Goal: Task Accomplishment & Management: Manage account settings

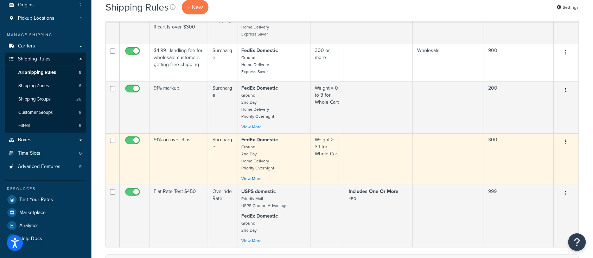
scroll to position [94, 0]
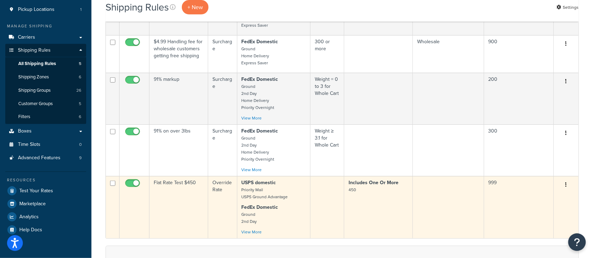
click at [165, 210] on td "Flat Rate Test $450" at bounding box center [179, 207] width 59 height 62
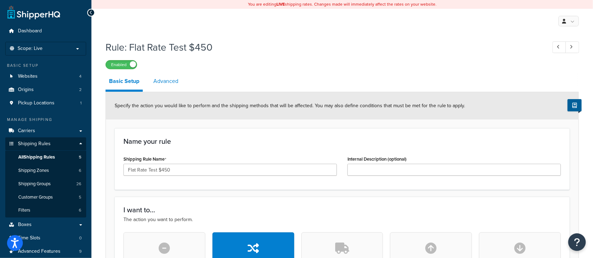
click at [168, 80] on link "Advanced" at bounding box center [166, 81] width 32 height 17
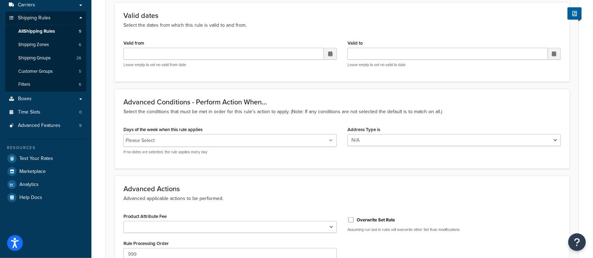
scroll to position [141, 0]
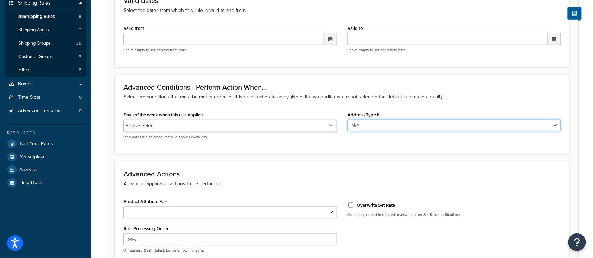
click at [469, 128] on select "N/A Business Residential" at bounding box center [455, 126] width 214 height 12
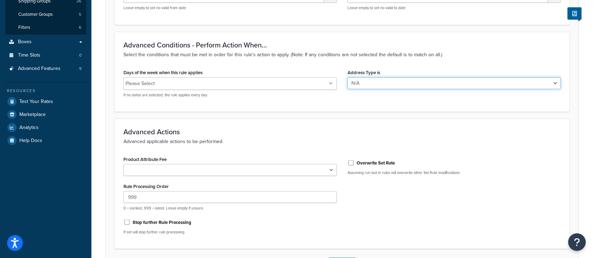
scroll to position [188, 0]
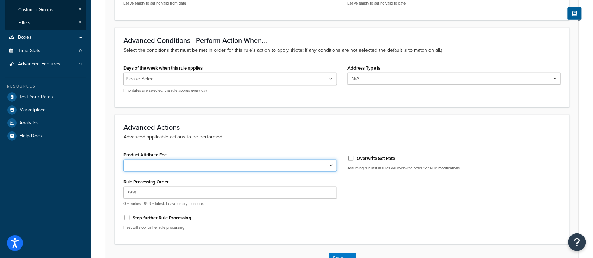
click at [269, 166] on select "Shipping Price Handling Fee" at bounding box center [231, 166] width 214 height 12
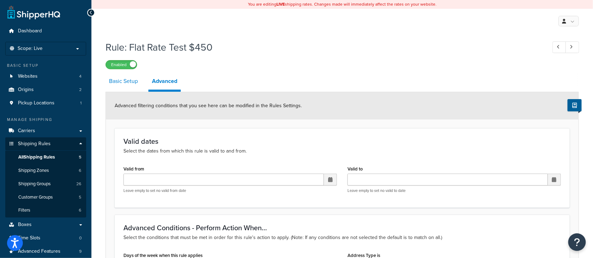
click at [121, 82] on link "Basic Setup" at bounding box center [124, 81] width 36 height 17
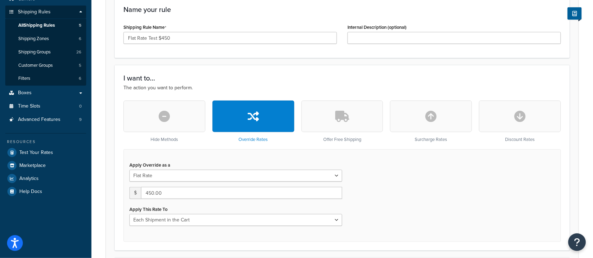
scroll to position [141, 0]
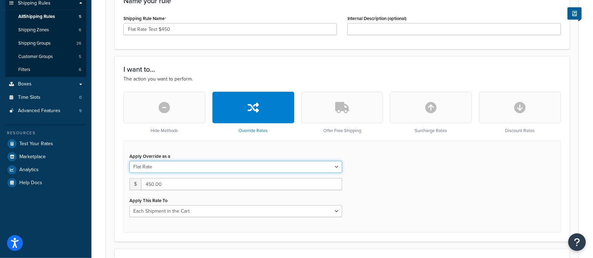
click at [234, 171] on select "Flat Rate Percentage Flat Rate & Percentage" at bounding box center [236, 167] width 213 height 12
click at [233, 168] on select "Flat Rate Percentage Flat Rate & Percentage" at bounding box center [236, 167] width 213 height 12
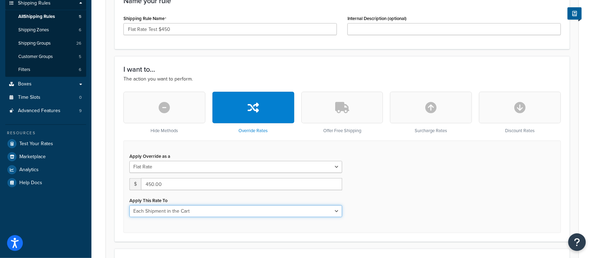
click at [230, 210] on select "Each Shipment in the Cart Each Origin in the Cart Each Shipping Group in the Ca…" at bounding box center [236, 212] width 213 height 12
select select "ITEM"
click at [130, 206] on select "Each Shipment in the Cart Each Origin in the Cart Each Shipping Group in the Ca…" at bounding box center [236, 212] width 213 height 12
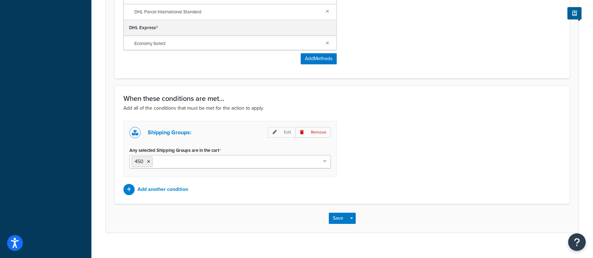
scroll to position [599, 0]
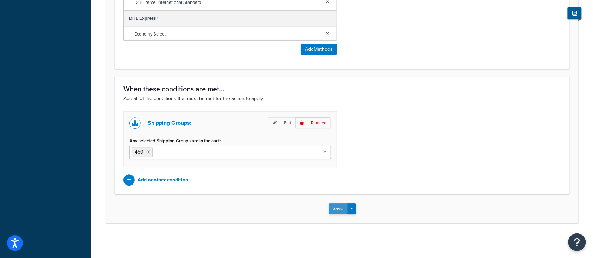
click at [334, 205] on button "Save" at bounding box center [338, 208] width 19 height 11
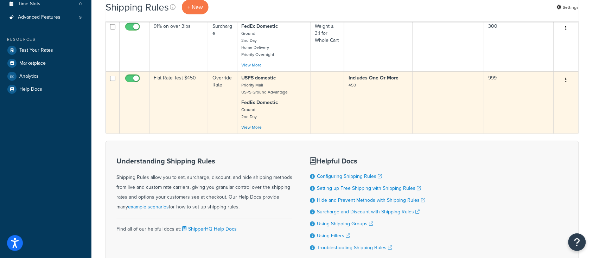
scroll to position [141, 0]
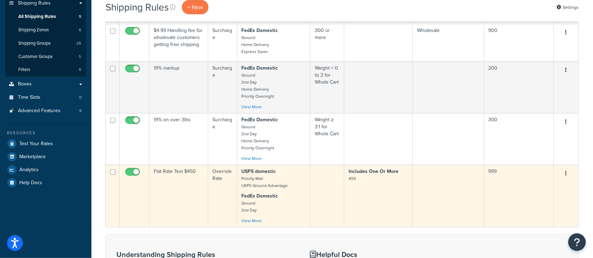
click at [568, 176] on button "button" at bounding box center [567, 173] width 10 height 11
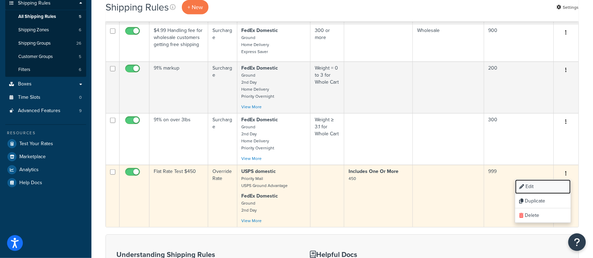
click at [529, 188] on link "Edit" at bounding box center [544, 187] width 56 height 14
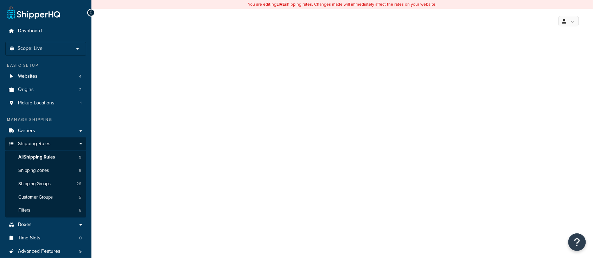
select select "ITEM"
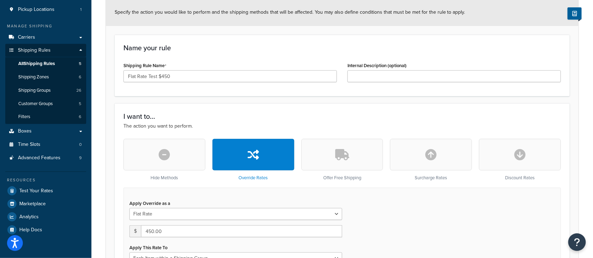
scroll to position [141, 0]
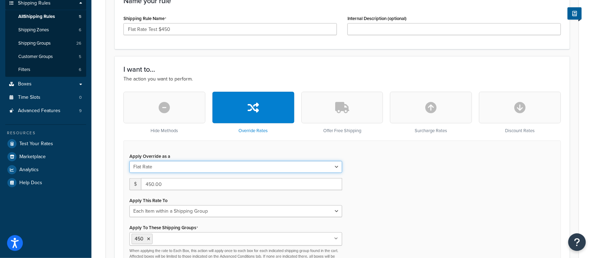
click at [260, 166] on select "Flat Rate Percentage Flat Rate & Percentage" at bounding box center [236, 167] width 213 height 12
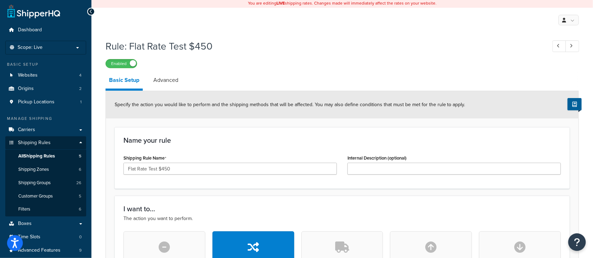
scroll to position [0, 0]
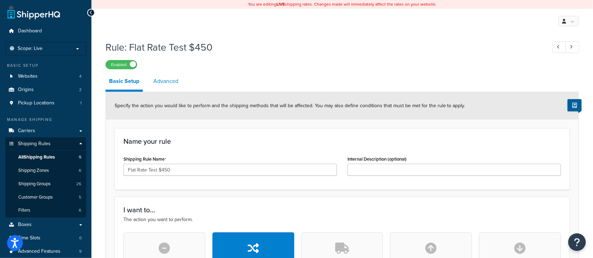
click at [171, 83] on link "Advanced" at bounding box center [166, 81] width 32 height 17
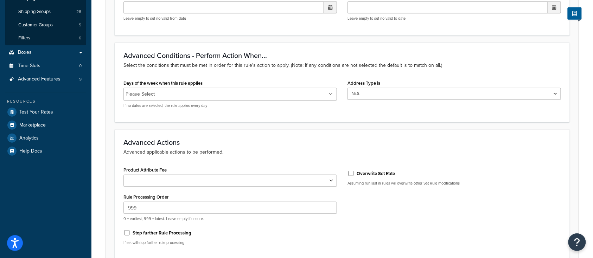
scroll to position [188, 0]
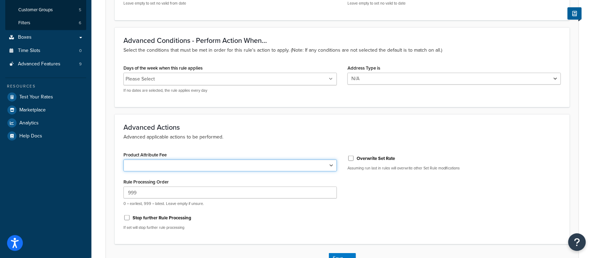
click at [318, 169] on select "Shipping Price Handling Fee" at bounding box center [231, 166] width 214 height 12
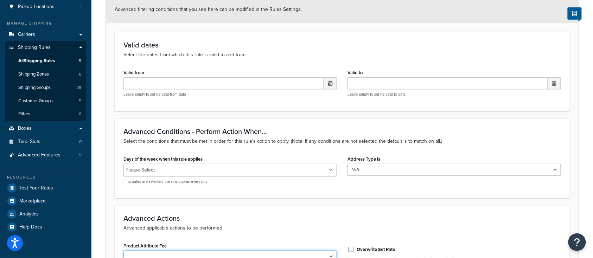
scroll to position [94, 0]
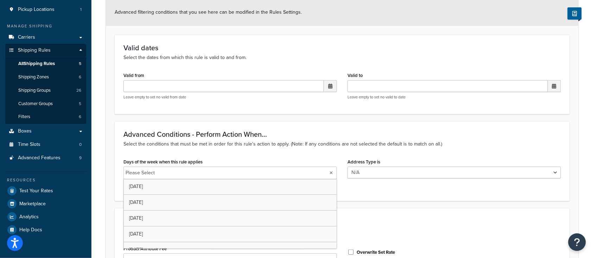
click at [229, 173] on ul "Please Select" at bounding box center [231, 173] width 214 height 13
click at [237, 147] on p "Select the conditions that must be met in order for this rule's action to apply…" at bounding box center [343, 144] width 438 height 8
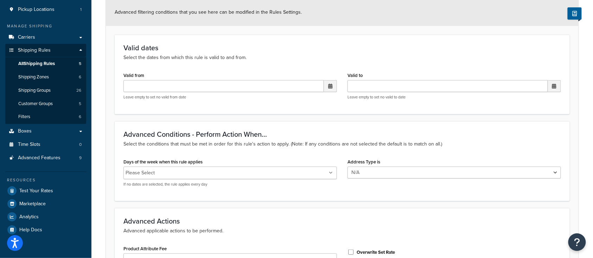
click at [229, 151] on div "Advanced Conditions - Perform Action When... Select the conditions that must be…" at bounding box center [342, 161] width 455 height 80
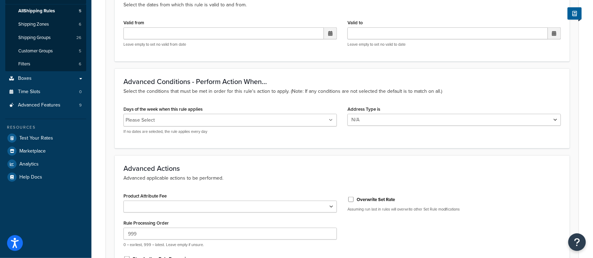
scroll to position [234, 0]
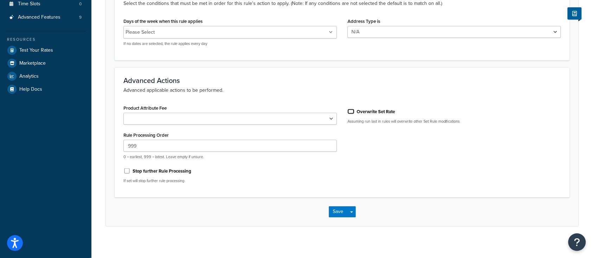
click at [351, 110] on input "Overwrite Set Rate" at bounding box center [351, 111] width 7 height 5
checkbox input "true"
click at [344, 171] on div "Product Attribute Fee Shipping Price Handling Fee Rule Processing Order 999 0 =…" at bounding box center [342, 146] width 448 height 86
click at [340, 217] on button "Save" at bounding box center [338, 212] width 19 height 11
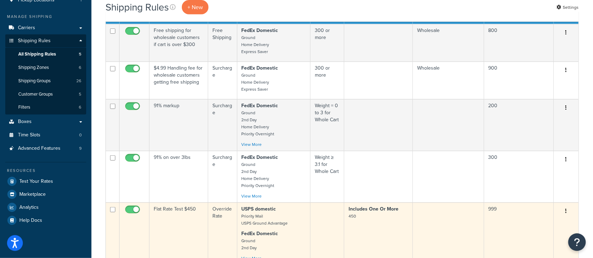
scroll to position [188, 0]
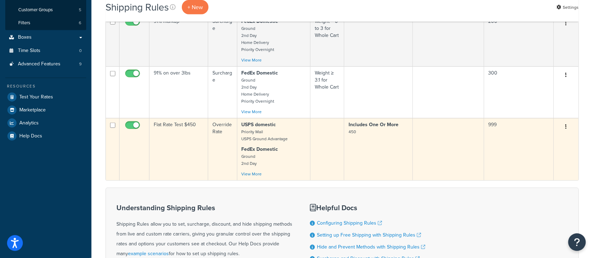
click at [325, 160] on td at bounding box center [328, 149] width 34 height 62
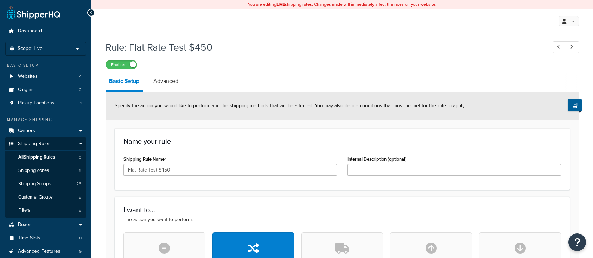
select select "ITEM"
click at [30, 213] on span "Filters" at bounding box center [24, 211] width 12 height 6
click at [49, 211] on link "Filters 6" at bounding box center [45, 210] width 81 height 13
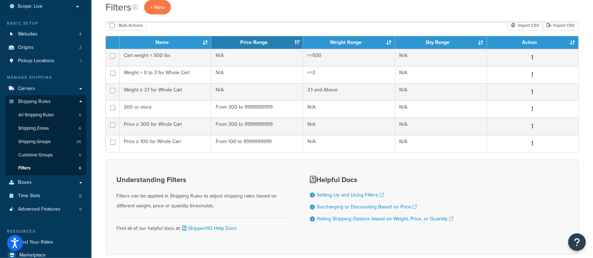
scroll to position [47, 0]
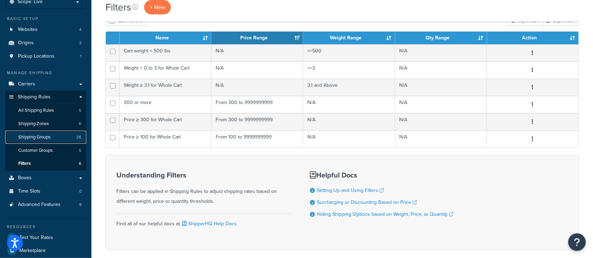
click at [27, 135] on span "Shipping Groups" at bounding box center [34, 137] width 32 height 6
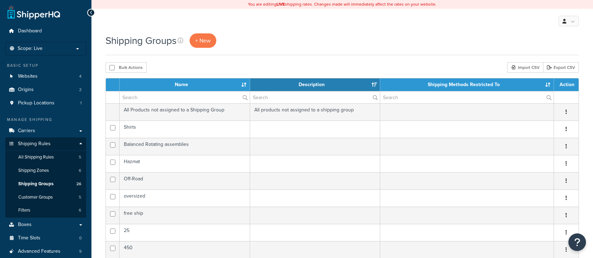
select select "15"
click at [39, 172] on span "Shipping Zones" at bounding box center [33, 171] width 31 height 6
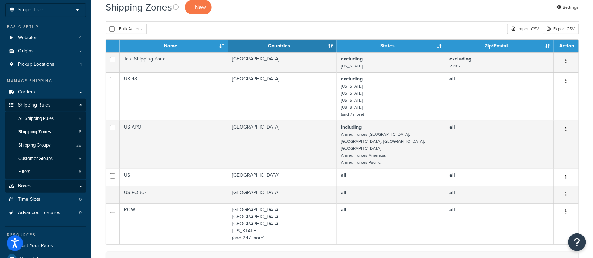
scroll to position [47, 0]
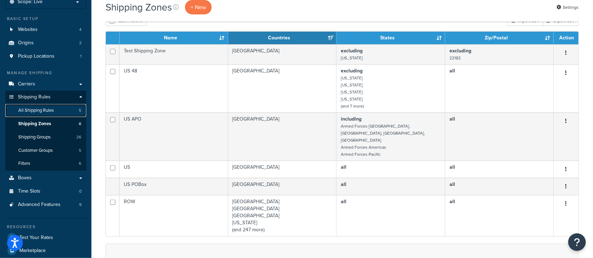
click at [31, 110] on span "All Shipping Rules" at bounding box center [36, 111] width 36 height 6
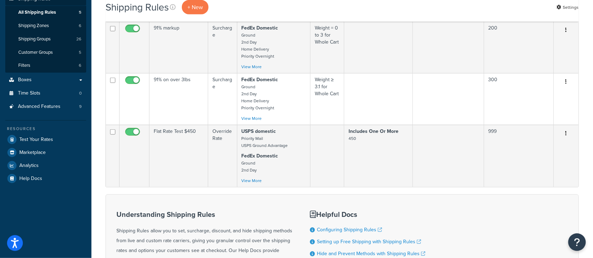
scroll to position [141, 0]
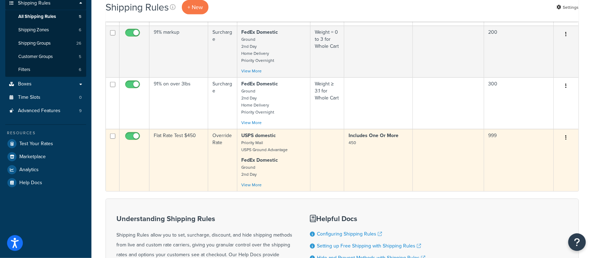
click at [173, 159] on td "Flat Rate Test $450" at bounding box center [179, 160] width 59 height 62
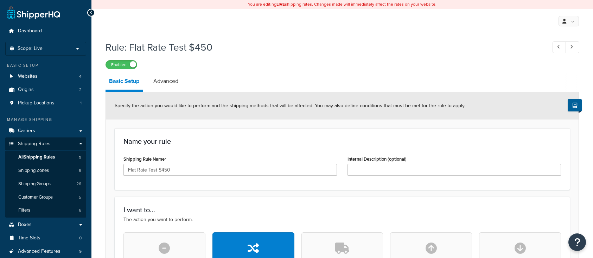
select select "ITEM"
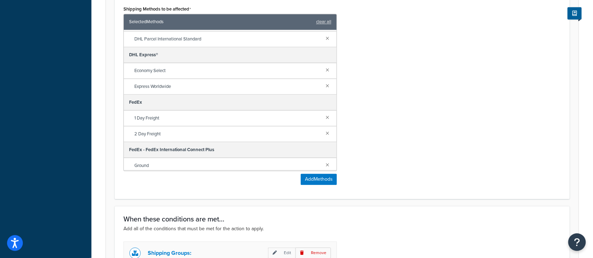
scroll to position [599, 0]
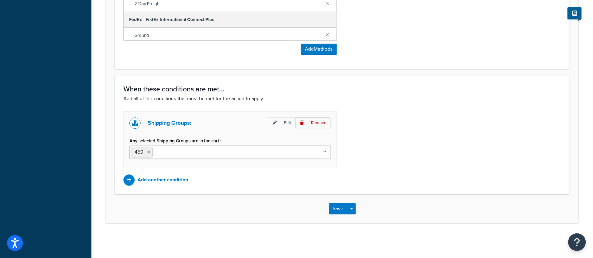
click at [199, 149] on input "Any selected Shipping Groups are in the cart" at bounding box center [185, 152] width 62 height 8
click at [400, 102] on p "Add all of the conditions that must be met for the action to apply." at bounding box center [343, 99] width 438 height 8
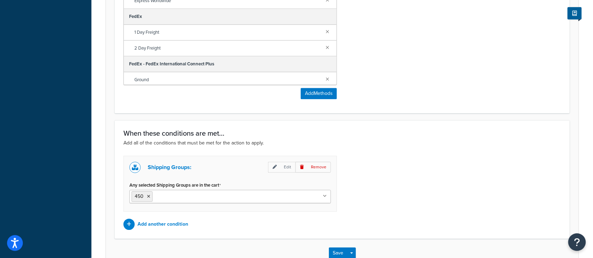
scroll to position [563, 0]
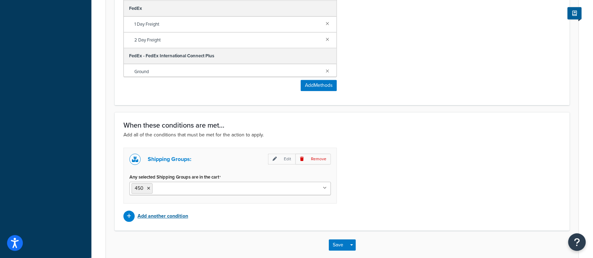
click at [170, 216] on p "Add another condition" at bounding box center [163, 216] width 51 height 10
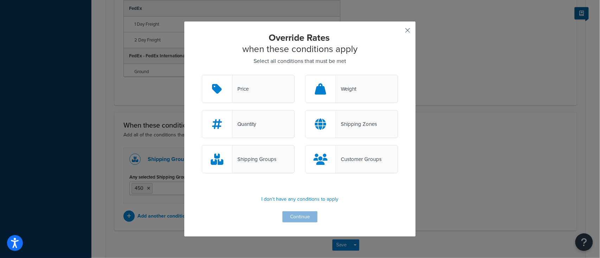
click at [398, 32] on button "button" at bounding box center [398, 33] width 2 height 2
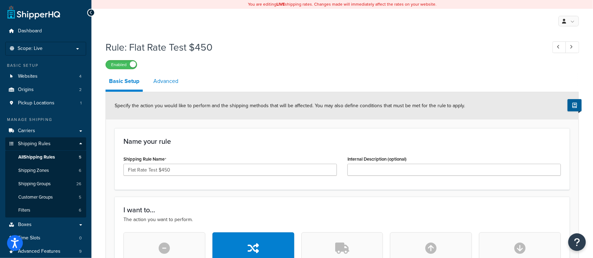
click at [163, 81] on link "Advanced" at bounding box center [166, 81] width 32 height 17
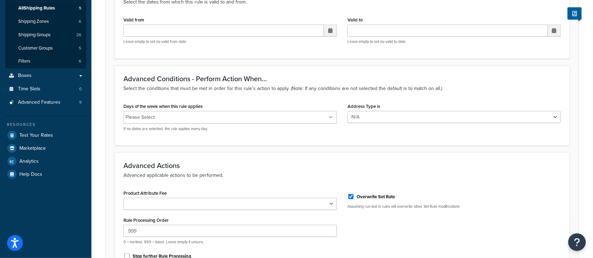
scroll to position [188, 0]
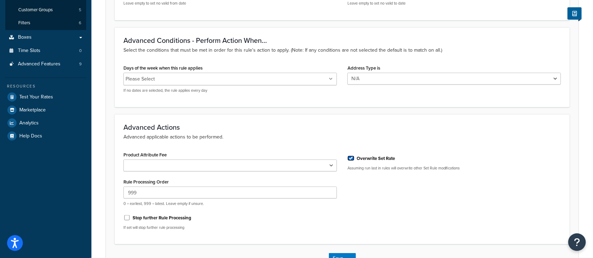
click at [350, 159] on input "Overwrite Set Rate" at bounding box center [351, 158] width 7 height 5
checkbox input "false"
click at [371, 169] on p "Assuming run last in rules will overwrite other Set Rule modifications" at bounding box center [455, 168] width 214 height 5
click at [374, 188] on div "Product Attribute Fee Shipping Price Handling Fee Rule Processing Order 999 0 =…" at bounding box center [342, 193] width 448 height 86
click at [252, 216] on div "Stop further Rule Processing" at bounding box center [231, 217] width 214 height 11
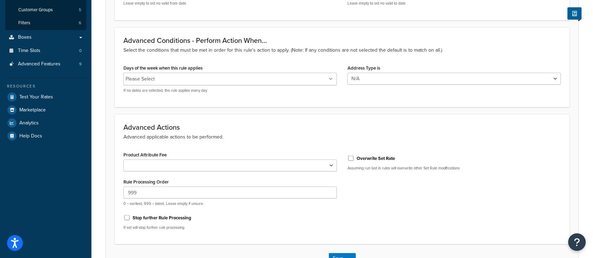
scroll to position [238, 0]
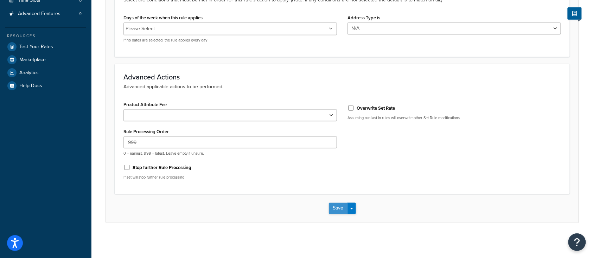
click at [339, 206] on button "Save" at bounding box center [338, 208] width 19 height 11
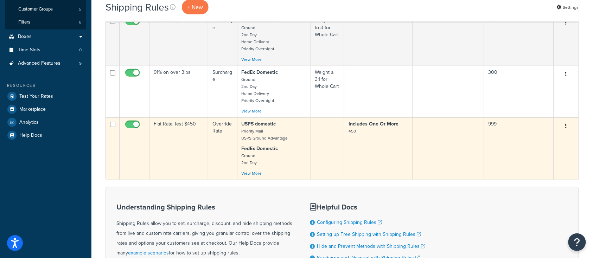
scroll to position [195, 0]
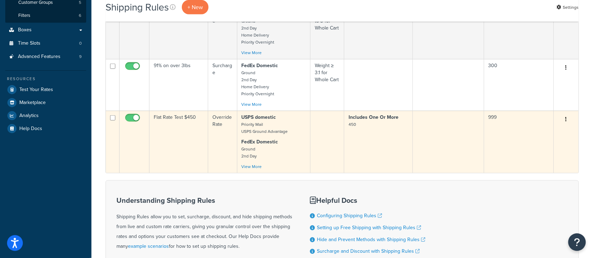
click at [510, 147] on td "999" at bounding box center [520, 142] width 70 height 62
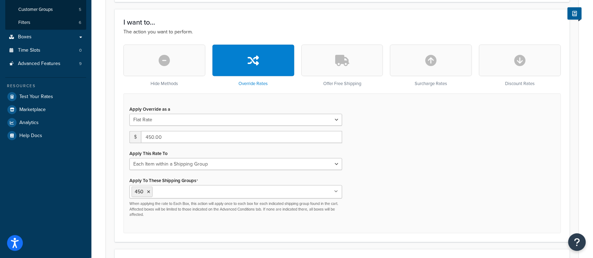
scroll to position [234, 0]
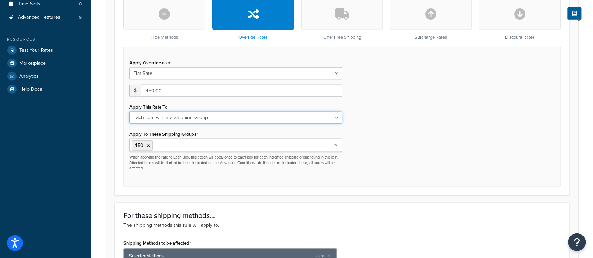
click at [204, 118] on select "Each Shipment in the Cart Each Origin in the Cart Each Shipping Group in the Ca…" at bounding box center [236, 118] width 213 height 12
select select "CART"
click at [130, 112] on select "Each Shipment in the Cart Each Origin in the Cart Each Shipping Group in the Ca…" at bounding box center [236, 118] width 213 height 12
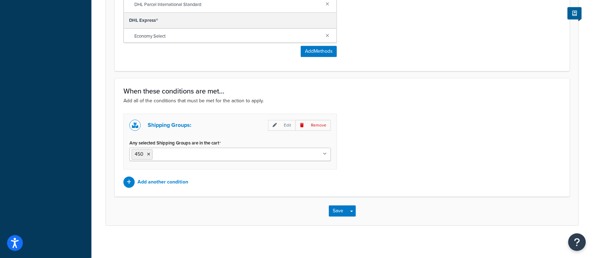
scroll to position [552, 0]
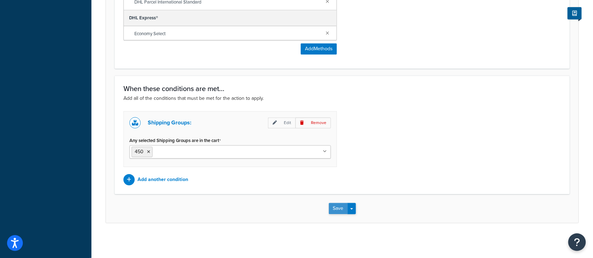
click at [334, 206] on button "Save" at bounding box center [338, 208] width 19 height 11
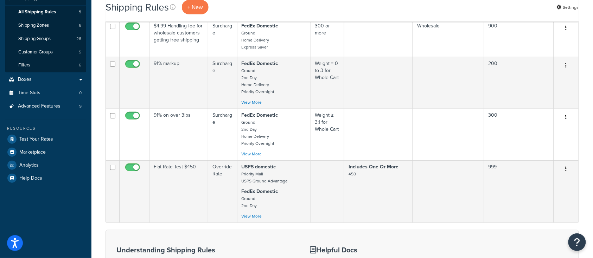
scroll to position [94, 0]
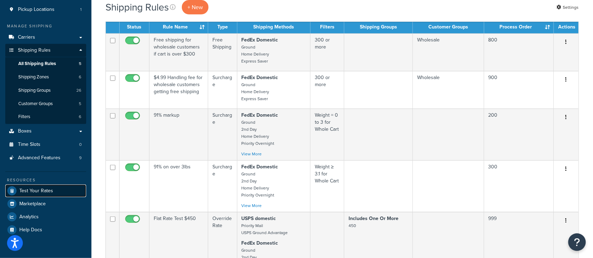
click at [40, 188] on span "Test Your Rates" at bounding box center [36, 191] width 34 height 6
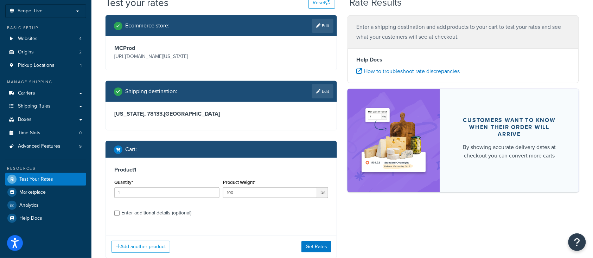
scroll to position [47, 0]
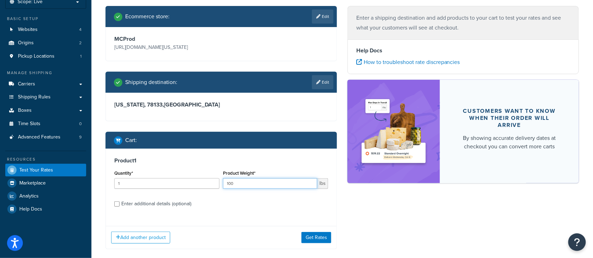
drag, startPoint x: 252, startPoint y: 183, endPoint x: 155, endPoint y: 184, distance: 96.4
click at [155, 184] on div "Quantity* 1 Product Weight* 100 lbs" at bounding box center [221, 182] width 217 height 26
type input "300"
click at [131, 214] on div "Product 1 Quantity* 1 Product Weight* 300 lbs Enter additional details (optiona…" at bounding box center [221, 185] width 231 height 72
click at [119, 203] on input "Enter additional details (optional)" at bounding box center [116, 204] width 5 height 5
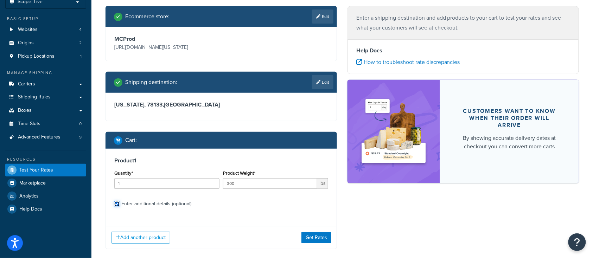
checkbox input "true"
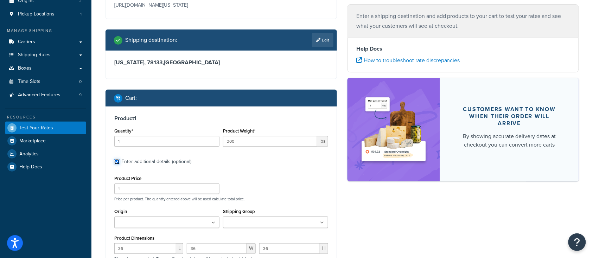
scroll to position [94, 0]
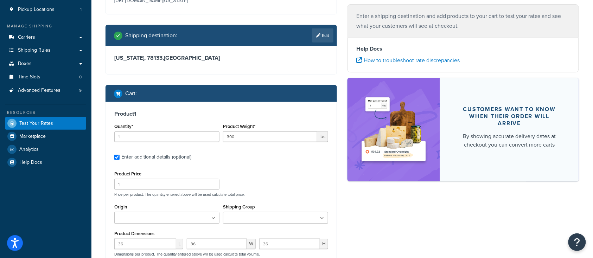
click at [126, 179] on div "Product Price 1" at bounding box center [166, 179] width 105 height 20
click at [125, 184] on input "1" at bounding box center [166, 184] width 105 height 11
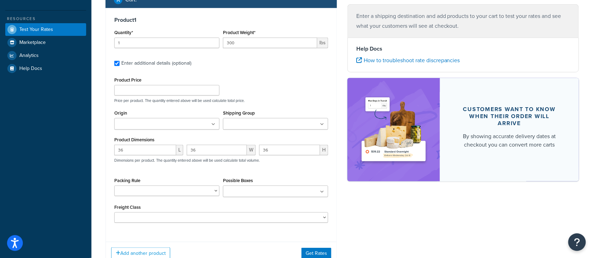
click at [240, 124] on input "Shipping Group" at bounding box center [256, 125] width 62 height 8
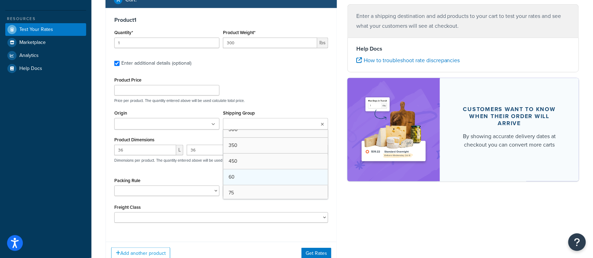
scroll to position [182, 0]
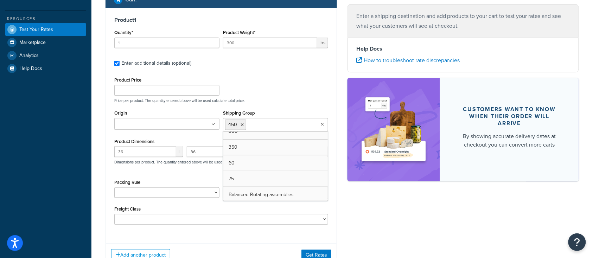
click at [296, 61] on label "Enter additional details (optional)" at bounding box center [224, 62] width 207 height 11
click at [120, 61] on input "Enter additional details (optional)" at bounding box center [116, 63] width 5 height 5
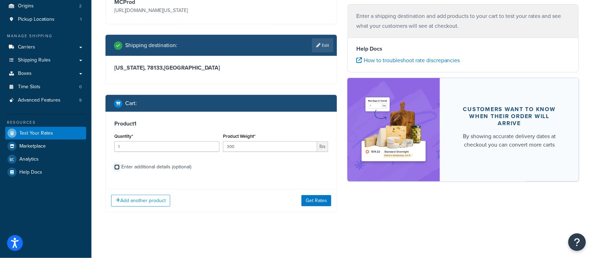
scroll to position [83, 0]
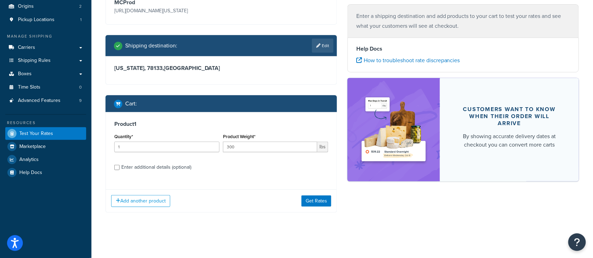
click at [179, 126] on h3 "Product 1" at bounding box center [221, 124] width 214 height 7
click at [116, 168] on input "Enter additional details (optional)" at bounding box center [116, 167] width 5 height 5
checkbox input "true"
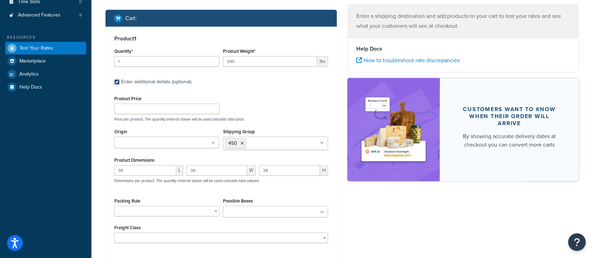
scroll to position [216, 0]
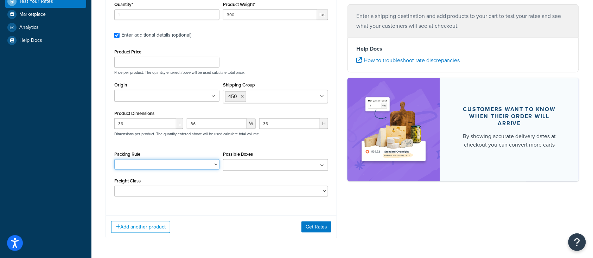
click at [170, 168] on select "BRA 2 Box Packing Rule Cylinder Head 2 box Packing Rule Ships Individually" at bounding box center [166, 164] width 105 height 11
click at [241, 168] on input "Possible Boxes" at bounding box center [256, 166] width 62 height 8
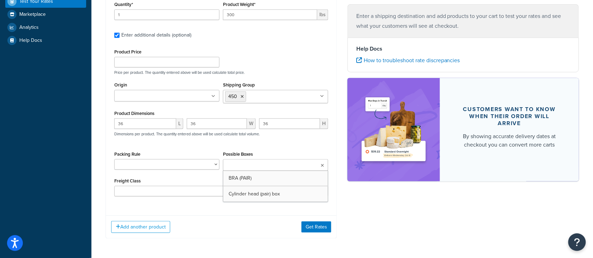
click at [216, 144] on div "36 L 36 W 36 H Dimensions per product. The quantity entered above will be used …" at bounding box center [221, 132] width 217 height 26
click at [226, 221] on div "Add another product Get Rates" at bounding box center [221, 227] width 231 height 23
click at [320, 227] on button "Get Rates" at bounding box center [317, 227] width 30 height 11
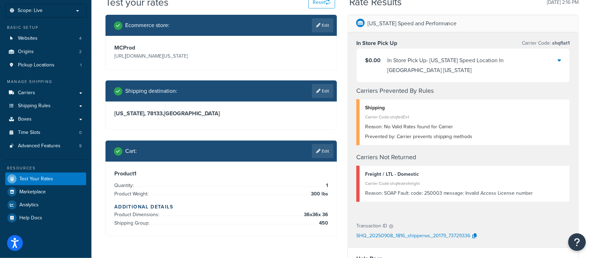
scroll to position [47, 0]
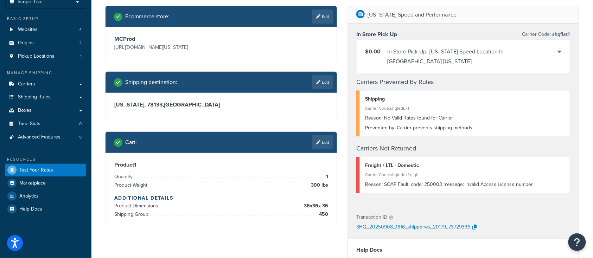
click at [462, 57] on div "$0.00 In Store Pick Up - Texas Speed Location In Georgetown Texas" at bounding box center [463, 57] width 213 height 34
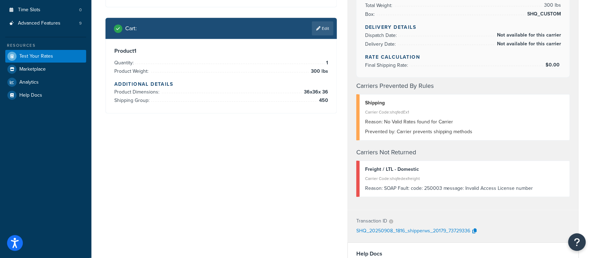
scroll to position [188, 0]
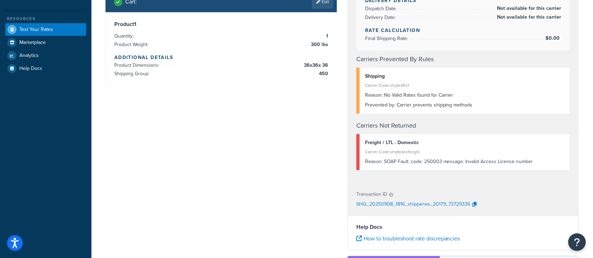
click at [462, 90] on div "Reason: No Valid Rates found for Carrier" at bounding box center [465, 95] width 200 height 10
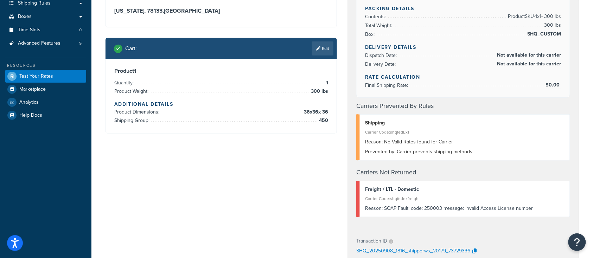
scroll to position [0, 0]
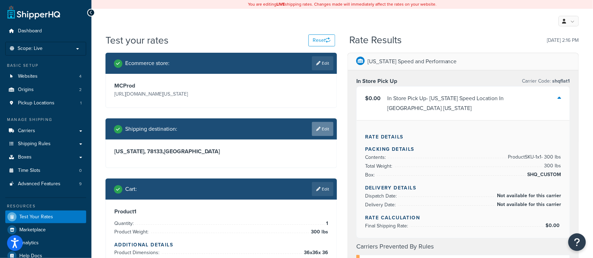
click at [315, 130] on link "Edit" at bounding box center [322, 129] width 21 height 14
select select "TX"
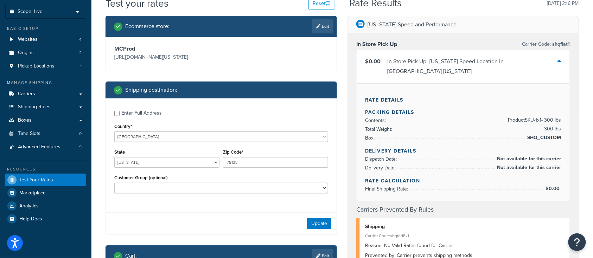
scroll to position [47, 0]
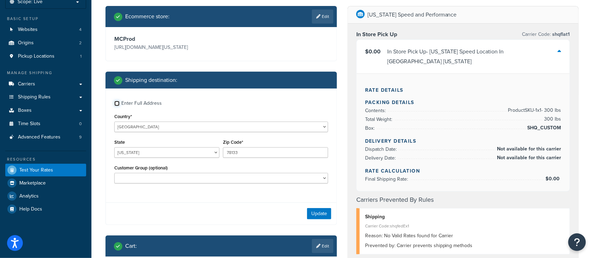
click at [116, 103] on input "Enter Full Address" at bounding box center [116, 103] width 5 height 5
checkbox input "true"
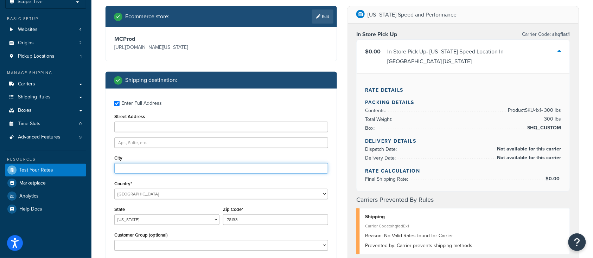
click at [146, 169] on input "City" at bounding box center [221, 168] width 214 height 11
type input "Canyon Lake"
click at [163, 184] on div "Country* United States United Kingdom Afghanistan Åland Islands Albania Algeria…" at bounding box center [221, 189] width 214 height 20
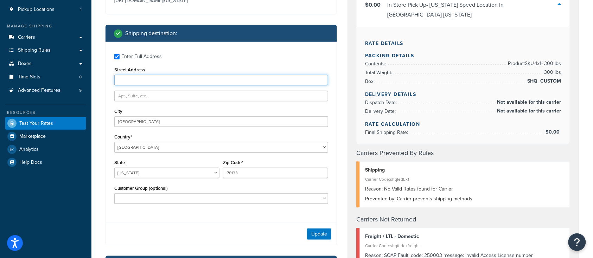
click at [131, 78] on input "Street Address" at bounding box center [221, 80] width 214 height 11
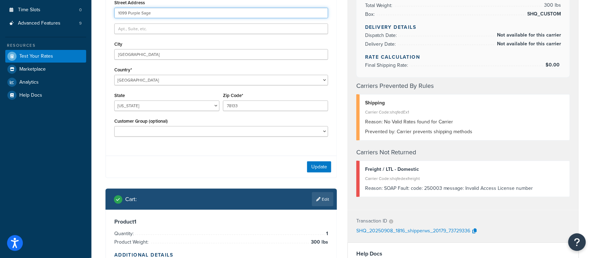
scroll to position [188, 0]
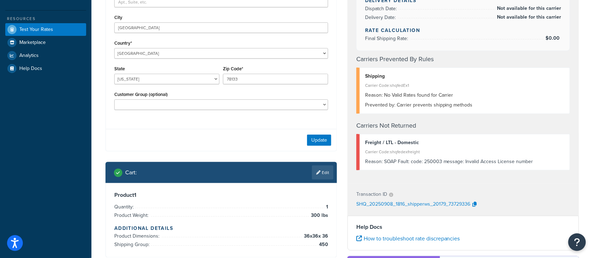
type input "1099 Purple Sage"
click at [302, 140] on div "Update" at bounding box center [221, 140] width 231 height 22
click at [319, 144] on button "Update" at bounding box center [319, 140] width 24 height 11
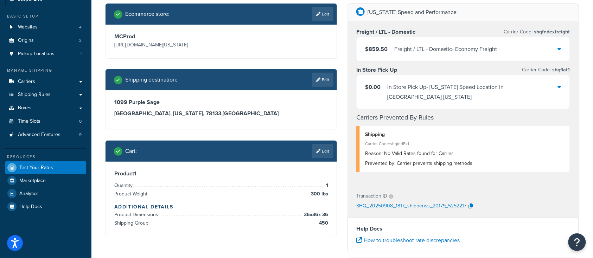
scroll to position [44, 0]
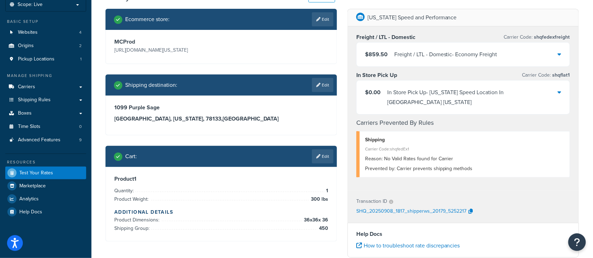
click at [552, 57] on div "$859.50 Freight / LTL - Domestic - Economy Freight" at bounding box center [463, 55] width 213 height 24
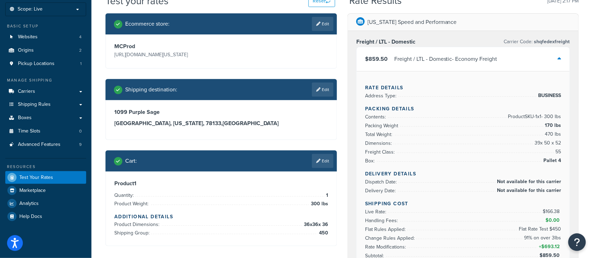
scroll to position [47, 0]
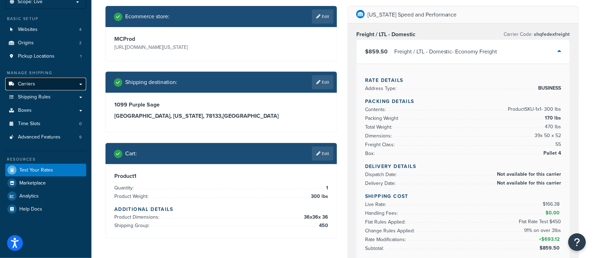
click at [27, 84] on span "Carriers" at bounding box center [26, 84] width 17 height 6
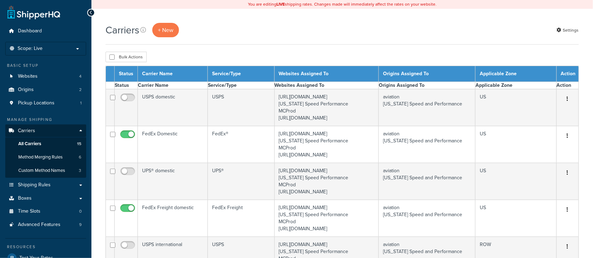
select select "15"
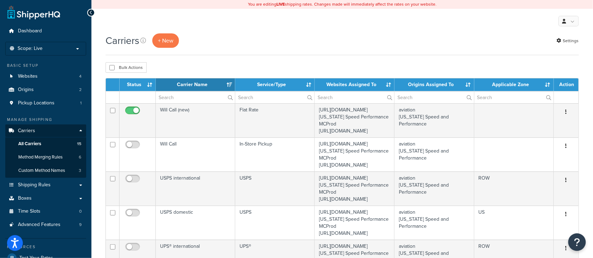
scroll to position [47, 0]
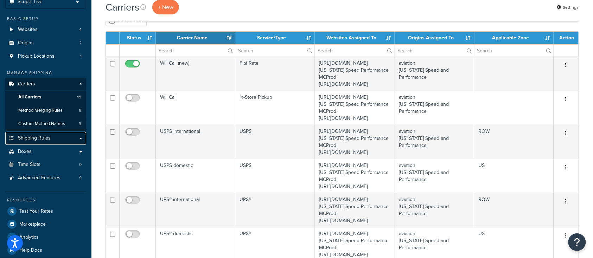
click at [44, 141] on link "Shipping Rules" at bounding box center [45, 138] width 81 height 13
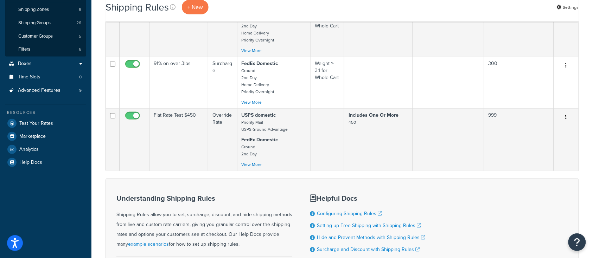
scroll to position [141, 0]
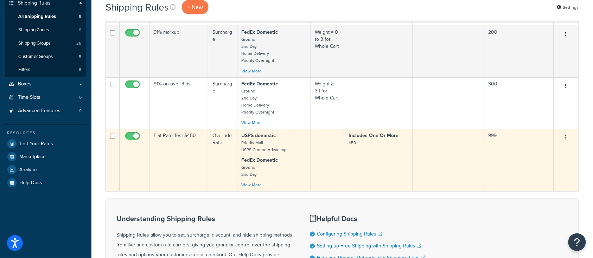
click at [156, 166] on td "Flat Rate Test $450" at bounding box center [179, 160] width 59 height 62
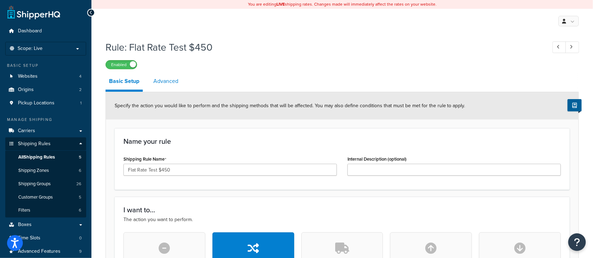
click at [168, 83] on link "Advanced" at bounding box center [166, 81] width 32 height 17
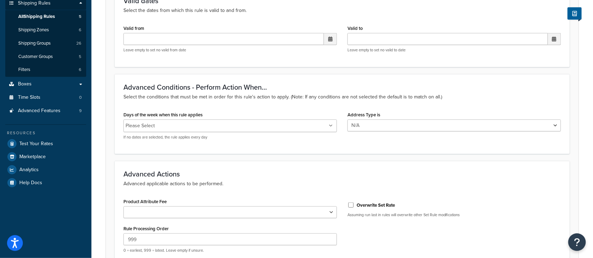
scroll to position [234, 0]
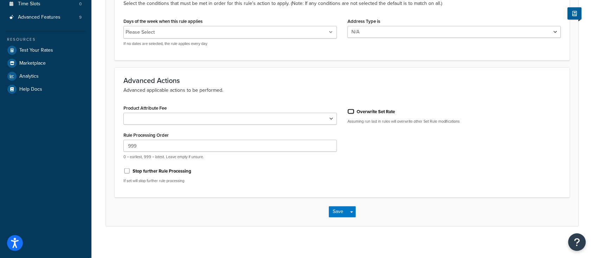
click at [351, 114] on input "Overwrite Set Rate" at bounding box center [351, 111] width 7 height 5
checkbox input "true"
click at [338, 215] on button "Save" at bounding box center [338, 212] width 19 height 11
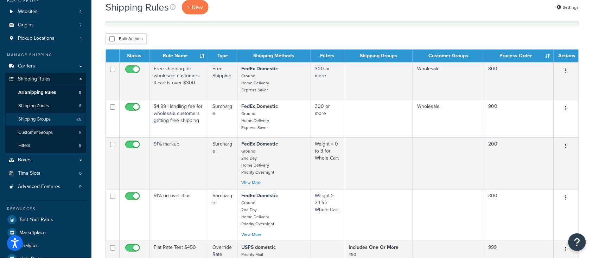
scroll to position [94, 0]
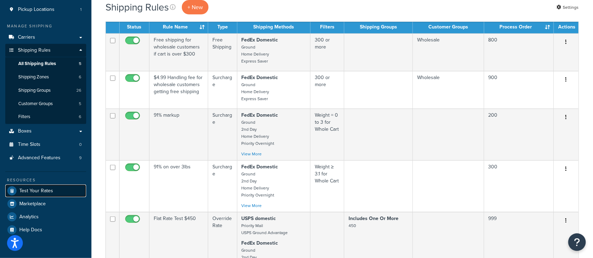
click at [45, 196] on link "Test Your Rates" at bounding box center [45, 191] width 81 height 13
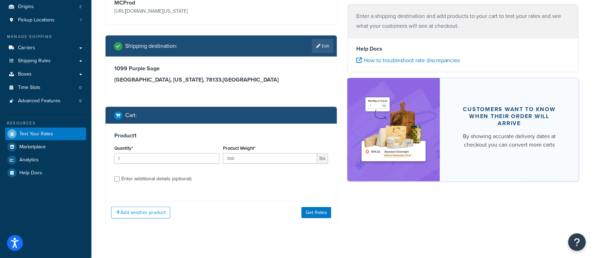
scroll to position [95, 0]
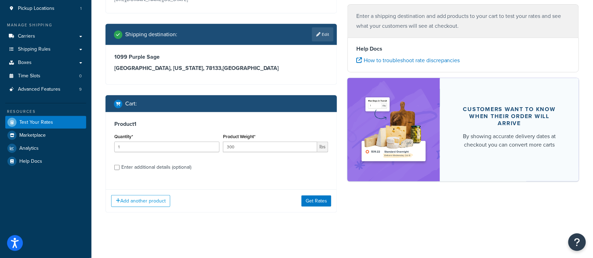
click at [238, 173] on div "Product 1 Quantity* 1 Product Weight* 300 lbs Enter additional details (optiona…" at bounding box center [221, 148] width 231 height 72
click at [118, 169] on input "Enter additional details (optional)" at bounding box center [116, 167] width 5 height 5
checkbox input "true"
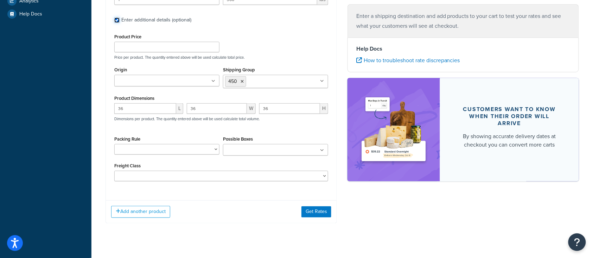
scroll to position [253, 0]
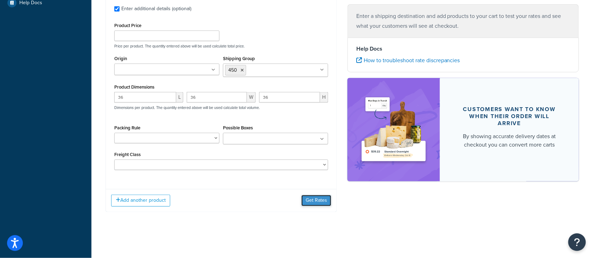
click at [311, 202] on button "Get Rates" at bounding box center [317, 200] width 30 height 11
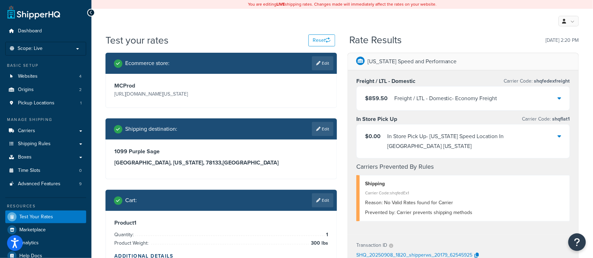
scroll to position [47, 0]
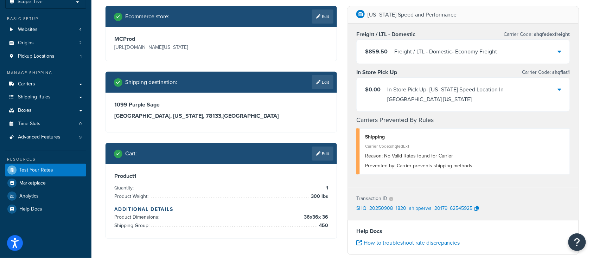
click at [457, 57] on div "$859.50 Freight / LTL - Domestic - Economy Freight" at bounding box center [463, 52] width 213 height 24
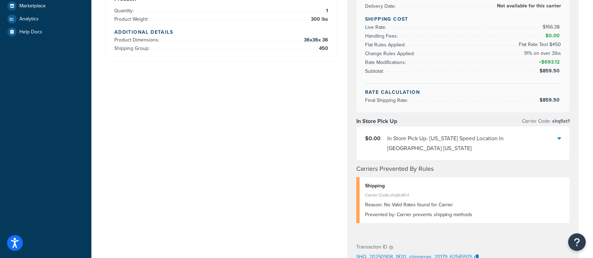
scroll to position [234, 0]
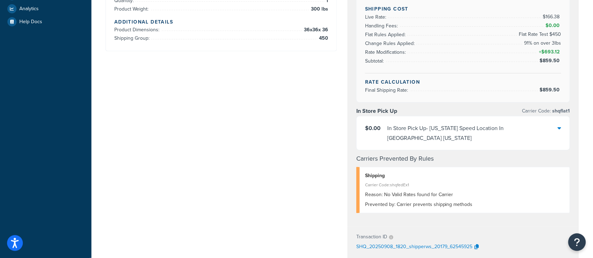
click at [460, 128] on div "In Store Pick Up - Texas Speed Location In Georgetown Texas" at bounding box center [472, 134] width 171 height 20
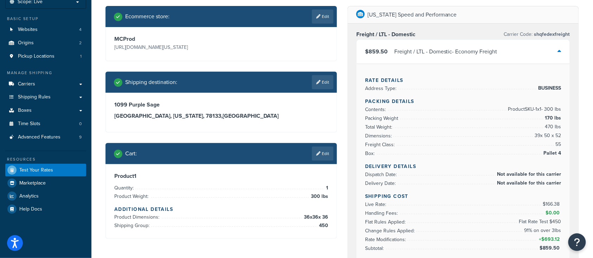
scroll to position [0, 0]
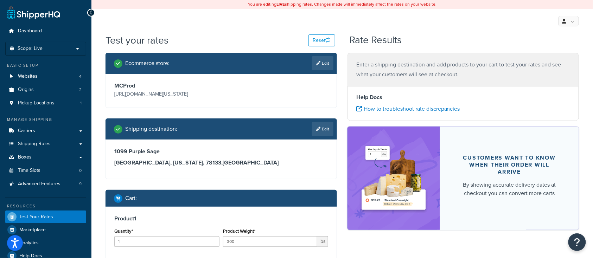
scroll to position [94, 0]
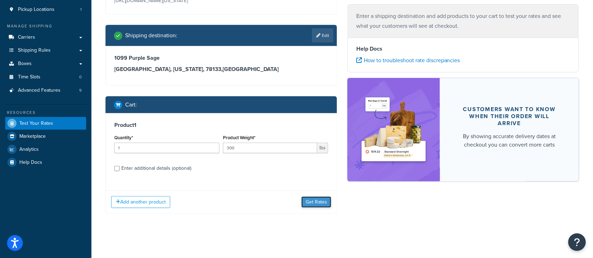
click at [316, 200] on button "Get Rates" at bounding box center [317, 202] width 30 height 11
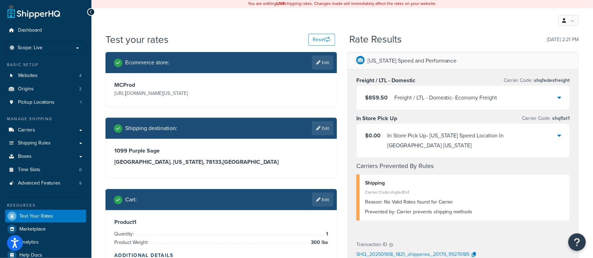
scroll to position [0, 0]
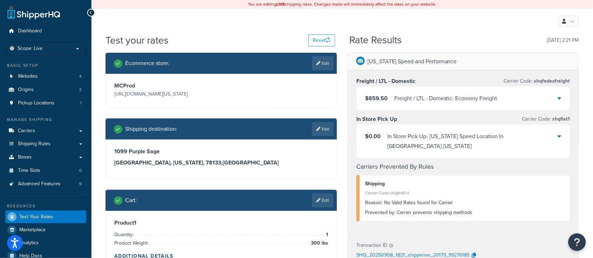
click at [467, 107] on div "$859.50 Freight / LTL - Domestic - Economy Freight" at bounding box center [463, 99] width 213 height 24
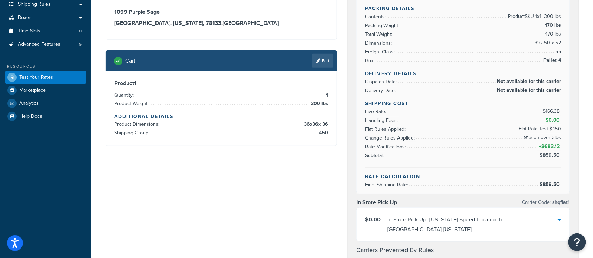
scroll to position [141, 0]
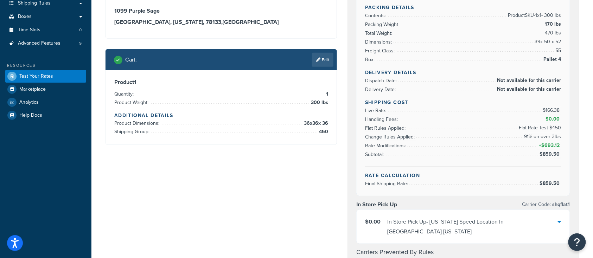
click at [197, 200] on div "Ecommerce store : Edit MCProd https://mcprod.texas-speed.com/ Shipping destinat…" at bounding box center [342, 208] width 484 height 592
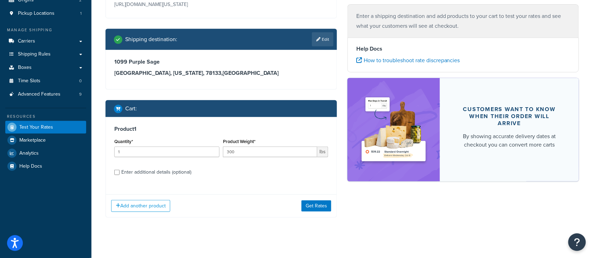
scroll to position [95, 0]
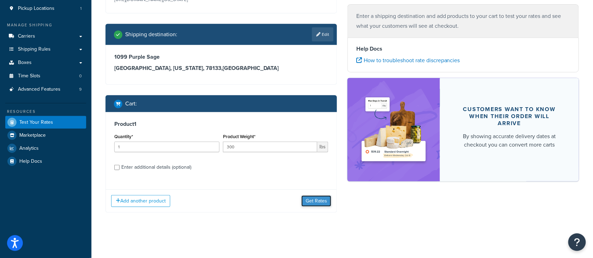
click at [318, 204] on button "Get Rates" at bounding box center [317, 201] width 30 height 11
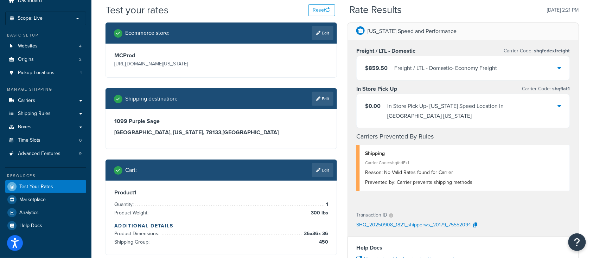
scroll to position [0, 0]
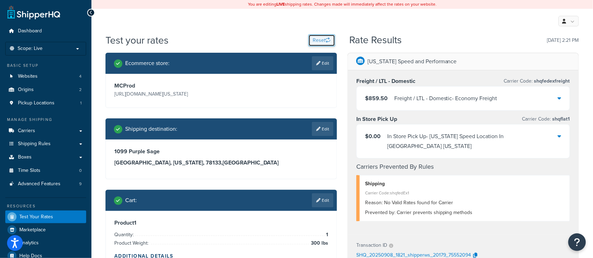
click at [317, 38] on button "Reset" at bounding box center [322, 40] width 27 height 12
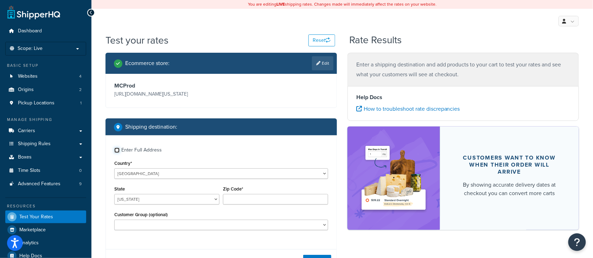
click at [118, 151] on input "Enter Full Address" at bounding box center [116, 150] width 5 height 5
checkbox input "true"
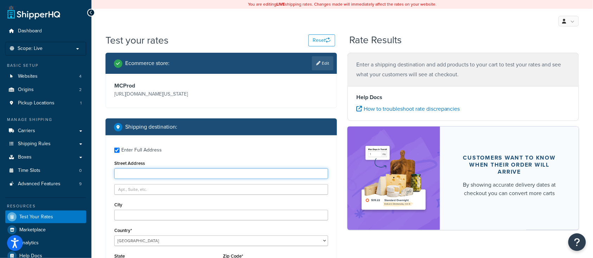
click at [145, 169] on input "Street Address" at bounding box center [221, 174] width 214 height 11
type input "1099 Purple Sage"
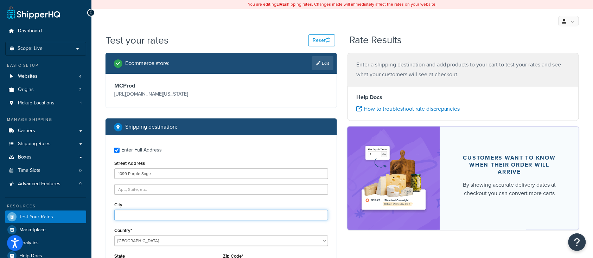
click at [146, 216] on input "City" at bounding box center [221, 215] width 214 height 11
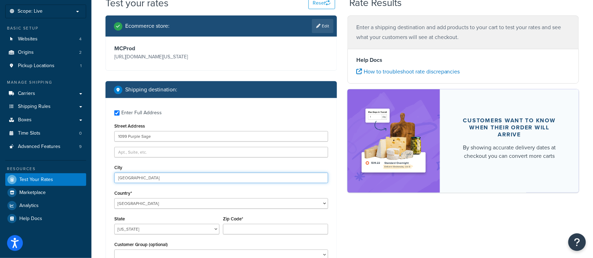
scroll to position [47, 0]
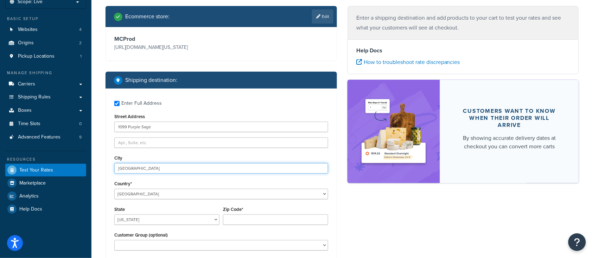
type input "Canyon Lake"
click at [162, 226] on div "State Alabama Alaska American Samoa Arizona Arkansas Armed Forces Americas Arme…" at bounding box center [167, 218] width 109 height 26
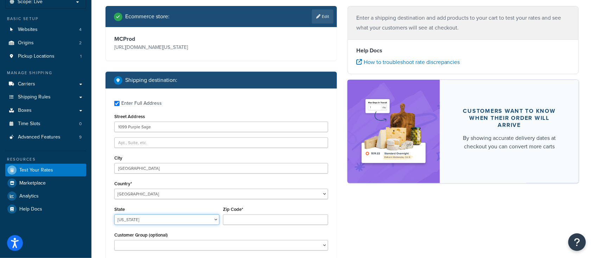
click at [159, 224] on select "Alabama Alaska American Samoa Arizona Arkansas Armed Forces Americas Armed Forc…" at bounding box center [166, 220] width 105 height 11
select select "TX"
click at [114, 215] on select "Alabama Alaska American Samoa Arizona Arkansas Armed Forces Americas Armed Forc…" at bounding box center [166, 220] width 105 height 11
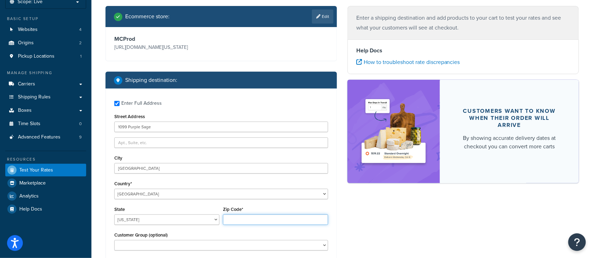
click at [235, 219] on input "Zip Code*" at bounding box center [275, 220] width 105 height 11
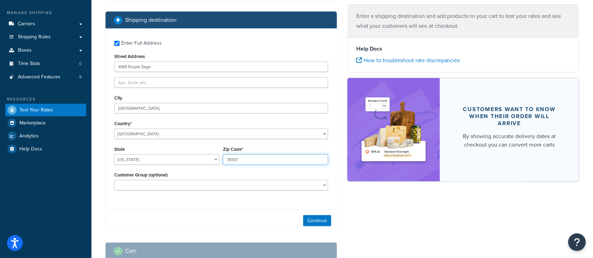
scroll to position [141, 0]
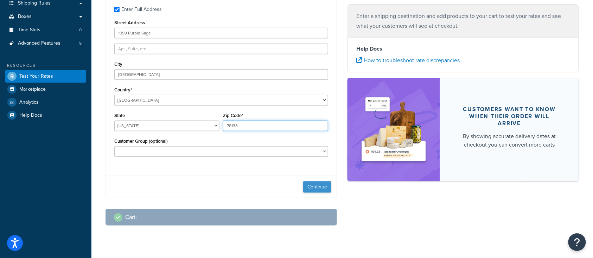
type input "78133"
click at [314, 188] on button "Continue" at bounding box center [317, 187] width 28 height 11
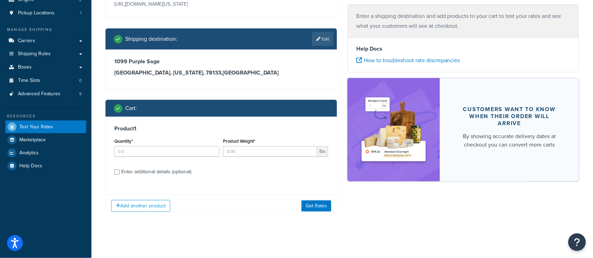
scroll to position [95, 0]
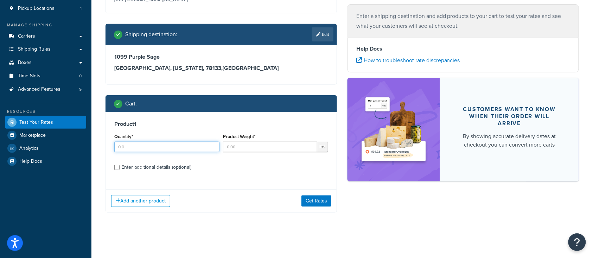
click at [147, 148] on input "Quantity*" at bounding box center [166, 147] width 105 height 11
type input "1"
type input "300"
click at [119, 169] on input "Enter additional details (optional)" at bounding box center [116, 167] width 5 height 5
checkbox input "true"
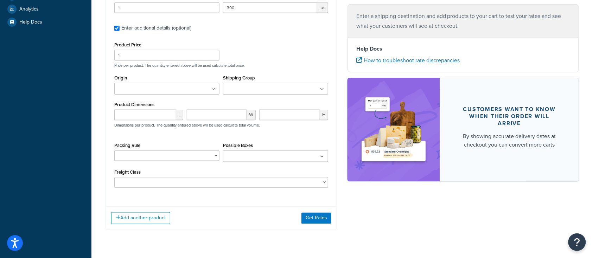
scroll to position [235, 0]
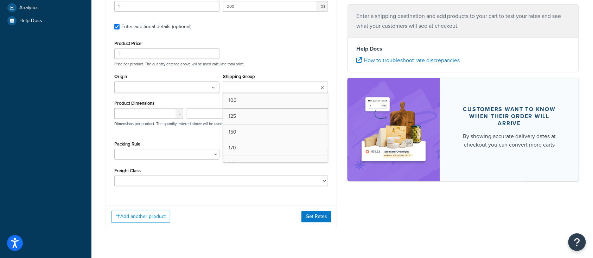
click at [270, 91] on input "Shipping Group" at bounding box center [256, 88] width 62 height 8
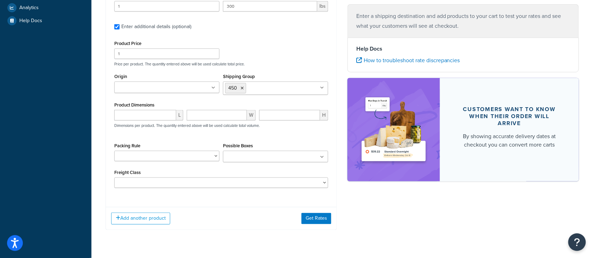
click at [238, 208] on div "Add another product Get Rates" at bounding box center [221, 218] width 231 height 23
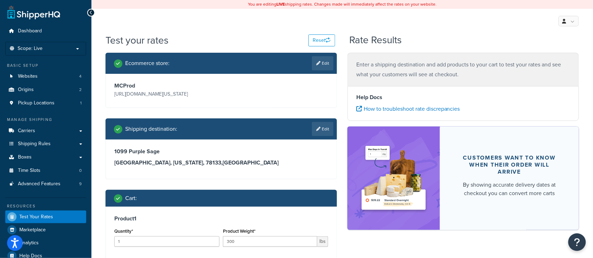
scroll to position [234, 0]
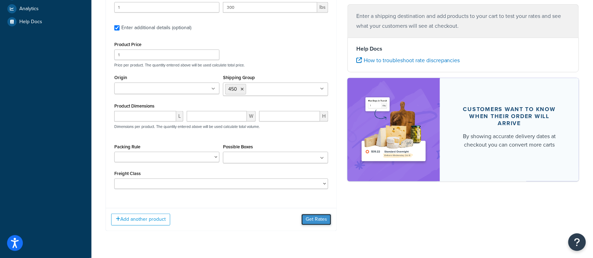
click at [320, 225] on button "Get Rates" at bounding box center [317, 219] width 30 height 11
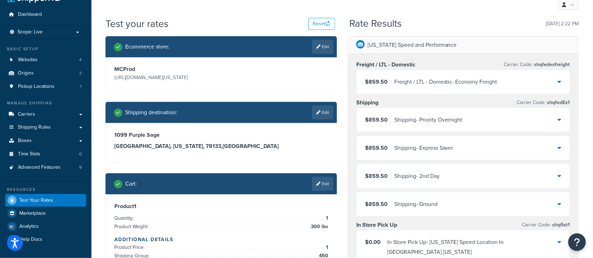
scroll to position [0, 0]
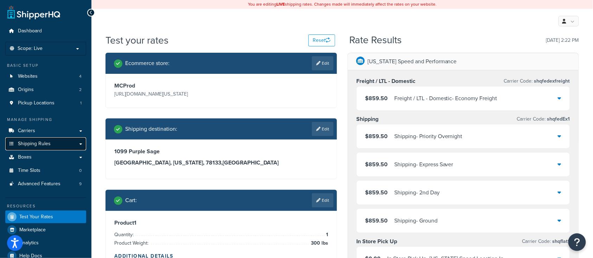
click at [37, 142] on span "Shipping Rules" at bounding box center [34, 144] width 33 height 6
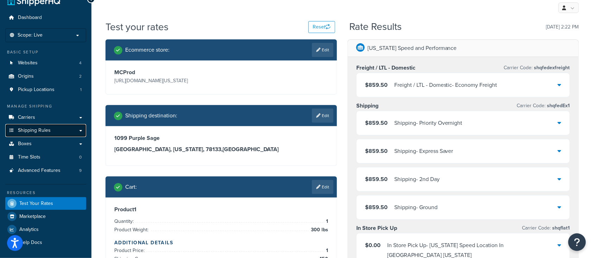
scroll to position [14, 0]
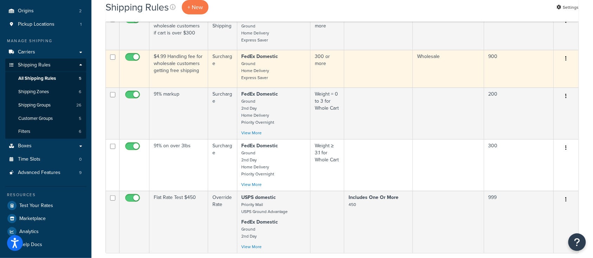
scroll to position [94, 0]
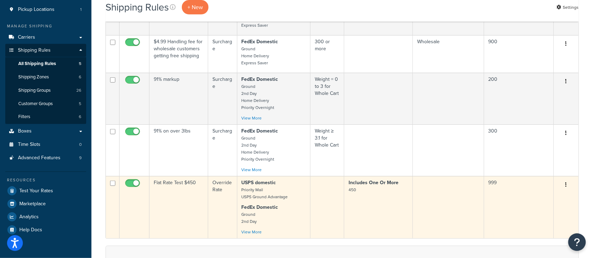
click at [527, 197] on td "999" at bounding box center [520, 207] width 70 height 62
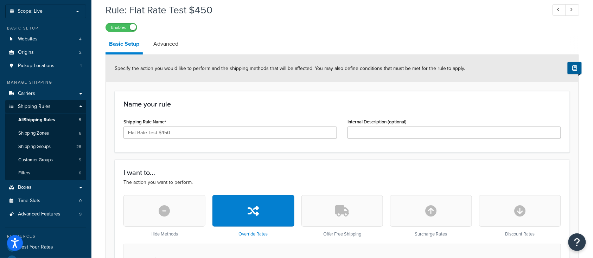
scroll to position [36, 0]
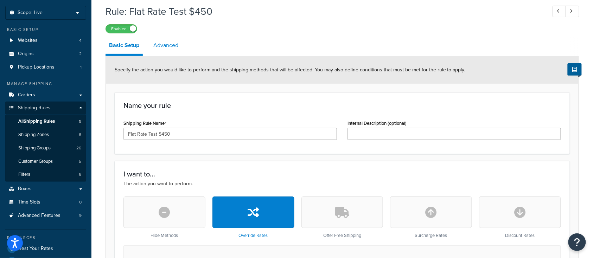
click at [171, 48] on link "Advanced" at bounding box center [166, 45] width 32 height 17
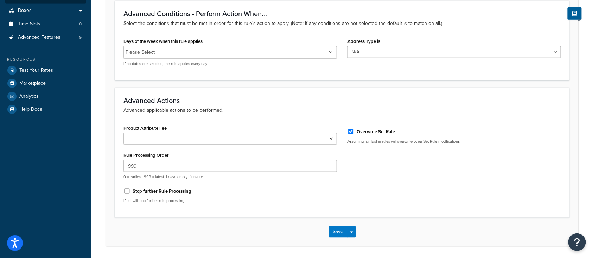
scroll to position [224, 0]
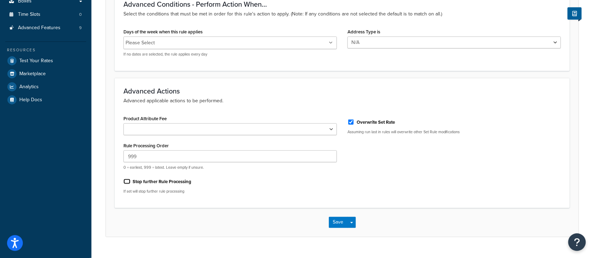
click at [128, 181] on input "Stop further Rule Processing" at bounding box center [127, 181] width 7 height 5
checkbox input "true"
click at [350, 124] on input "Overwrite Set Rate" at bounding box center [351, 122] width 7 height 5
checkbox input "false"
click at [338, 220] on button "Save" at bounding box center [338, 222] width 19 height 11
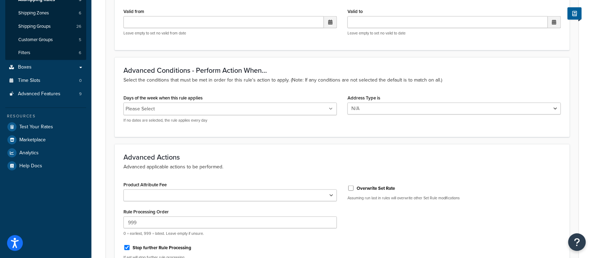
scroll to position [234, 0]
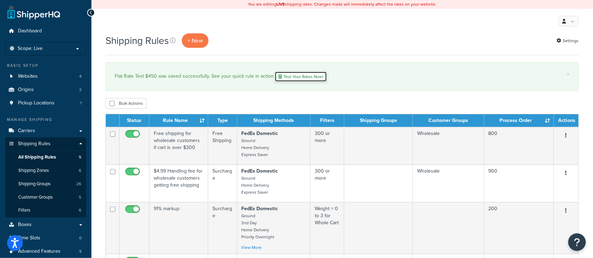
click at [305, 77] on link "Test Your Rates Now!" at bounding box center [301, 76] width 52 height 11
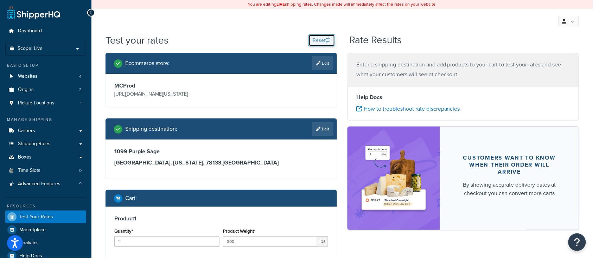
click at [327, 41] on icon "button" at bounding box center [328, 40] width 5 height 5
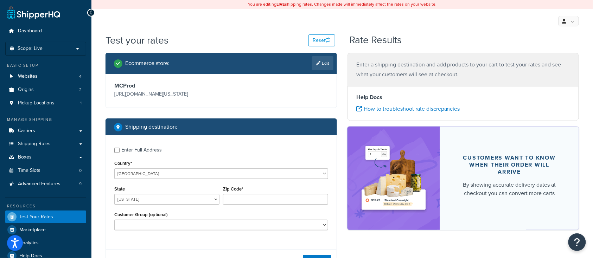
click at [116, 153] on div "Enter Full Address" at bounding box center [221, 149] width 214 height 11
click at [118, 150] on input "Enter Full Address" at bounding box center [116, 150] width 5 height 5
checkbox input "true"
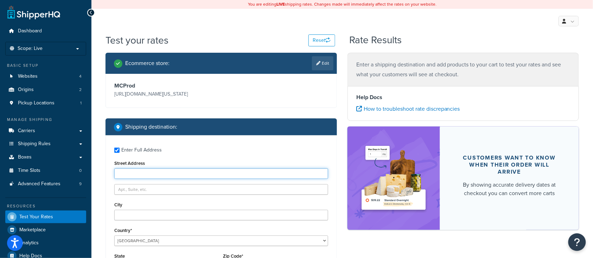
click at [137, 171] on input "Street Address" at bounding box center [221, 174] width 214 height 11
type input "1099 purple Sage"
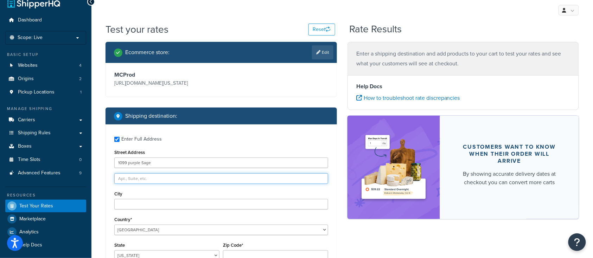
scroll to position [94, 0]
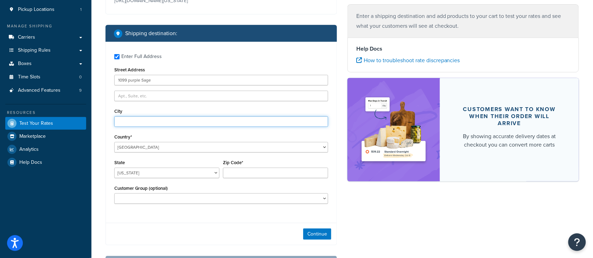
click at [141, 118] on input "City" at bounding box center [221, 121] width 214 height 11
type input "Canyon Lake"
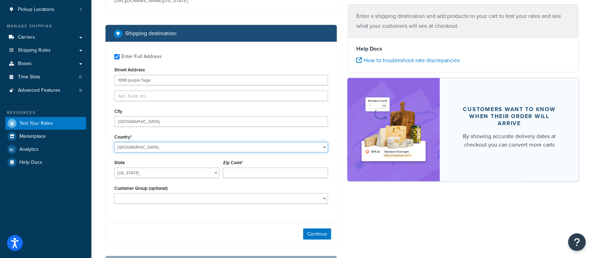
click at [179, 149] on select "United States United Kingdom Afghanistan Åland Islands Albania Algeria American…" at bounding box center [221, 147] width 214 height 11
click at [173, 176] on select "Alabama Alaska American Samoa Arizona Arkansas Armed Forces Americas Armed Forc…" at bounding box center [166, 173] width 105 height 11
select select "TX"
click at [114, 168] on select "Alabama Alaska American Samoa Arizona Arkansas Armed Forces Americas Armed Forc…" at bounding box center [166, 173] width 105 height 11
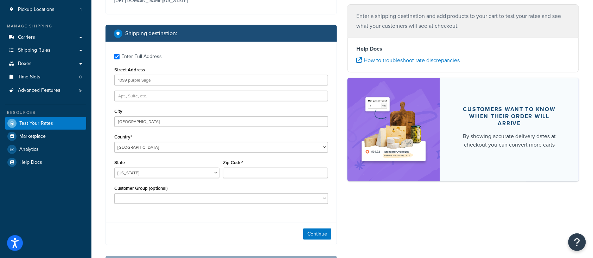
click at [239, 168] on div "Zip Code*" at bounding box center [275, 168] width 105 height 20
click at [245, 174] on input "Zip Code*" at bounding box center [275, 173] width 105 height 11
type input "78133"
click at [210, 222] on div "Enter Full Address Street Address 1099 purple Sage City Canyon Lake Country* Un…" at bounding box center [222, 144] width 232 height 204
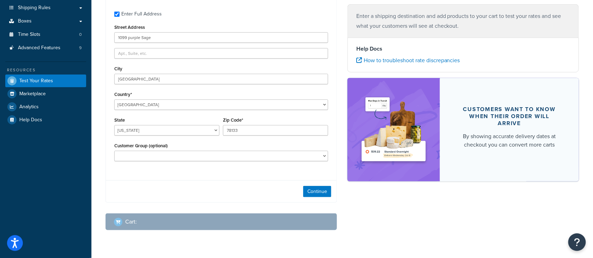
scroll to position [141, 0]
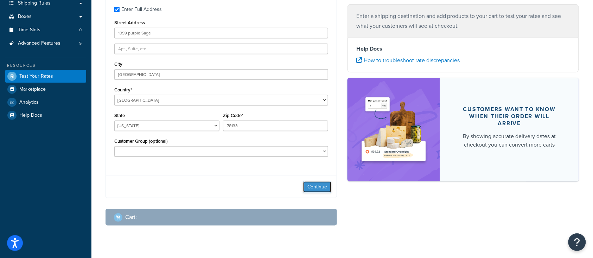
click at [317, 188] on button "Continue" at bounding box center [317, 187] width 28 height 11
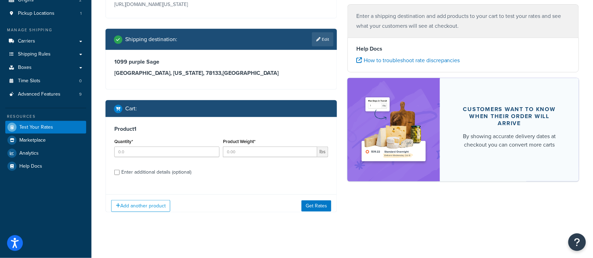
scroll to position [95, 0]
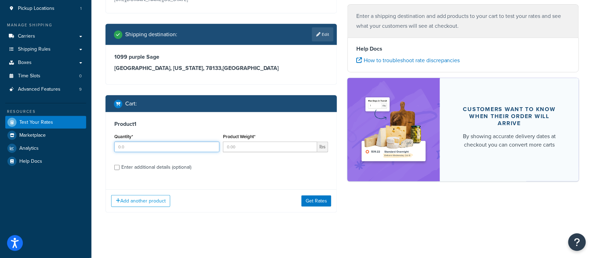
click at [153, 147] on input "Quantity*" at bounding box center [166, 147] width 105 height 11
type input "1"
type input "300"
click at [116, 168] on input "Enter additional details (optional)" at bounding box center [116, 167] width 5 height 5
checkbox input "true"
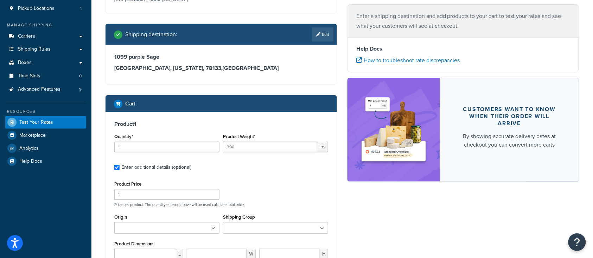
scroll to position [189, 0]
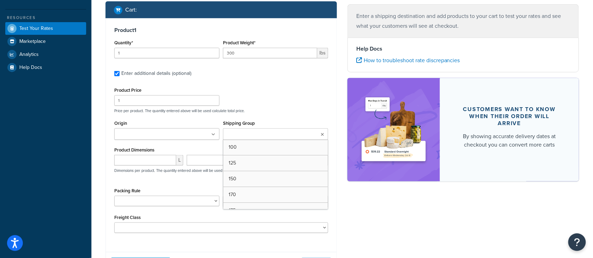
click at [307, 136] on ul at bounding box center [275, 134] width 105 height 12
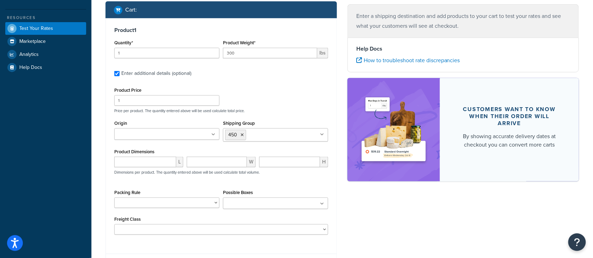
click at [392, 223] on div "Ecommerce store : Edit MCProd https://mcprod.texas-speed.com/ Shipping destinat…" at bounding box center [342, 76] width 484 height 424
click at [137, 163] on input "number" at bounding box center [145, 162] width 62 height 11
type input "36"
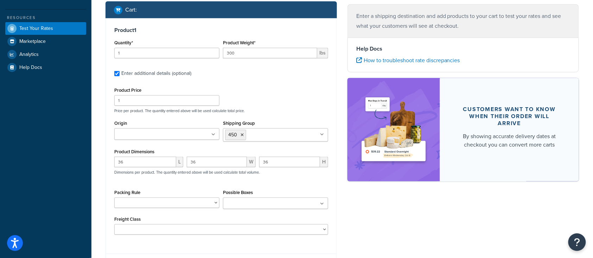
click at [445, 220] on div "Ecommerce store : Edit MCProd https://mcprod.texas-speed.com/ Shipping destinat…" at bounding box center [342, 76] width 484 height 424
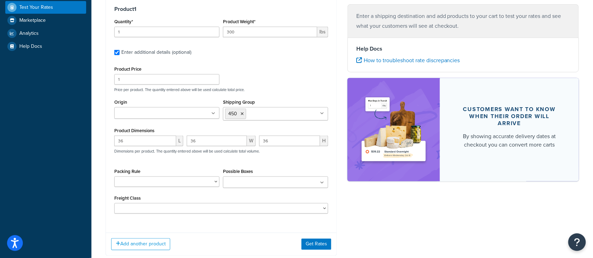
scroll to position [235, 0]
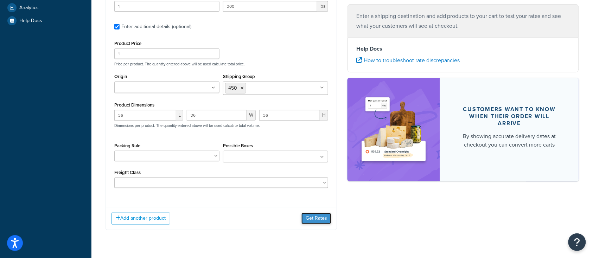
click at [318, 218] on button "Get Rates" at bounding box center [317, 218] width 30 height 11
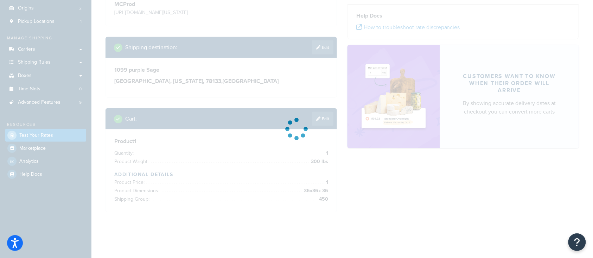
scroll to position [0, 0]
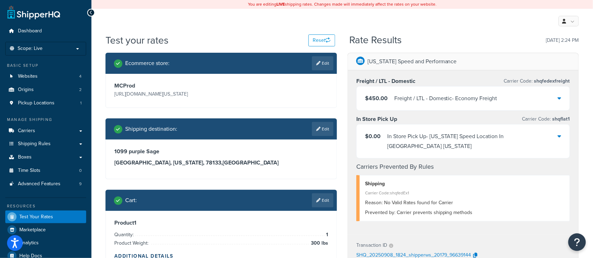
click at [459, 96] on div "Freight / LTL - Domestic - Economy Freight" at bounding box center [445, 99] width 103 height 10
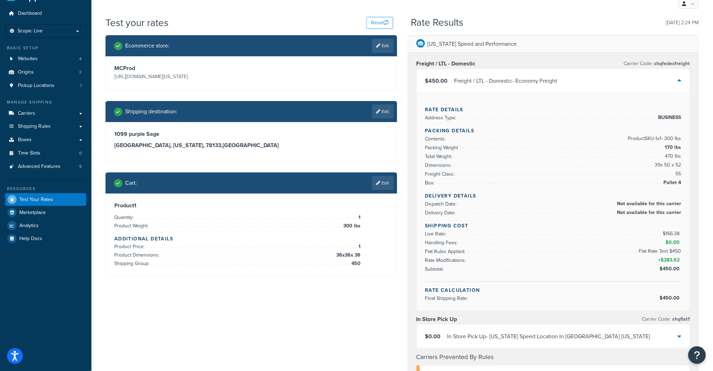
scroll to position [47, 0]
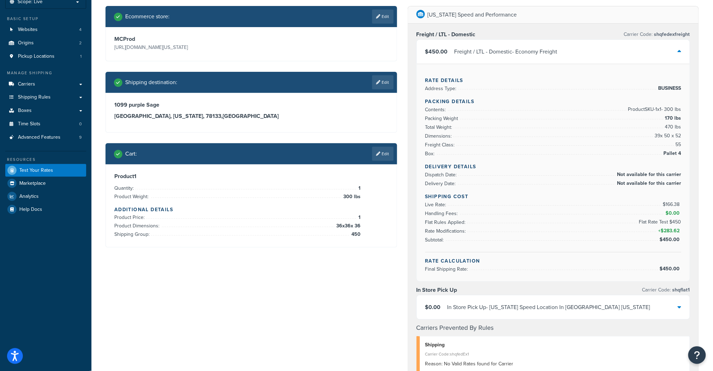
click at [215, 258] on div "Ecommerce store : Edit MCProd https://mcprod.texas-speed.com/ Shipping destinat…" at bounding box center [402, 300] width 604 height 589
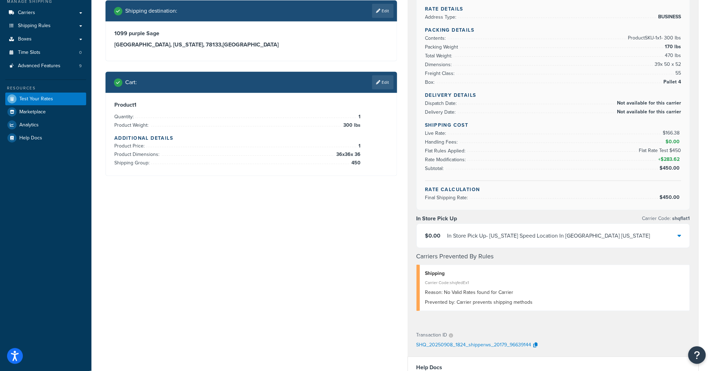
scroll to position [0, 0]
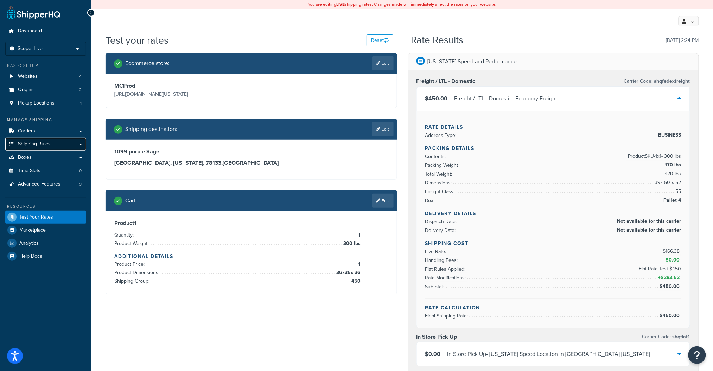
click at [37, 143] on span "Shipping Rules" at bounding box center [34, 144] width 33 height 6
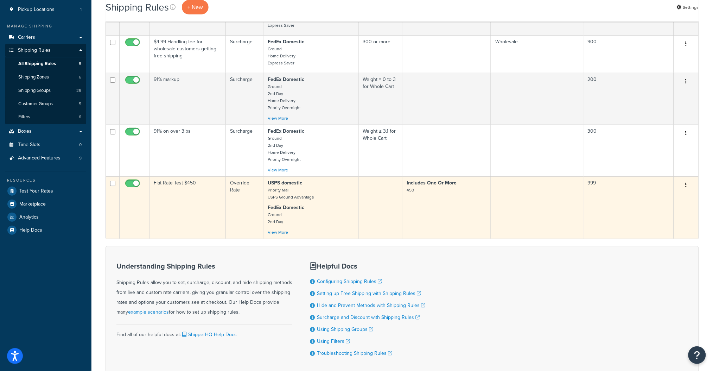
click at [181, 216] on td "Flat Rate Test $450" at bounding box center [188, 207] width 76 height 62
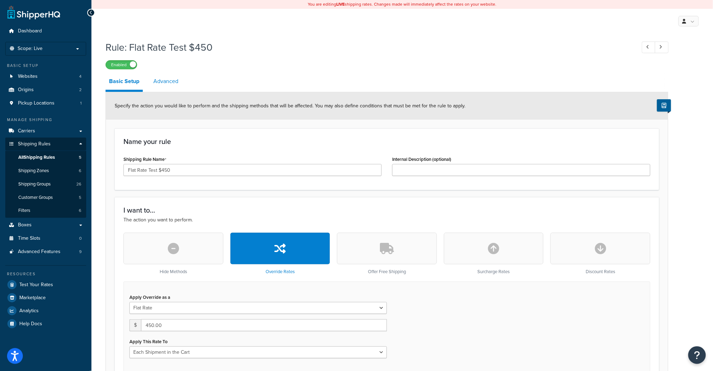
click at [164, 79] on link "Advanced" at bounding box center [166, 81] width 32 height 17
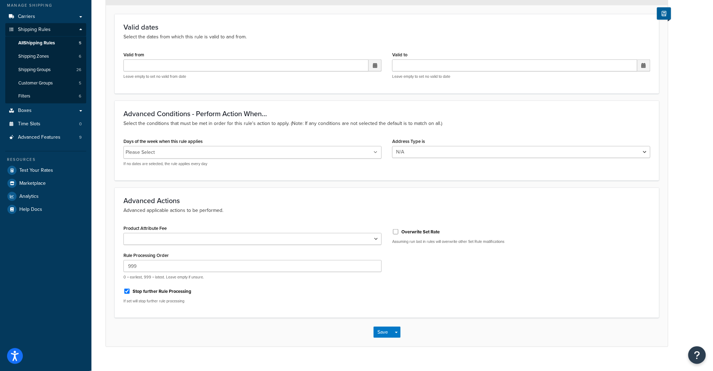
scroll to position [125, 0]
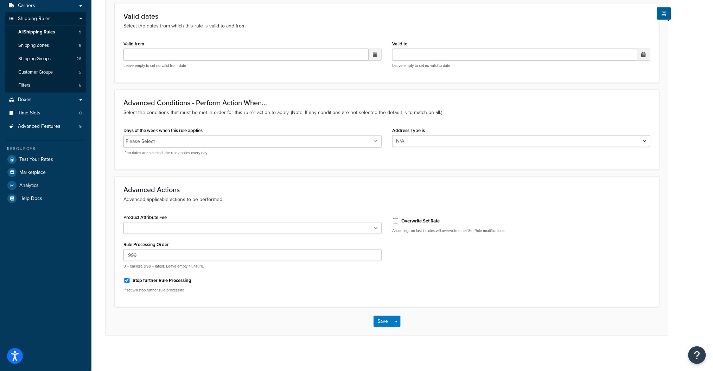
click at [309, 274] on div "Product Attribute Fee Shipping Price Handling Fee Rule Processing Order 999 0 =…" at bounding box center [252, 255] width 269 height 86
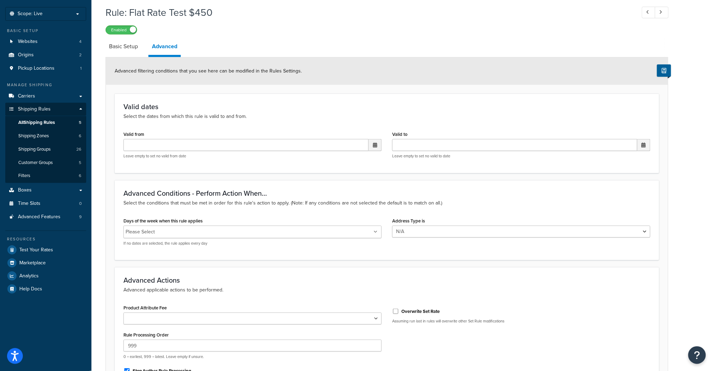
scroll to position [31, 0]
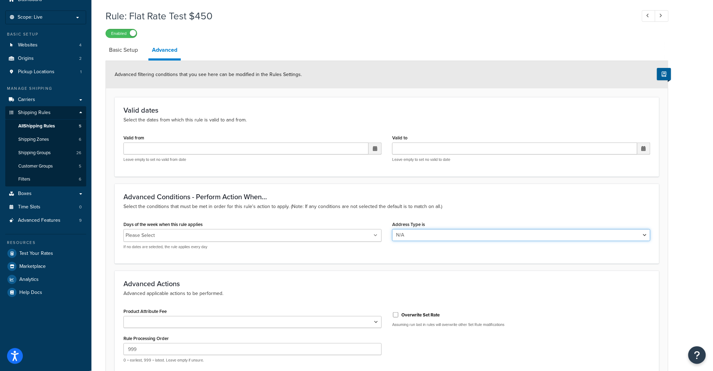
click at [426, 235] on select "N/A Business Residential" at bounding box center [521, 235] width 258 height 12
click at [428, 236] on select "N/A Business Residential" at bounding box center [521, 235] width 258 height 12
click at [121, 53] on link "Basic Setup" at bounding box center [124, 50] width 36 height 17
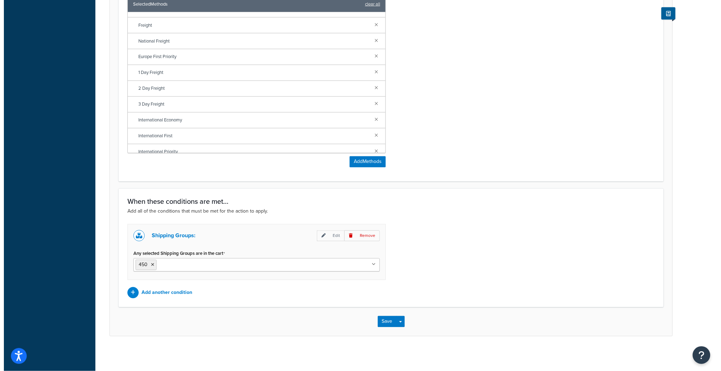
scroll to position [440, 0]
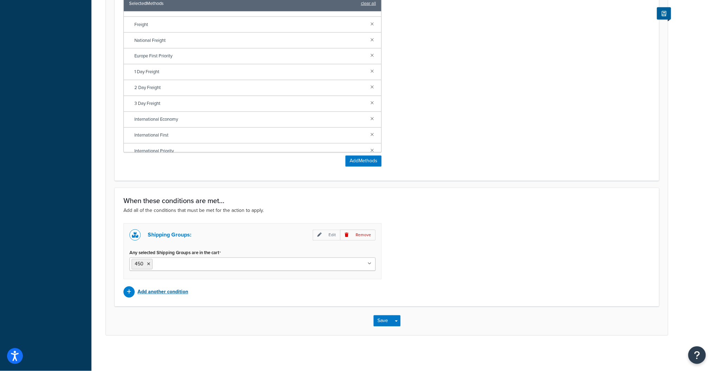
click at [131, 291] on icon at bounding box center [129, 292] width 5 height 5
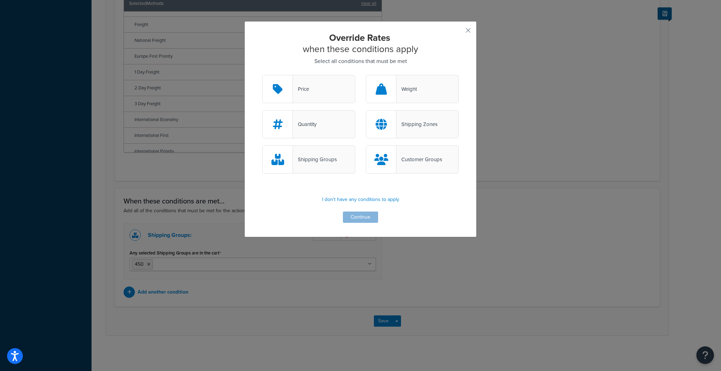
click at [413, 127] on div "Shipping Zones" at bounding box center [416, 124] width 41 height 10
click at [0, 0] on input "Shipping Zones" at bounding box center [0, 0] width 0 height 0
click at [364, 216] on button "Continue" at bounding box center [360, 216] width 35 height 11
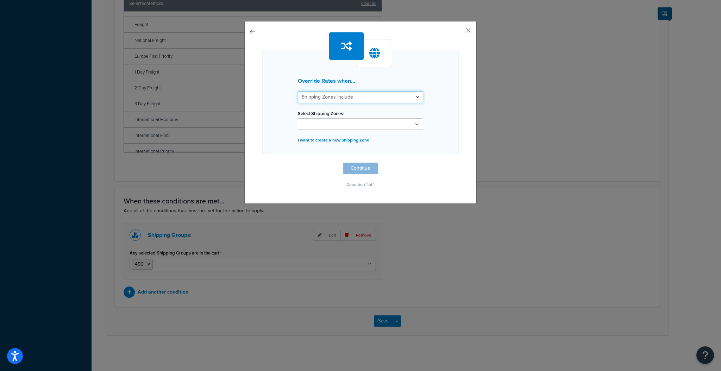
click at [354, 98] on select "Shipping Zones Include Shipping Zones Do Not Include" at bounding box center [360, 97] width 125 height 12
click at [354, 100] on select "Shipping Zones Include Shipping Zones Do Not Include" at bounding box center [360, 97] width 125 height 12
click at [349, 128] on input "Select Shipping Zones" at bounding box center [331, 125] width 62 height 8
click at [519, 128] on div "Override Rates when... Shipping Zones Include Shipping Zones Do Not Include Sel…" at bounding box center [360, 185] width 721 height 371
click at [378, 56] on div at bounding box center [374, 53] width 35 height 28
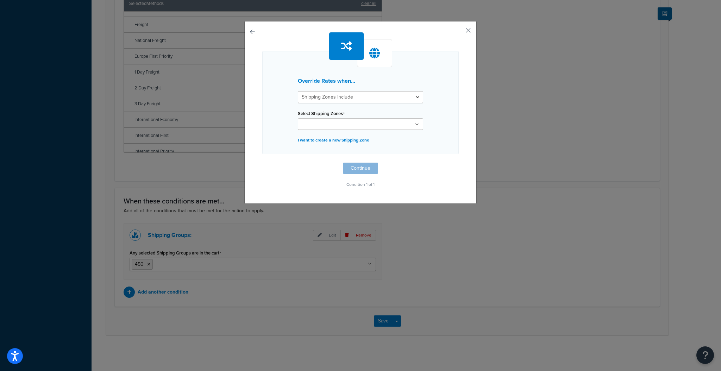
click at [262, 163] on button "button" at bounding box center [262, 163] width 0 height 0
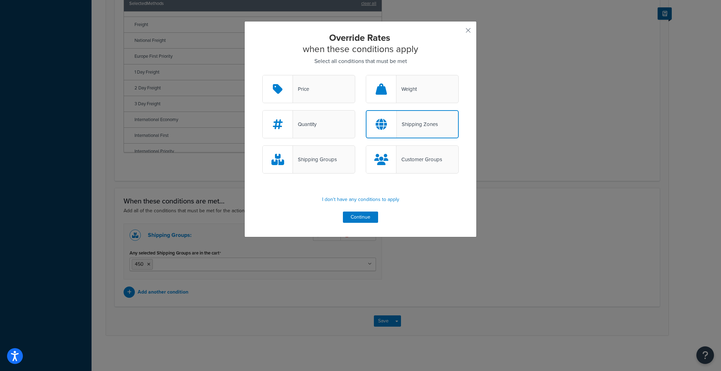
drag, startPoint x: 468, startPoint y: 30, endPoint x: 465, endPoint y: 52, distance: 22.7
click at [468, 30] on div "Override Rates when these conditions apply Select all conditions that must be m…" at bounding box center [360, 129] width 232 height 216
click at [464, 39] on div "Override Rates when these conditions apply Select all conditions that must be m…" at bounding box center [360, 129] width 232 height 216
click at [459, 33] on button "button" at bounding box center [458, 33] width 2 height 2
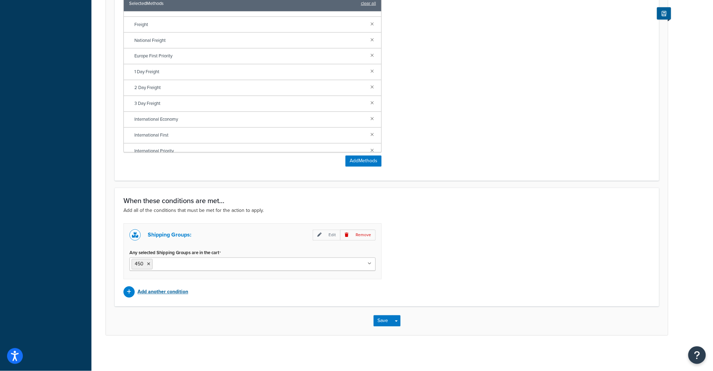
click at [128, 295] on div at bounding box center [129, 291] width 11 height 11
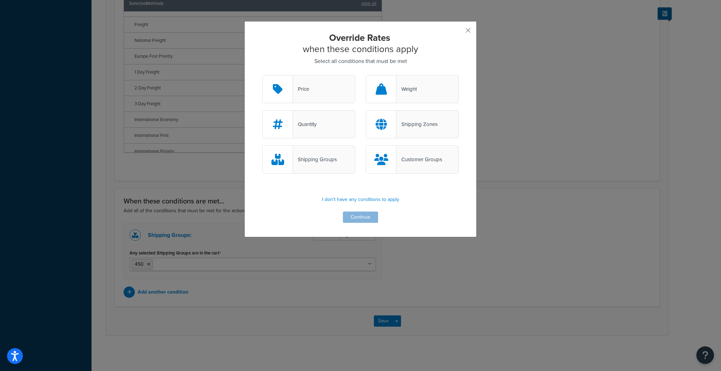
click at [495, 282] on div "Override Rates when these conditions apply Select all conditions that must be m…" at bounding box center [360, 185] width 721 height 371
click at [438, 285] on div "Override Rates when these conditions apply Select all conditions that must be m…" at bounding box center [360, 185] width 721 height 371
click at [459, 32] on button "button" at bounding box center [458, 33] width 2 height 2
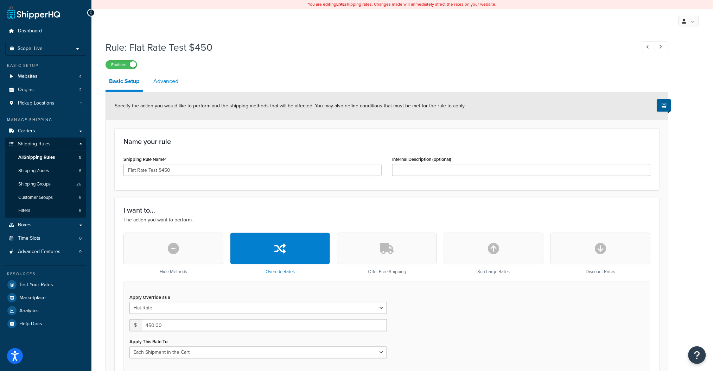
click at [164, 86] on link "Advanced" at bounding box center [166, 81] width 32 height 17
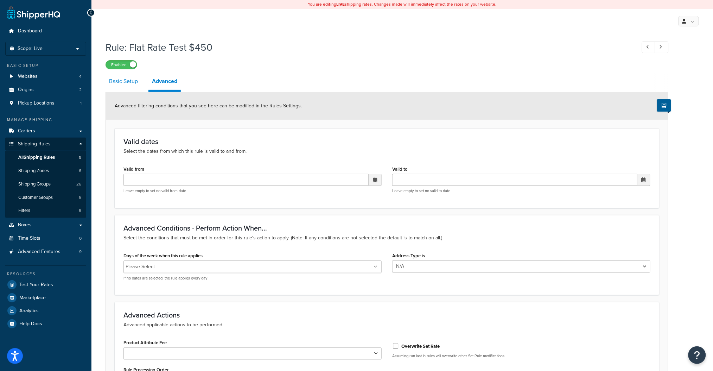
click at [125, 82] on link "Basic Setup" at bounding box center [124, 81] width 36 height 17
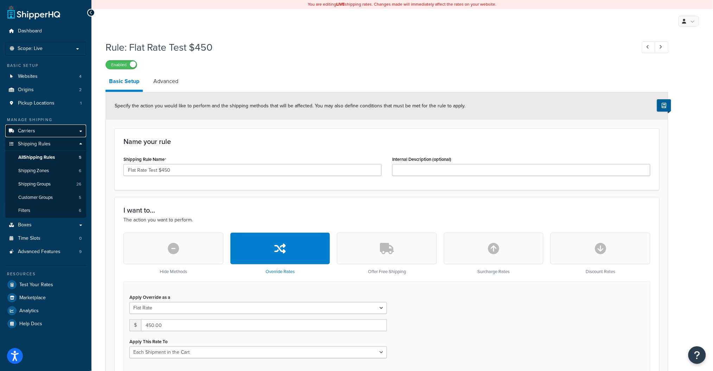
click at [26, 130] on span "Carriers" at bounding box center [26, 131] width 17 height 6
click at [31, 133] on span "Carriers" at bounding box center [26, 131] width 17 height 6
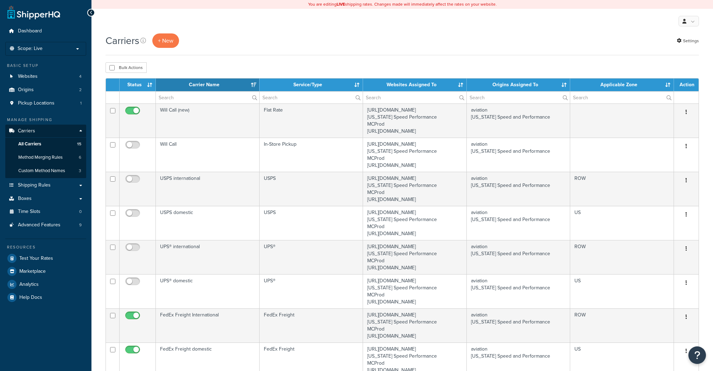
select select "15"
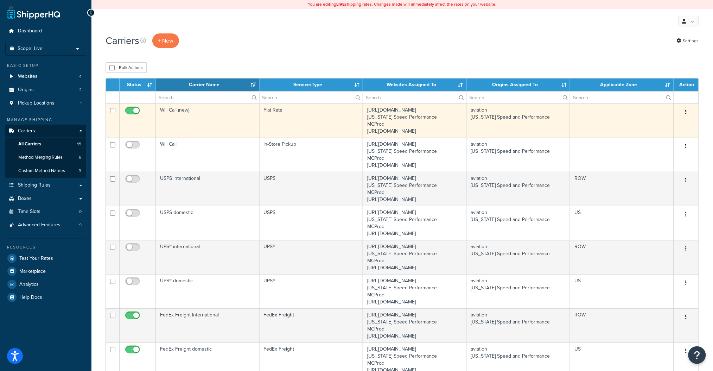
click at [192, 128] on td "Will Call (new)" at bounding box center [208, 120] width 104 height 34
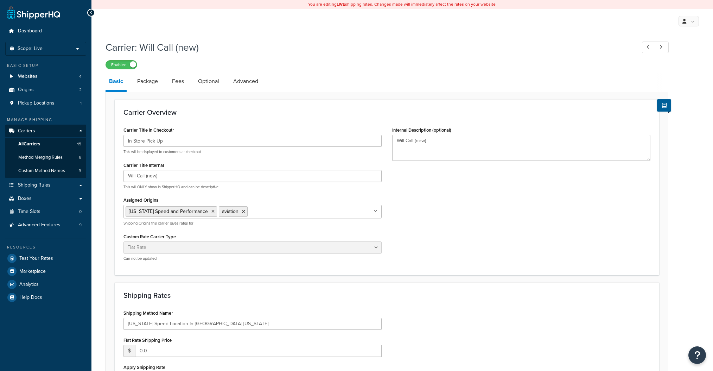
select select "flat"
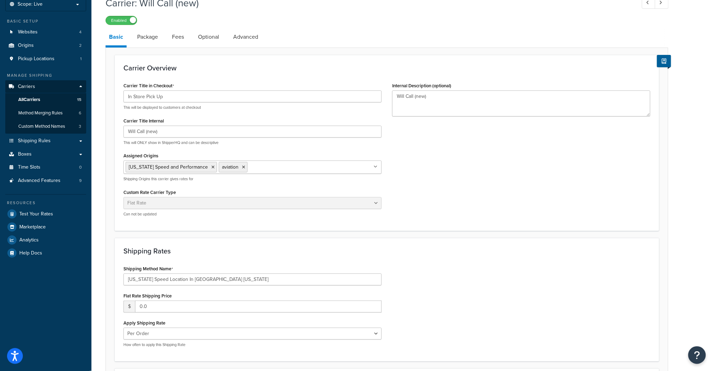
scroll to position [47, 0]
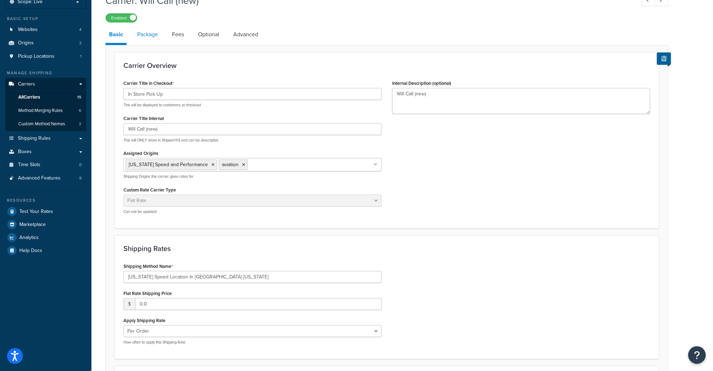
click at [153, 37] on link "Package" at bounding box center [148, 34] width 28 height 17
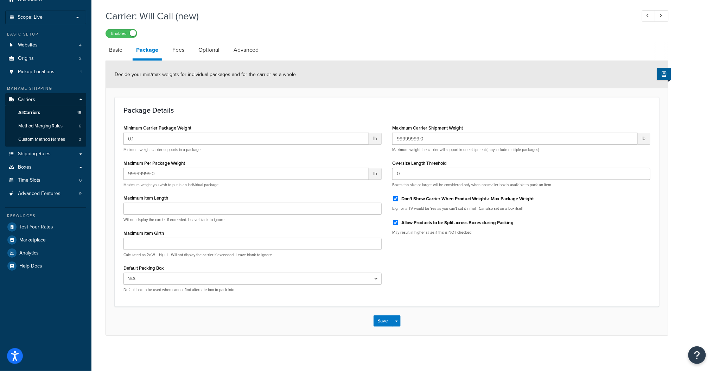
scroll to position [31, 0]
click at [171, 280] on select "N/A Cylinder head (pair) box BRA (PAIR)" at bounding box center [253, 279] width 258 height 12
click at [179, 52] on link "Fees" at bounding box center [178, 50] width 19 height 17
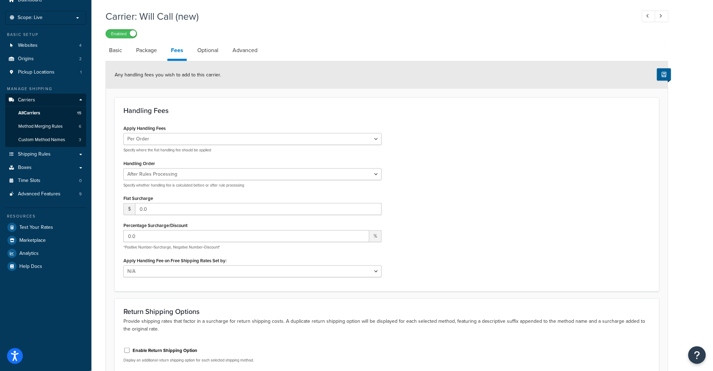
click at [212, 111] on h3 "Handling Fees" at bounding box center [387, 111] width 527 height 8
click at [237, 178] on select "Before Rules Processing After Rules Processing" at bounding box center [253, 174] width 258 height 12
click at [124, 168] on select "Before Rules Processing After Rules Processing" at bounding box center [253, 174] width 258 height 12
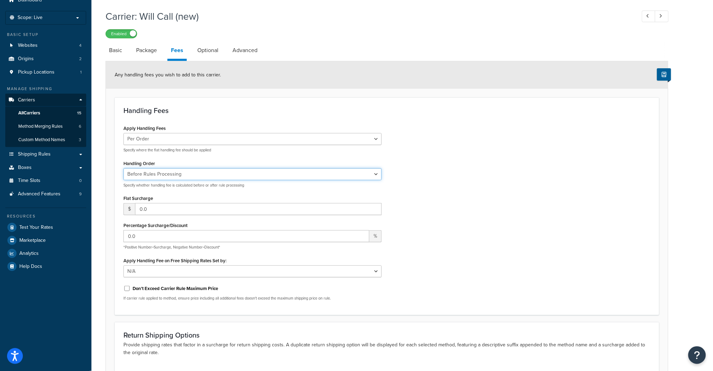
click at [244, 179] on select "Before Rules Processing After Rules Processing" at bounding box center [253, 174] width 258 height 12
click at [124, 168] on select "Before Rules Processing After Rules Processing" at bounding box center [253, 174] width 258 height 12
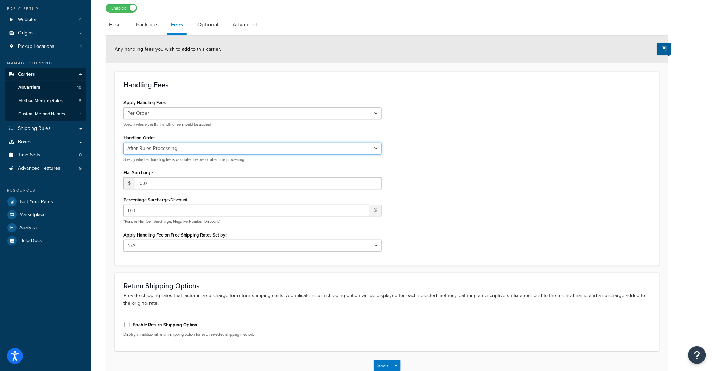
scroll to position [78, 0]
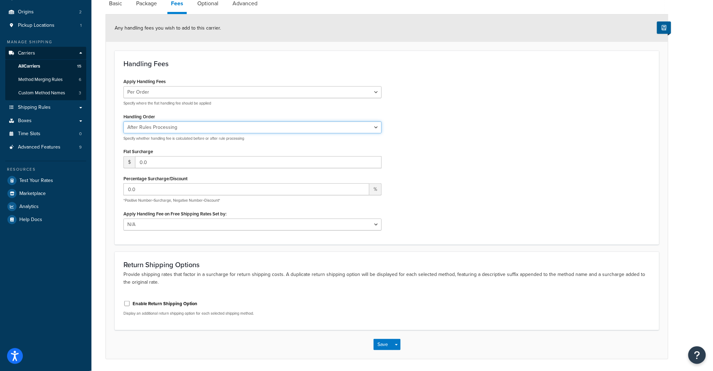
click at [240, 126] on select "Before Rules Processing After Rules Processing" at bounding box center [253, 127] width 258 height 12
click at [124, 121] on select "Before Rules Processing After Rules Processing" at bounding box center [253, 127] width 258 height 12
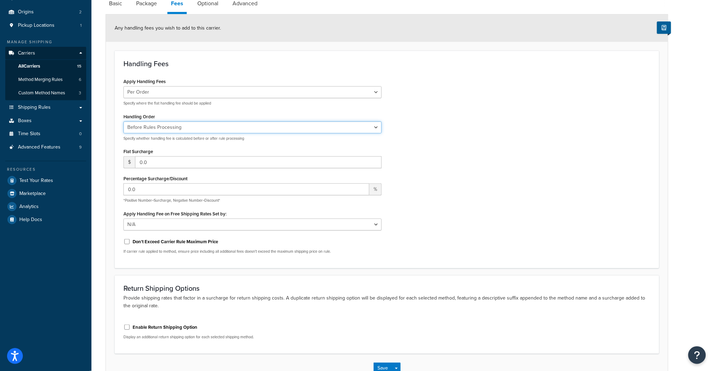
click at [186, 128] on select "Before Rules Processing After Rules Processing" at bounding box center [253, 127] width 258 height 12
select select "AFTER"
click at [124, 121] on select "Before Rules Processing After Rules Processing" at bounding box center [253, 127] width 258 height 12
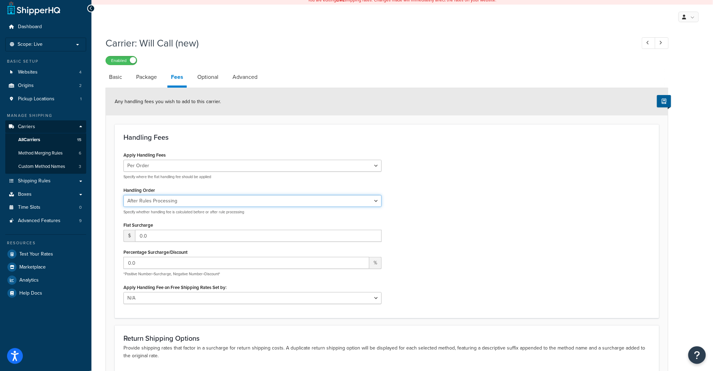
scroll to position [0, 0]
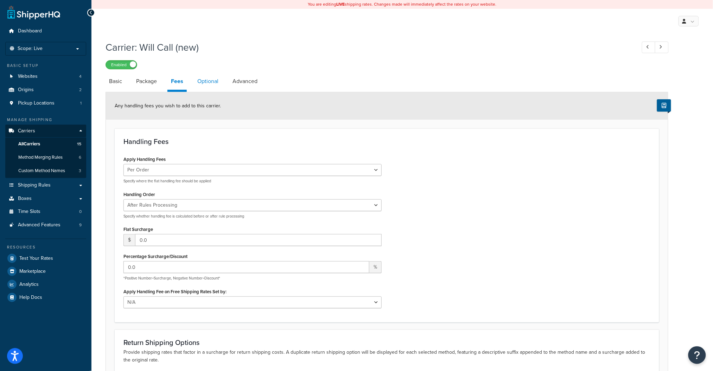
click at [209, 84] on link "Optional" at bounding box center [208, 81] width 28 height 17
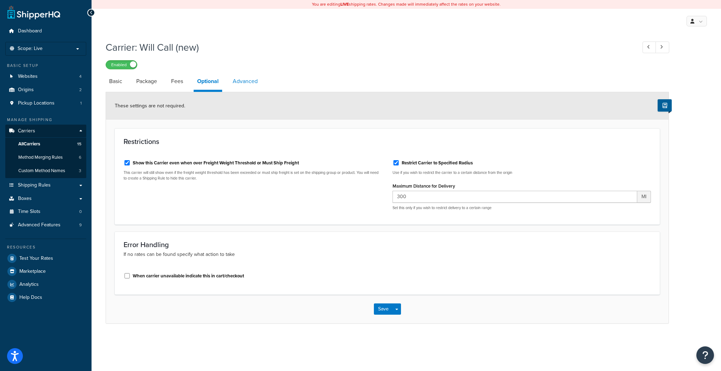
click at [257, 73] on link "Advanced" at bounding box center [245, 81] width 32 height 17
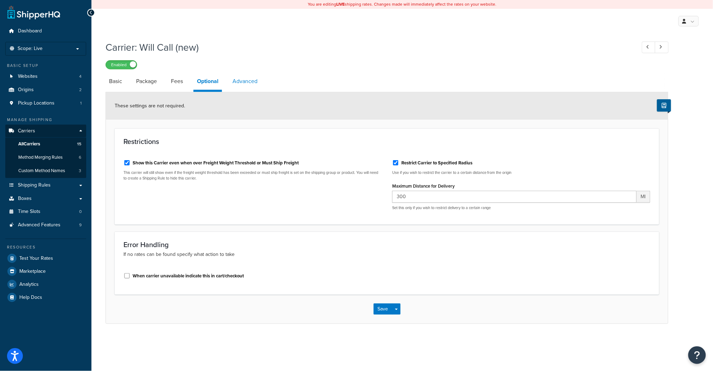
select select "false"
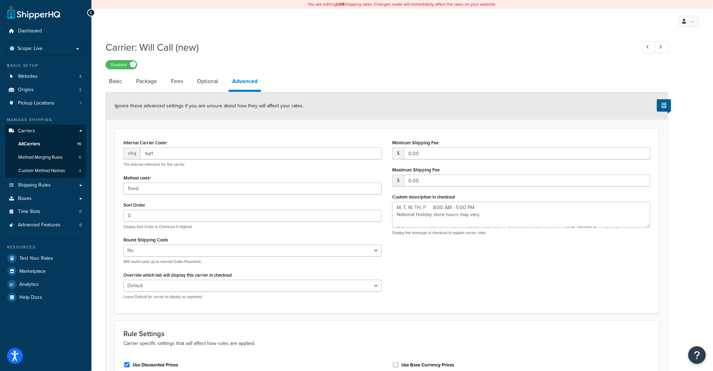
click at [423, 275] on div "Internal Carrier Code shq flat1 The internal reference for this carrier Method …" at bounding box center [387, 221] width 538 height 167
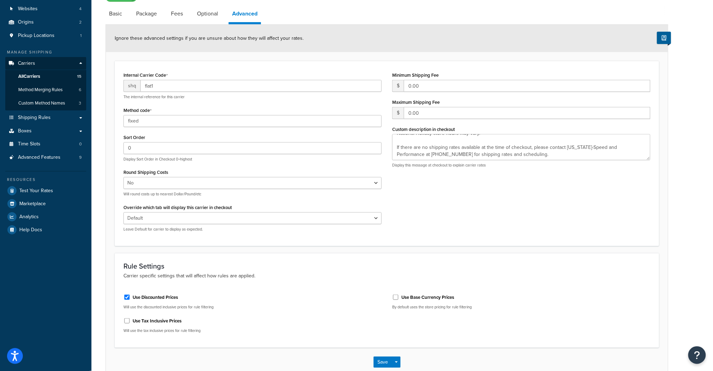
scroll to position [47, 0]
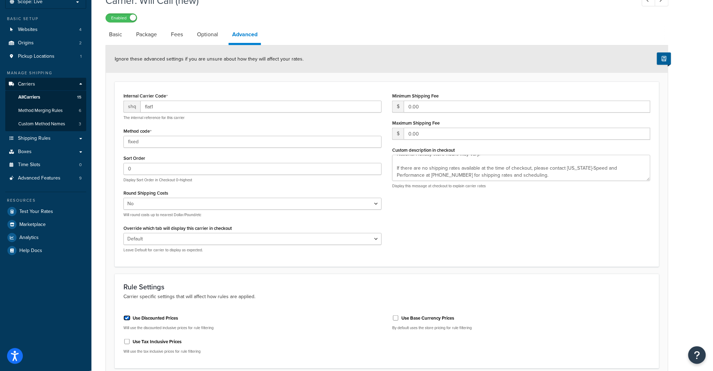
type textarea "M, T, W, TH, F 8:00 AM - 5:00 PM National Holiday store hours may vary. If ther…"
click at [127, 319] on input "Use Discounted Prices" at bounding box center [127, 317] width 7 height 5
checkbox input "false"
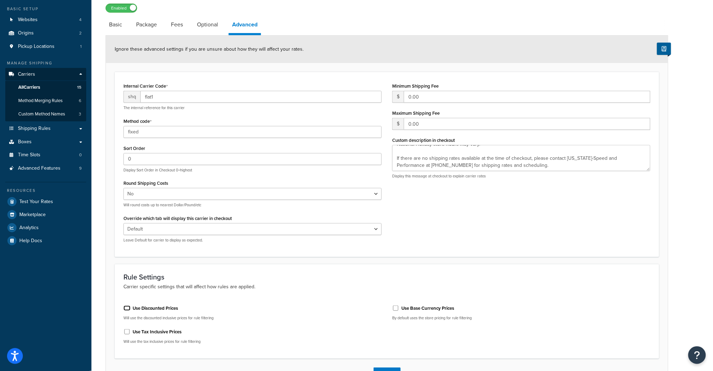
scroll to position [0, 0]
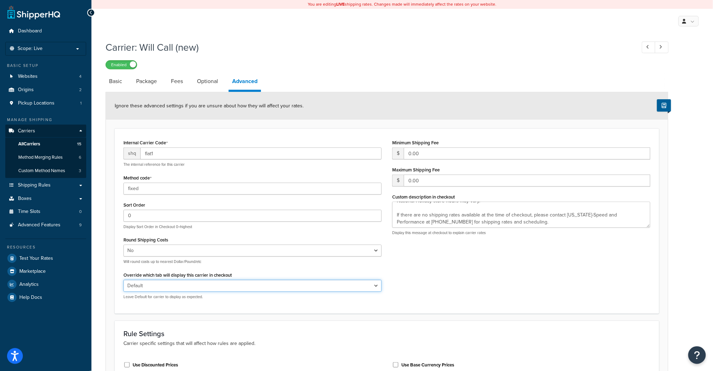
click at [325, 288] on select "Default Delivery Pickup" at bounding box center [253, 286] width 258 height 12
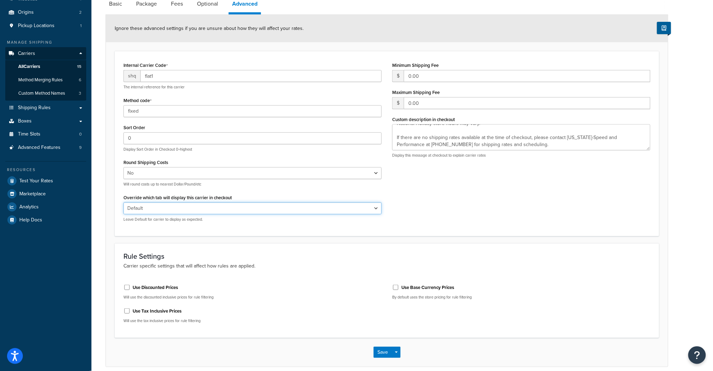
scroll to position [108, 0]
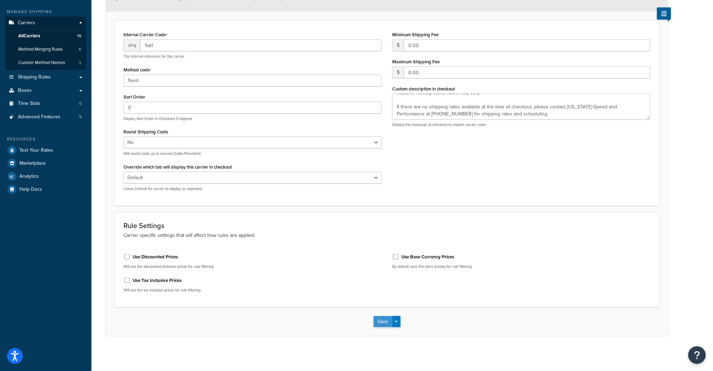
click at [384, 323] on button "Save" at bounding box center [383, 321] width 19 height 11
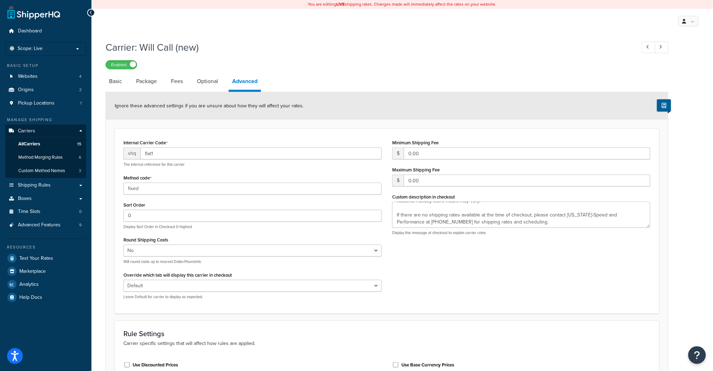
type textarea "M, T, W, TH, F 8:00 AM - 5:00 PM National Holiday store hours may vary. If ther…"
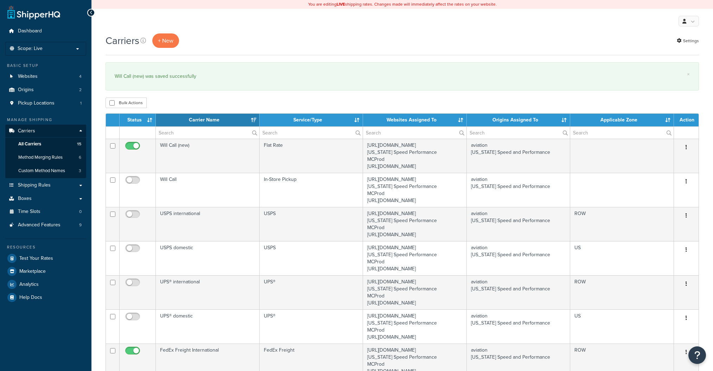
select select "15"
click at [43, 259] on span "Test Your Rates" at bounding box center [36, 258] width 34 height 6
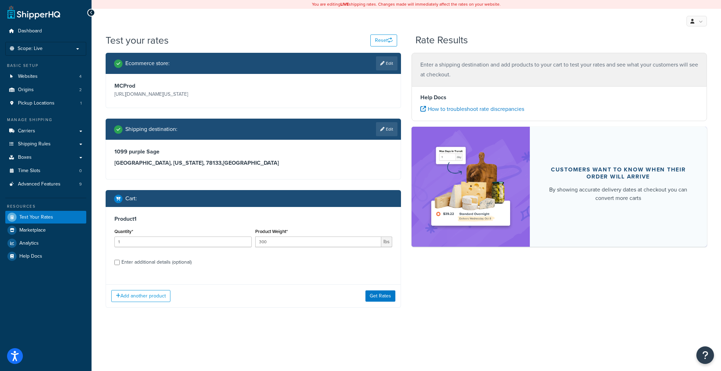
drag, startPoint x: 330, startPoint y: 175, endPoint x: 329, endPoint y: 179, distance: 4.3
click at [329, 179] on div "[STREET_ADDRESS][US_STATE]" at bounding box center [253, 159] width 295 height 39
click at [385, 296] on button "Get Rates" at bounding box center [380, 295] width 30 height 11
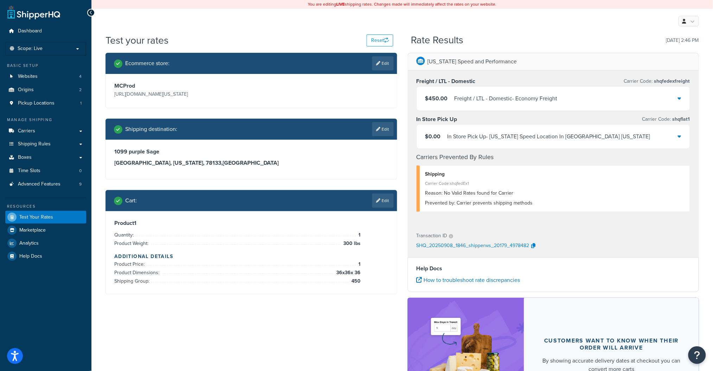
click at [581, 141] on div "In Store Pick Up - Texas Speed Location In Georgetown Texas" at bounding box center [549, 137] width 203 height 10
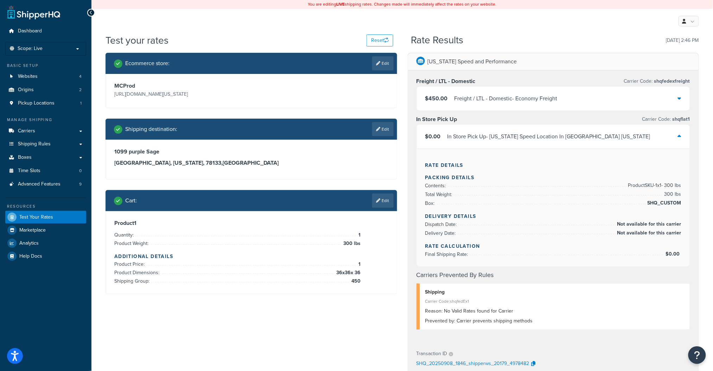
click at [576, 143] on div "$0.00 In Store Pick Up - Texas Speed Location In Georgetown Texas" at bounding box center [553, 137] width 273 height 24
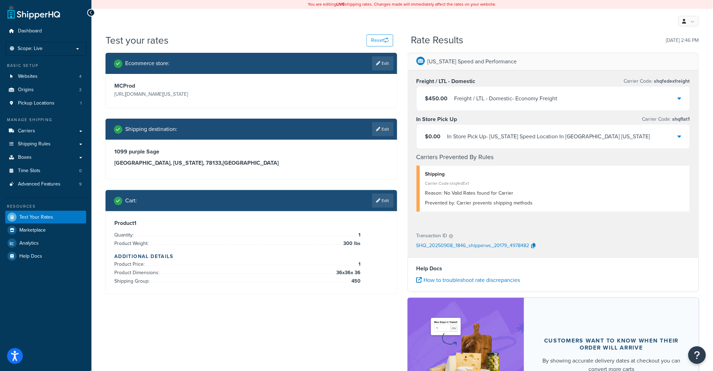
click at [564, 106] on div "$450.00 Freight / LTL - Domestic - Economy Freight" at bounding box center [553, 99] width 273 height 24
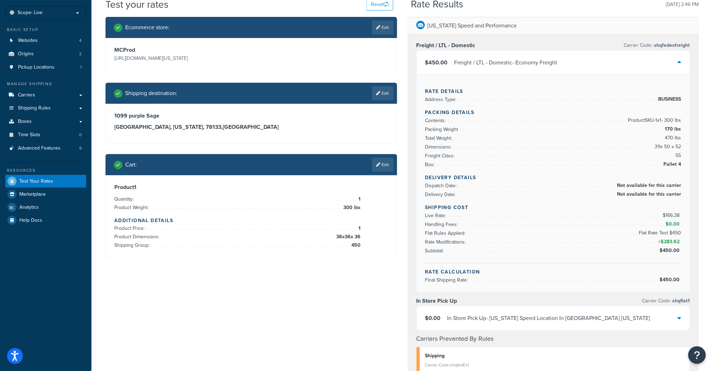
scroll to position [94, 0]
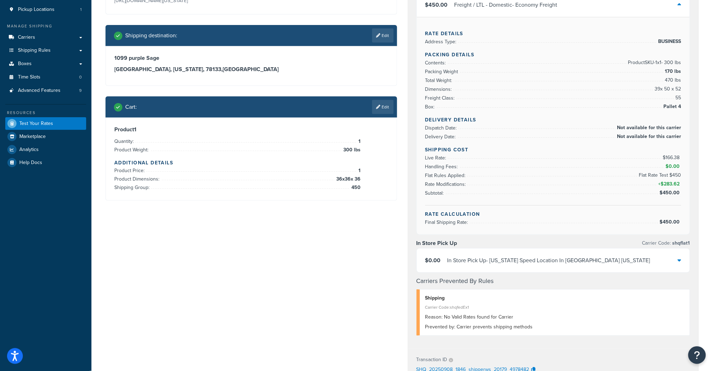
click at [582, 255] on div "In Store Pick Up - Texas Speed Location In Georgetown Texas" at bounding box center [549, 260] width 203 height 10
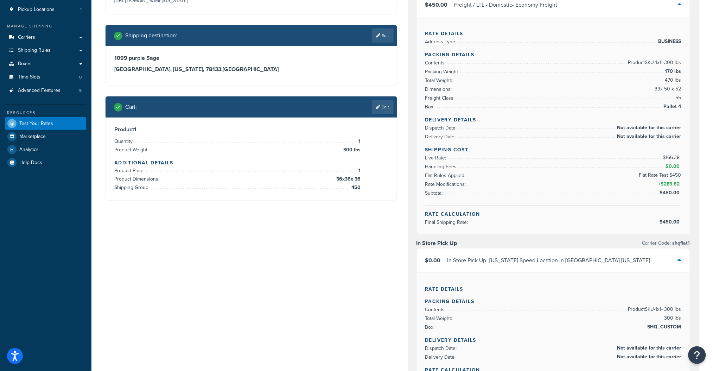
click at [353, 291] on div "Ecommerce store : Edit MCProd https://mcprod.texas-speed.com/ Shipping destinat…" at bounding box center [402, 312] width 604 height 707
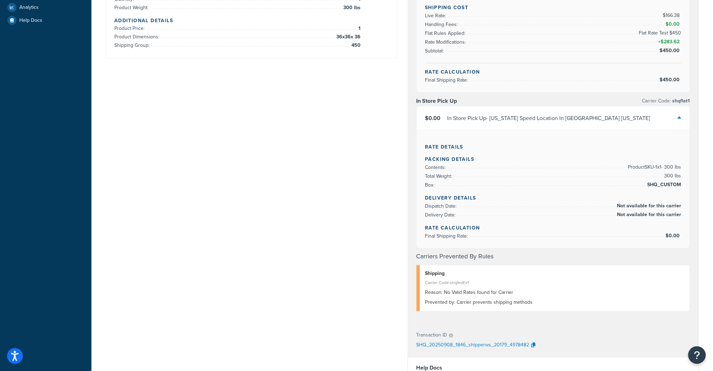
scroll to position [188, 0]
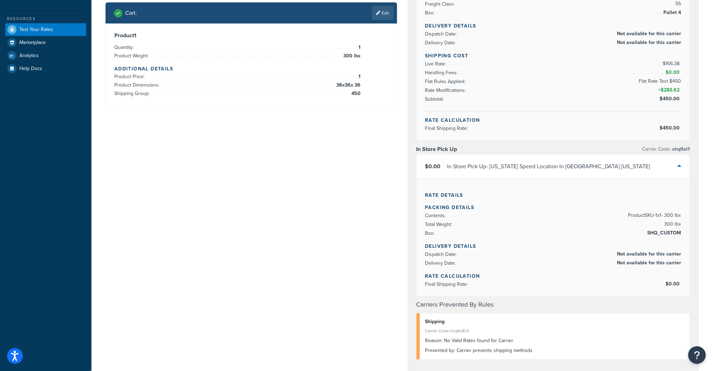
click at [680, 163] on icon at bounding box center [680, 166] width 4 height 6
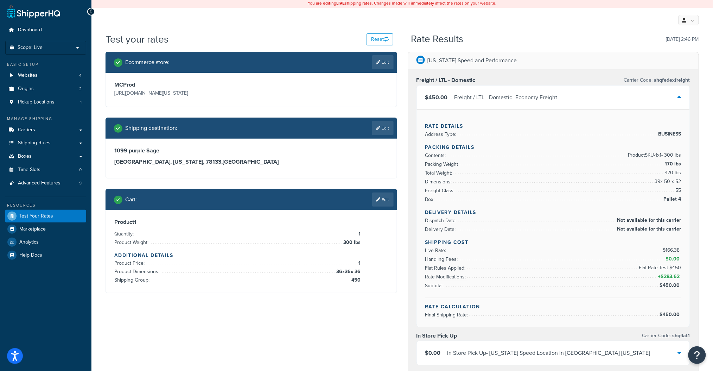
scroll to position [0, 0]
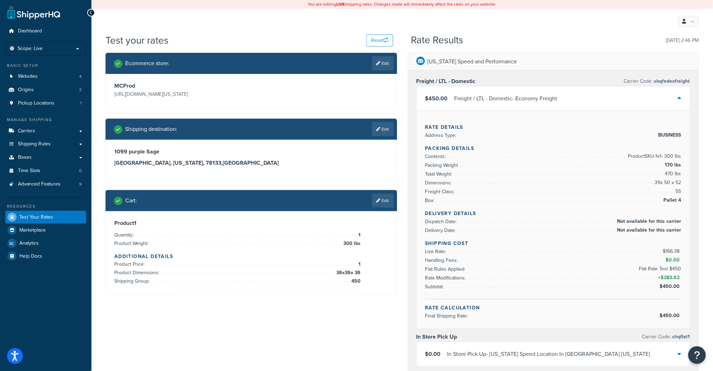
click at [250, 329] on div "Ecommerce store : Edit MCProd https://mcprod.texas-speed.com/ Shipping destinat…" at bounding box center [402, 347] width 604 height 589
click at [35, 103] on span "Pickup Locations" at bounding box center [36, 103] width 37 height 6
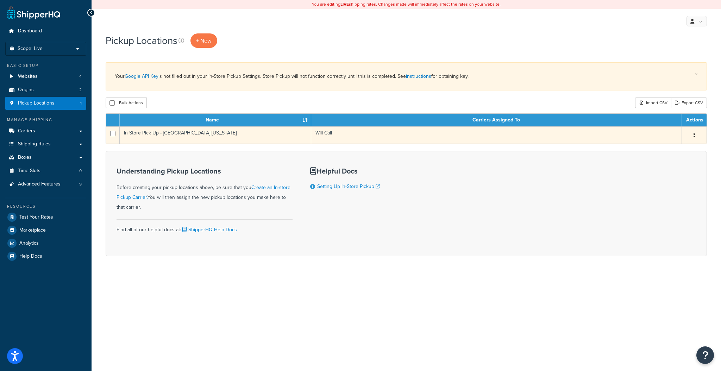
click at [225, 138] on td "In Store Pick Up - [GEOGRAPHIC_DATA] [US_STATE]" at bounding box center [215, 134] width 191 height 17
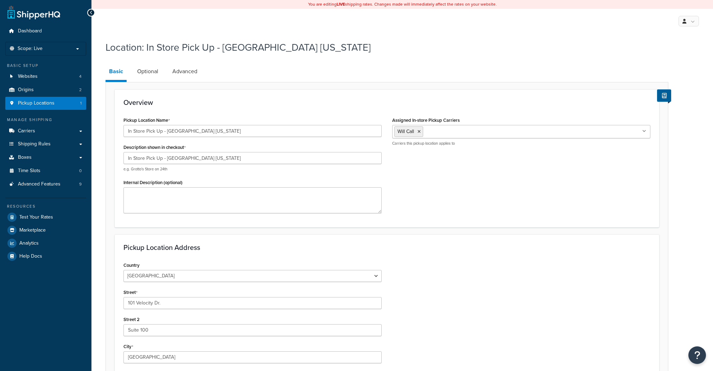
select select "43"
click at [147, 78] on link "Optional" at bounding box center [148, 71] width 28 height 17
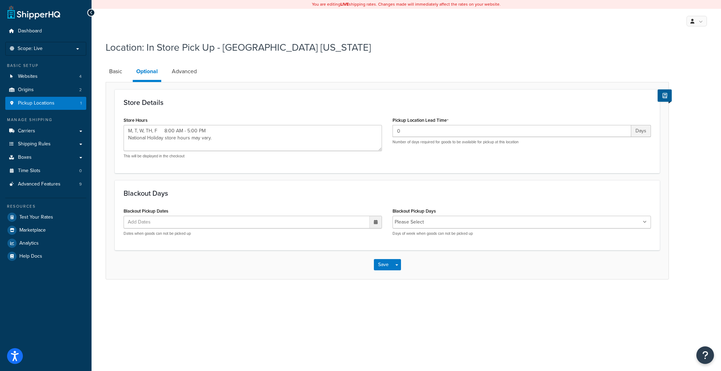
type textarea "M, T, W, TH, F 8:00 AM - 5:00 PM National Holiday store hours may vary."
click at [183, 75] on link "Advanced" at bounding box center [184, 71] width 32 height 17
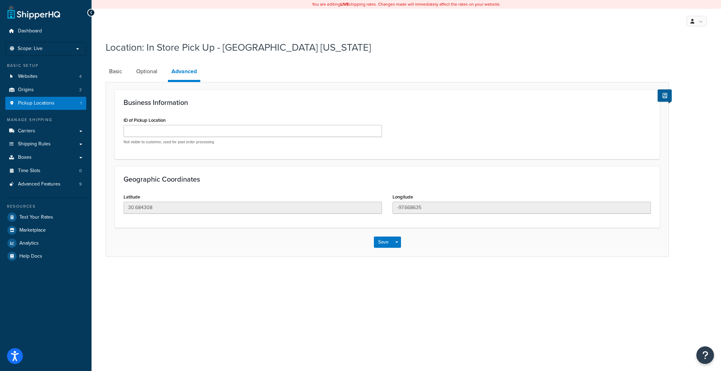
click at [576, 333] on div "You are editing LIVE shipping rates. Changes made will immediately affect the r…" at bounding box center [405, 185] width 629 height 371
click at [149, 67] on link "Optional" at bounding box center [147, 71] width 28 height 17
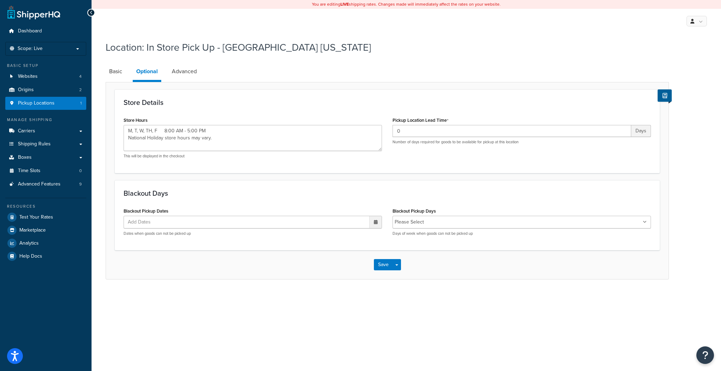
type textarea "M, T, W, TH, F 8:00 AM - 5:00 PM National Holiday store hours may vary."
click at [115, 74] on link "Basic" at bounding box center [116, 71] width 20 height 17
select select "43"
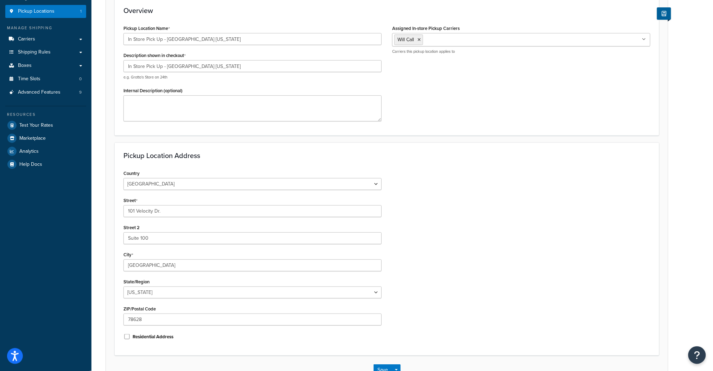
scroll to position [94, 0]
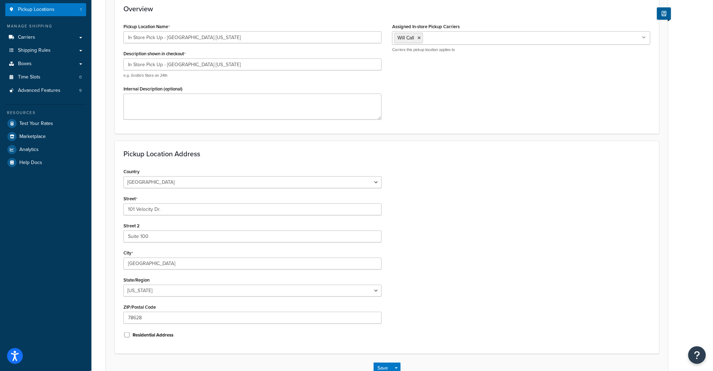
click at [542, 252] on div "Country United States United Kingdom Afghanistan Åland Islands Albania Algeria …" at bounding box center [387, 255] width 538 height 178
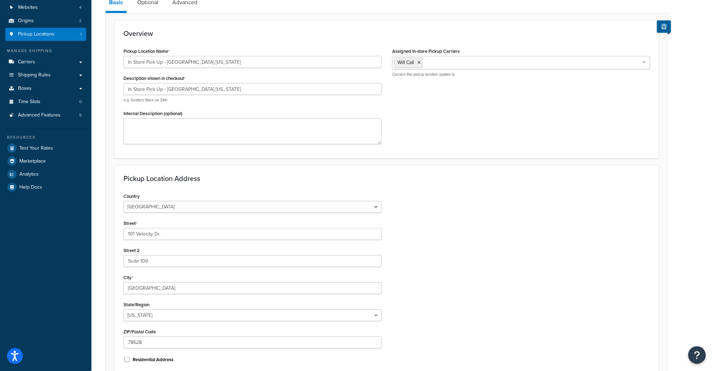
scroll to position [46, 0]
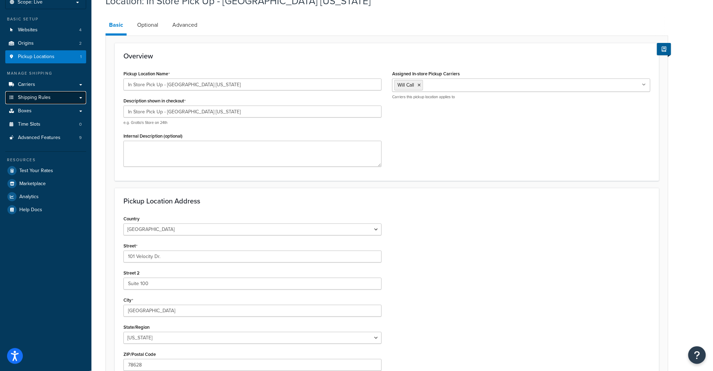
click at [25, 96] on span "Shipping Rules" at bounding box center [34, 98] width 33 height 6
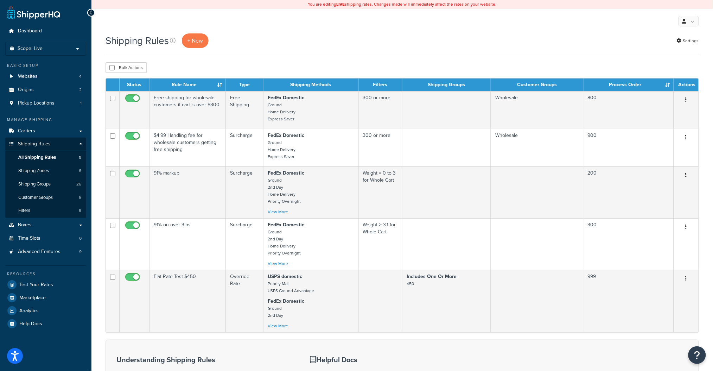
click at [237, 33] on div "You are editing LIVE shipping rates. Changes made will immediately affect the r…" at bounding box center [402, 254] width 622 height 508
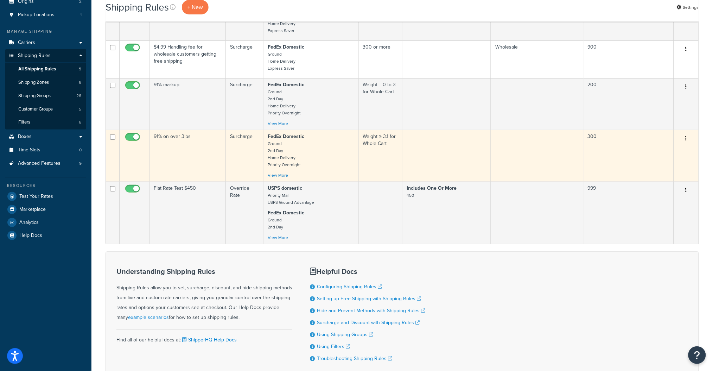
scroll to position [94, 0]
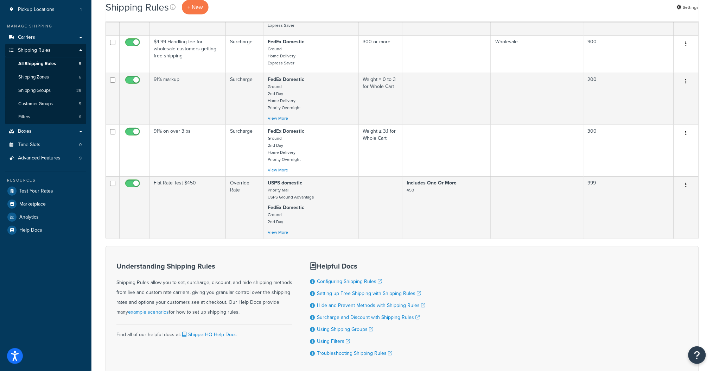
click at [526, 289] on div "Understanding Shipping Rules Shipping Rules allow you to set, surcharge, discou…" at bounding box center [403, 309] width 594 height 126
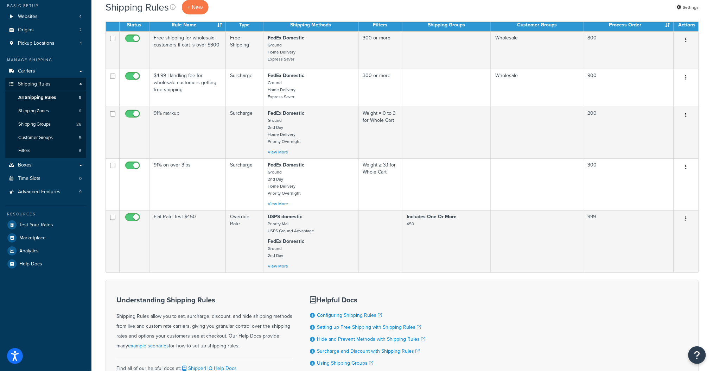
scroll to position [0, 0]
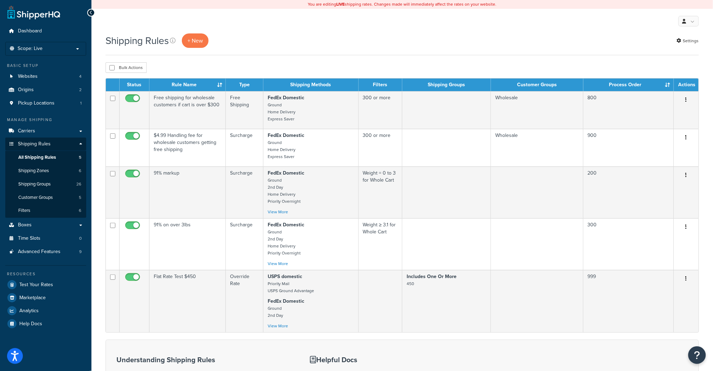
drag, startPoint x: 275, startPoint y: 27, endPoint x: 260, endPoint y: 38, distance: 18.2
click at [275, 27] on div "My Profile Billing Global Settings Contact Us Logout" at bounding box center [402, 21] width 622 height 25
click at [36, 158] on span "All Shipping Rules" at bounding box center [37, 157] width 38 height 6
click at [49, 185] on span "Shipping Groups" at bounding box center [34, 184] width 32 height 6
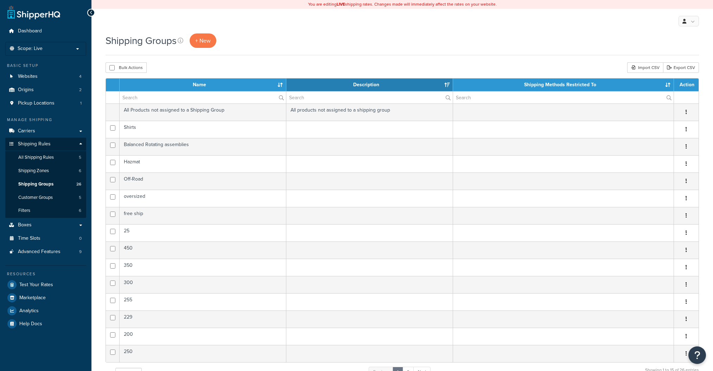
select select "15"
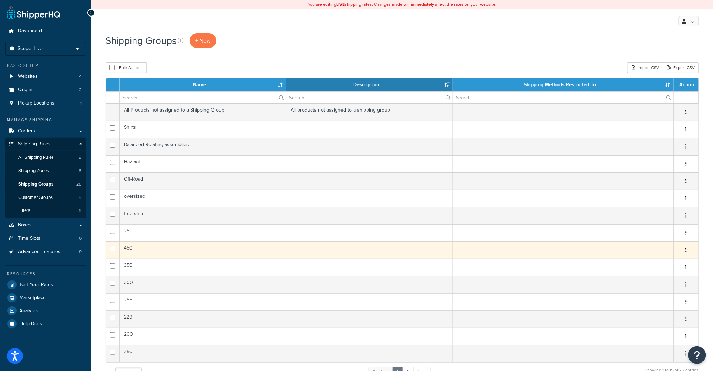
click at [175, 250] on td "450" at bounding box center [203, 249] width 167 height 17
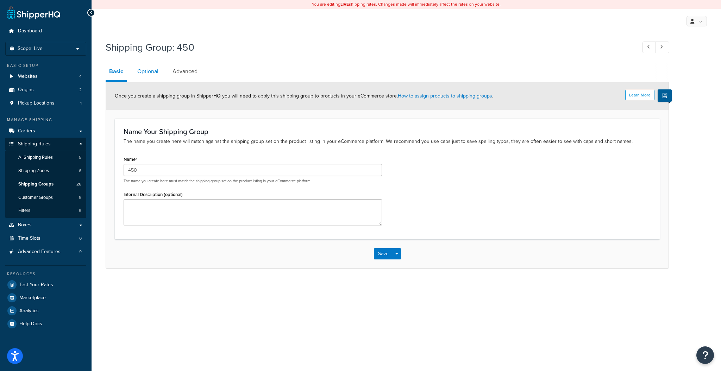
click at [149, 74] on link "Optional" at bounding box center [148, 71] width 28 height 17
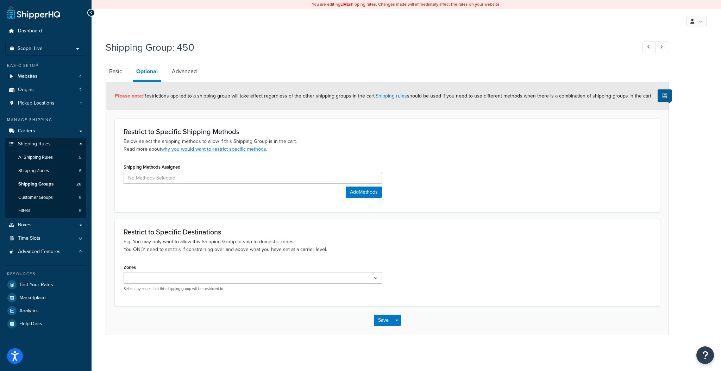
click at [357, 201] on div "Shipping Methods Assigned Add Methods" at bounding box center [252, 182] width 269 height 41
click at [356, 193] on button "Add Methods" at bounding box center [364, 192] width 36 height 11
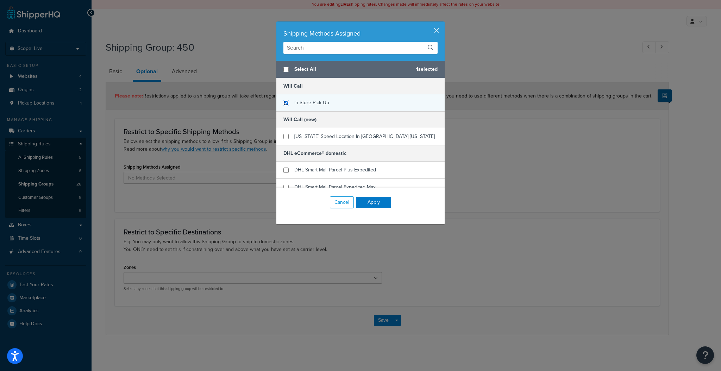
click at [283, 103] on input "checkbox" at bounding box center [285, 102] width 5 height 5
checkbox input "true"
click at [340, 202] on button "Cancel" at bounding box center [342, 202] width 24 height 12
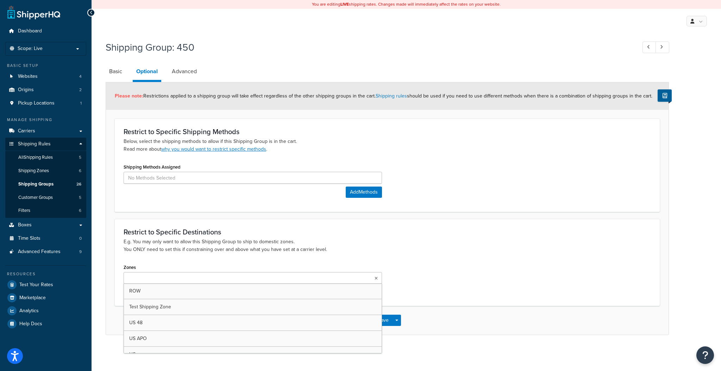
click at [335, 278] on ul at bounding box center [253, 278] width 258 height 12
click at [331, 245] on p "E.g. You may only want to allow this Shipping Group to ship to domestic zones. …" at bounding box center [387, 245] width 527 height 15
click at [189, 71] on link "Advanced" at bounding box center [184, 71] width 32 height 17
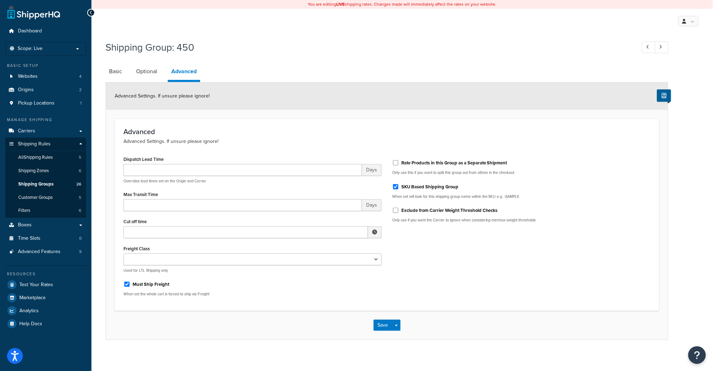
click at [513, 275] on div "Dispatch Lead Time Days Overrides lead times set on the Origin and Carrier Max …" at bounding box center [387, 228] width 538 height 148
click at [149, 70] on link "Optional" at bounding box center [147, 71] width 28 height 17
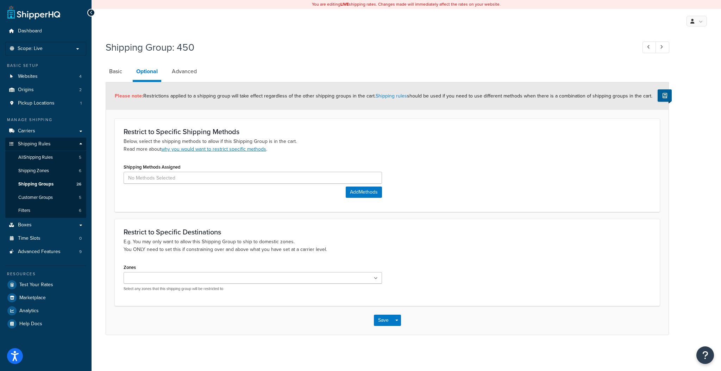
click at [207, 284] on ul at bounding box center [253, 278] width 258 height 12
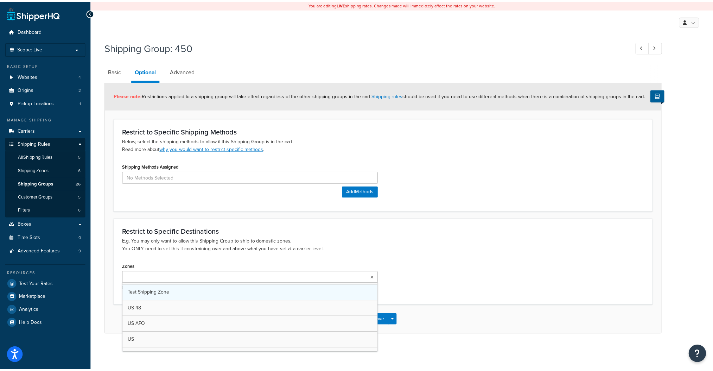
scroll to position [25, 0]
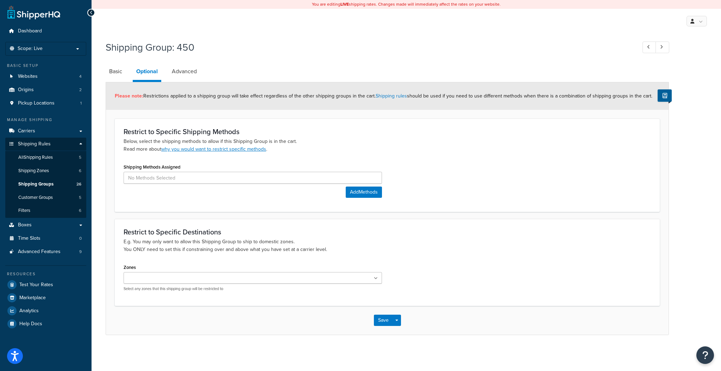
click at [406, 243] on p "E.g. You may only want to allow this Shipping Group to ship to domestic zones. …" at bounding box center [387, 245] width 527 height 15
click at [110, 71] on link "Basic" at bounding box center [116, 71] width 20 height 17
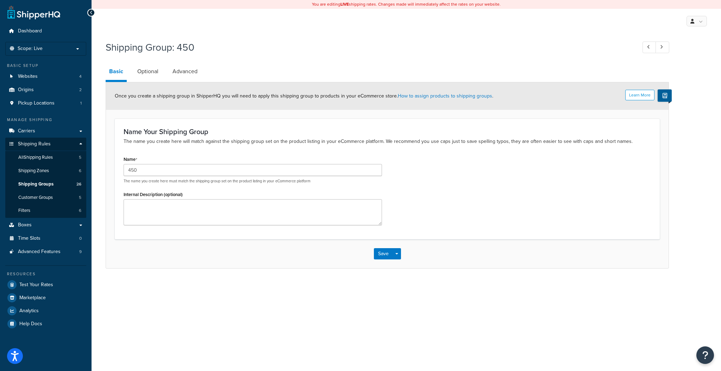
click at [179, 147] on div "Name Your Shipping Group The name you create here will match against the shippi…" at bounding box center [387, 179] width 545 height 120
click at [188, 74] on link "Advanced" at bounding box center [185, 71] width 32 height 17
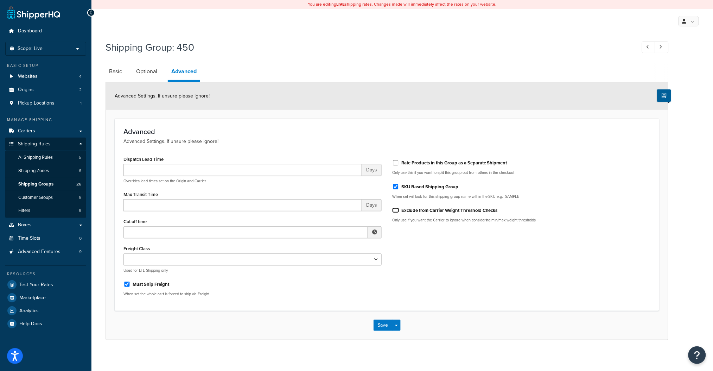
click at [397, 211] on input "Exclude from Carrier Weight Threshold Checks" at bounding box center [395, 210] width 7 height 5
checkbox input "false"
click at [379, 324] on button "Save" at bounding box center [383, 325] width 19 height 11
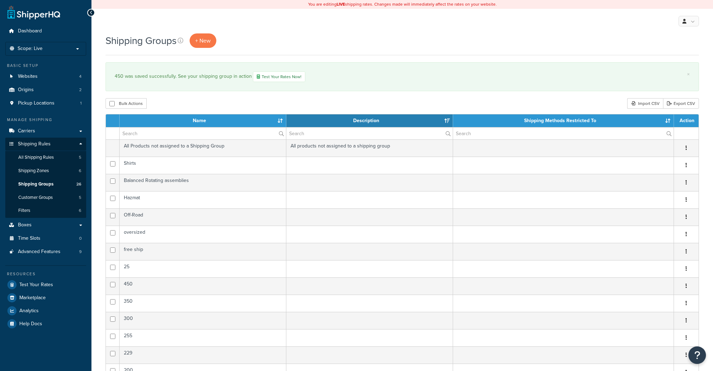
select select "15"
click at [288, 78] on link "Test Your Rates Now!" at bounding box center [279, 76] width 52 height 11
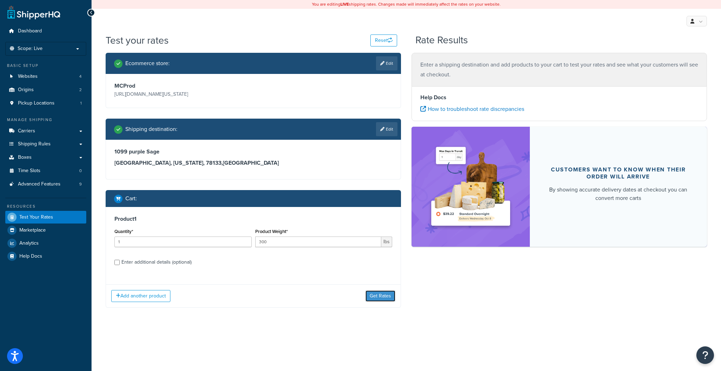
click at [374, 298] on button "Get Rates" at bounding box center [380, 295] width 30 height 11
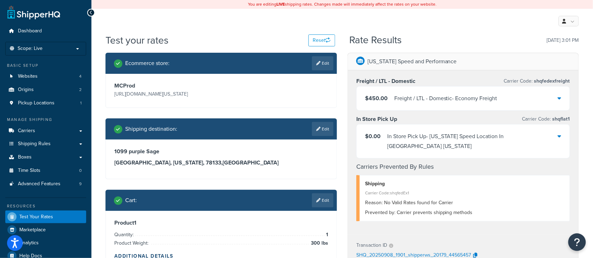
click at [197, 13] on div "My Profile Billing Global Settings Contact Us Logout" at bounding box center [342, 21] width 502 height 25
click at [198, 29] on div "My Profile Billing Global Settings Contact Us Logout" at bounding box center [342, 21] width 502 height 25
click at [215, 29] on div "My Profile Billing Global Settings Contact Us Logout" at bounding box center [342, 21] width 502 height 25
click at [36, 131] on link "Carriers" at bounding box center [45, 131] width 81 height 13
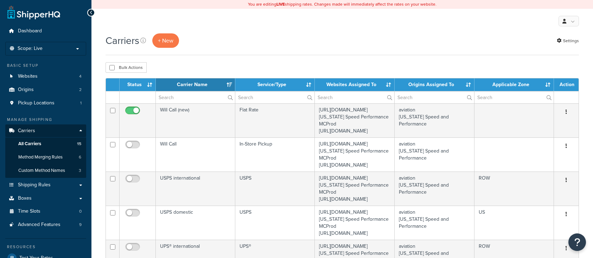
select select "15"
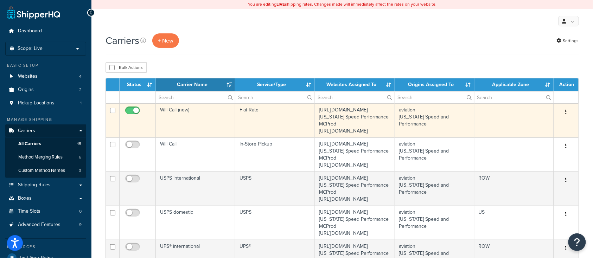
click at [179, 125] on td "Will Call (new)" at bounding box center [196, 120] width 80 height 34
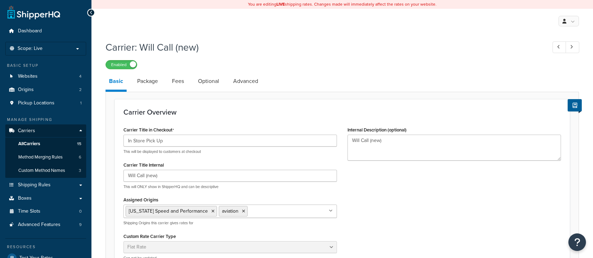
select select "flat"
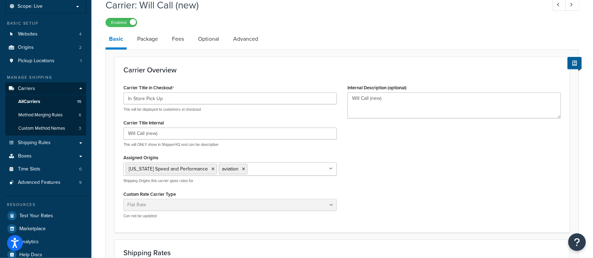
scroll to position [47, 0]
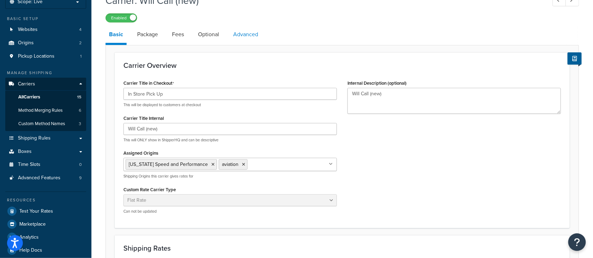
click at [240, 40] on link "Advanced" at bounding box center [246, 34] width 32 height 17
select select "false"
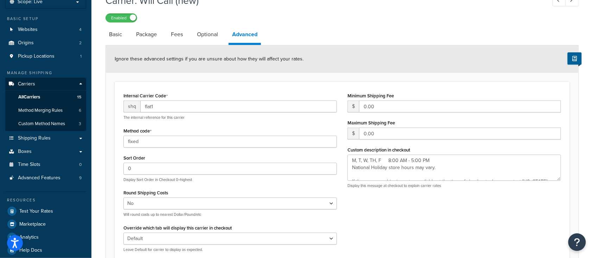
type textarea "M, T, W, TH, F 8:00 AM - 5:00 PM National Holiday store hours may vary. If ther…"
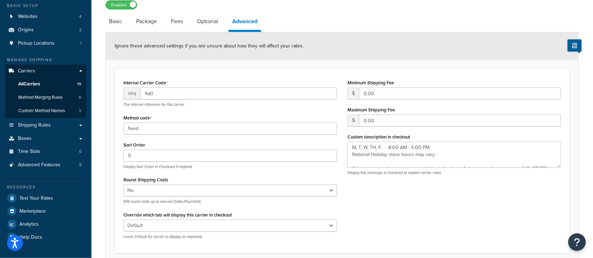
scroll to position [94, 0]
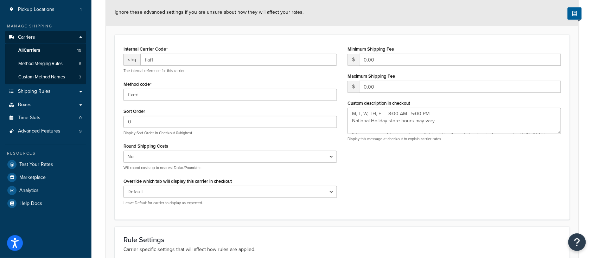
click at [403, 185] on div "Internal Carrier Code shq flat1 The internal reference for this carrier Method …" at bounding box center [342, 127] width 448 height 167
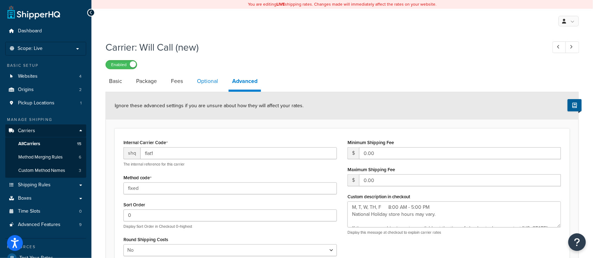
click at [204, 83] on link "Optional" at bounding box center [208, 81] width 28 height 17
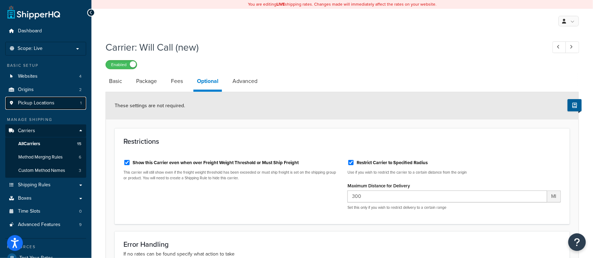
click at [32, 103] on span "Pickup Locations" at bounding box center [36, 103] width 37 height 6
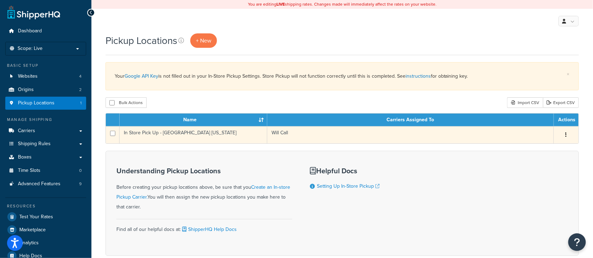
click at [179, 131] on td "In Store Pick Up - [GEOGRAPHIC_DATA] [US_STATE]" at bounding box center [194, 134] width 148 height 17
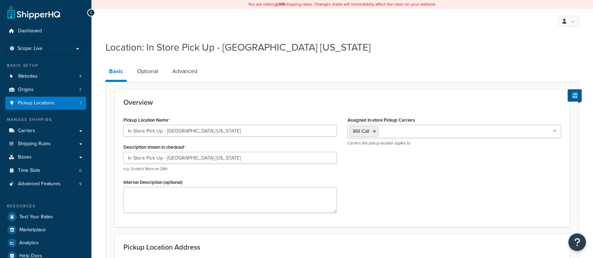
select select "43"
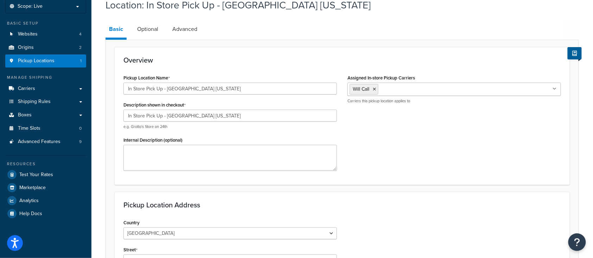
scroll to position [47, 0]
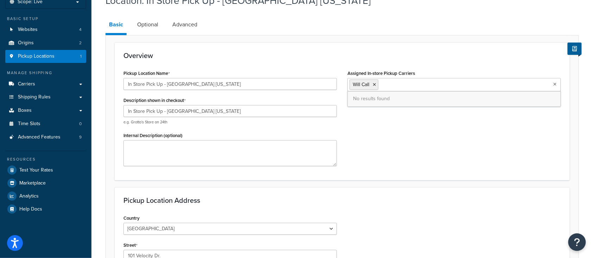
click at [411, 86] on ul "Will Call" at bounding box center [455, 84] width 214 height 13
click at [412, 82] on ul "Will Call" at bounding box center [455, 84] width 214 height 13
click at [26, 82] on span "Carriers" at bounding box center [26, 84] width 17 height 6
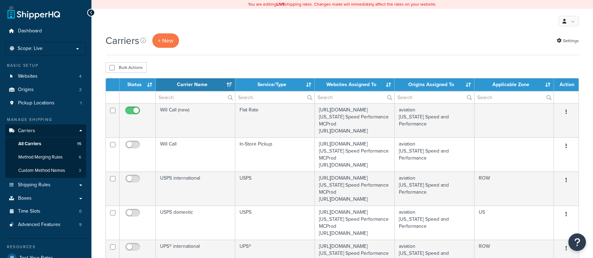
select select "15"
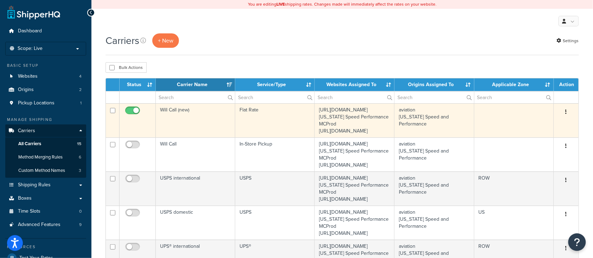
click at [199, 121] on td "Will Call (new)" at bounding box center [196, 120] width 80 height 34
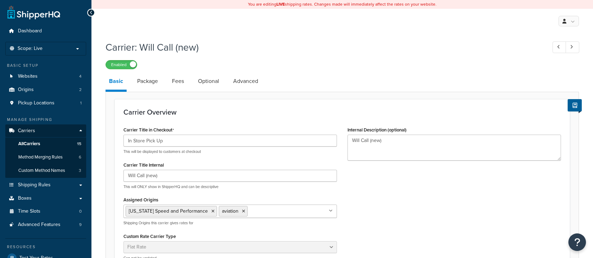
select select "flat"
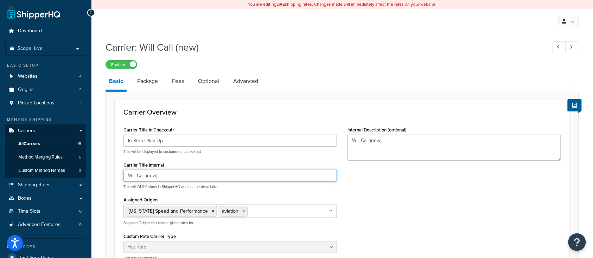
click at [160, 176] on input "Will Call (new)" at bounding box center [231, 176] width 214 height 12
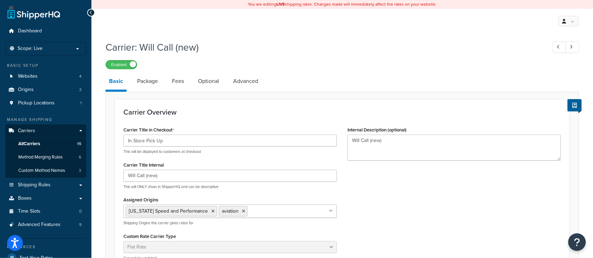
click at [411, 200] on div "Carrier Title in Checkout In Store Pick Up This will be displayed to customers …" at bounding box center [342, 195] width 448 height 141
click at [244, 82] on link "Advanced" at bounding box center [246, 81] width 32 height 17
select select "false"
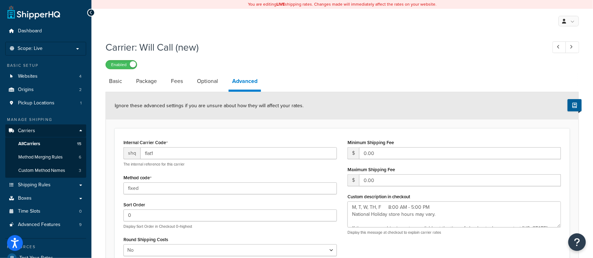
type textarea "M, T, W, TH, F 8:00 AM - 5:00 PM National Holiday store hours may vary. If ther…"
click at [109, 79] on link "Basic" at bounding box center [116, 81] width 20 height 17
select select "flat"
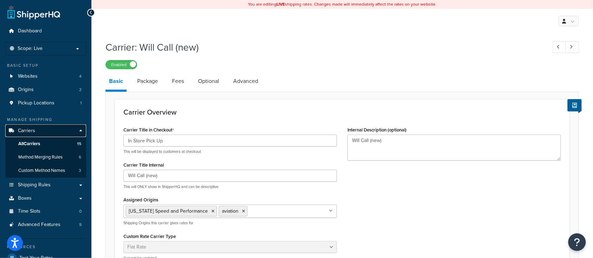
click at [33, 131] on span "Carriers" at bounding box center [26, 131] width 17 height 6
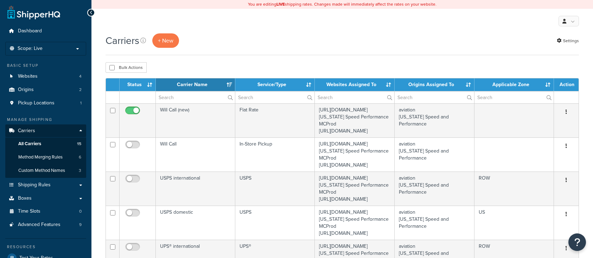
select select "15"
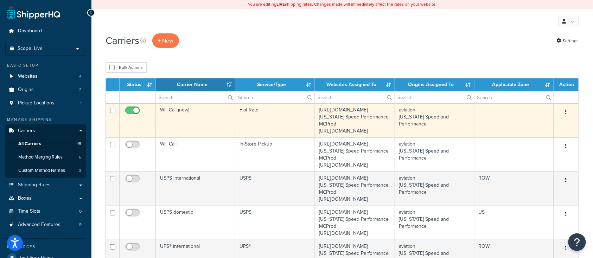
click at [134, 111] on input "checkbox" at bounding box center [133, 112] width 19 height 9
checkbox input "false"
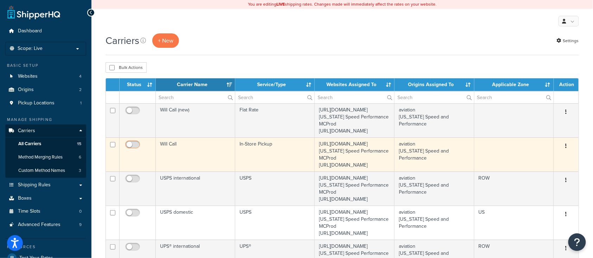
click at [130, 149] on span at bounding box center [132, 145] width 15 height 8
click at [130, 151] on input "checkbox" at bounding box center [133, 146] width 19 height 9
checkbox input "true"
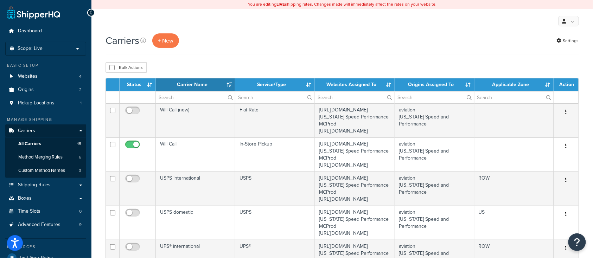
click at [280, 29] on div "My Profile Billing Global Settings Contact Us Logout" at bounding box center [342, 21] width 502 height 25
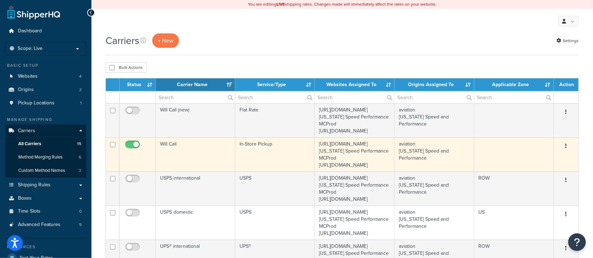
click at [203, 172] on td "Will Call" at bounding box center [196, 155] width 80 height 34
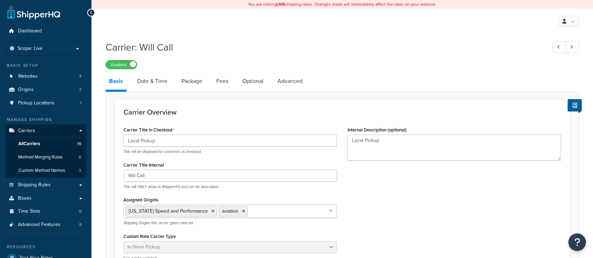
select select "pickup"
click at [125, 140] on input "Local Pickup" at bounding box center [231, 141] width 214 height 12
click at [156, 141] on input "In Store Pick up - Local Pickup" at bounding box center [231, 141] width 214 height 12
click at [232, 166] on div "Carrier Title Internal Will Call This will ONLY show in ShipperHQ and can be de…" at bounding box center [231, 175] width 214 height 30
click at [277, 154] on p "This will be displayed to customers at checkout" at bounding box center [231, 151] width 214 height 5
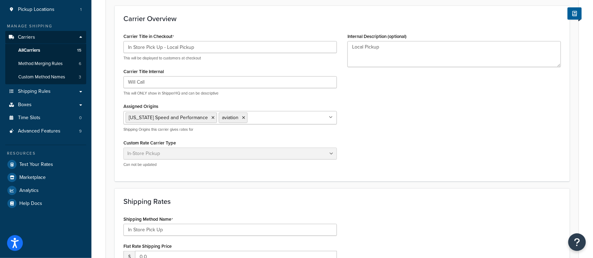
scroll to position [47, 0]
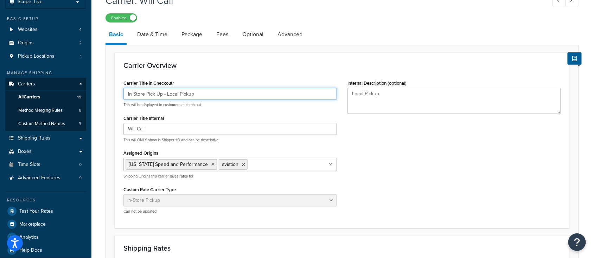
click at [204, 95] on input "In Store Pick Up - Local Pickup" at bounding box center [231, 94] width 214 height 12
type input "In Store Pick Up - Local Pickup X"
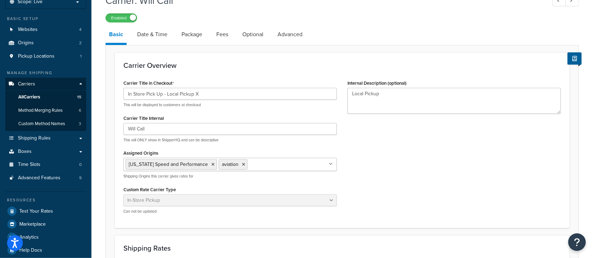
click at [244, 65] on h3 "Carrier Overview" at bounding box center [343, 66] width 438 height 8
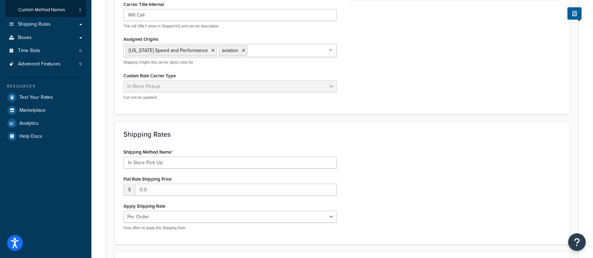
scroll to position [188, 0]
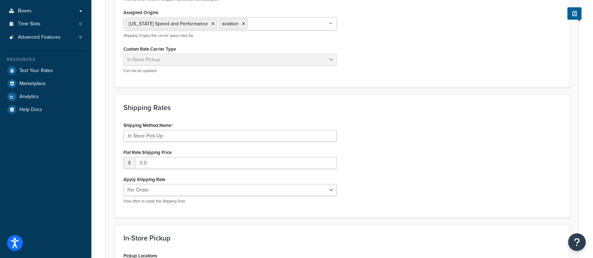
click at [212, 114] on div "Shipping Rates Shipping Method Name In Store Pick Up Flat Rate Shipping Price $…" at bounding box center [342, 157] width 455 height 124
click at [251, 134] on input "In Store Pick Up" at bounding box center [231, 136] width 214 height 12
click at [418, 118] on div "Shipping Rates Shipping Method Name In Store Pick Up Flat Rate Shipping Price $…" at bounding box center [342, 157] width 455 height 124
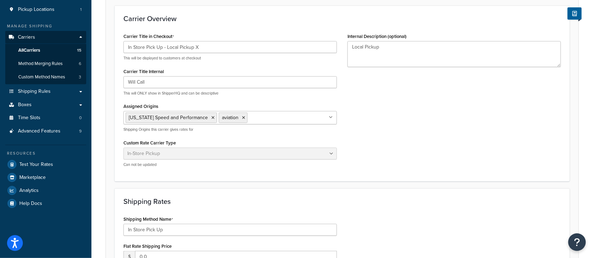
scroll to position [0, 0]
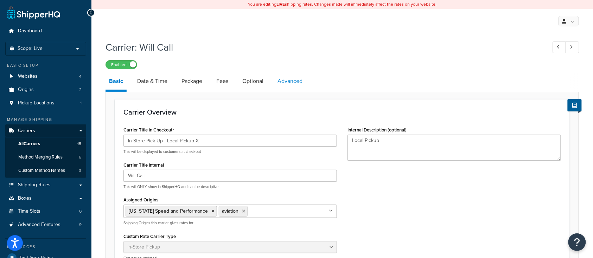
click at [291, 82] on link "Advanced" at bounding box center [290, 81] width 32 height 17
select select "false"
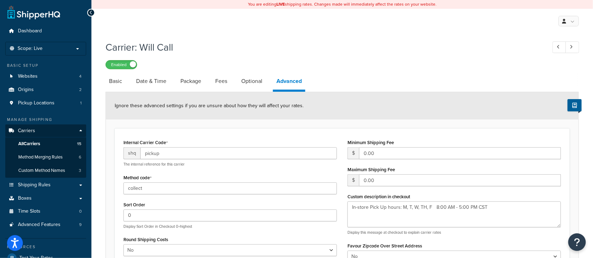
scroll to position [94, 0]
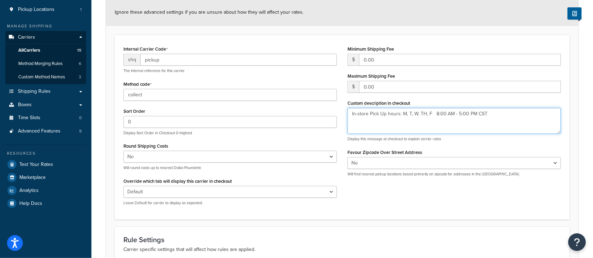
click at [400, 122] on textarea "In-store Pick Up hours: M, T, W, TH, F 8:00 AM - 5:00 PM CST" at bounding box center [455, 121] width 214 height 26
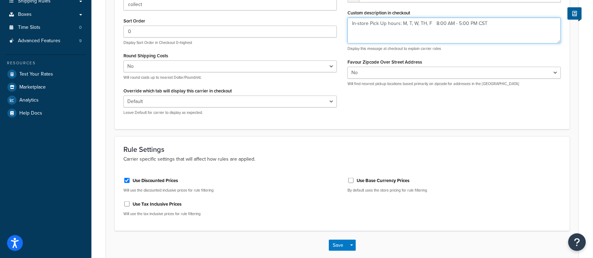
scroll to position [221, 0]
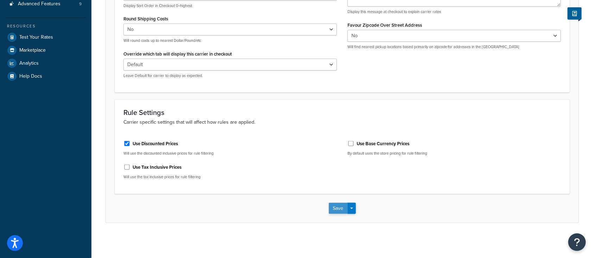
click at [335, 207] on button "Save" at bounding box center [338, 208] width 19 height 11
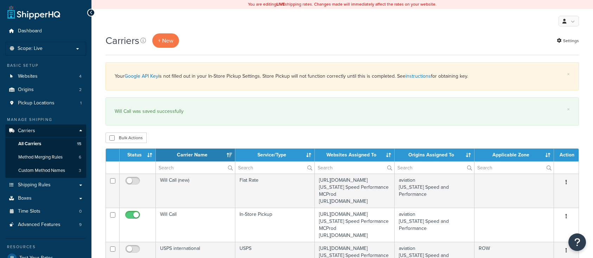
select select "15"
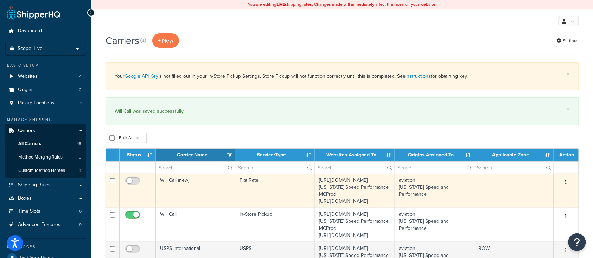
click at [190, 203] on td "Will Call (new)" at bounding box center [196, 191] width 80 height 34
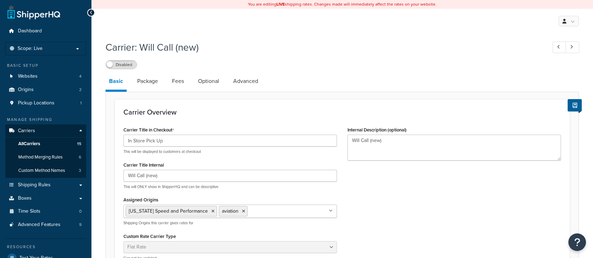
select select "flat"
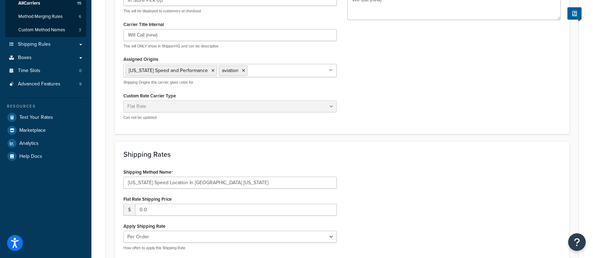
scroll to position [47, 0]
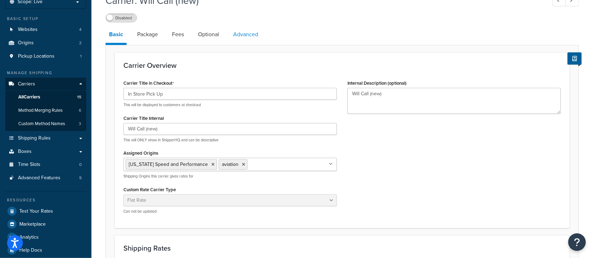
click at [246, 34] on link "Advanced" at bounding box center [246, 34] width 32 height 17
select select "false"
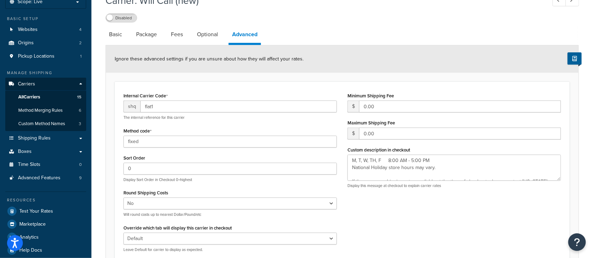
scroll to position [141, 0]
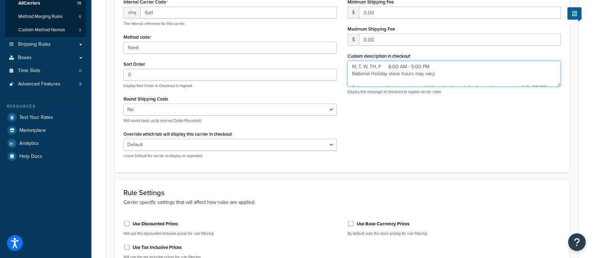
click at [454, 68] on textarea "M, T, W, TH, F 8:00 AM - 5:00 PM National Holiday store hours may vary. If ther…" at bounding box center [455, 74] width 214 height 26
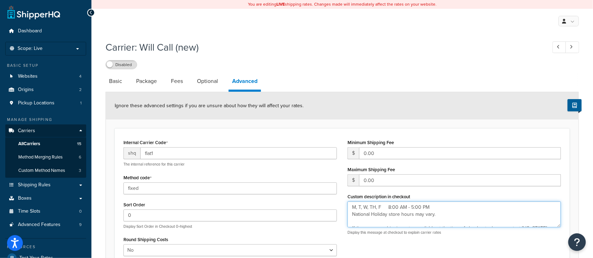
click at [382, 219] on textarea "M, T, W, TH, F 8:00 AM - 5:00 PM National Holiday store hours may vary. If ther…" at bounding box center [455, 215] width 214 height 26
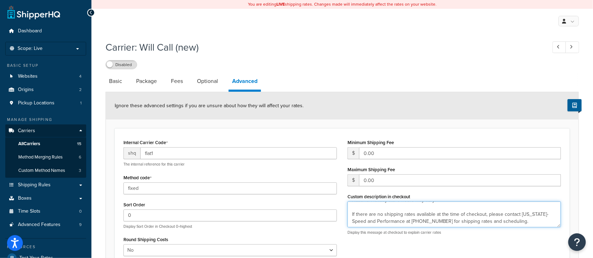
scroll to position [4, 0]
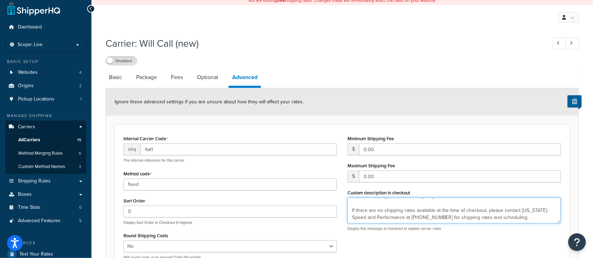
drag, startPoint x: 352, startPoint y: 208, endPoint x: 559, endPoint y: 229, distance: 208.3
click at [559, 229] on div "M, T, W, TH, F 8:00 AM - 5:00 PM National Holiday store hours may vary. If ther…" at bounding box center [455, 215] width 214 height 34
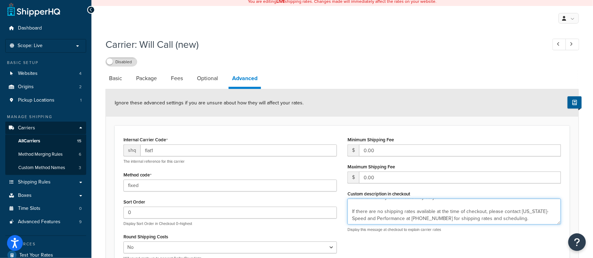
scroll to position [0, 0]
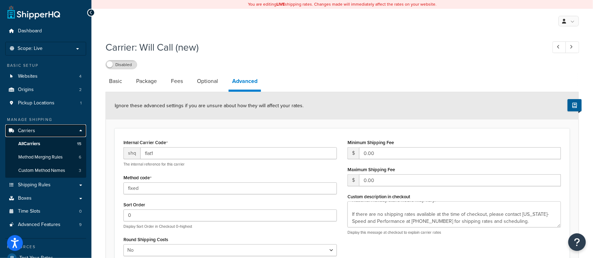
click at [22, 129] on span "Carriers" at bounding box center [26, 131] width 17 height 6
type textarea "M, T, W, TH, F 8:00 AM - 5:00 PM National Holiday store hours may vary. If ther…"
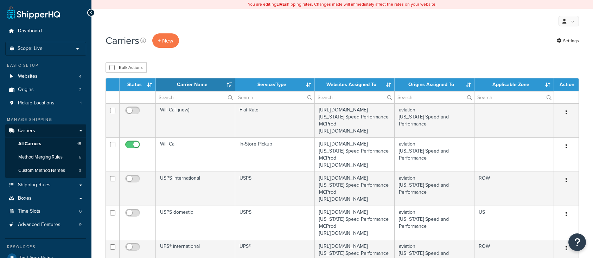
select select "15"
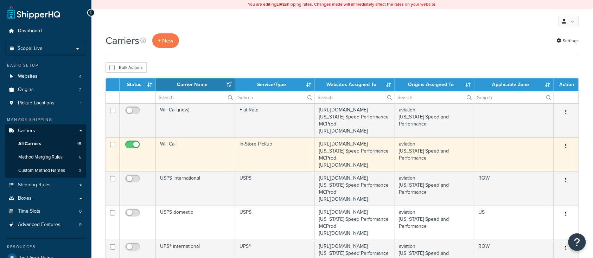
click at [210, 172] on td "Will Call" at bounding box center [196, 155] width 80 height 34
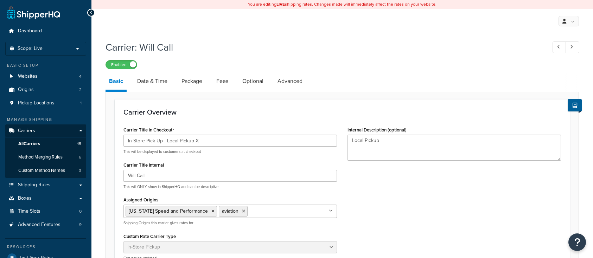
select select "pickup"
click at [292, 80] on link "Advanced" at bounding box center [290, 81] width 32 height 17
select select "false"
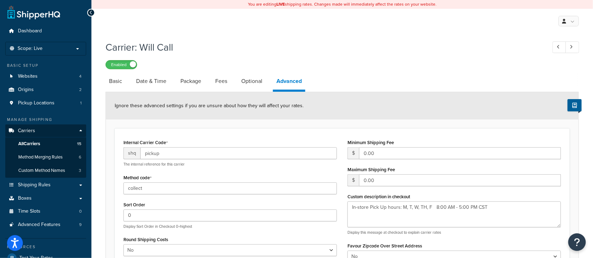
scroll to position [47, 0]
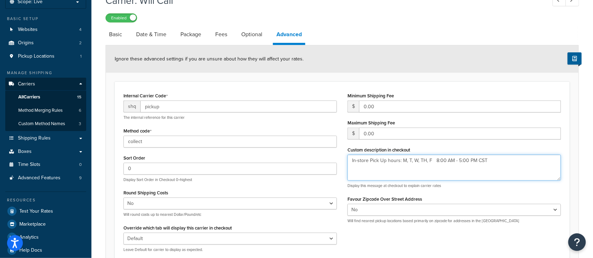
drag, startPoint x: 495, startPoint y: 162, endPoint x: 288, endPoint y: 165, distance: 207.6
click at [288, 165] on div "Internal Carrier Code shq pickup The internal reference for this carrier Method…" at bounding box center [342, 174] width 448 height 167
paste textarea "M, T, W, TH, F 8:00 AM - 5:00 PM National Holiday store hours may vary. If ther…"
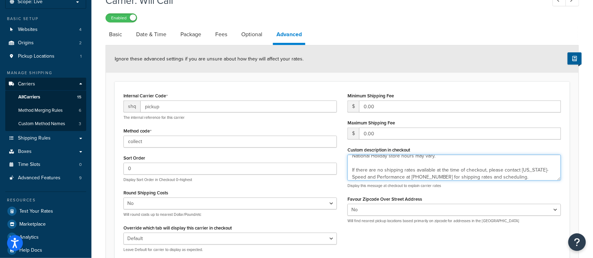
click at [391, 163] on textarea "M, T, W, TH, F 8:00 AM - 5:00 PM National Holiday store hours may vary. If ther…" at bounding box center [455, 168] width 214 height 26
click at [457, 160] on textarea "M, T, W, TH, F 8:00 AM - 5:00 PM National Holiday store hours may vary. If ther…" at bounding box center [455, 168] width 214 height 26
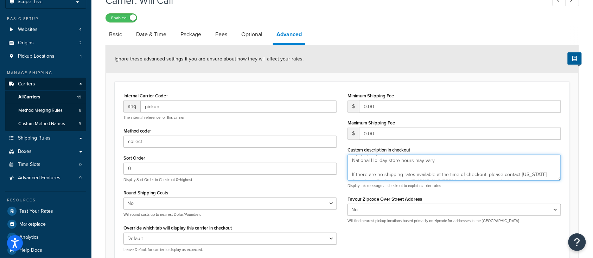
type textarea "M, T, W, TH, F 8:00 AM - 5:00 PM National Holiday store hours may vary. If ther…"
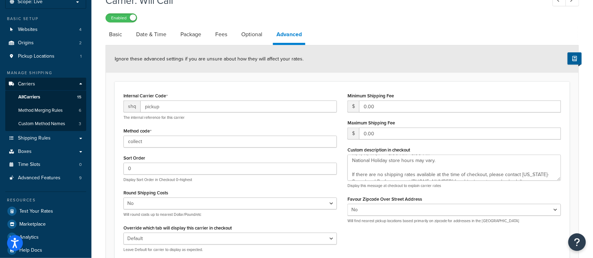
click at [200, 126] on div "Internal Carrier Code shq pickup The internal reference for this carrier Method…" at bounding box center [230, 174] width 224 height 167
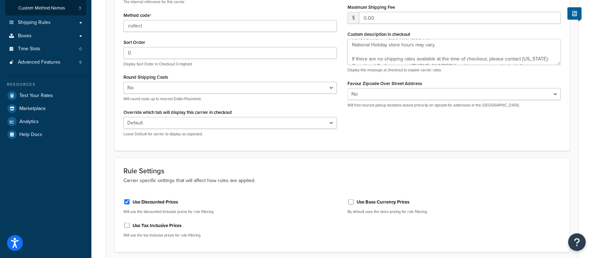
scroll to position [188, 0]
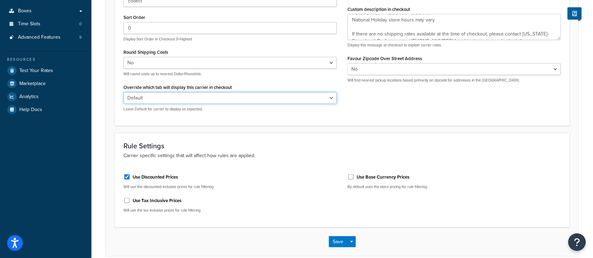
click at [176, 98] on select "Default Delivery Pickup" at bounding box center [231, 98] width 214 height 12
click at [174, 98] on select "Default Delivery Pickup" at bounding box center [231, 98] width 214 height 12
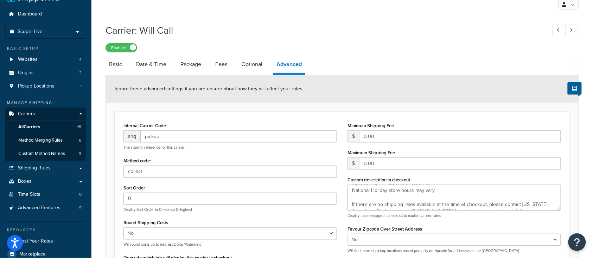
scroll to position [0, 0]
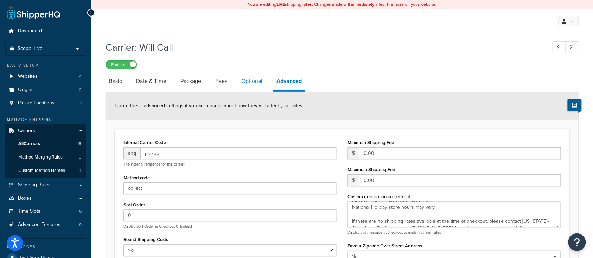
click at [256, 83] on link "Optional" at bounding box center [252, 81] width 28 height 17
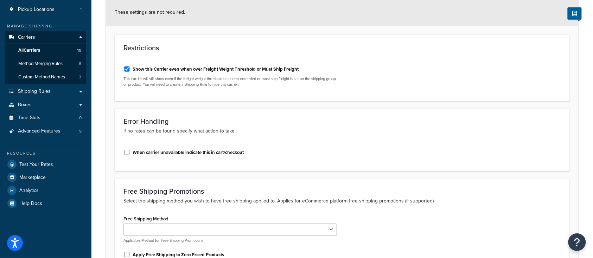
scroll to position [141, 0]
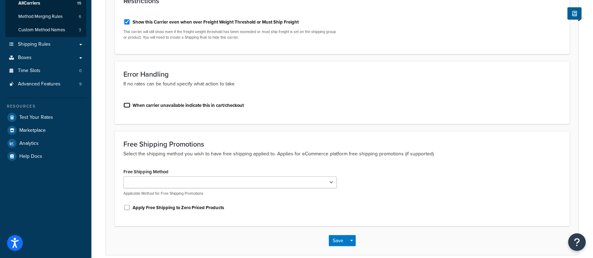
click at [128, 105] on input "When carrier unavailable indicate this in cart/checkout" at bounding box center [127, 105] width 7 height 5
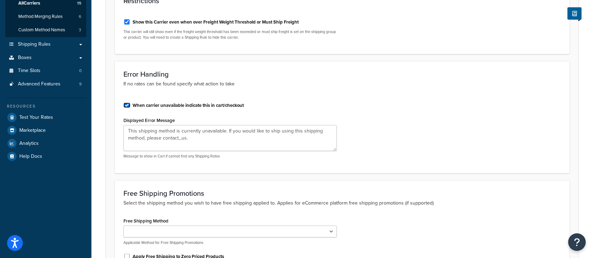
click at [126, 107] on input "When carrier unavailable indicate this in cart/checkout" at bounding box center [127, 105] width 7 height 5
checkbox input "false"
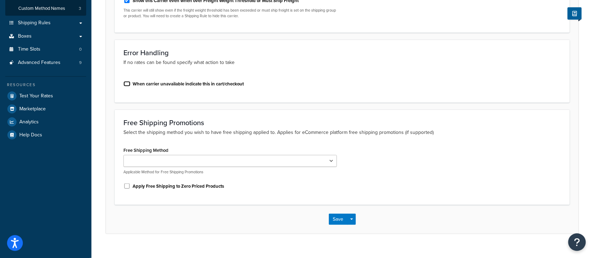
scroll to position [173, 0]
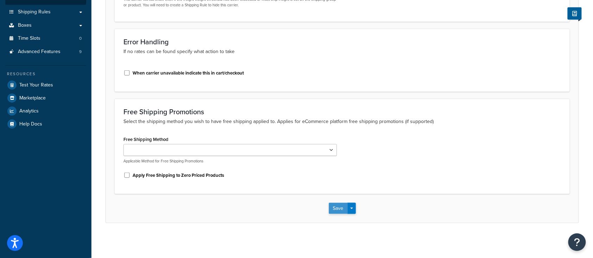
click at [331, 214] on button "Save" at bounding box center [338, 208] width 19 height 11
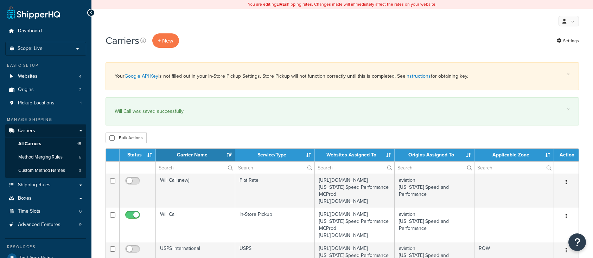
select select "15"
click at [40, 105] on span "Pickup Locations" at bounding box center [36, 103] width 37 height 6
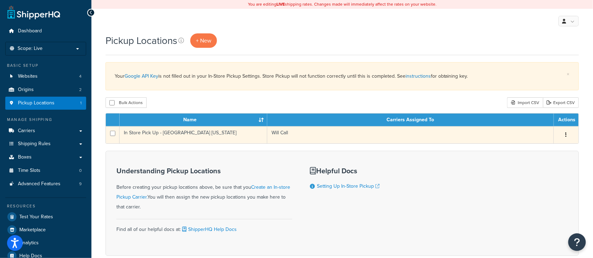
click at [231, 132] on td "In Store Pick Up - [GEOGRAPHIC_DATA] [US_STATE]" at bounding box center [194, 134] width 148 height 17
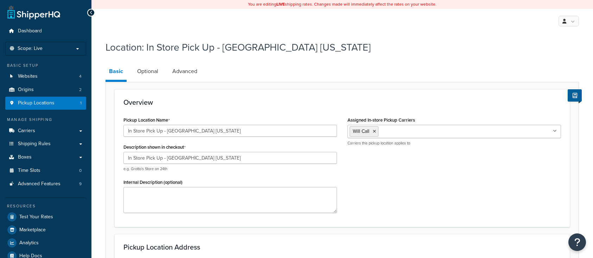
select select "43"
click at [144, 74] on link "Optional" at bounding box center [148, 71] width 28 height 17
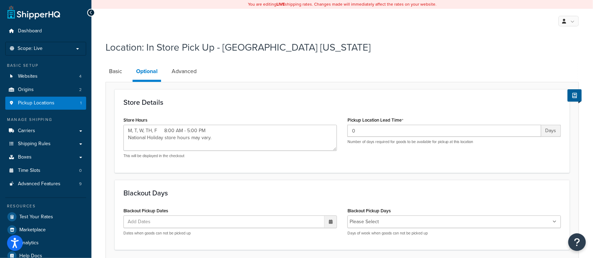
type textarea "M, T, W, TH, F 8:00 AM - 5:00 PM National Holiday store hours may vary."
click at [185, 71] on link "Advanced" at bounding box center [184, 71] width 32 height 17
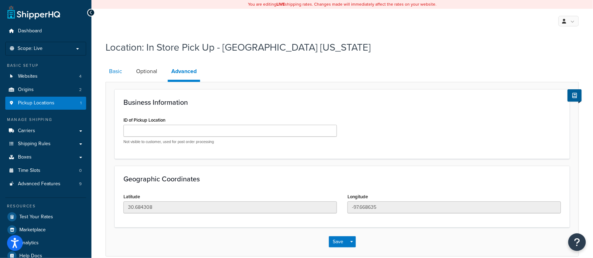
click at [107, 72] on link "Basic" at bounding box center [116, 71] width 20 height 17
select select "43"
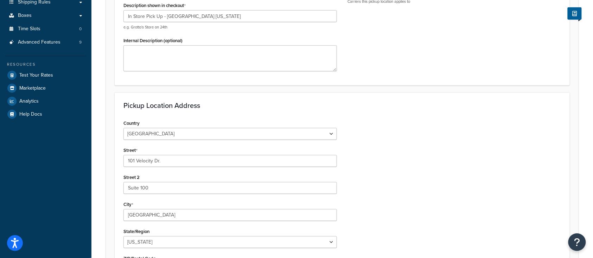
scroll to position [234, 0]
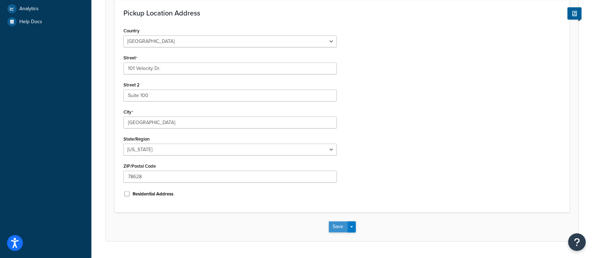
click at [338, 227] on button "Save" at bounding box center [338, 227] width 19 height 11
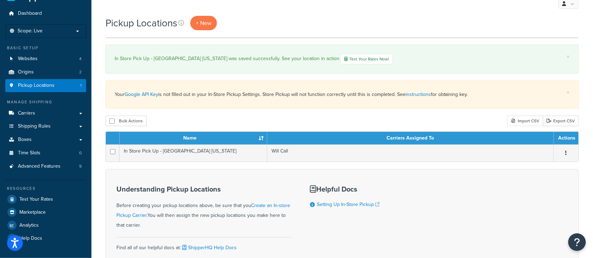
scroll to position [47, 0]
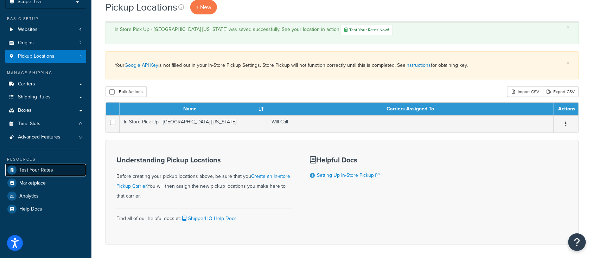
click at [27, 168] on span "Test Your Rates" at bounding box center [36, 171] width 34 height 6
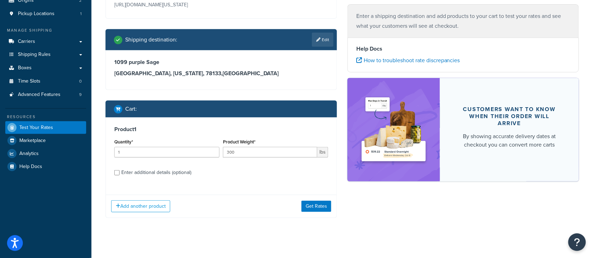
scroll to position [94, 0]
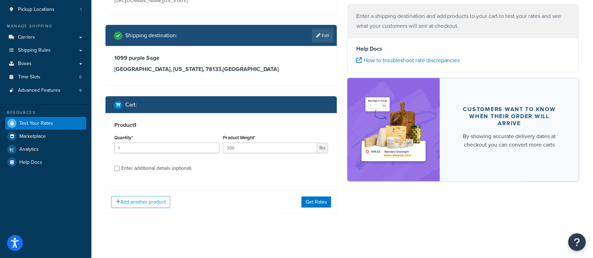
click at [211, 171] on label "Enter additional details (optional)" at bounding box center [224, 167] width 207 height 11
click at [120, 171] on input "Enter additional details (optional)" at bounding box center [116, 168] width 5 height 5
checkbox input "true"
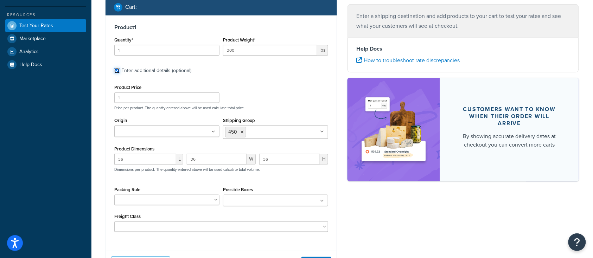
scroll to position [234, 0]
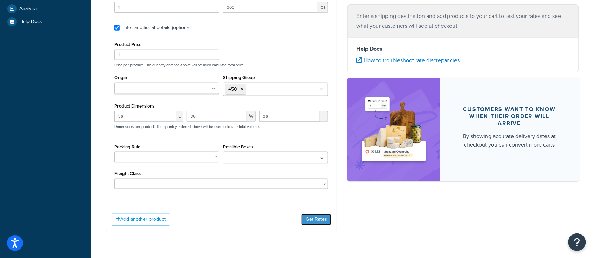
drag, startPoint x: 314, startPoint y: 222, endPoint x: 242, endPoint y: 225, distance: 71.8
click at [242, 225] on div "Add another product Get Rates" at bounding box center [221, 219] width 231 height 23
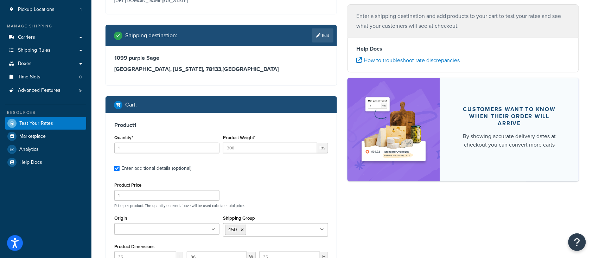
scroll to position [47, 0]
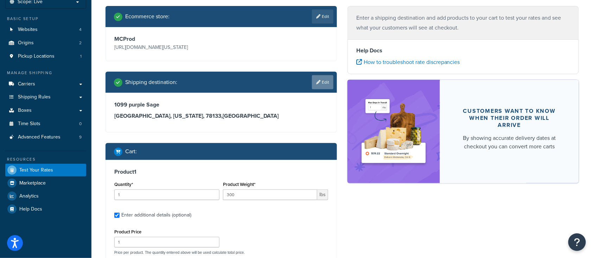
click at [321, 81] on link "Edit" at bounding box center [322, 82] width 21 height 14
select select "TX"
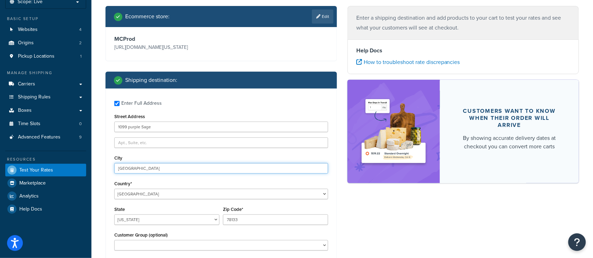
click at [146, 169] on input "Canyon Lake" at bounding box center [221, 168] width 214 height 11
click at [232, 103] on label "Enter Full Address" at bounding box center [224, 102] width 207 height 11
click at [120, 103] on input "Enter Full Address" at bounding box center [116, 103] width 5 height 5
checkbox input "false"
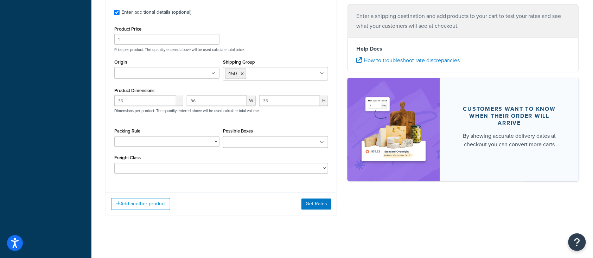
scroll to position [347, 0]
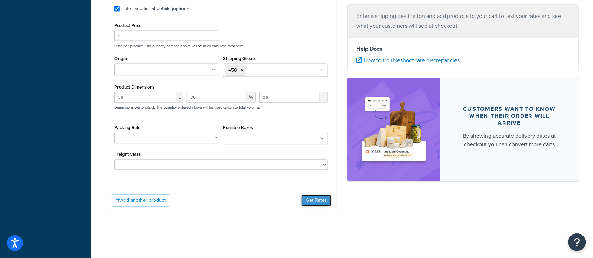
click at [320, 206] on button "Get Rates" at bounding box center [317, 200] width 30 height 11
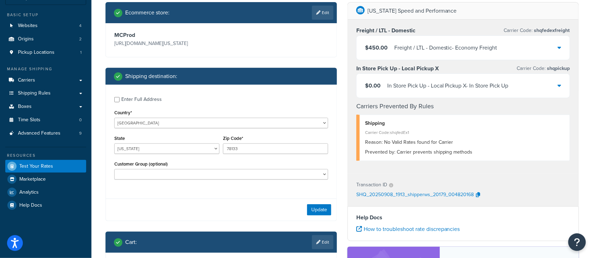
scroll to position [0, 0]
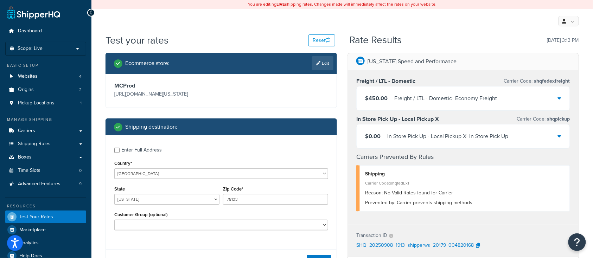
click at [557, 135] on div "$0.00 In Store Pick Up - Local Pickup X - In Store Pick Up" at bounding box center [463, 137] width 213 height 24
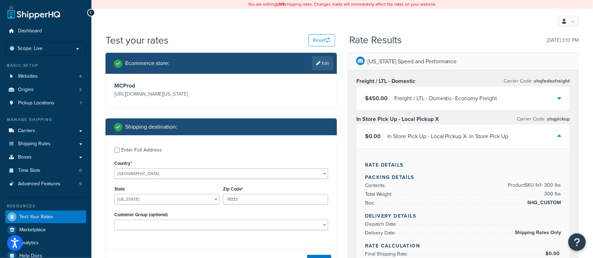
click at [497, 94] on div "Freight / LTL - Domestic - Economy Freight" at bounding box center [445, 99] width 103 height 10
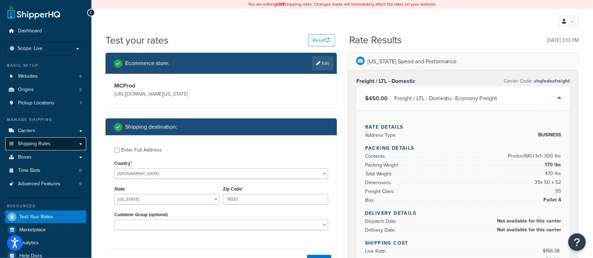
click at [27, 146] on span "Shipping Rules" at bounding box center [34, 144] width 33 height 6
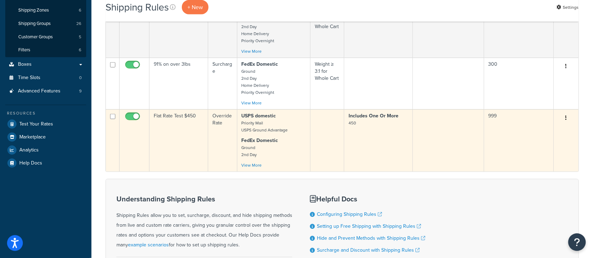
scroll to position [159, 0]
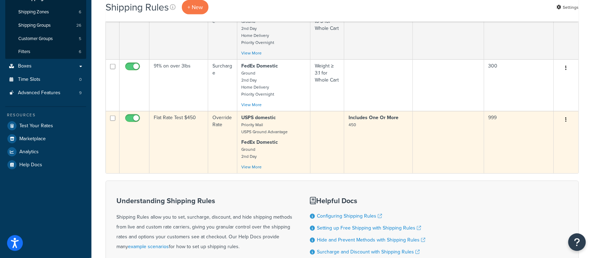
click at [179, 141] on td "Flat Rate Test $450" at bounding box center [179, 142] width 59 height 62
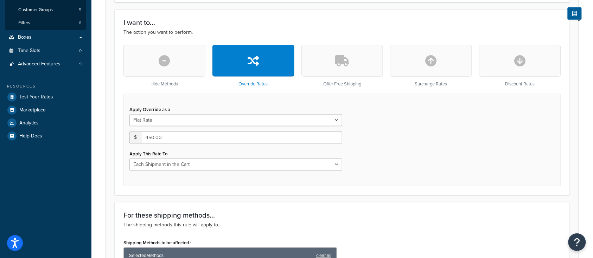
scroll to position [234, 0]
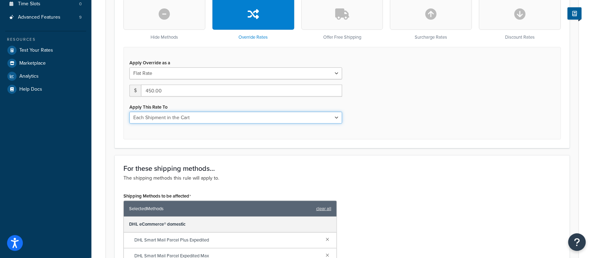
click at [250, 118] on select "Each Shipment in the Cart Each Origin in the Cart Each Shipping Group in the Ca…" at bounding box center [236, 118] width 213 height 12
click at [203, 118] on select "Each Shipment in the Cart Each Origin in the Cart Each Shipping Group in the Ca…" at bounding box center [236, 118] width 213 height 12
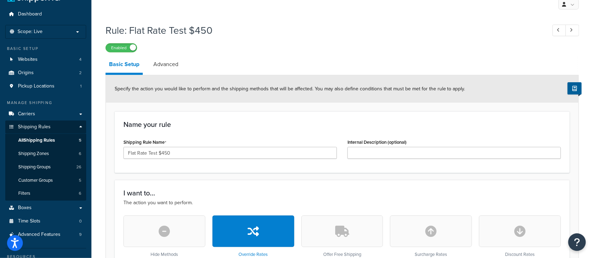
scroll to position [0, 0]
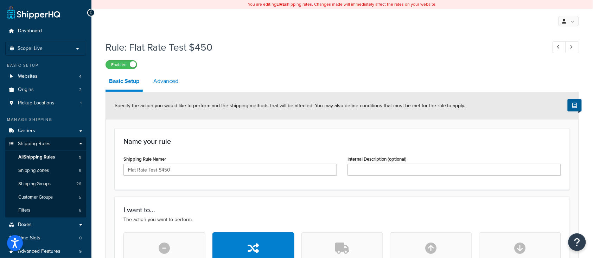
click at [164, 83] on link "Advanced" at bounding box center [166, 81] width 32 height 17
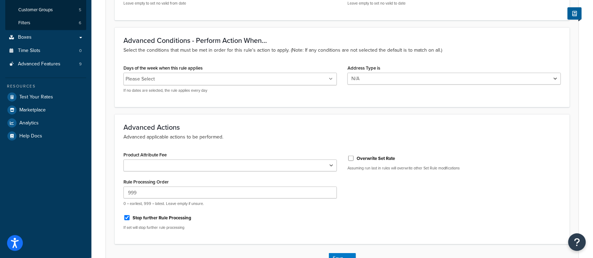
scroll to position [234, 0]
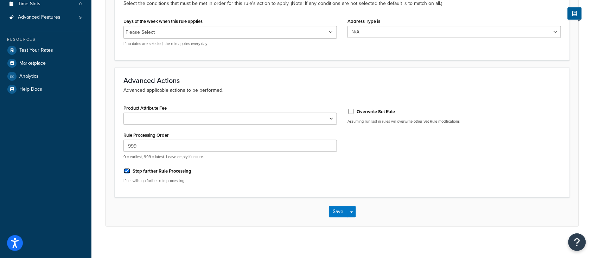
click at [127, 171] on input "Stop further Rule Processing" at bounding box center [127, 171] width 7 height 5
checkbox input "false"
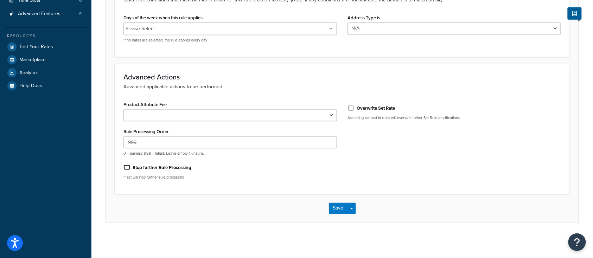
scroll to position [238, 0]
click at [336, 204] on button "Save" at bounding box center [338, 208] width 19 height 11
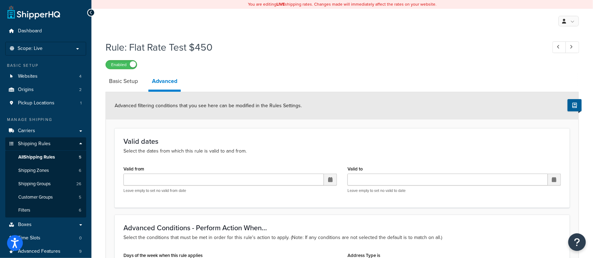
scroll to position [141, 0]
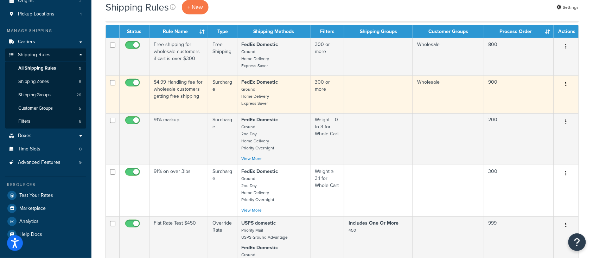
scroll to position [94, 0]
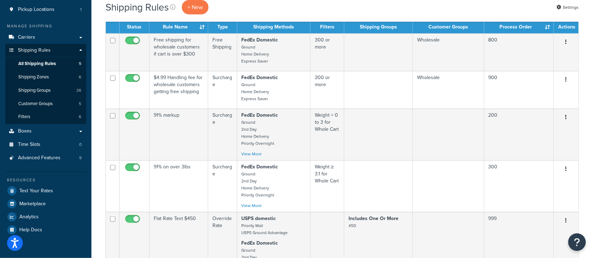
click at [516, 23] on th "Process Order" at bounding box center [520, 27] width 70 height 13
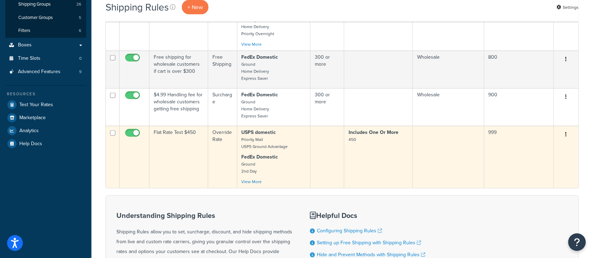
scroll to position [188, 0]
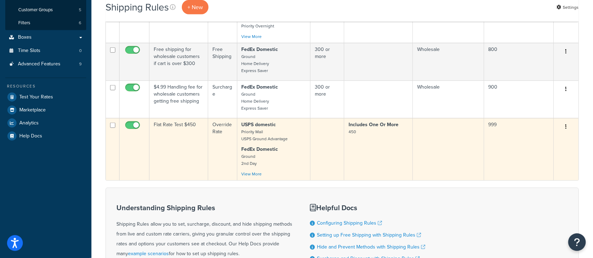
click at [172, 160] on td "Flat Rate Test $450" at bounding box center [179, 149] width 59 height 62
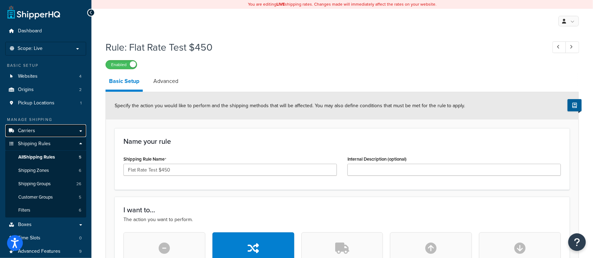
click at [27, 131] on span "Carriers" at bounding box center [26, 131] width 17 height 6
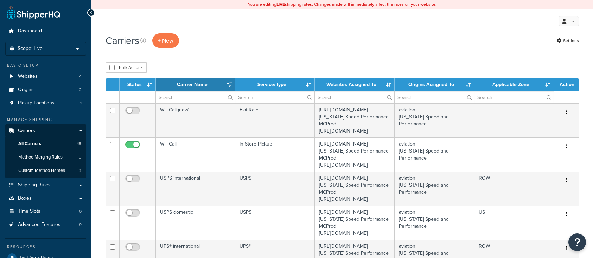
select select "15"
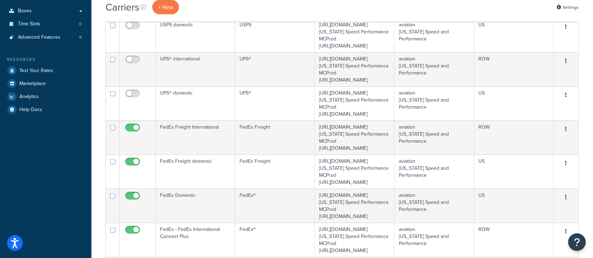
scroll to position [282, 0]
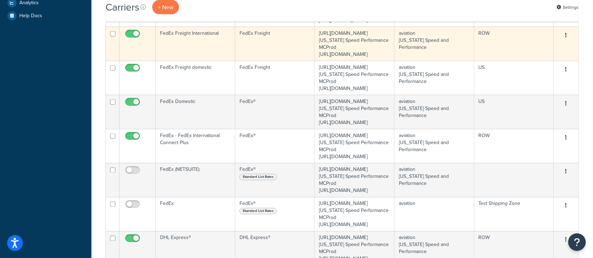
click at [186, 61] on td "FedEx Freight International" at bounding box center [196, 44] width 80 height 34
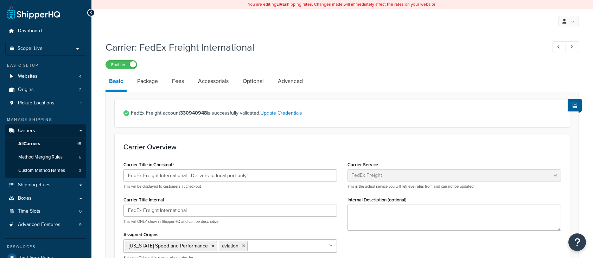
select select "fedExFreight"
click at [148, 80] on link "Package" at bounding box center [148, 81] width 28 height 17
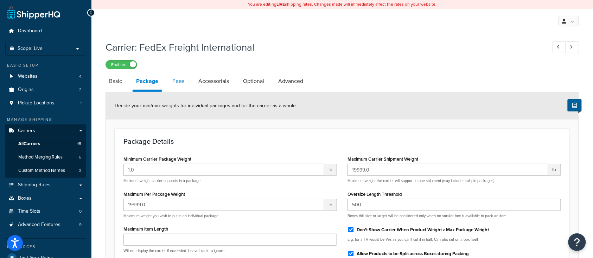
click at [177, 84] on link "Fees" at bounding box center [178, 81] width 19 height 17
select select "AFTER"
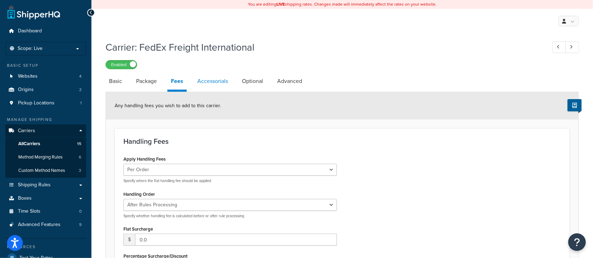
click at [211, 81] on link "Accessorials" at bounding box center [213, 81] width 38 height 17
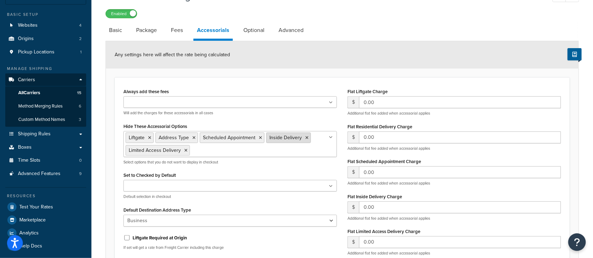
scroll to position [47, 0]
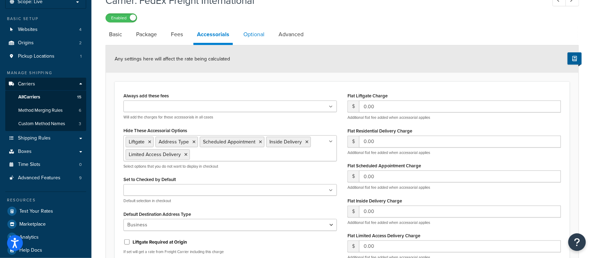
click at [254, 35] on link "Optional" at bounding box center [254, 34] width 28 height 17
select select "55"
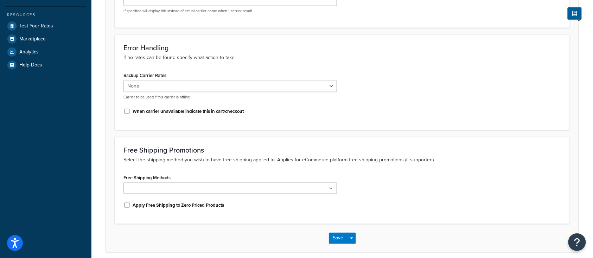
scroll to position [234, 0]
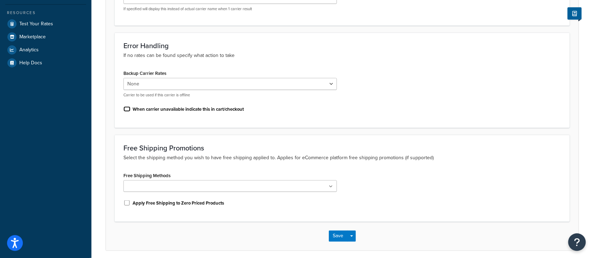
click at [126, 109] on input "When carrier unavailable indicate this in cart/checkout" at bounding box center [127, 109] width 7 height 5
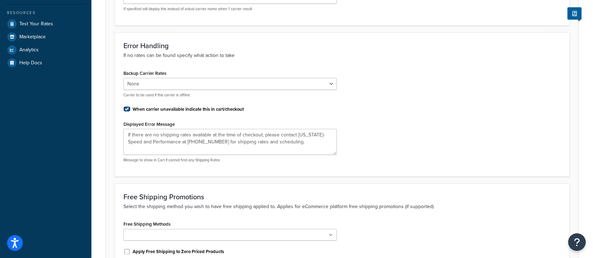
click at [129, 112] on input "When carrier unavailable indicate this in cart/checkout" at bounding box center [127, 109] width 7 height 5
checkbox input "false"
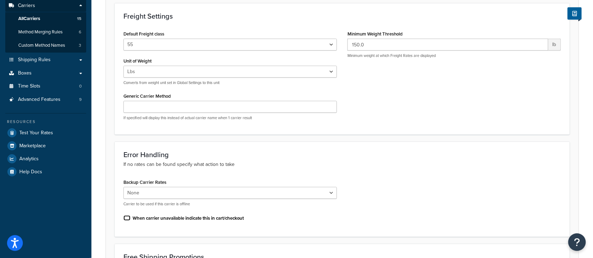
scroll to position [47, 0]
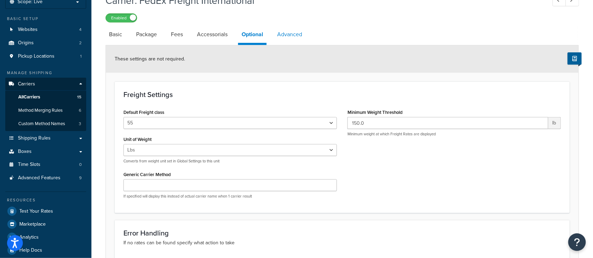
click at [294, 34] on link "Advanced" at bounding box center [290, 34] width 32 height 17
select select "false"
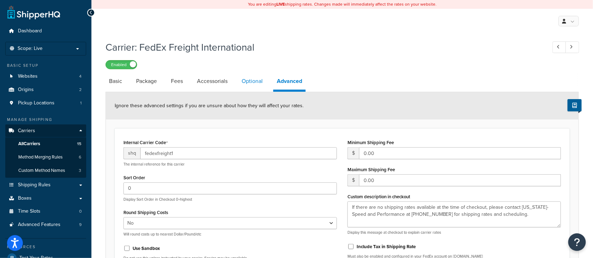
click at [248, 80] on link "Optional" at bounding box center [252, 81] width 28 height 17
select select "55"
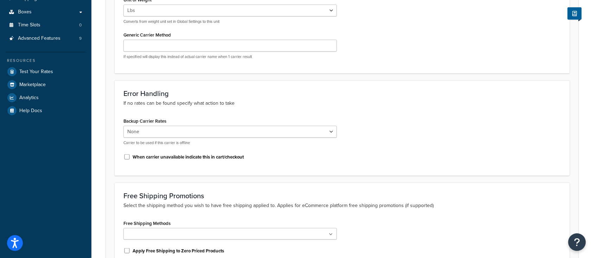
scroll to position [188, 0]
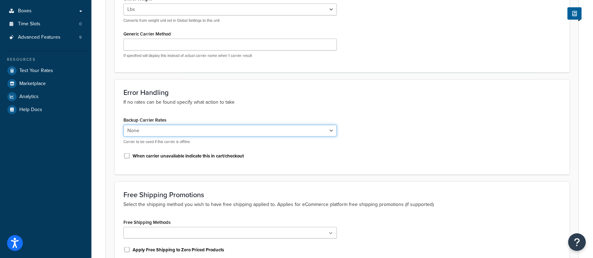
click at [169, 133] on select "None USPS domestic FedEx Domestic UPS® domestic FedEx Freight domestic USPS int…" at bounding box center [231, 131] width 214 height 12
click at [209, 128] on select "None USPS domestic FedEx Domestic UPS® domestic FedEx Freight domestic USPS int…" at bounding box center [231, 131] width 214 height 12
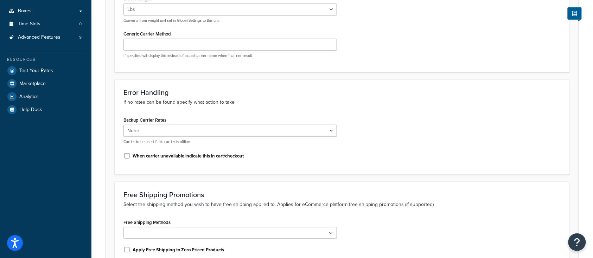
click at [408, 109] on div "Error Handling If no rates can be found specify what action to take Backup Carr…" at bounding box center [342, 127] width 455 height 95
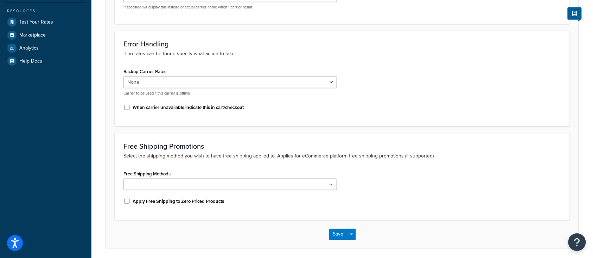
scroll to position [262, 0]
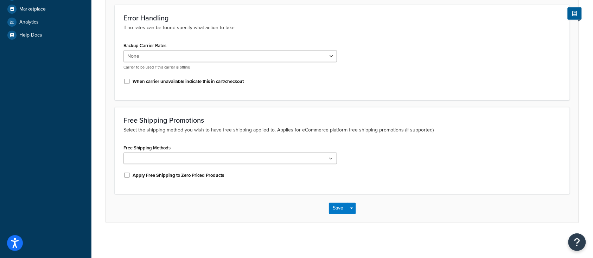
click at [198, 161] on ul at bounding box center [231, 159] width 214 height 12
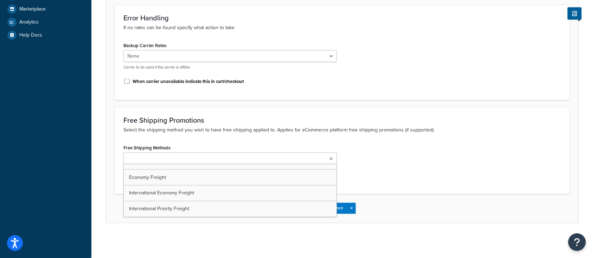
click at [198, 161] on ul at bounding box center [231, 159] width 214 height 12
click at [190, 136] on div "Free Shipping Promotions Select the shipping method you wish to have free shipp…" at bounding box center [342, 150] width 455 height 87
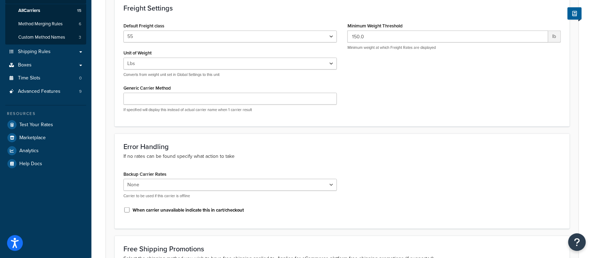
scroll to position [0, 0]
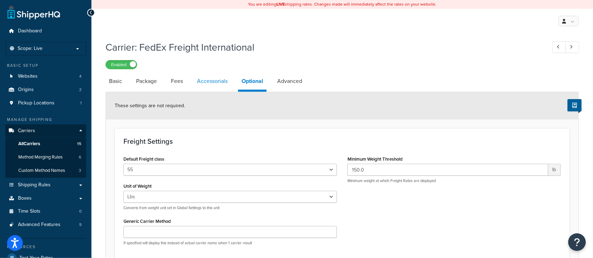
click at [222, 84] on link "Accessorials" at bounding box center [213, 81] width 38 height 17
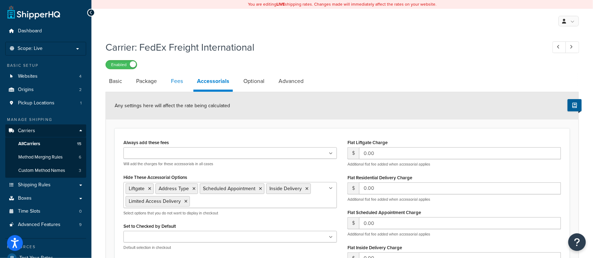
click at [177, 87] on link "Fees" at bounding box center [177, 81] width 19 height 17
select select "AFTER"
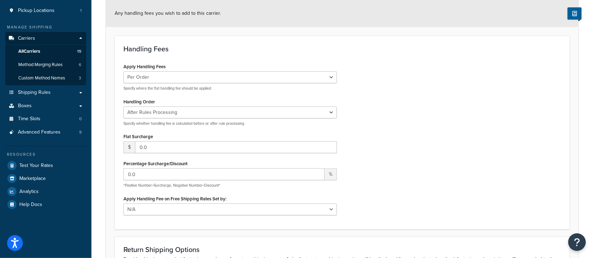
scroll to position [94, 0]
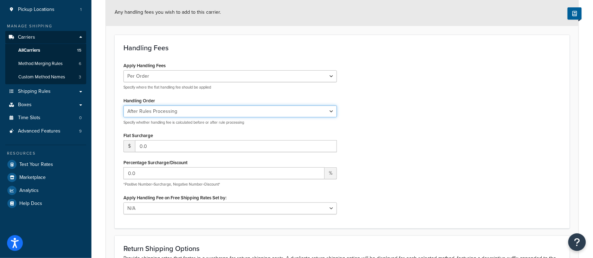
click at [194, 112] on select "Before Rules Processing After Rules Processing" at bounding box center [231, 112] width 214 height 12
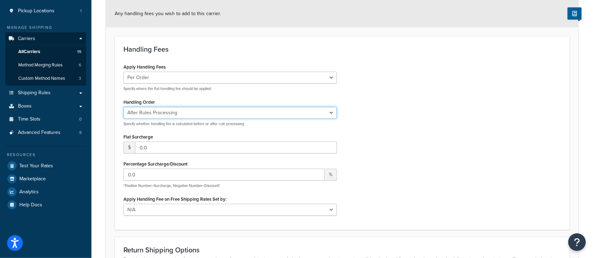
scroll to position [0, 0]
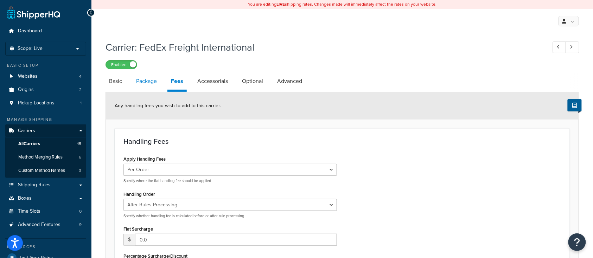
click at [142, 86] on link "Package" at bounding box center [147, 81] width 28 height 17
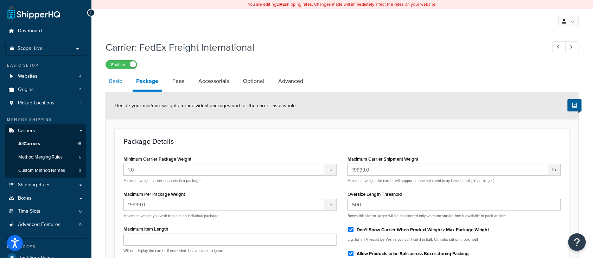
click at [117, 81] on link "Basic" at bounding box center [116, 81] width 20 height 17
select select "fedExFreight"
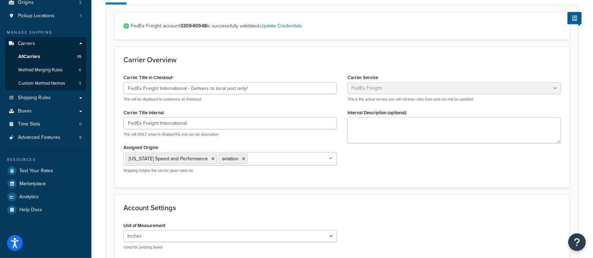
scroll to position [94, 0]
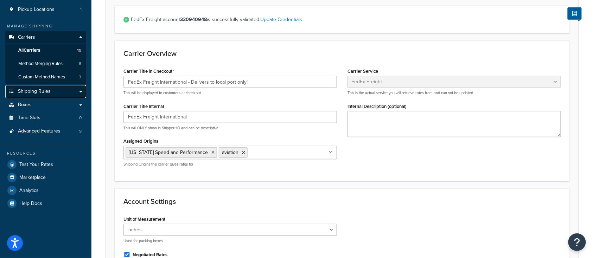
click at [38, 89] on span "Shipping Rules" at bounding box center [34, 92] width 33 height 6
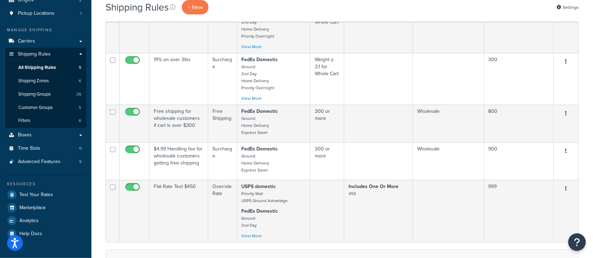
scroll to position [141, 0]
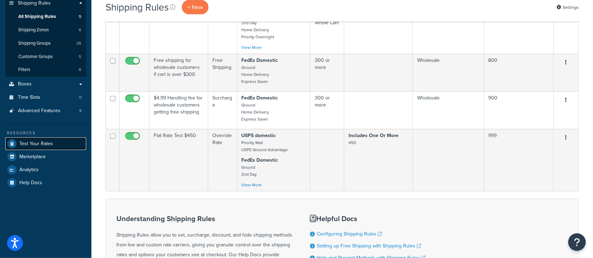
click at [35, 142] on span "Test Your Rates" at bounding box center [36, 144] width 34 height 6
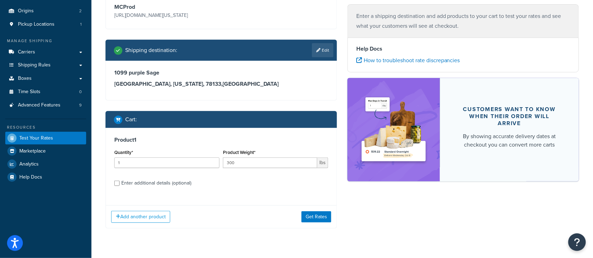
scroll to position [94, 0]
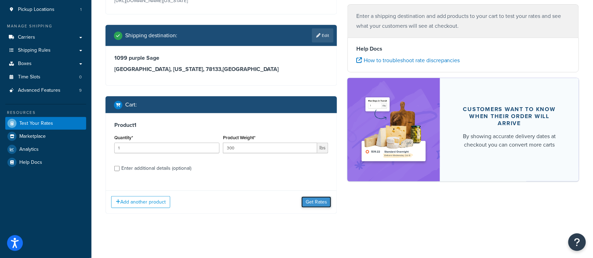
click at [313, 200] on button "Get Rates" at bounding box center [317, 202] width 30 height 11
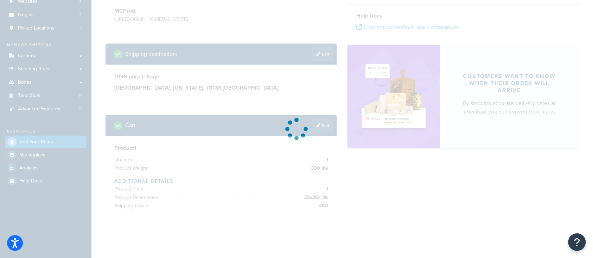
scroll to position [0, 0]
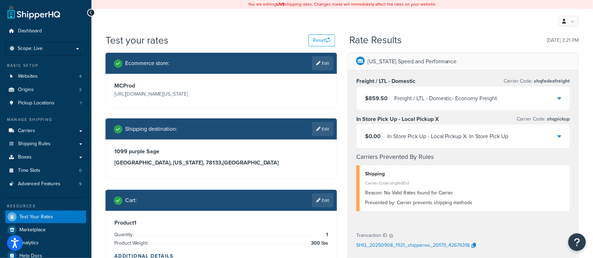
click at [559, 137] on icon at bounding box center [560, 136] width 4 height 6
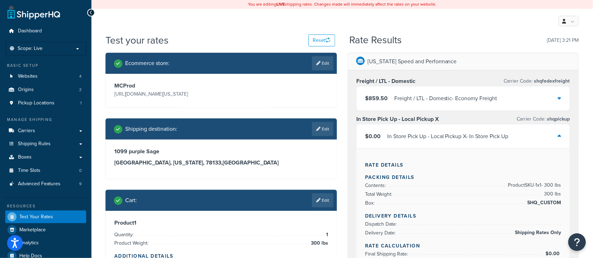
scroll to position [47, 0]
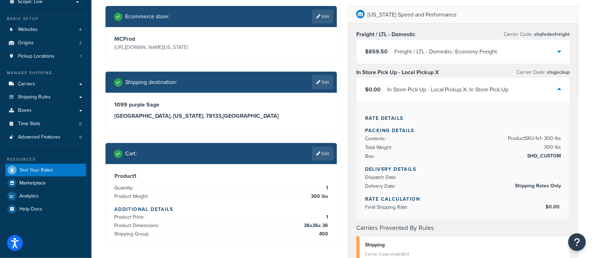
click at [515, 50] on div "$859.50 Freight / LTL - Domestic - Economy Freight" at bounding box center [463, 52] width 213 height 24
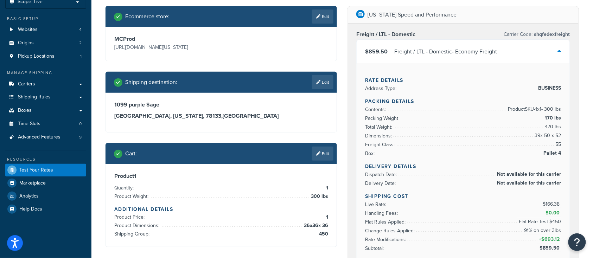
click at [515, 50] on div "$859.50 Freight / LTL - Domestic - Economy Freight" at bounding box center [463, 52] width 213 height 24
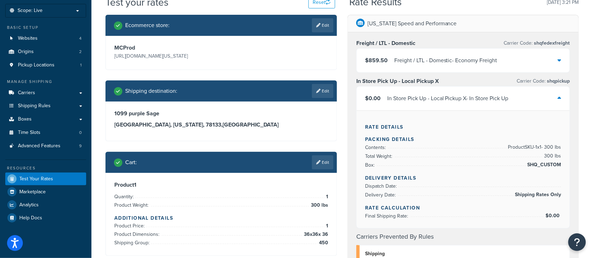
scroll to position [0, 0]
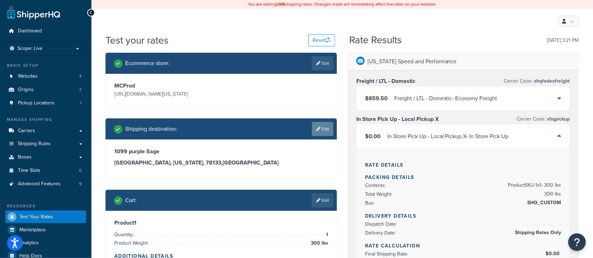
click at [324, 126] on link "Edit" at bounding box center [322, 129] width 21 height 14
select select "[GEOGRAPHIC_DATA]"
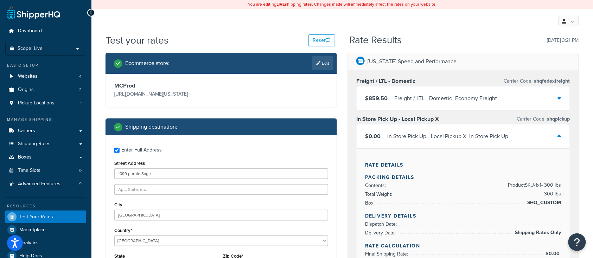
scroll to position [141, 0]
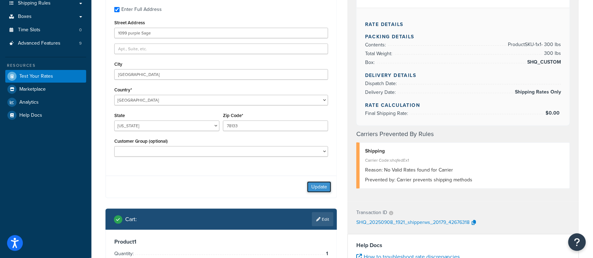
click at [329, 190] on button "Update" at bounding box center [319, 187] width 24 height 11
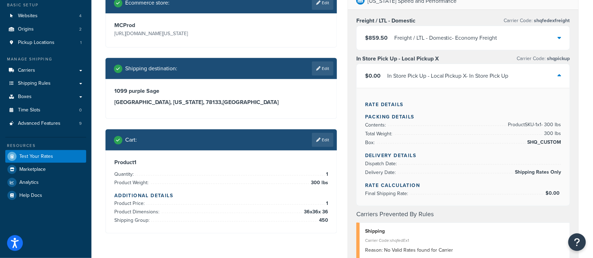
scroll to position [0, 0]
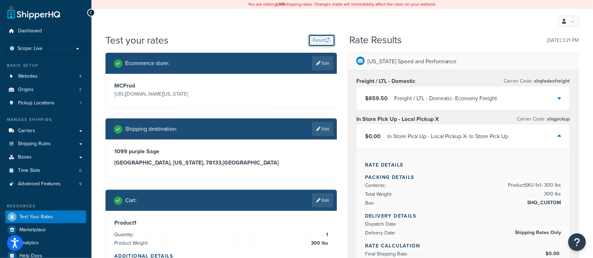
click at [317, 40] on button "Reset" at bounding box center [322, 40] width 27 height 12
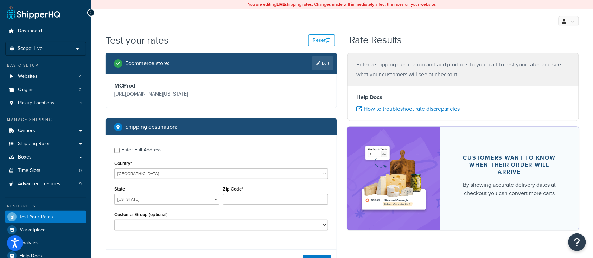
click at [120, 154] on div "Enter Full Address" at bounding box center [221, 149] width 214 height 11
click at [116, 150] on input "Enter Full Address" at bounding box center [116, 150] width 5 height 5
checkbox input "true"
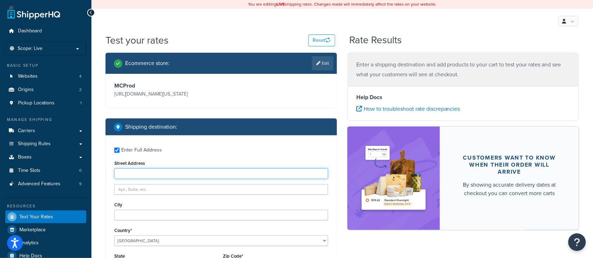
click at [144, 169] on input "Street Address" at bounding box center [221, 174] width 214 height 11
type input "1099 Purple Sage"
click at [146, 225] on div "Enter Full Address Street Address [GEOGRAPHIC_DATA] Country* [GEOGRAPHIC_DATA] …" at bounding box center [221, 223] width 231 height 176
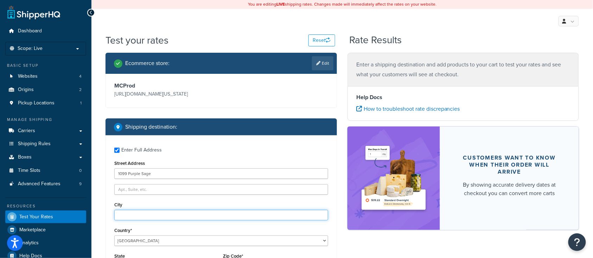
click at [142, 215] on input "City" at bounding box center [221, 215] width 214 height 11
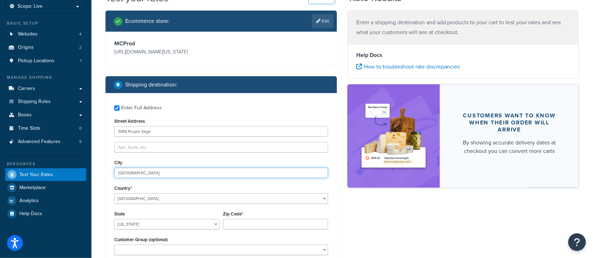
scroll to position [47, 0]
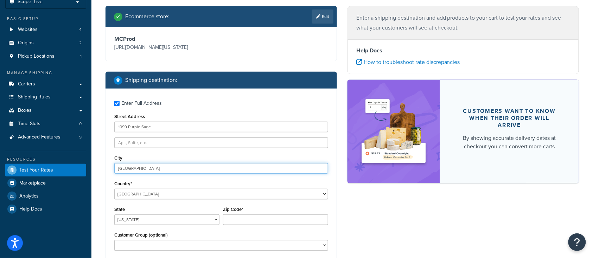
type input "[GEOGRAPHIC_DATA]"
click at [164, 182] on div "Country* [GEOGRAPHIC_DATA] [GEOGRAPHIC_DATA] [GEOGRAPHIC_DATA] [GEOGRAPHIC_DATA…" at bounding box center [221, 189] width 214 height 20
click at [140, 206] on div "State [US_STATE] [US_STATE] [US_STATE] [US_STATE] [US_STATE] Armed Forces Ameri…" at bounding box center [166, 215] width 105 height 20
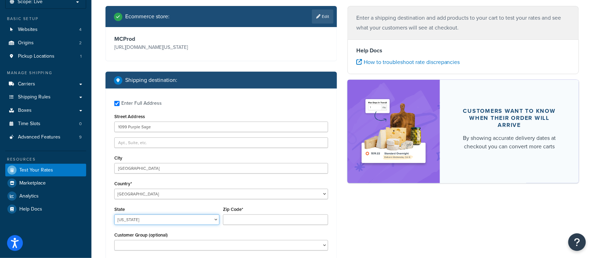
click at [154, 221] on select "[US_STATE] [US_STATE] [US_STATE] [US_STATE] [US_STATE] Armed Forces Americas Ar…" at bounding box center [166, 220] width 105 height 11
select select "[GEOGRAPHIC_DATA]"
click at [114, 215] on select "[US_STATE] [US_STATE] [US_STATE] [US_STATE] [US_STATE] Armed Forces Americas Ar…" at bounding box center [166, 220] width 105 height 11
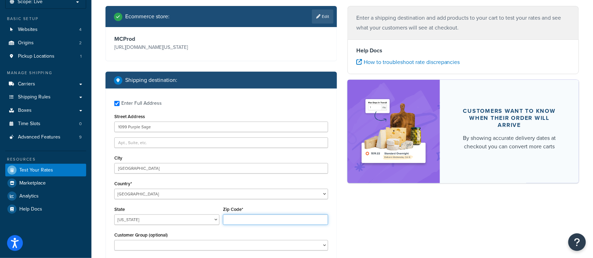
click at [270, 219] on input "Zip Code*" at bounding box center [275, 220] width 105 height 11
type input "78133"
click at [436, 222] on div "Ecommerce store : Edit MCProd [URL][DOMAIN_NAME][US_STATE] Shipping destination…" at bounding box center [342, 168] width 484 height 325
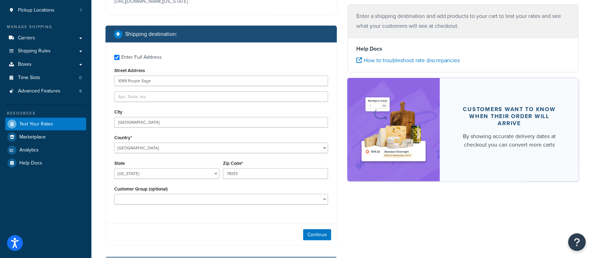
scroll to position [155, 0]
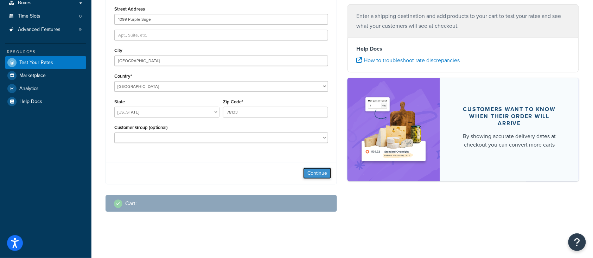
click at [311, 169] on button "Continue" at bounding box center [317, 173] width 28 height 11
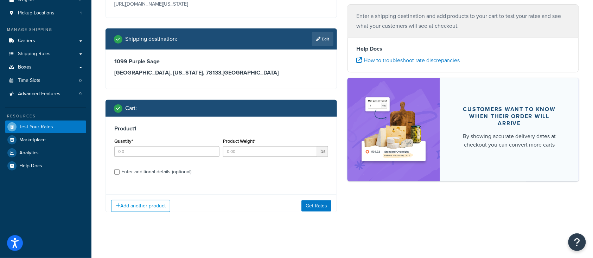
scroll to position [95, 0]
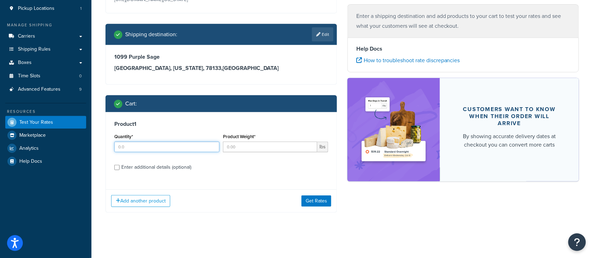
click at [144, 148] on input "Quantity*" at bounding box center [166, 147] width 105 height 11
type input "1"
type input "300"
click at [117, 167] on input "Enter additional details (optional)" at bounding box center [116, 167] width 5 height 5
checkbox input "true"
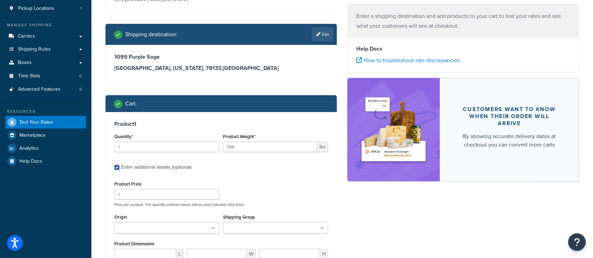
scroll to position [189, 0]
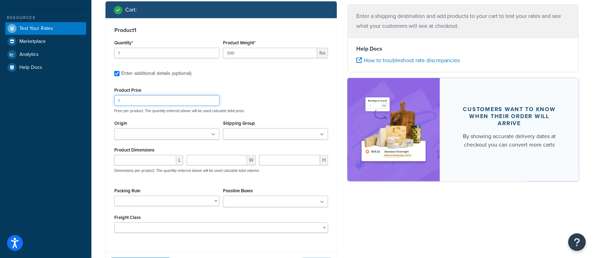
drag, startPoint x: 125, startPoint y: 101, endPoint x: 70, endPoint y: 97, distance: 55.7
click at [76, 98] on div "Dashboard Scope: Live Basic Setup Websites 4 Origins 2 Pickup Locations 1 Manag…" at bounding box center [296, 66] width 593 height 510
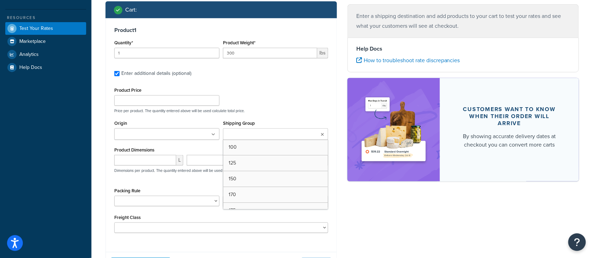
click at [278, 135] on input "Shipping Group" at bounding box center [256, 135] width 62 height 8
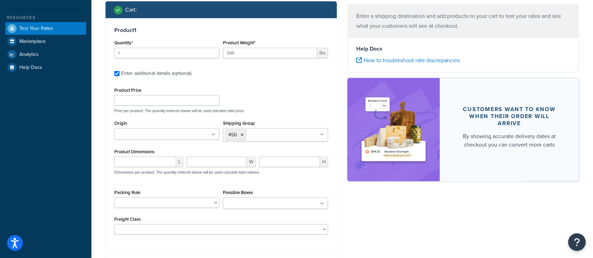
drag, startPoint x: 158, startPoint y: 187, endPoint x: 160, endPoint y: 183, distance: 4.3
click at [158, 187] on div "Product Price Price per product. The quantity entered above will be used calcul…" at bounding box center [221, 161] width 214 height 150
click at [141, 158] on input "number" at bounding box center [145, 162] width 62 height 11
type input "33"
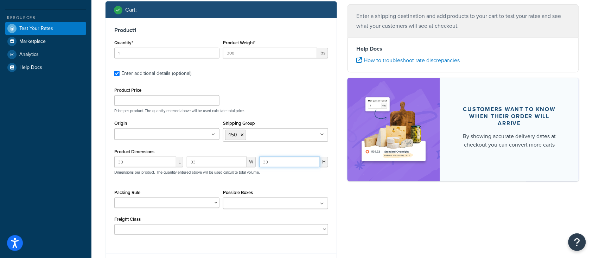
type input "33"
click at [200, 185] on div "Product Price Price per product. The quantity entered above will be used calcul…" at bounding box center [221, 161] width 214 height 150
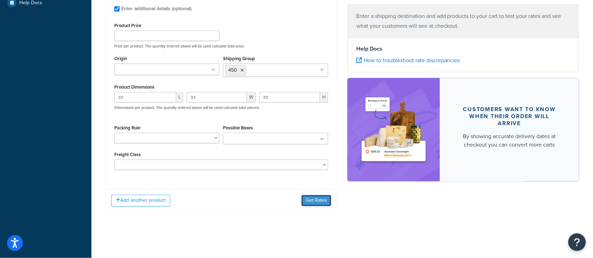
click at [315, 200] on button "Get Rates" at bounding box center [317, 200] width 30 height 11
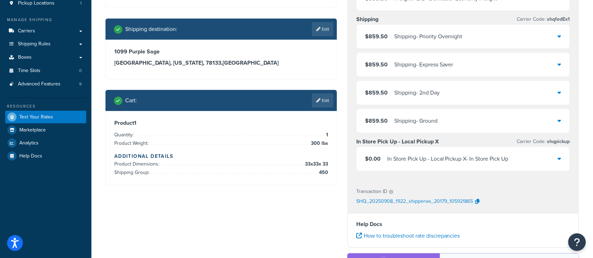
scroll to position [53, 0]
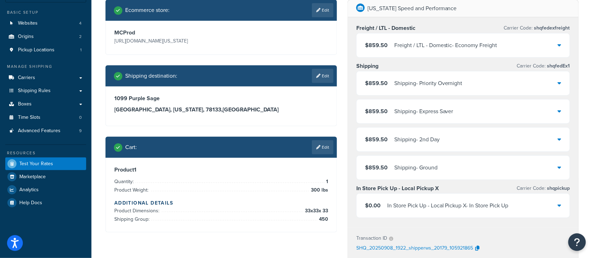
click at [477, 83] on div "$859.50 Shipping - Priority Overnight" at bounding box center [463, 83] width 213 height 24
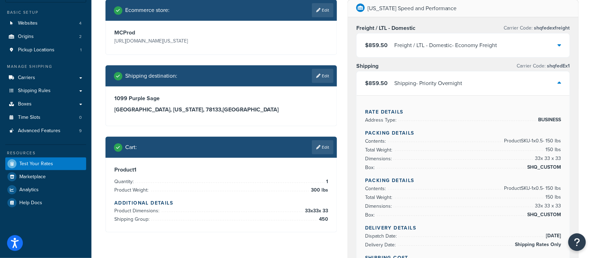
click at [475, 83] on div "$859.50 Shipping - Priority Overnight" at bounding box center [463, 83] width 213 height 24
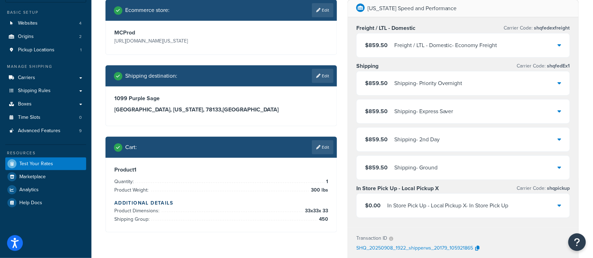
scroll to position [0, 0]
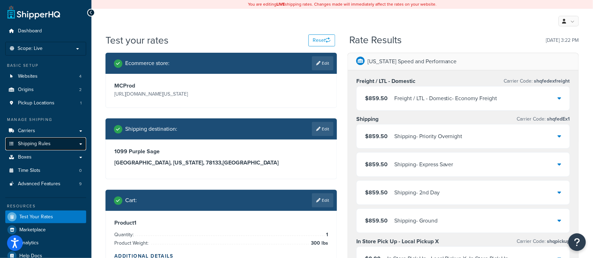
click at [31, 142] on span "Shipping Rules" at bounding box center [34, 144] width 33 height 6
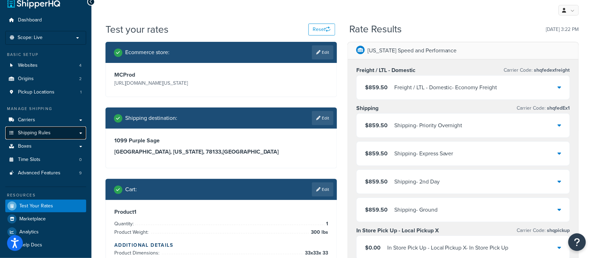
scroll to position [14, 0]
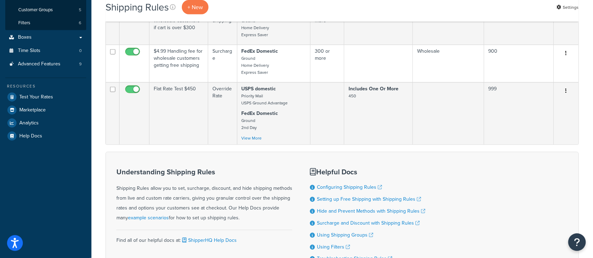
click at [179, 120] on td "Flat Rate Test $450" at bounding box center [179, 113] width 59 height 62
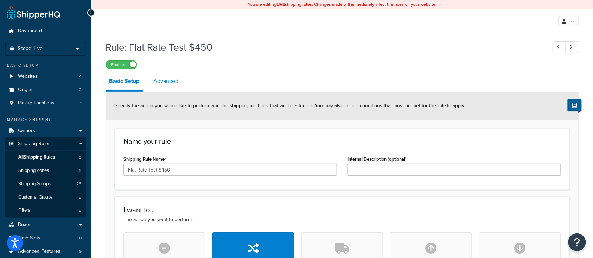
click at [165, 83] on link "Advanced" at bounding box center [166, 81] width 32 height 17
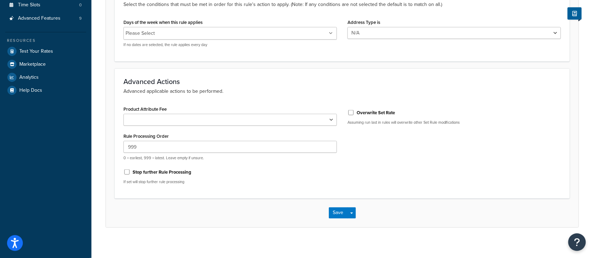
scroll to position [234, 0]
click at [126, 171] on input "Stop further Rule Processing" at bounding box center [127, 171] width 7 height 5
checkbox input "true"
click at [351, 112] on input "Overwrite Set Rate" at bounding box center [351, 111] width 7 height 5
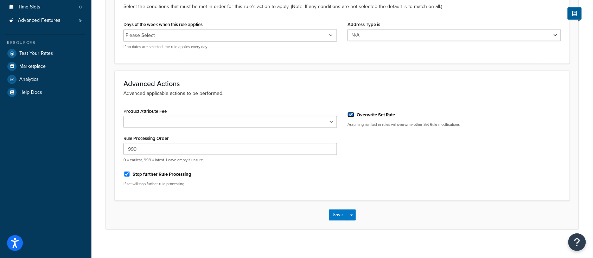
scroll to position [238, 0]
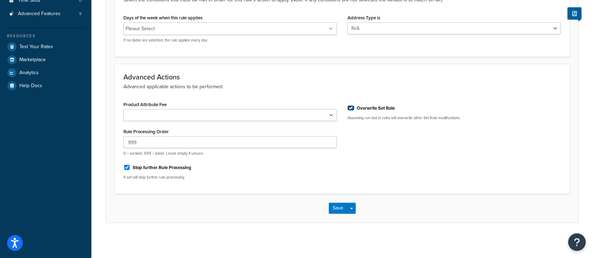
click at [353, 107] on input "Overwrite Set Rate" at bounding box center [351, 108] width 7 height 5
click at [351, 105] on div "Overwrite Set Rate" at bounding box center [455, 107] width 214 height 11
click at [353, 109] on input "Overwrite Set Rate" at bounding box center [351, 108] width 7 height 5
checkbox input "true"
click at [127, 168] on input "Stop further Rule Processing" at bounding box center [127, 167] width 7 height 5
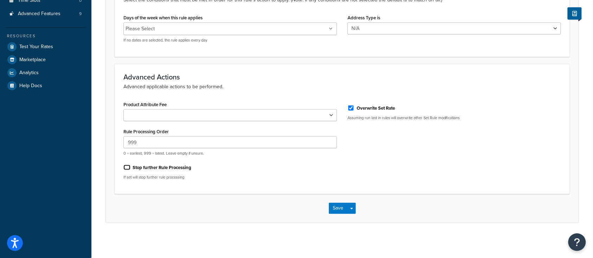
checkbox input "false"
click at [329, 209] on button "Save" at bounding box center [338, 208] width 19 height 11
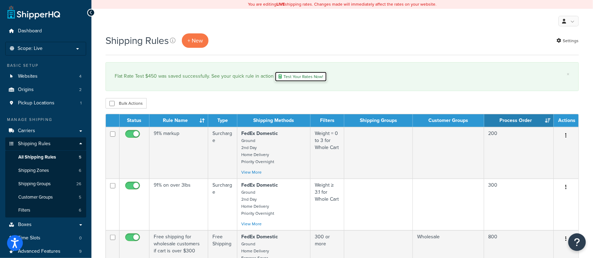
click at [303, 78] on link "Test Your Rates Now!" at bounding box center [301, 76] width 52 height 11
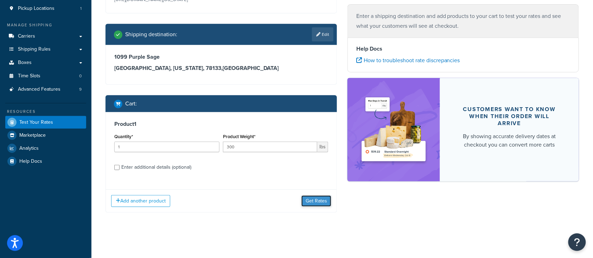
click at [313, 203] on button "Get Rates" at bounding box center [317, 201] width 30 height 11
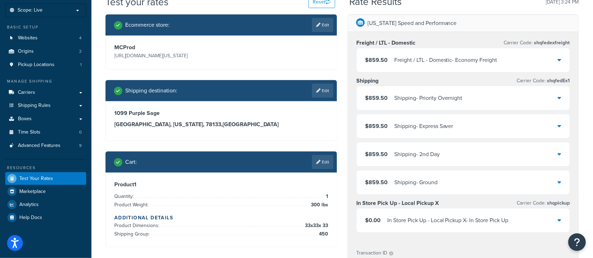
scroll to position [94, 0]
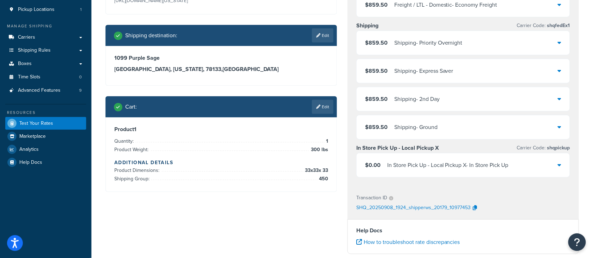
click at [493, 6] on div "Freight / LTL - Domestic - Economy Freight" at bounding box center [445, 5] width 103 height 10
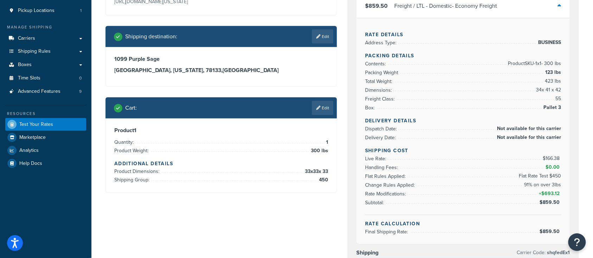
scroll to position [0, 0]
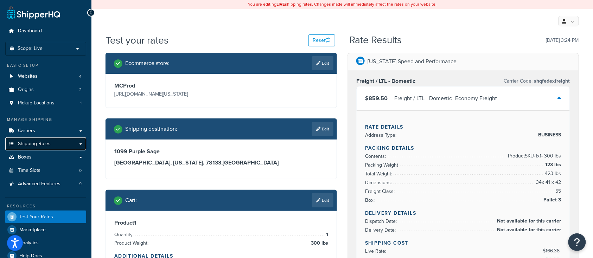
click at [34, 145] on span "Shipping Rules" at bounding box center [34, 144] width 33 height 6
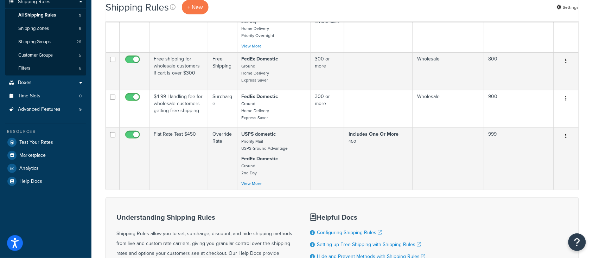
scroll to position [234, 0]
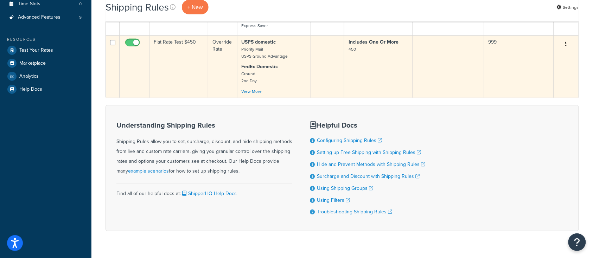
click at [170, 64] on td "Flat Rate Test $450" at bounding box center [179, 67] width 59 height 62
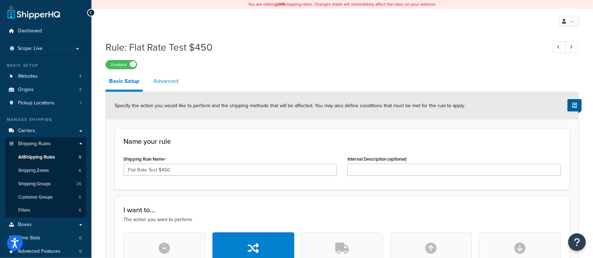
click at [162, 83] on link "Advanced" at bounding box center [166, 81] width 32 height 17
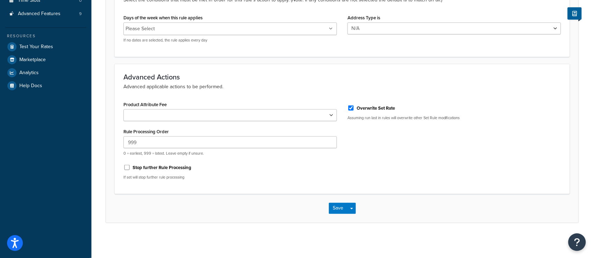
scroll to position [238, 0]
click at [127, 166] on input "Stop further Rule Processing" at bounding box center [127, 167] width 7 height 5
checkbox input "true"
click at [336, 206] on button "Save" at bounding box center [338, 208] width 19 height 11
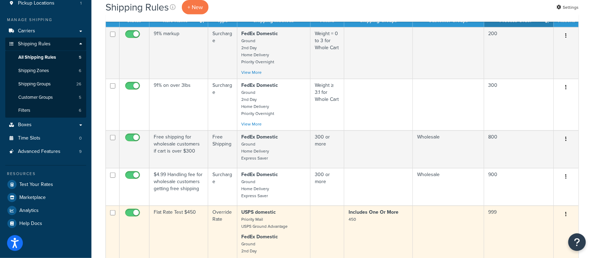
scroll to position [188, 0]
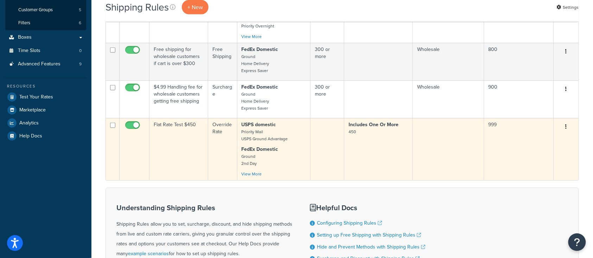
click at [153, 156] on td "Flat Rate Test $450" at bounding box center [179, 149] width 59 height 62
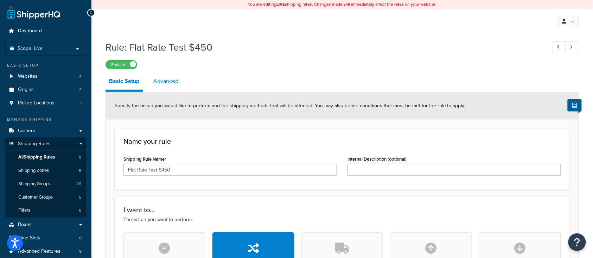
drag, startPoint x: 164, startPoint y: 83, endPoint x: 168, endPoint y: 87, distance: 6.0
click at [164, 83] on link "Advanced" at bounding box center [166, 81] width 32 height 17
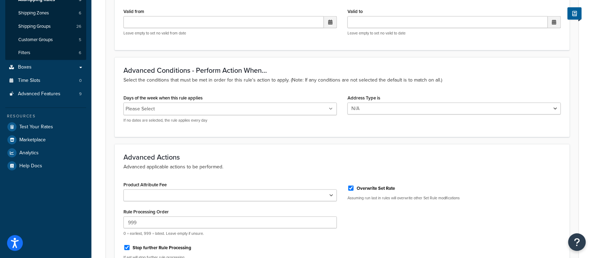
scroll to position [141, 0]
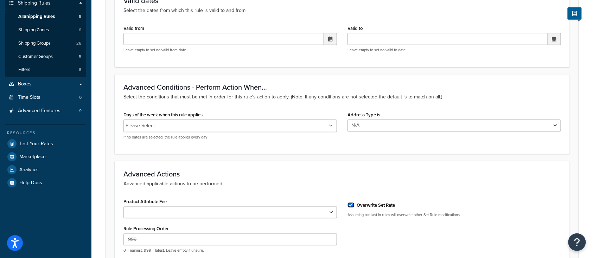
click at [350, 204] on input "Overwrite Set Rate" at bounding box center [351, 205] width 7 height 5
checkbox input "false"
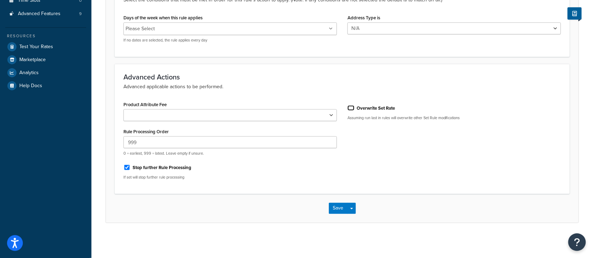
scroll to position [191, 0]
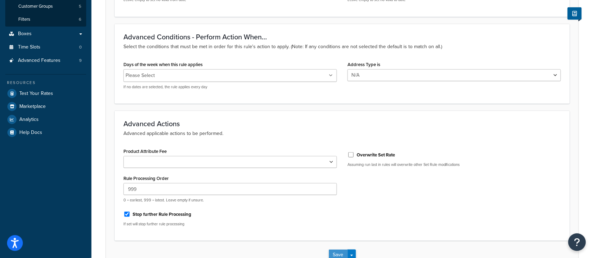
click at [335, 255] on button "Save" at bounding box center [338, 255] width 19 height 11
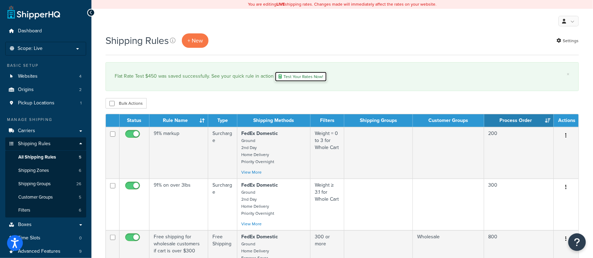
click at [299, 76] on link "Test Your Rates Now!" at bounding box center [301, 76] width 52 height 11
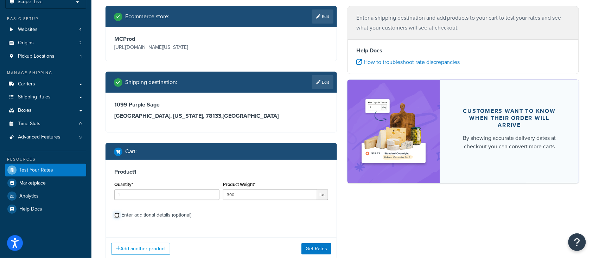
click at [119, 216] on input "Enter additional details (optional)" at bounding box center [116, 215] width 5 height 5
checkbox input "true"
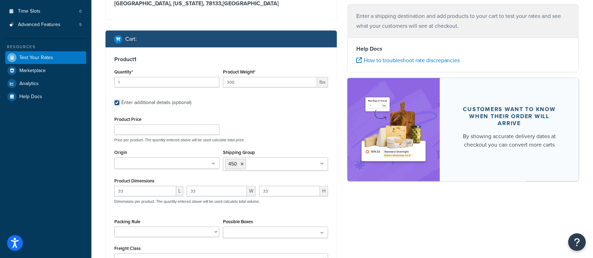
scroll to position [253, 0]
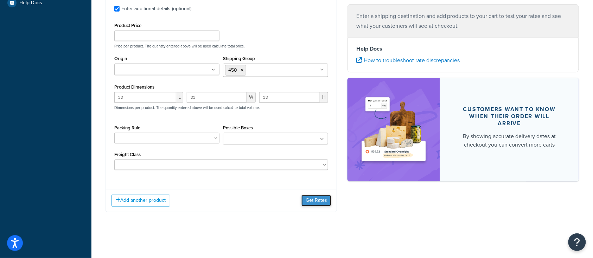
click at [321, 204] on button "Get Rates" at bounding box center [317, 200] width 30 height 11
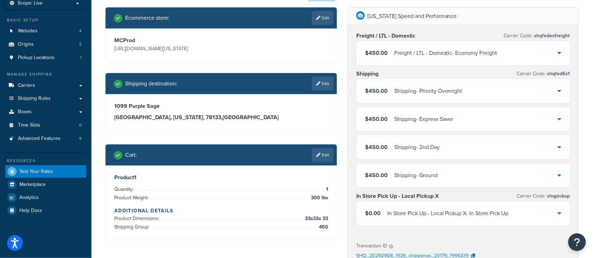
scroll to position [53, 0]
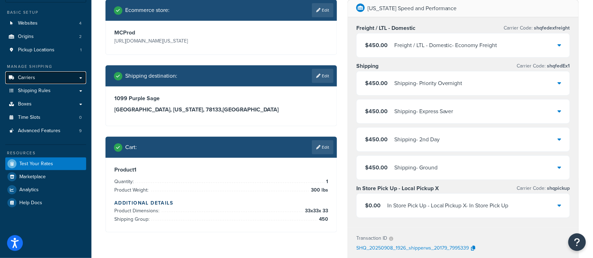
click at [23, 79] on span "Carriers" at bounding box center [26, 78] width 17 height 6
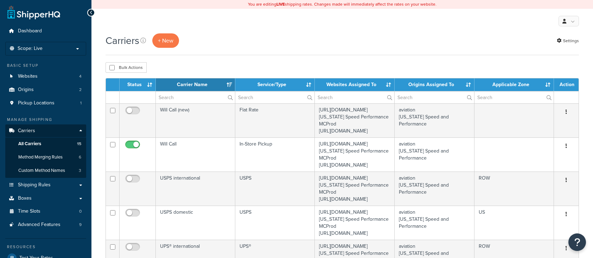
select select "15"
click at [40, 179] on link "Shipping Rules" at bounding box center [45, 185] width 81 height 13
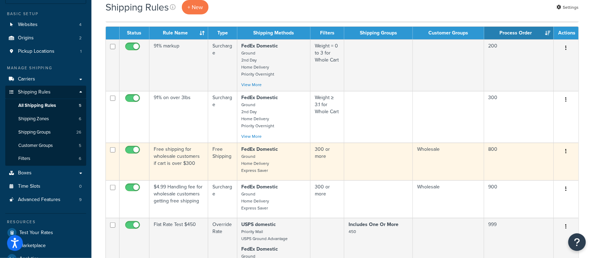
scroll to position [94, 0]
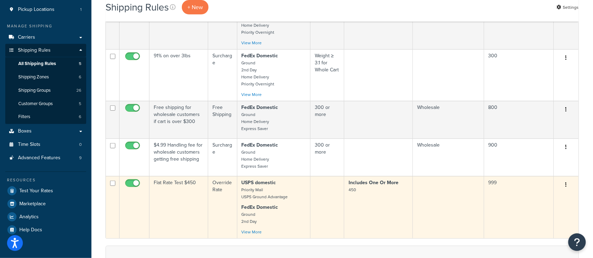
click at [175, 209] on td "Flat Rate Test $450" at bounding box center [179, 207] width 59 height 62
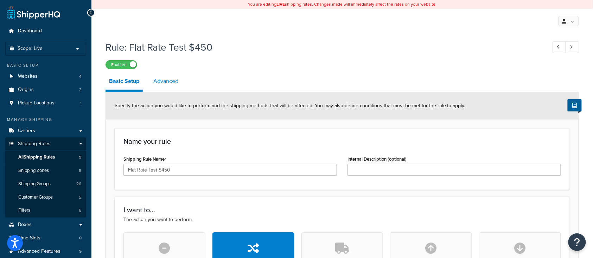
click at [172, 82] on link "Advanced" at bounding box center [166, 81] width 32 height 17
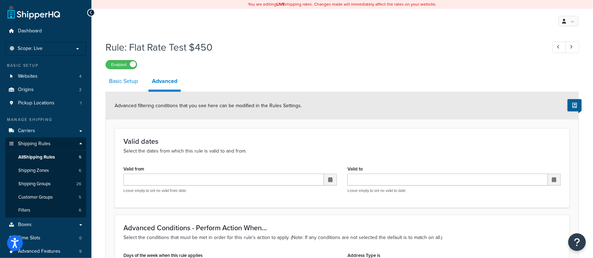
click at [127, 81] on link "Basic Setup" at bounding box center [124, 81] width 36 height 17
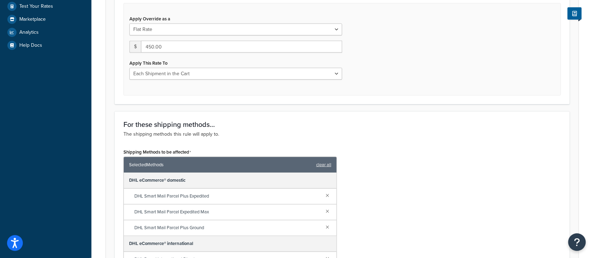
scroll to position [282, 0]
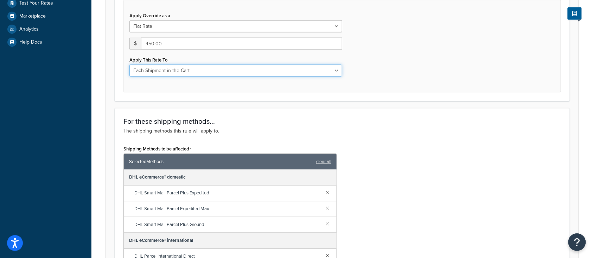
click at [220, 76] on select "Each Shipment in the Cart Each Origin in the Cart Each Shipping Group in the Ca…" at bounding box center [236, 71] width 213 height 12
click at [220, 73] on select "Each Shipment in the Cart Each Origin in the Cart Each Shipping Group in the Ca…" at bounding box center [236, 71] width 213 height 12
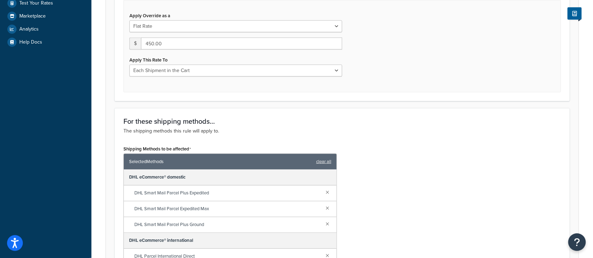
click at [405, 72] on div "Apply Override as a Flat Rate Percentage Flat Rate & Percentage $ 450.00 Apply …" at bounding box center [343, 46] width 438 height 93
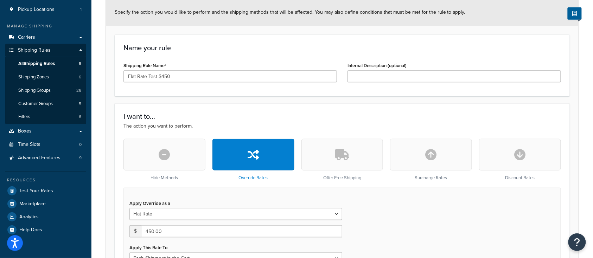
scroll to position [0, 0]
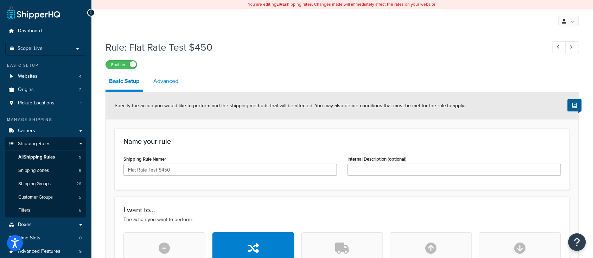
click at [167, 82] on link "Advanced" at bounding box center [166, 81] width 32 height 17
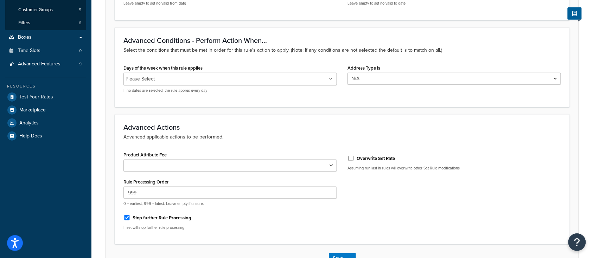
scroll to position [238, 0]
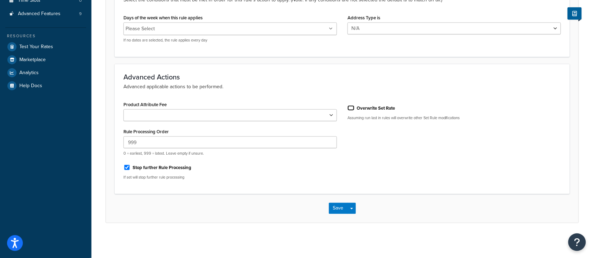
click at [354, 107] on input "Overwrite Set Rate" at bounding box center [351, 108] width 7 height 5
checkbox input "true"
click at [339, 204] on button "Save" at bounding box center [338, 208] width 19 height 11
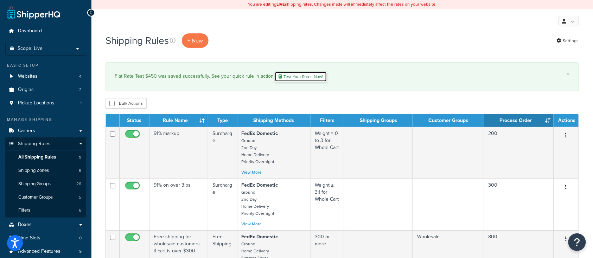
click at [296, 76] on link "Test Your Rates Now!" at bounding box center [301, 76] width 52 height 11
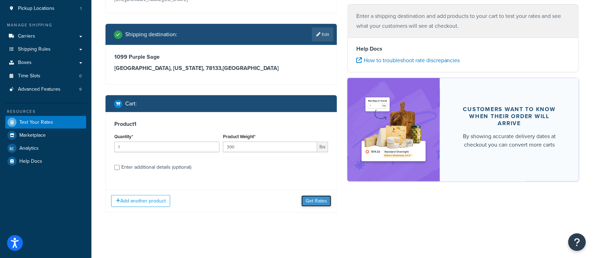
click at [317, 202] on button "Get Rates" at bounding box center [317, 201] width 30 height 11
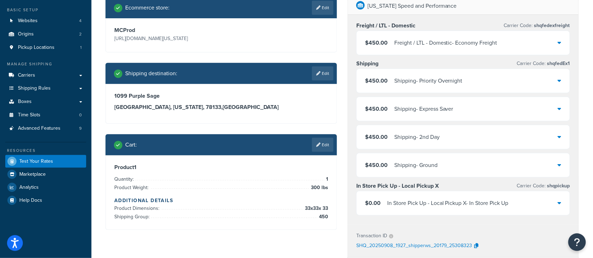
scroll to position [48, 0]
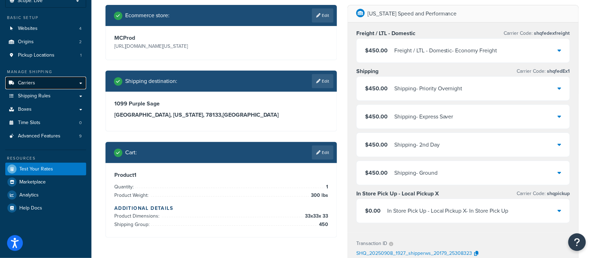
click at [25, 83] on span "Carriers" at bounding box center [26, 83] width 17 height 6
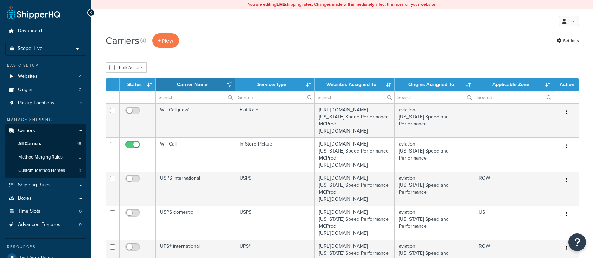
select select "15"
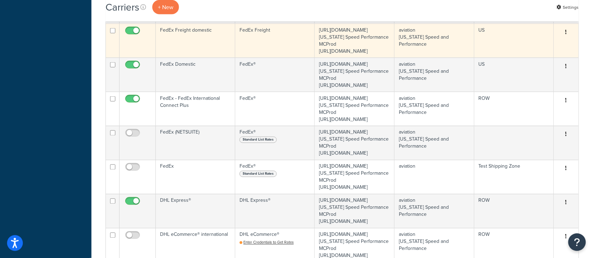
scroll to position [375, 0]
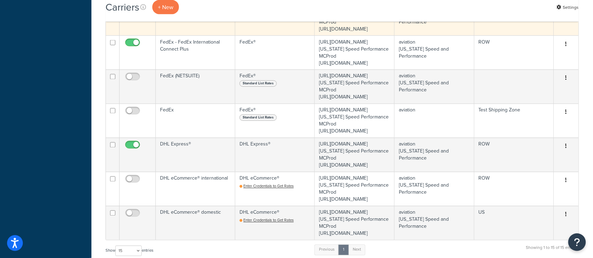
click at [176, 36] on td "FedEx Domestic" at bounding box center [196, 18] width 80 height 34
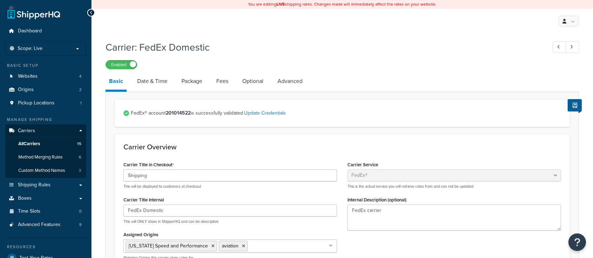
select select "fedEx"
select select "REGULAR_PICKUP"
select select "YOUR_PACKAGING"
click at [255, 85] on link "Optional" at bounding box center [253, 81] width 28 height 17
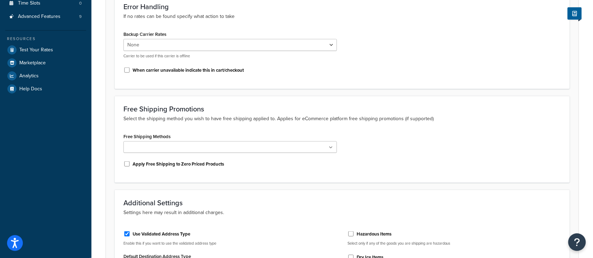
scroll to position [20, 0]
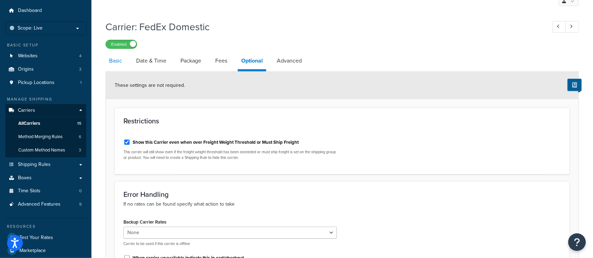
click at [114, 59] on link "Basic" at bounding box center [116, 60] width 20 height 17
select select "fedEx"
select select "REGULAR_PICKUP"
select select "YOUR_PACKAGING"
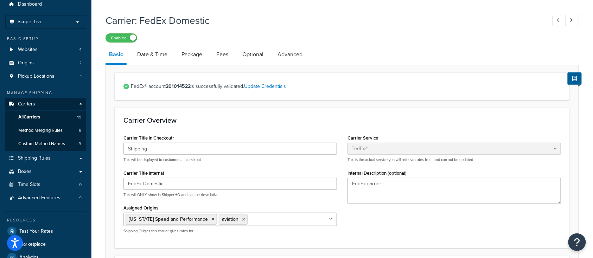
scroll to position [20, 0]
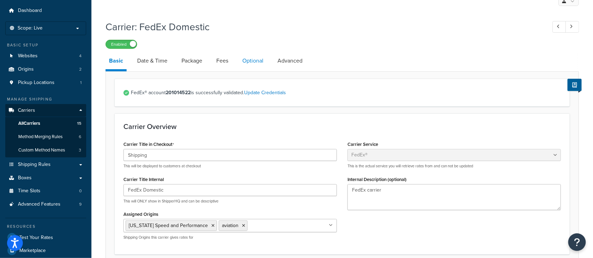
click at [248, 63] on link "Optional" at bounding box center [253, 60] width 28 height 17
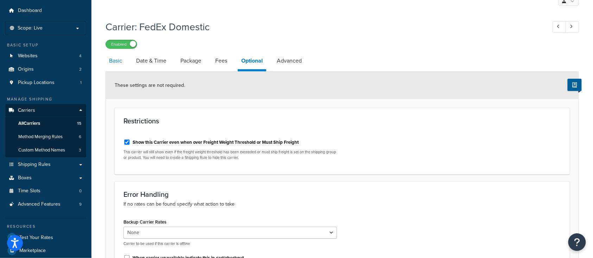
click at [111, 62] on link "Basic" at bounding box center [116, 60] width 20 height 17
select select "fedEx"
select select "REGULAR_PICKUP"
select select "YOUR_PACKAGING"
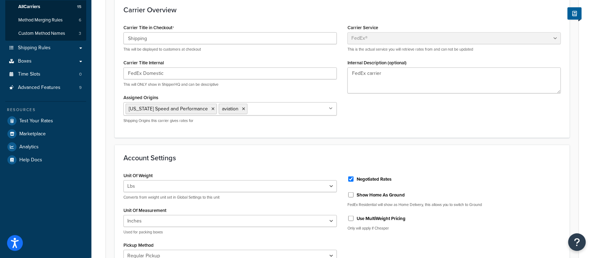
scroll to position [141, 0]
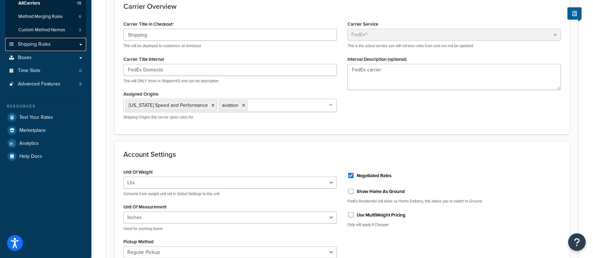
click at [38, 39] on link "Shipping Rules" at bounding box center [45, 44] width 81 height 13
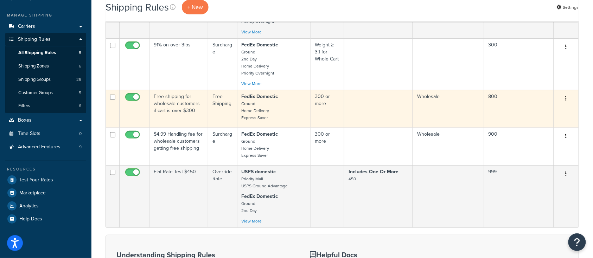
scroll to position [141, 0]
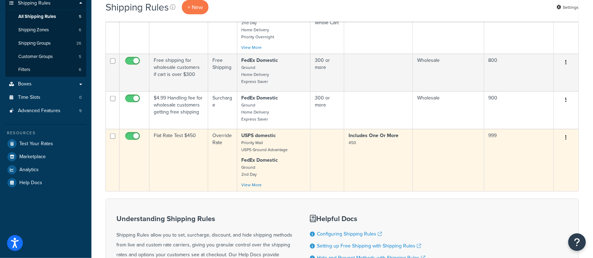
click at [150, 156] on td "Flat Rate Test $450" at bounding box center [179, 160] width 59 height 62
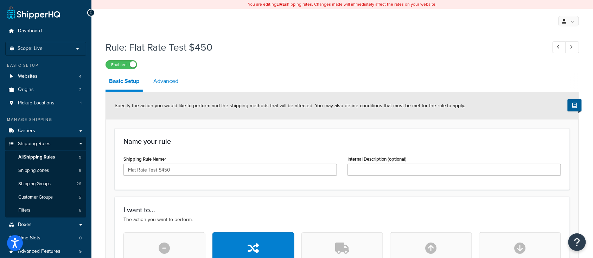
click at [169, 80] on link "Advanced" at bounding box center [166, 81] width 32 height 17
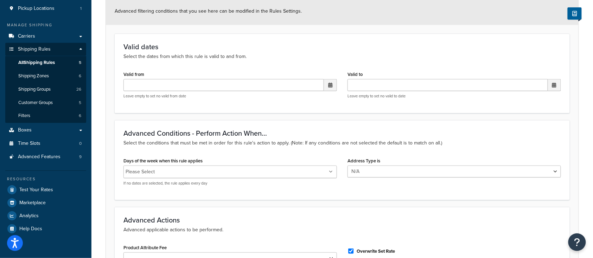
scroll to position [47, 0]
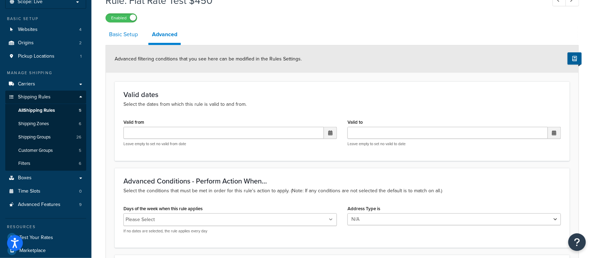
click at [116, 34] on link "Basic Setup" at bounding box center [124, 34] width 36 height 17
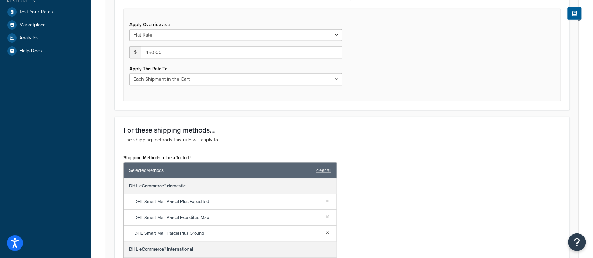
scroll to position [282, 0]
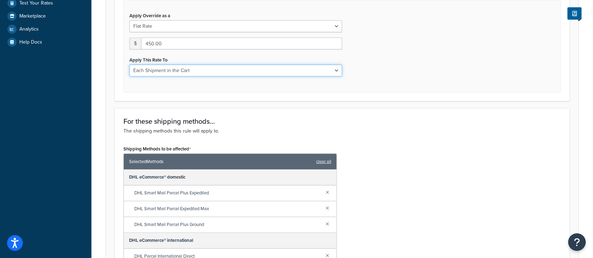
click at [262, 72] on select "Each Shipment in the Cart Each Origin in the Cart Each Shipping Group in the Ca…" at bounding box center [236, 71] width 213 height 12
select select "ITEM"
click at [130, 65] on select "Each Shipment in the Cart Each Origin in the Cart Each Shipping Group in the Ca…" at bounding box center [236, 71] width 213 height 12
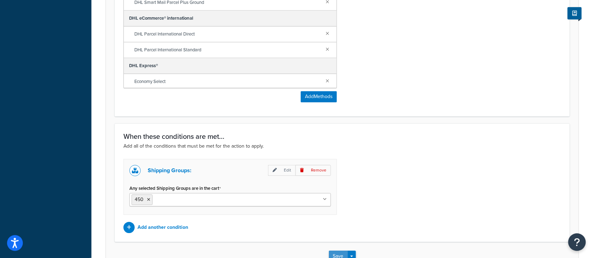
scroll to position [599, 0]
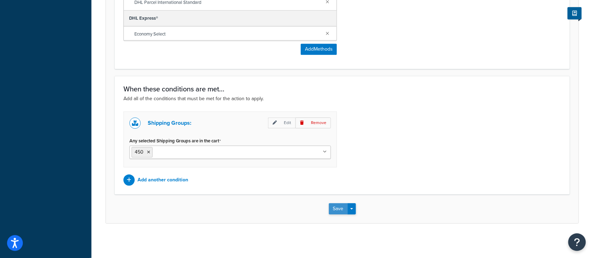
click at [329, 210] on button "Save" at bounding box center [338, 208] width 19 height 11
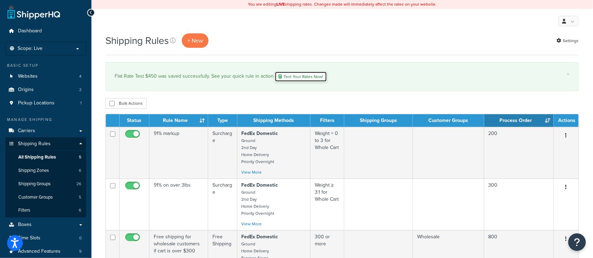
click at [301, 76] on link "Test Your Rates Now!" at bounding box center [301, 76] width 52 height 11
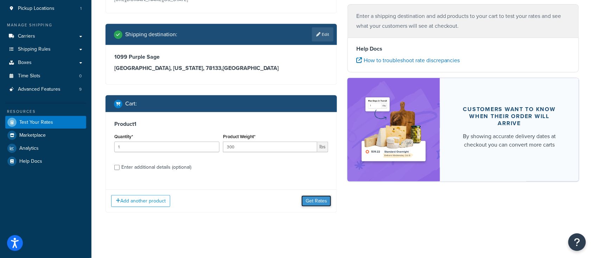
click at [316, 202] on button "Get Rates" at bounding box center [317, 201] width 30 height 11
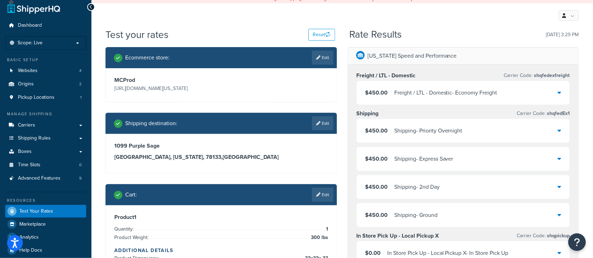
scroll to position [1, 0]
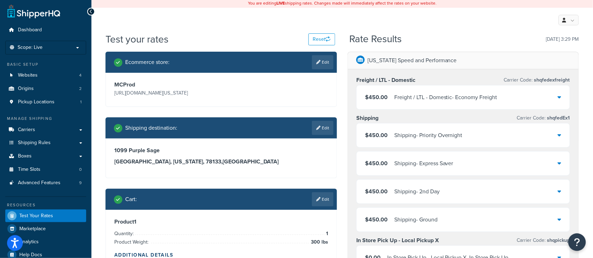
click at [450, 135] on div "Shipping - Priority Overnight" at bounding box center [428, 136] width 68 height 10
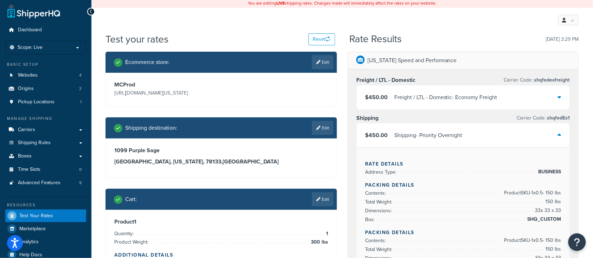
click at [450, 135] on div "Shipping - Priority Overnight" at bounding box center [428, 136] width 68 height 10
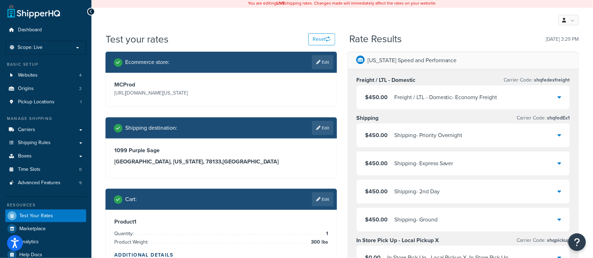
scroll to position [48, 0]
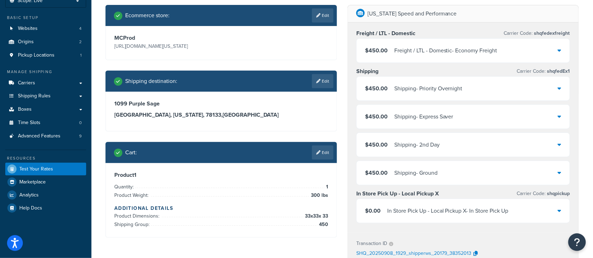
click at [449, 140] on div "$450.00 Shipping - 2nd Day" at bounding box center [463, 145] width 213 height 24
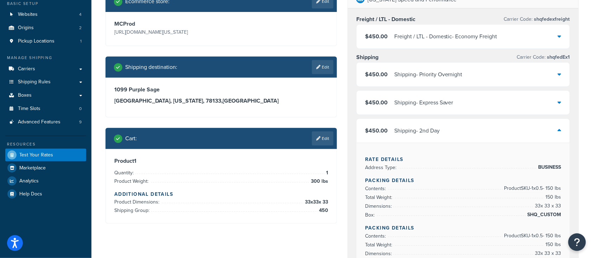
scroll to position [142, 0]
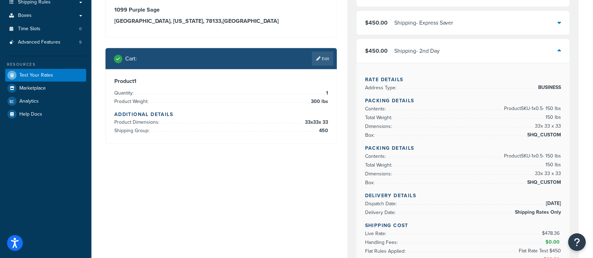
click at [404, 44] on div "$450.00 Shipping - 2nd Day" at bounding box center [463, 51] width 213 height 24
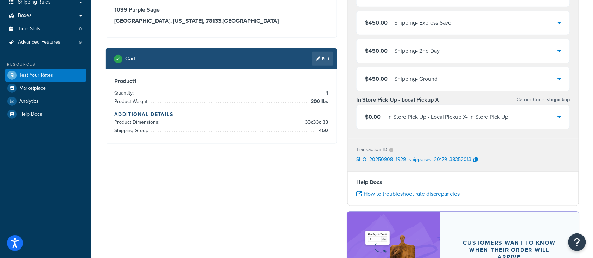
click at [420, 84] on div "Shipping - Ground" at bounding box center [415, 79] width 43 height 10
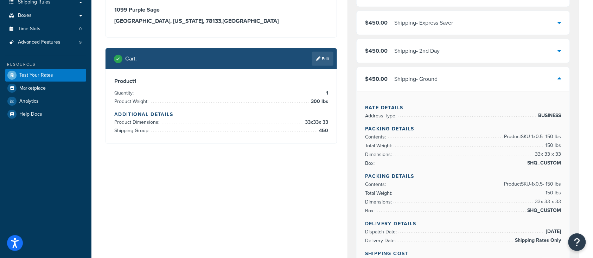
click at [420, 84] on div "Shipping - Ground" at bounding box center [415, 79] width 43 height 10
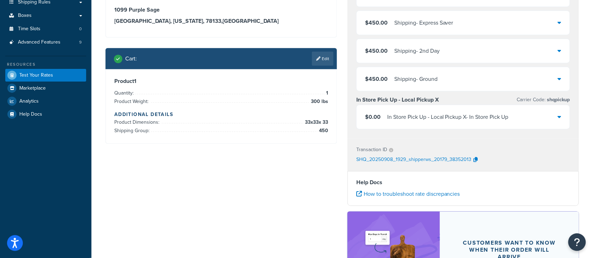
click at [447, 119] on div "In Store Pick Up - Local Pickup X - In Store Pick Up" at bounding box center [447, 117] width 121 height 10
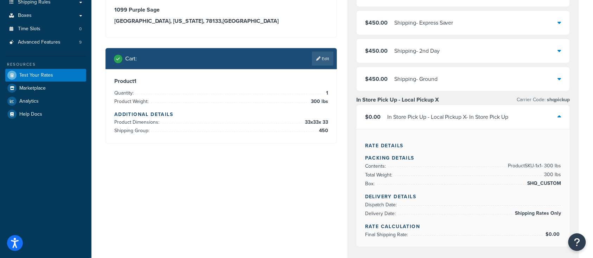
click at [447, 119] on div "In Store Pick Up - Local Pickup X - In Store Pick Up" at bounding box center [447, 117] width 121 height 10
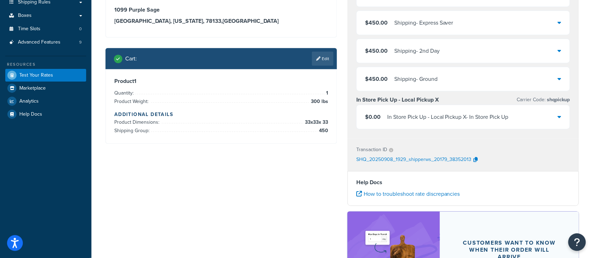
click at [238, 194] on div "Ecommerce store : Edit MCProd https://mcprod.texas-speed.com/ Shipping destinat…" at bounding box center [342, 116] width 484 height 411
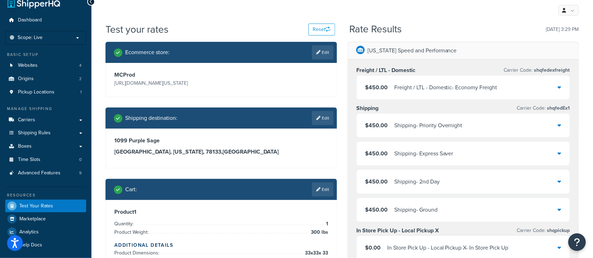
scroll to position [47, 0]
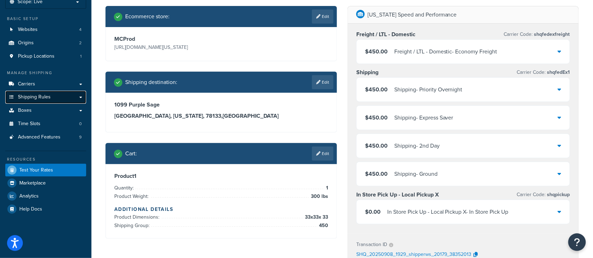
click at [27, 97] on span "Shipping Rules" at bounding box center [34, 97] width 33 height 6
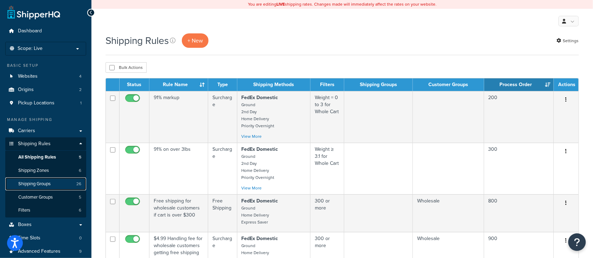
click at [36, 184] on span "Shipping Groups" at bounding box center [34, 184] width 32 height 6
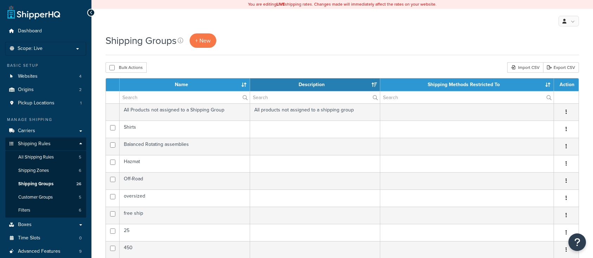
select select "15"
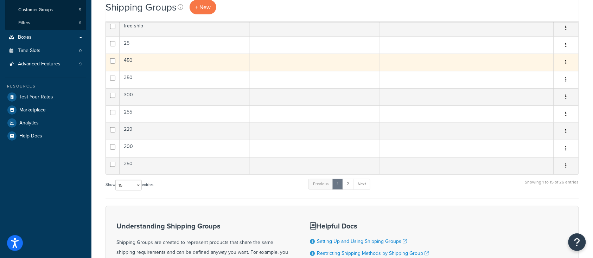
click at [145, 65] on td "450" at bounding box center [185, 62] width 131 height 17
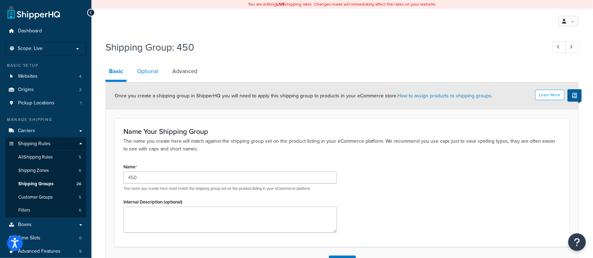
click at [143, 73] on link "Optional" at bounding box center [148, 71] width 28 height 17
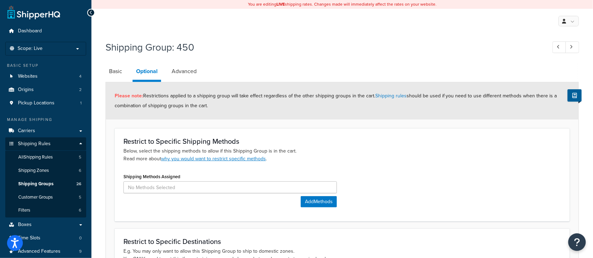
scroll to position [47, 0]
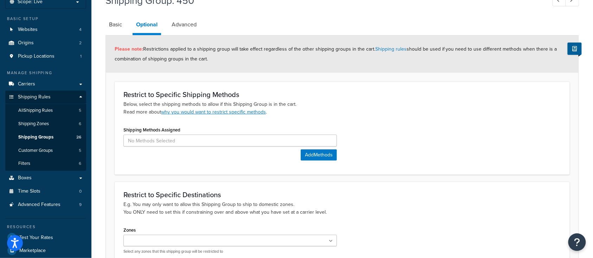
click at [392, 113] on p "Below, select the shipping methods to allow if this Shipping Group is in the ca…" at bounding box center [343, 108] width 438 height 15
click at [231, 143] on input at bounding box center [231, 141] width 214 height 12
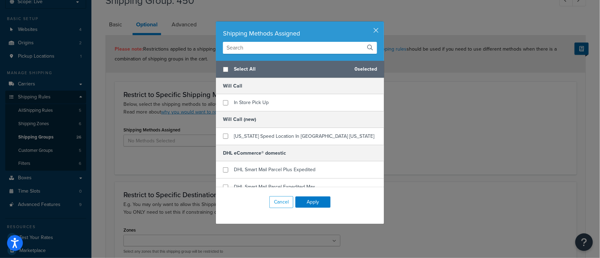
click at [157, 151] on div "Shipping Methods Assigned Select All 0 selected Will Call In Store Pick Up Will…" at bounding box center [300, 129] width 600 height 258
click at [273, 197] on button "Cancel" at bounding box center [282, 202] width 24 height 12
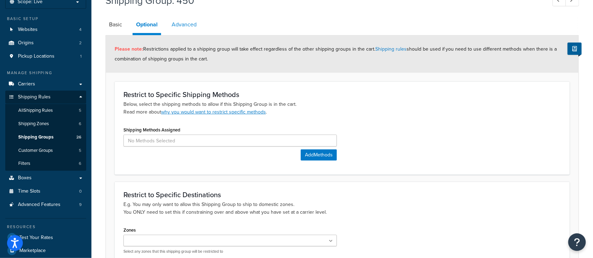
click at [189, 29] on link "Advanced" at bounding box center [184, 24] width 32 height 17
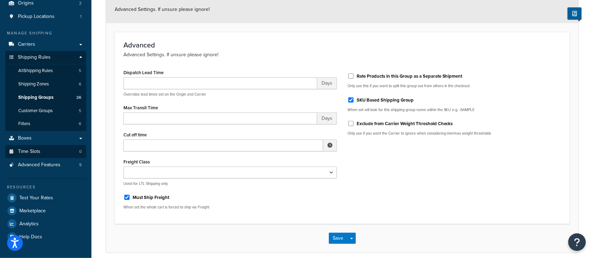
scroll to position [94, 0]
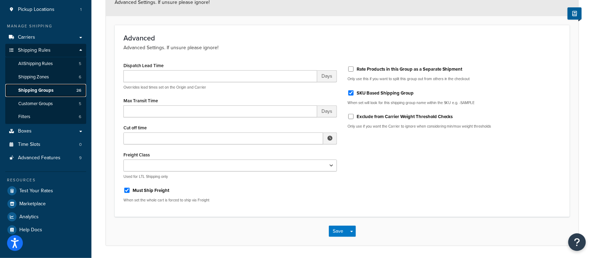
click at [25, 88] on span "Shipping Groups" at bounding box center [35, 91] width 35 height 6
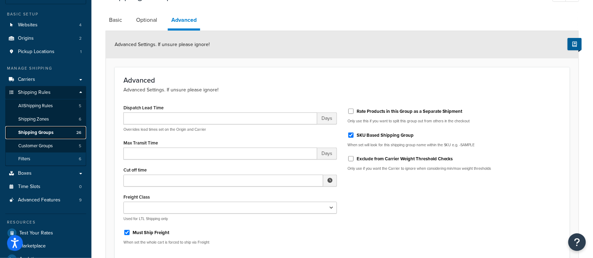
scroll to position [47, 0]
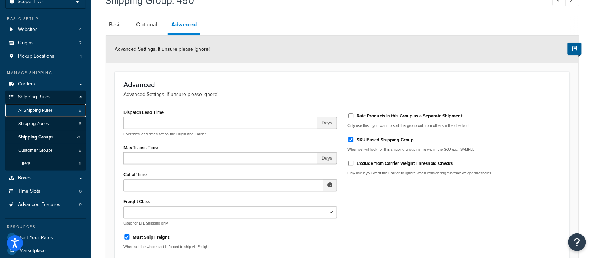
click at [39, 110] on span "All Shipping Rules" at bounding box center [35, 111] width 34 height 6
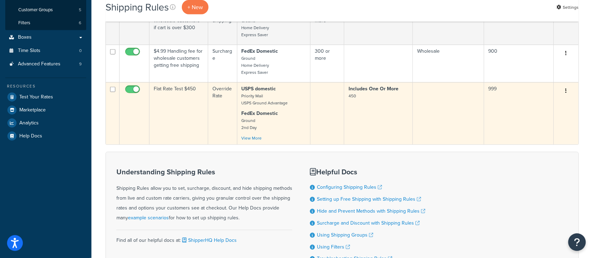
click at [173, 119] on td "Flat Rate Test $450" at bounding box center [179, 113] width 59 height 62
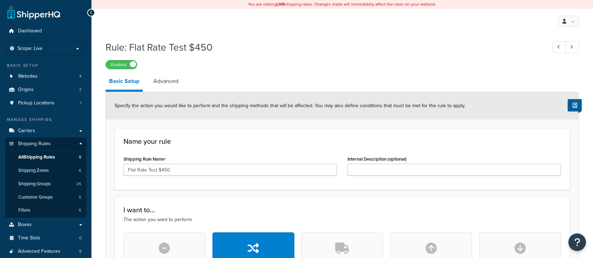
select select "ITEM"
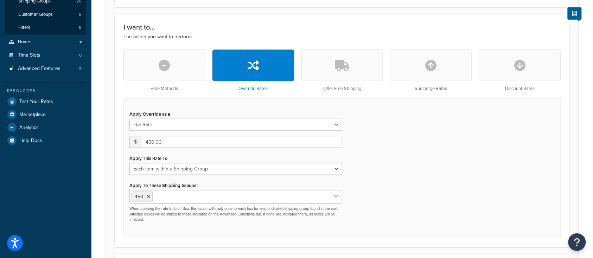
scroll to position [188, 0]
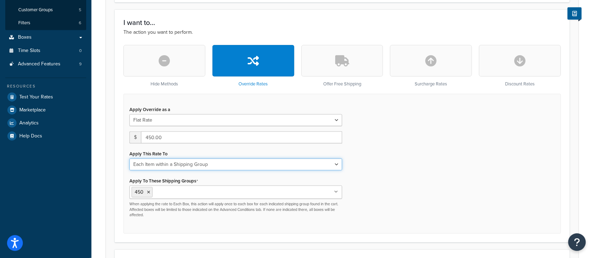
click at [229, 166] on select "Each Shipment in the Cart Each Origin in the Cart Each Shipping Group in the Ca…" at bounding box center [236, 165] width 213 height 12
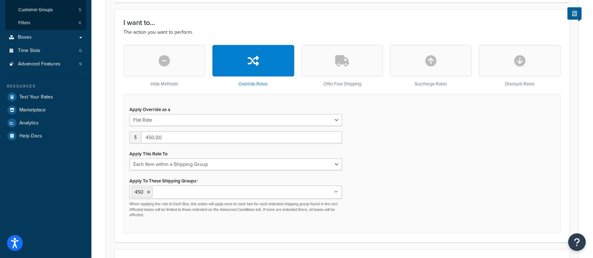
click at [377, 130] on div "Apply Override as a Flat Rate Percentage Flat Rate & Percentage $ 450.00 Apply …" at bounding box center [343, 164] width 438 height 140
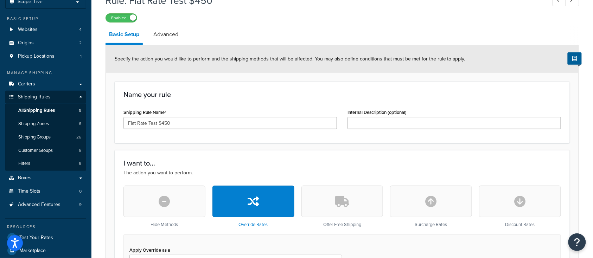
scroll to position [0, 0]
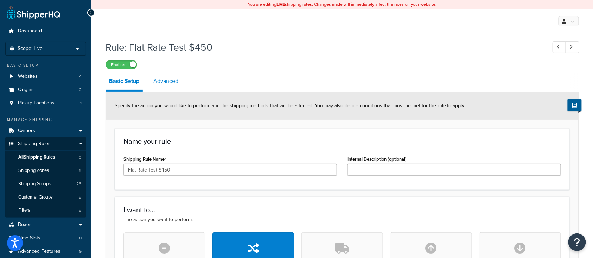
click at [172, 89] on link "Advanced" at bounding box center [166, 81] width 32 height 17
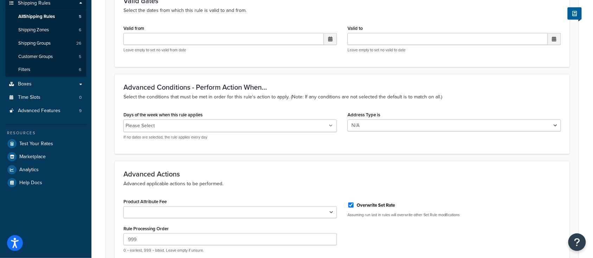
scroll to position [188, 0]
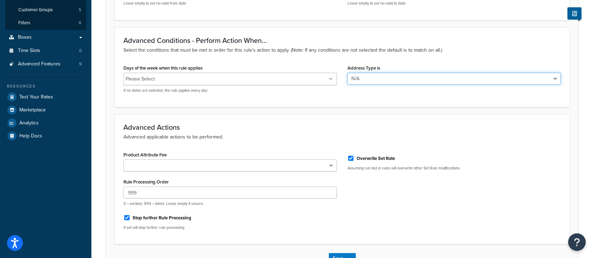
click at [408, 79] on select "N/A Business Residential" at bounding box center [455, 79] width 214 height 12
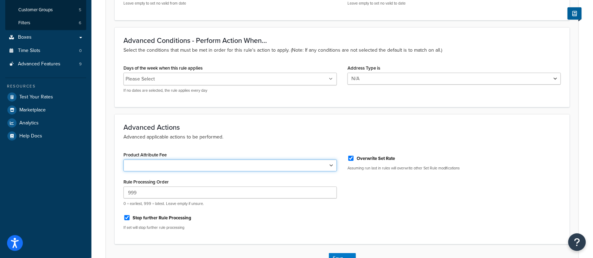
click at [290, 169] on select "Shipping Price Handling Fee" at bounding box center [231, 166] width 214 height 12
click at [125, 219] on input "Stop further Rule Processing" at bounding box center [127, 217] width 7 height 5
checkbox input "false"
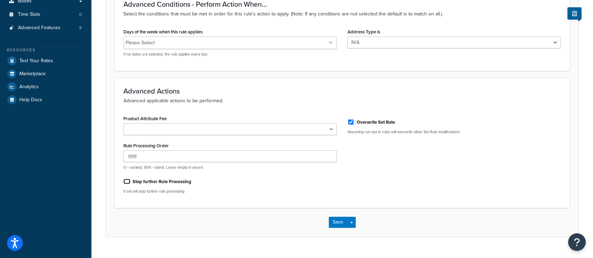
scroll to position [234, 0]
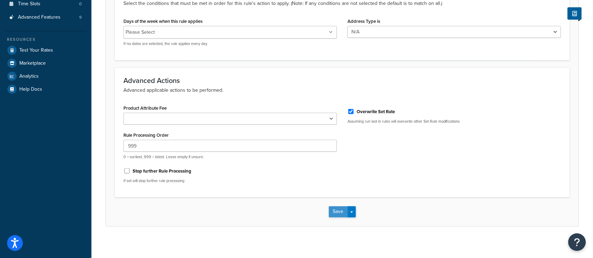
click at [338, 210] on button "Save" at bounding box center [338, 212] width 19 height 11
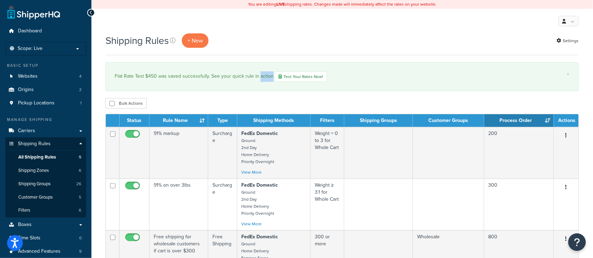
drag, startPoint x: 327, startPoint y: 77, endPoint x: 263, endPoint y: 79, distance: 64.4
click at [258, 80] on div "Flat Rate Test $450 was saved successfully. See your quick rule in action Test …" at bounding box center [342, 76] width 455 height 11
click at [297, 74] on link "Test Your Rates Now!" at bounding box center [301, 76] width 52 height 11
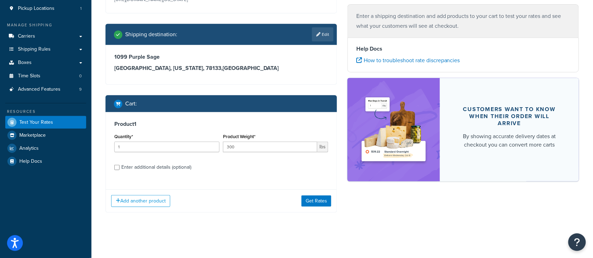
click at [314, 207] on div "Add another product Get Rates" at bounding box center [221, 201] width 231 height 23
click at [120, 169] on div "Enter additional details (optional)" at bounding box center [221, 166] width 214 height 11
click at [118, 168] on input "Enter additional details (optional)" at bounding box center [116, 167] width 5 height 5
checkbox input "true"
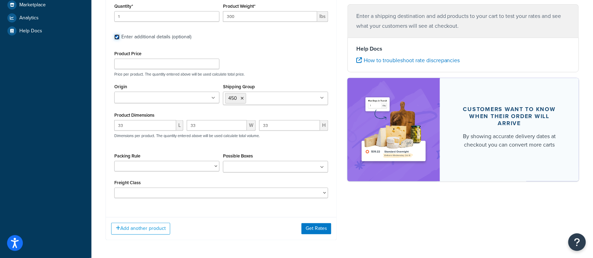
scroll to position [235, 0]
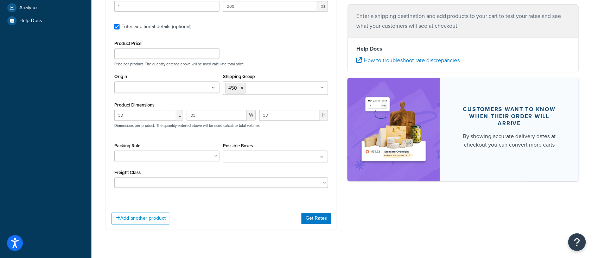
click at [311, 212] on div "Add another product Get Rates" at bounding box center [221, 218] width 231 height 23
click at [314, 218] on button "Get Rates" at bounding box center [317, 218] width 30 height 11
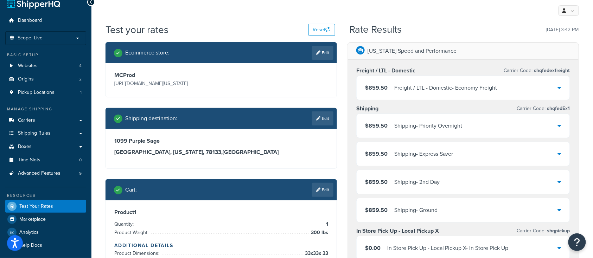
scroll to position [0, 0]
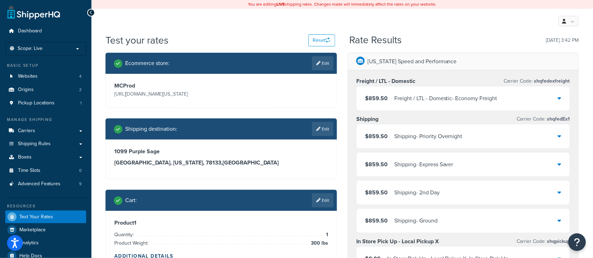
click at [454, 100] on div "Freight / LTL - Domestic - Economy Freight" at bounding box center [445, 99] width 103 height 10
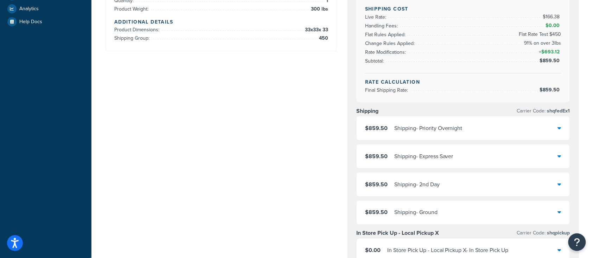
scroll to position [328, 0]
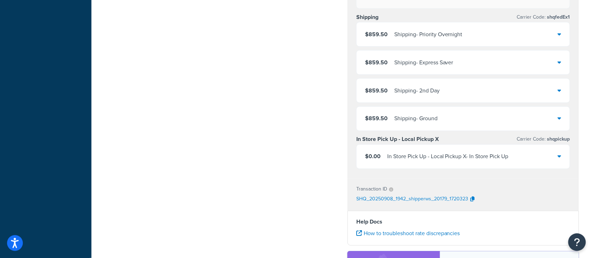
click at [447, 160] on div "$0.00 In Store Pick Up - Local Pickup X - In Store Pick Up" at bounding box center [463, 157] width 213 height 24
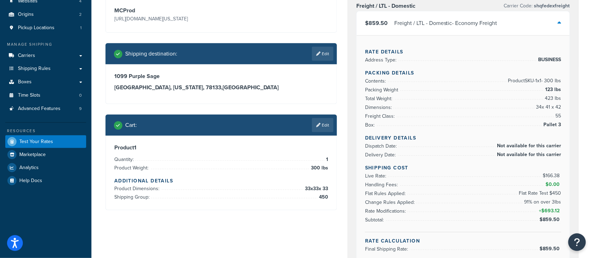
scroll to position [0, 0]
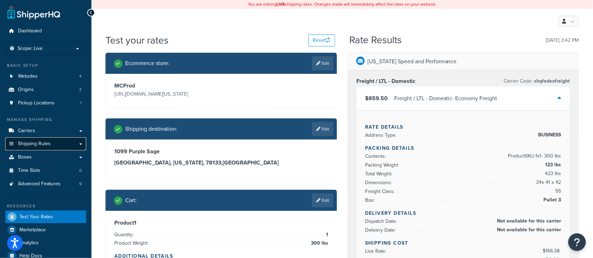
click at [52, 142] on link "Shipping Rules" at bounding box center [45, 144] width 81 height 13
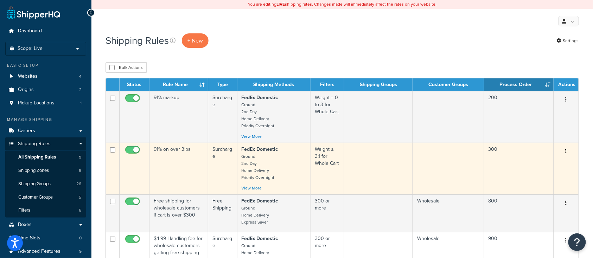
scroll to position [47, 0]
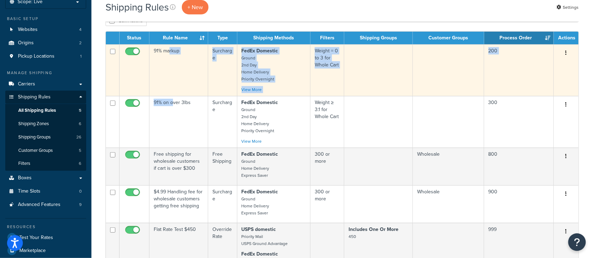
drag, startPoint x: 172, startPoint y: 118, endPoint x: 169, endPoint y: 72, distance: 45.5
click at [169, 72] on tbody "91% markup Surcharge FedEx Domestic Ground 2nd Day Home Delivery Priority Overn…" at bounding box center [342, 164] width 473 height 241
click at [169, 72] on td "91% markup" at bounding box center [179, 70] width 59 height 52
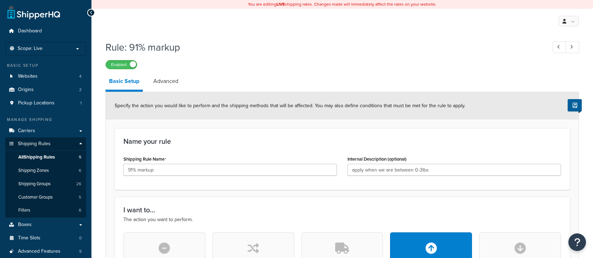
select select "PERCENTAGE"
select select "CART"
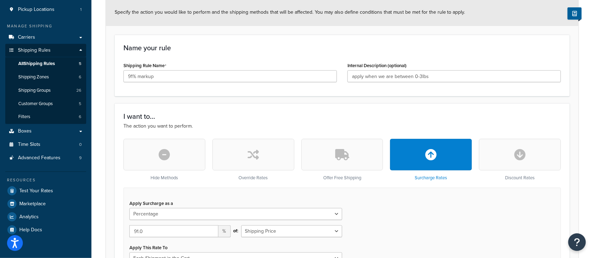
scroll to position [141, 0]
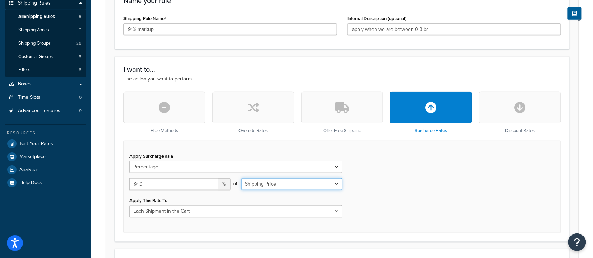
click at [281, 184] on select "Shipping Price Order Value" at bounding box center [291, 184] width 101 height 12
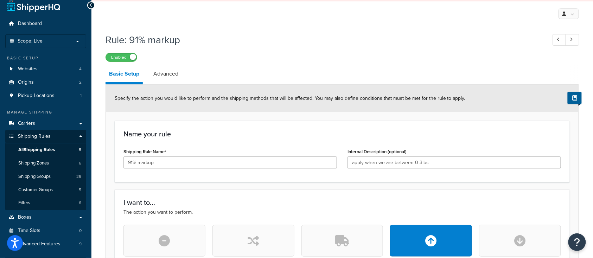
scroll to position [0, 0]
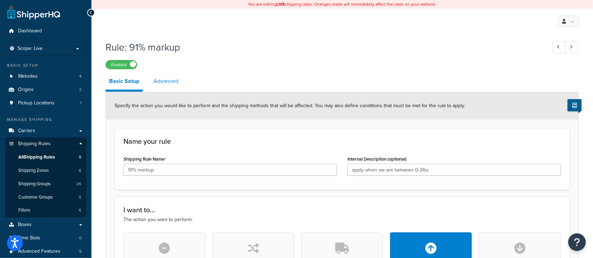
click at [168, 81] on link "Advanced" at bounding box center [166, 81] width 32 height 17
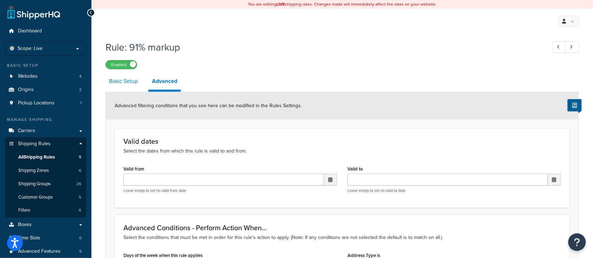
click at [115, 84] on link "Basic Setup" at bounding box center [124, 81] width 36 height 17
select select "PERCENTAGE"
select select "CART"
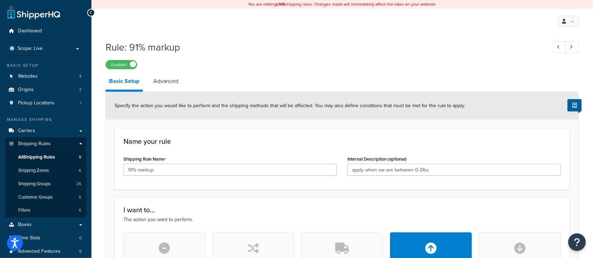
scroll to position [47, 0]
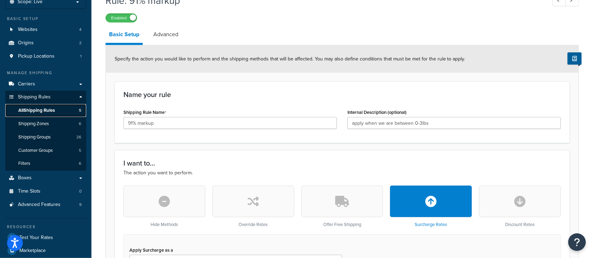
click at [42, 112] on span "All Shipping Rules" at bounding box center [36, 111] width 37 height 6
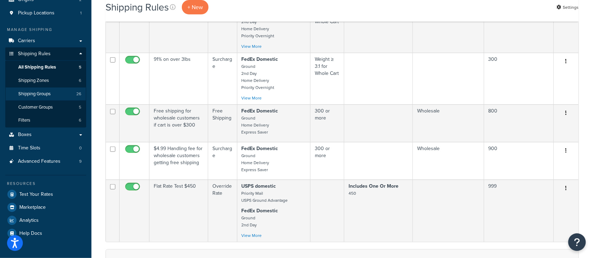
scroll to position [94, 0]
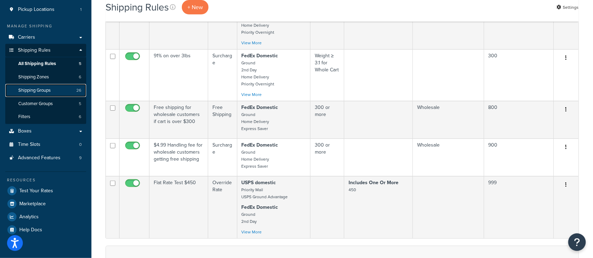
click at [39, 88] on span "Shipping Groups" at bounding box center [34, 91] width 32 height 6
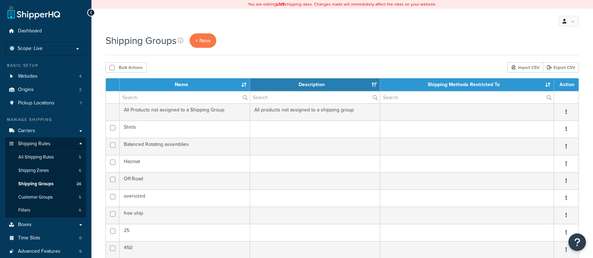
select select "15"
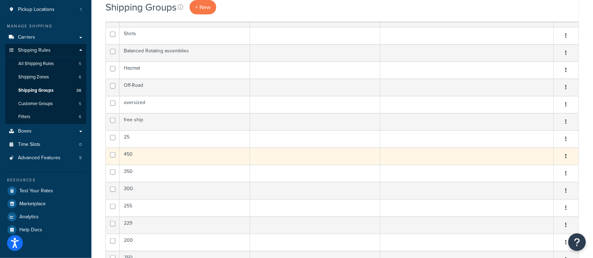
scroll to position [141, 0]
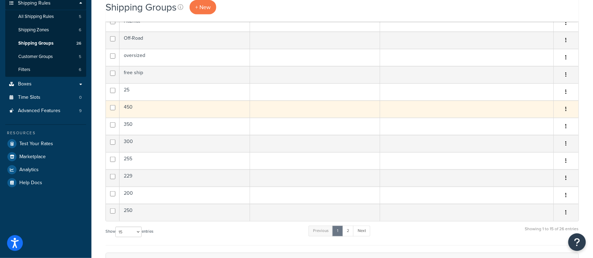
click at [169, 106] on td "450" at bounding box center [185, 109] width 131 height 17
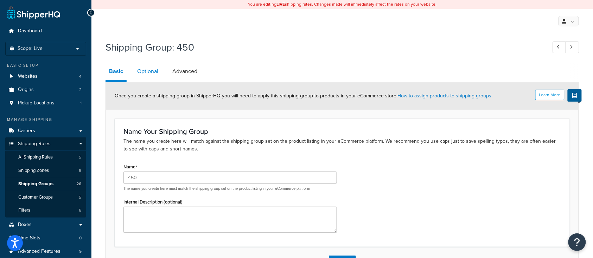
click at [146, 74] on link "Optional" at bounding box center [148, 71] width 28 height 17
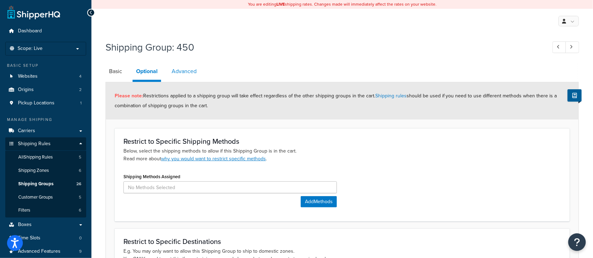
click at [185, 72] on link "Advanced" at bounding box center [184, 71] width 32 height 17
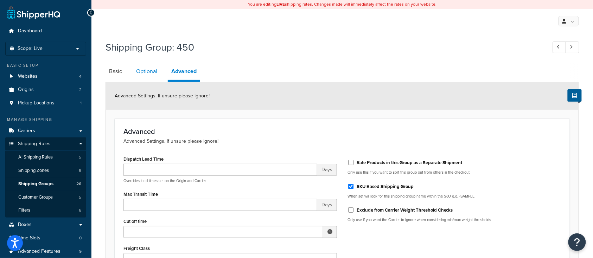
click at [148, 71] on link "Optional" at bounding box center [147, 71] width 28 height 17
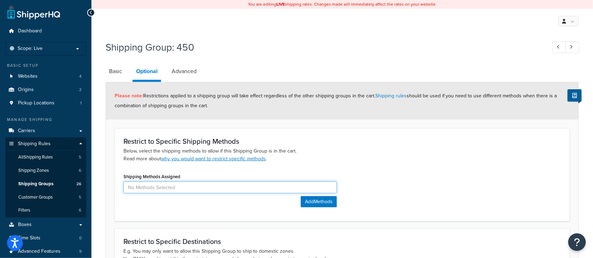
click at [198, 186] on input at bounding box center [231, 188] width 214 height 12
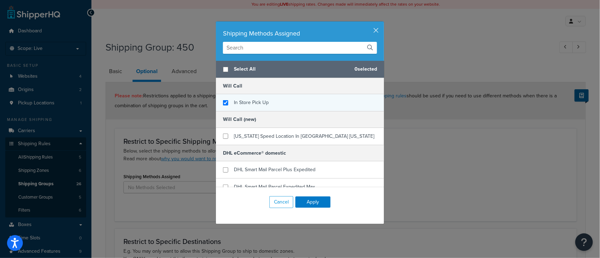
click at [219, 102] on div "In Store Pick Up" at bounding box center [300, 102] width 168 height 17
click at [223, 102] on input "checkbox" at bounding box center [225, 102] width 5 height 5
checkbox input "false"
click at [167, 25] on div "Shipping Methods Assigned Select All 0 selected Will Call In Store Pick Up Will…" at bounding box center [300, 129] width 600 height 258
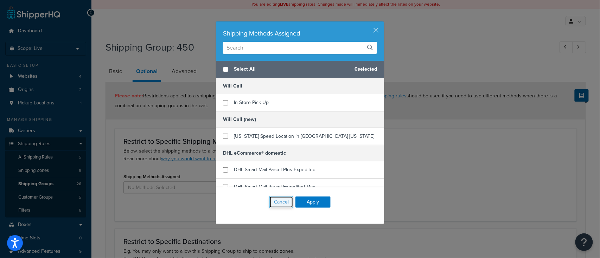
click at [274, 200] on button "Cancel" at bounding box center [282, 202] width 24 height 12
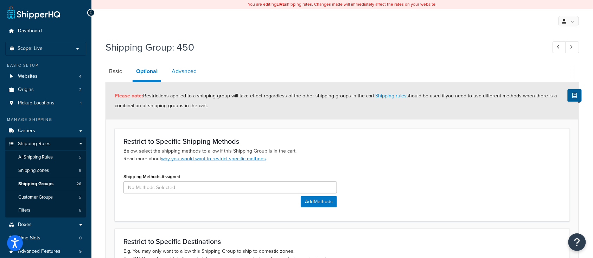
click at [187, 72] on link "Advanced" at bounding box center [184, 71] width 32 height 17
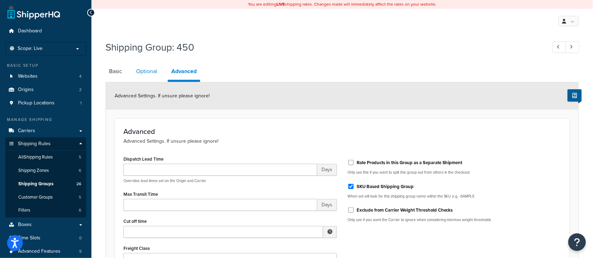
click at [137, 74] on link "Optional" at bounding box center [147, 71] width 28 height 17
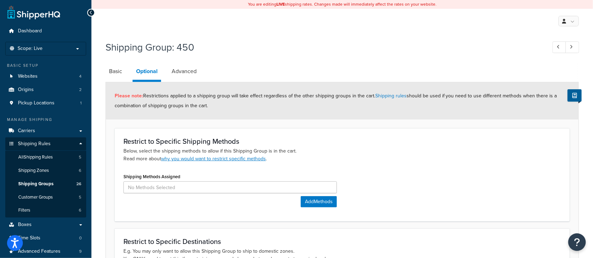
click at [373, 141] on h3 "Restrict to Specific Shipping Methods" at bounding box center [343, 142] width 438 height 8
click at [22, 186] on span "Shipping Groups" at bounding box center [35, 184] width 35 height 6
click at [194, 70] on link "Advanced" at bounding box center [184, 71] width 32 height 17
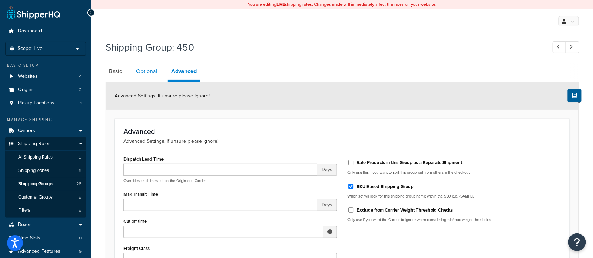
click at [143, 74] on link "Optional" at bounding box center [147, 71] width 28 height 17
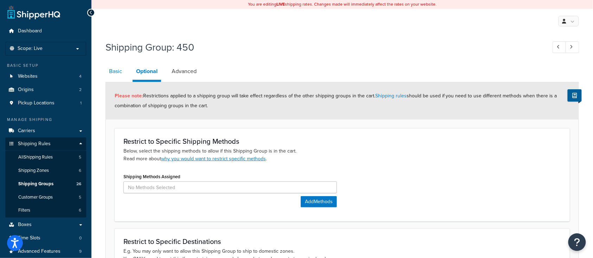
click at [115, 73] on link "Basic" at bounding box center [116, 71] width 20 height 17
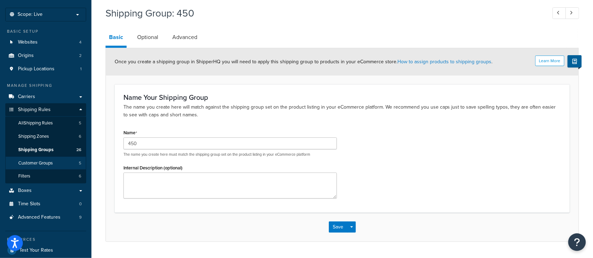
scroll to position [33, 0]
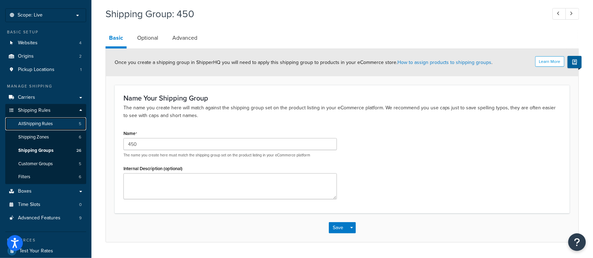
click at [45, 120] on link "All Shipping Rules 5" at bounding box center [45, 124] width 81 height 13
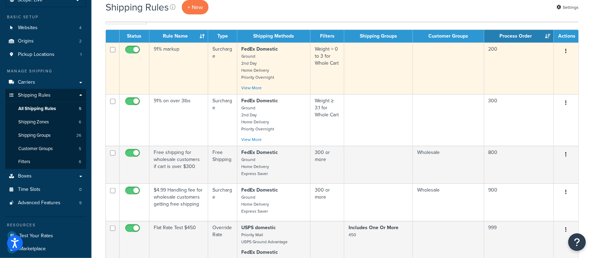
scroll to position [94, 0]
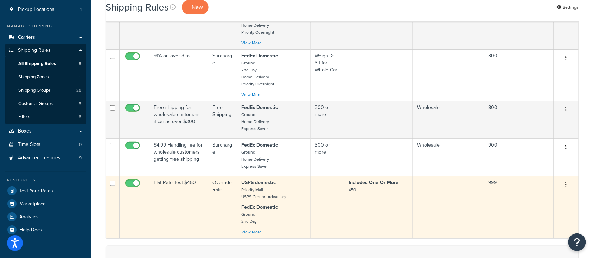
click at [173, 218] on td "Flat Rate Test $450" at bounding box center [179, 207] width 59 height 62
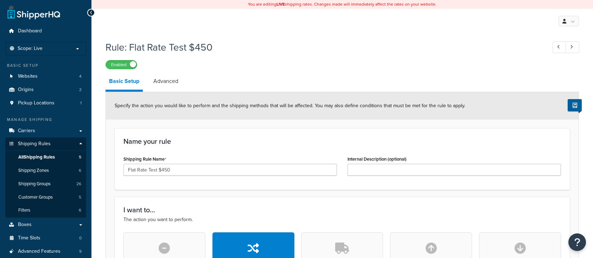
select select "ITEM"
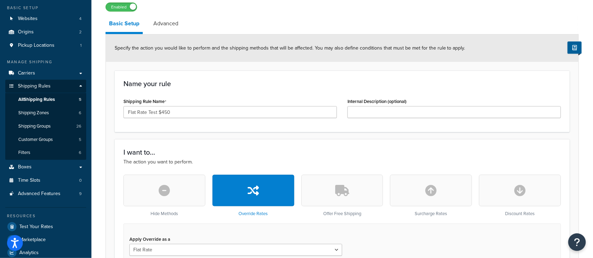
scroll to position [47, 0]
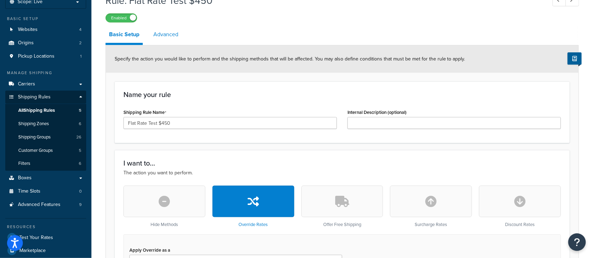
click at [166, 32] on link "Advanced" at bounding box center [166, 34] width 32 height 17
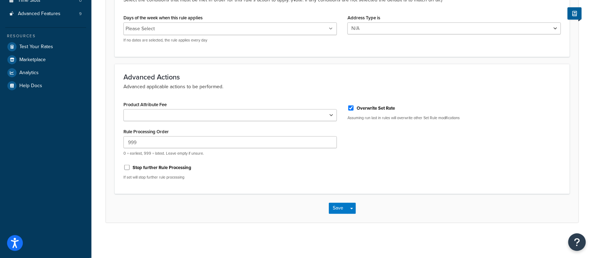
scroll to position [238, 0]
drag, startPoint x: 146, startPoint y: 139, endPoint x: 94, endPoint y: 140, distance: 51.7
click at [94, 140] on div "Rule: Flat Rate Test $450 Enabled Basic Setup Advanced Advanced filtering condi…" at bounding box center [342, 20] width 502 height 442
type input "1"
click at [351, 138] on div "Product Attribute Fee Shipping Price Handling Fee Rule Processing Order 1 0 = e…" at bounding box center [342, 143] width 448 height 86
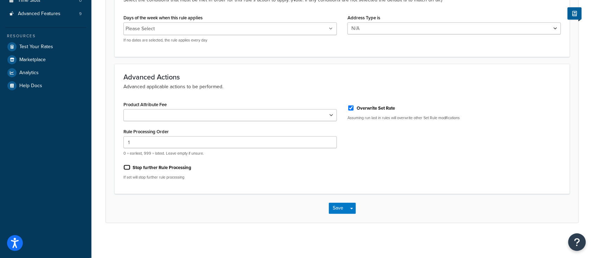
click at [127, 168] on input "Stop further Rule Processing" at bounding box center [127, 167] width 7 height 5
checkbox input "true"
drag, startPoint x: 339, startPoint y: 211, endPoint x: 287, endPoint y: 212, distance: 51.4
click at [287, 212] on div "Save Save Dropdown Save and Edit Save and Duplicate Save and Create New" at bounding box center [342, 208] width 473 height 29
click at [334, 207] on button "Save" at bounding box center [338, 208] width 19 height 11
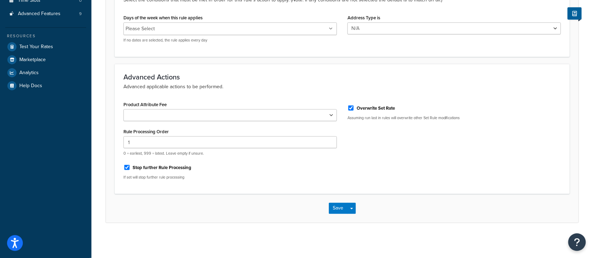
scroll to position [0, 0]
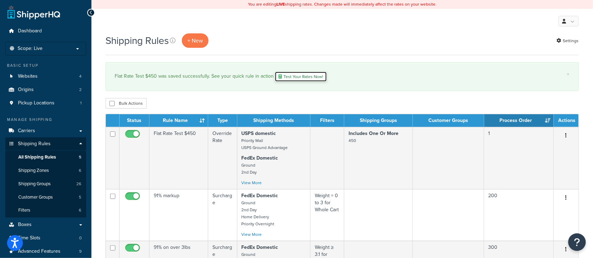
click at [294, 76] on link "Test Your Rates Now!" at bounding box center [301, 76] width 52 height 11
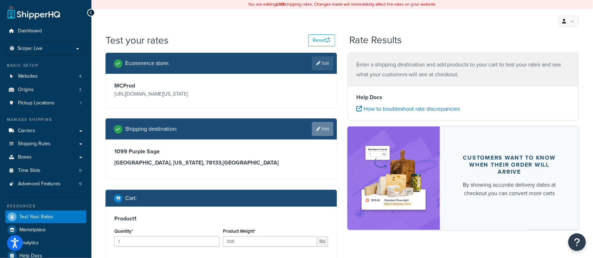
click at [321, 130] on link "Edit" at bounding box center [322, 129] width 21 height 14
select select "TX"
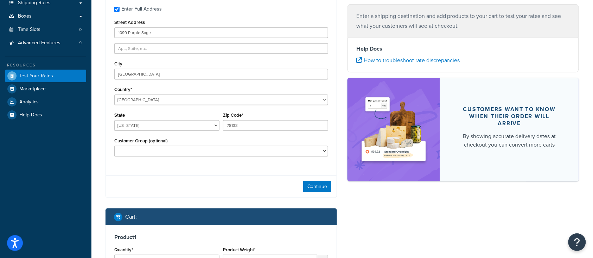
scroll to position [234, 0]
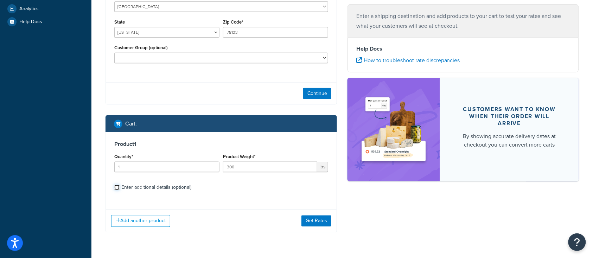
click at [115, 190] on input "Enter additional details (optional)" at bounding box center [116, 187] width 5 height 5
checkbox input "true"
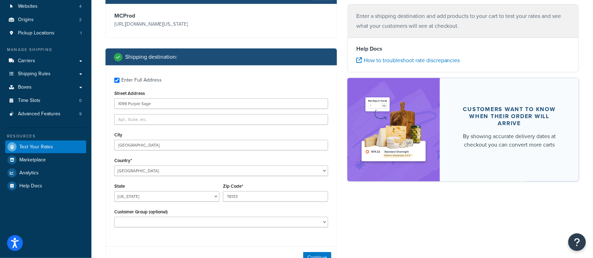
scroll to position [0, 0]
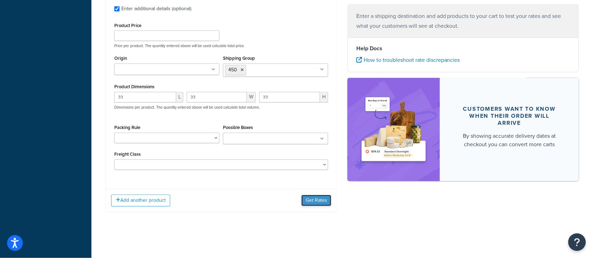
click at [319, 200] on button "Get Rates" at bounding box center [317, 200] width 30 height 11
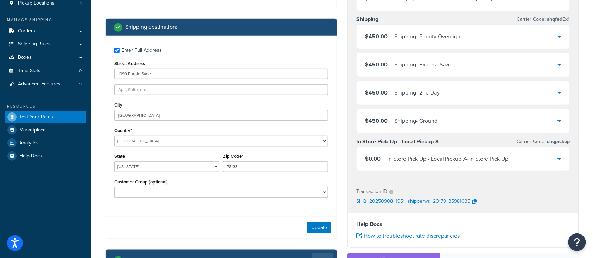
scroll to position [6, 0]
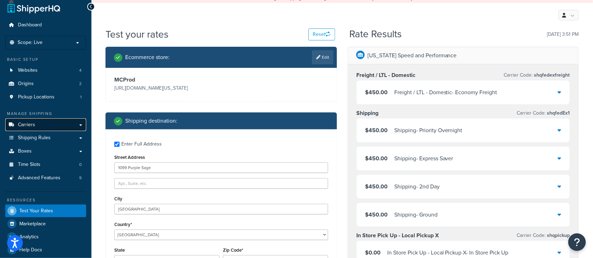
click at [28, 128] on link "Carriers" at bounding box center [45, 125] width 81 height 13
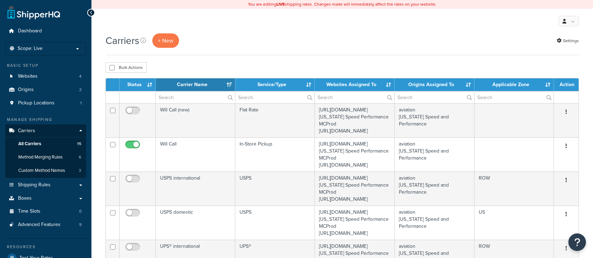
select select "15"
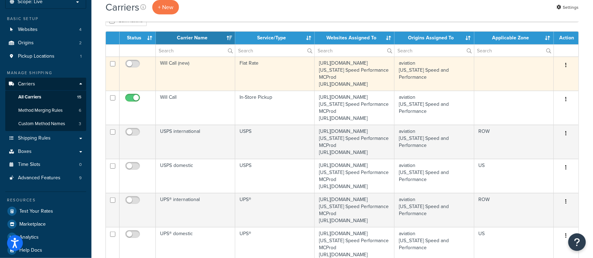
click at [182, 88] on td "Will Call (new)" at bounding box center [196, 74] width 80 height 34
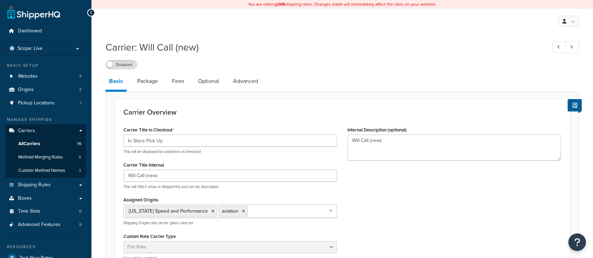
select select "flat"
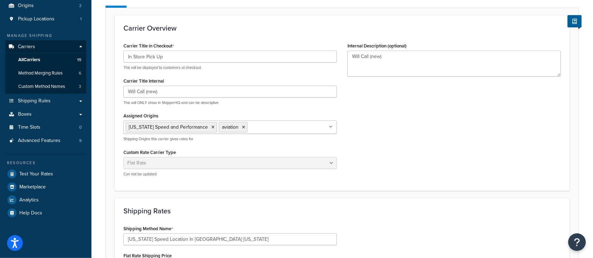
scroll to position [12, 0]
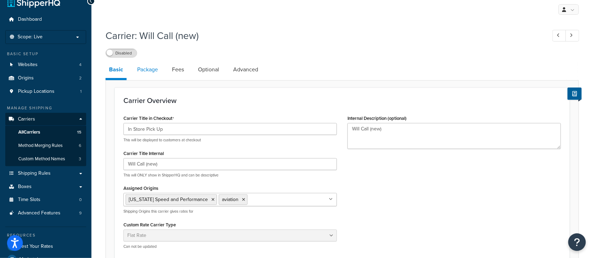
click at [149, 71] on link "Package" at bounding box center [148, 69] width 28 height 17
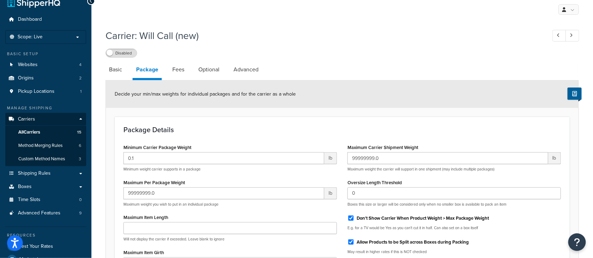
scroll to position [59, 0]
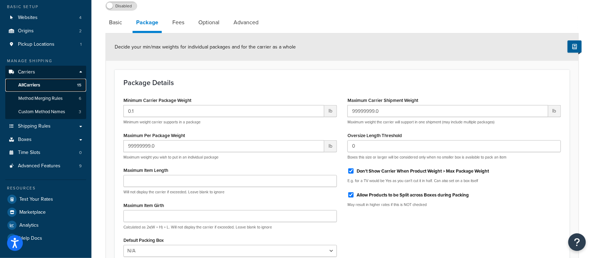
click at [35, 85] on span "All Carriers" at bounding box center [29, 85] width 22 height 6
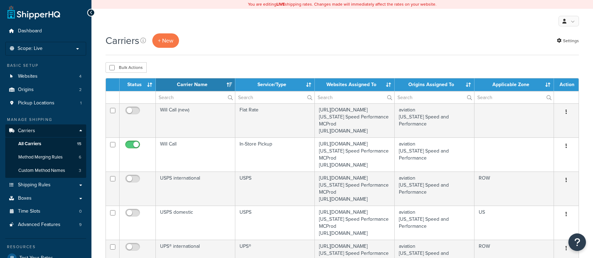
select select "15"
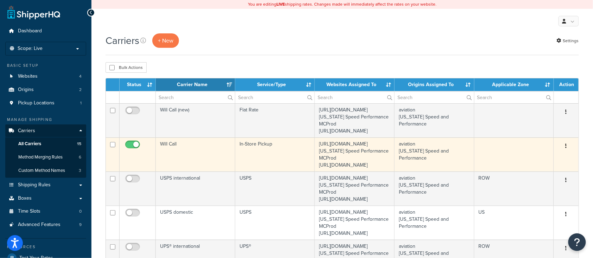
click at [193, 172] on td "Will Call" at bounding box center [196, 155] width 80 height 34
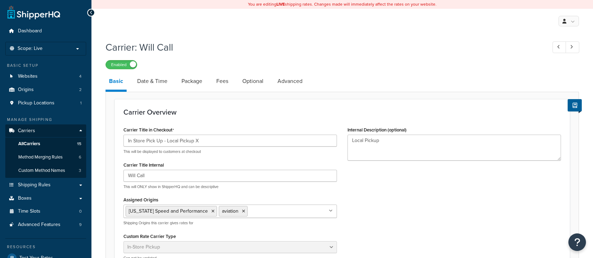
select select "pickup"
click at [156, 83] on link "Date & Time" at bounding box center [152, 81] width 37 height 17
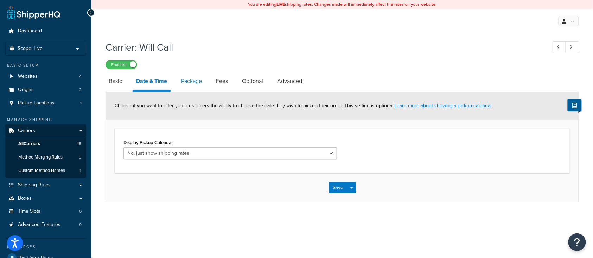
click at [197, 83] on link "Package" at bounding box center [192, 81] width 28 height 17
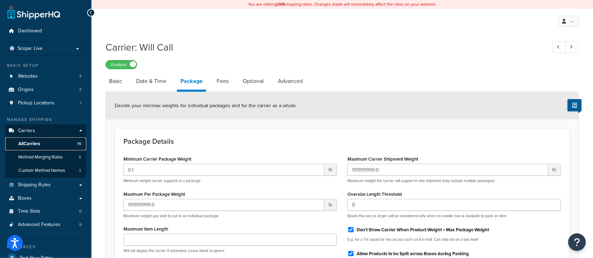
click at [29, 144] on span "All Carriers" at bounding box center [29, 144] width 22 height 6
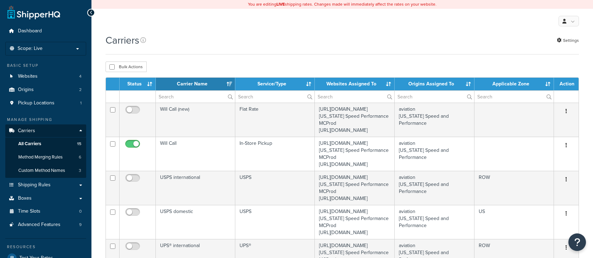
select select "15"
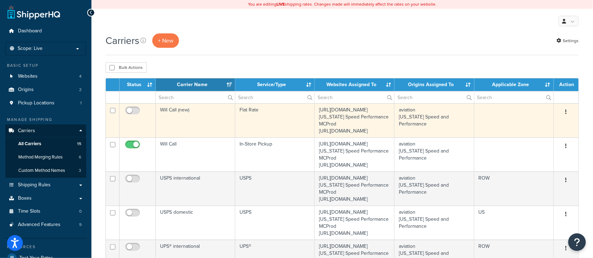
click at [170, 122] on td "Will Call (new)" at bounding box center [196, 120] width 80 height 34
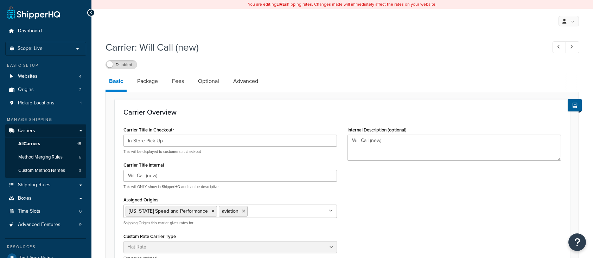
select select "flat"
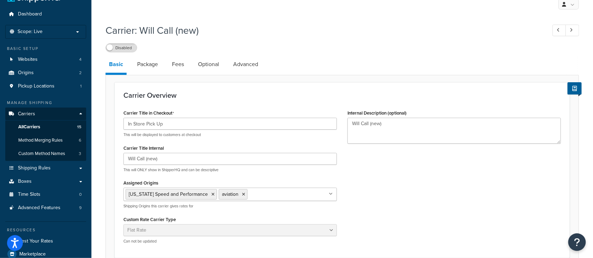
scroll to position [12, 0]
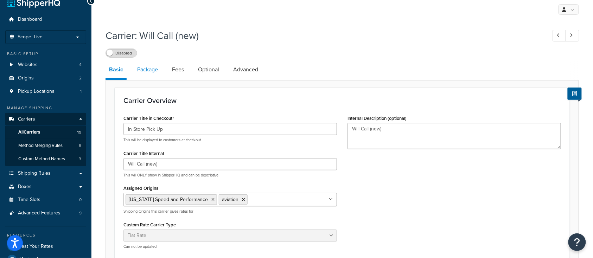
click at [147, 69] on link "Package" at bounding box center [148, 69] width 28 height 17
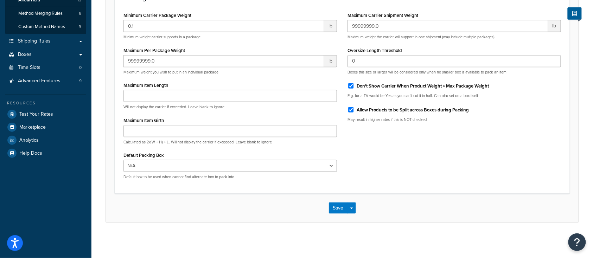
scroll to position [50, 0]
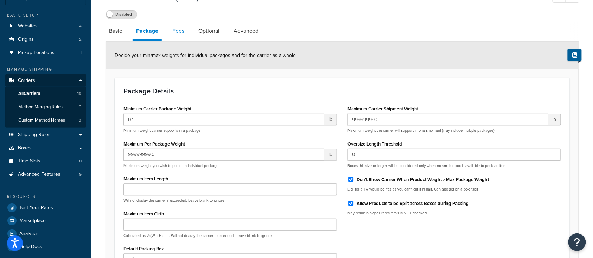
click at [182, 35] on link "Fees" at bounding box center [178, 31] width 19 height 17
select select "AFTER"
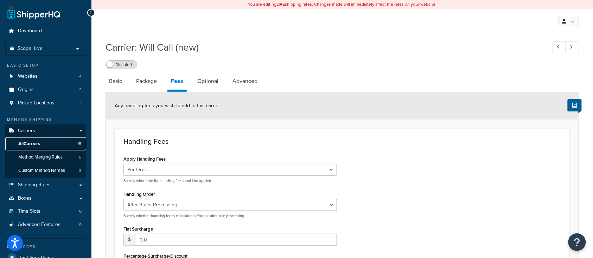
click at [29, 145] on span "All Carriers" at bounding box center [29, 144] width 22 height 6
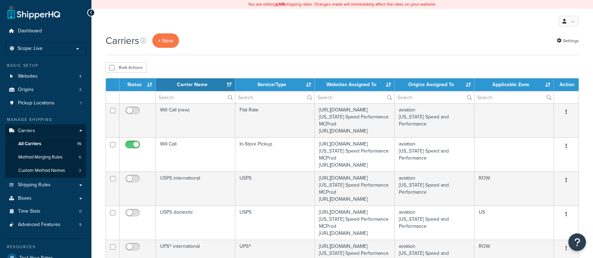
select select "15"
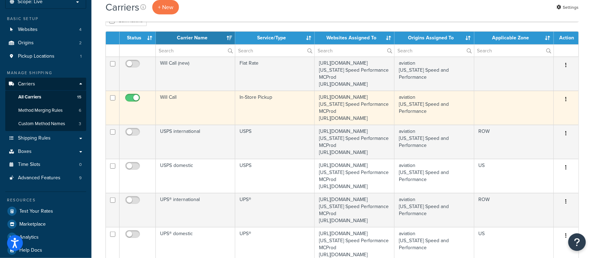
click at [198, 119] on td "Will Call" at bounding box center [196, 108] width 80 height 34
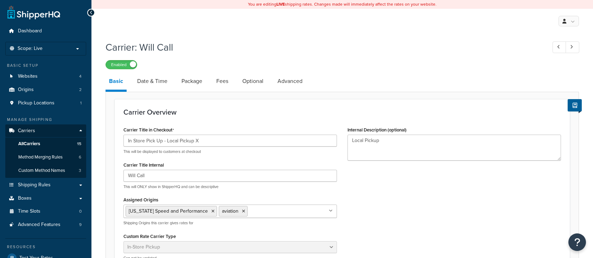
select select "pickup"
click at [163, 83] on link "Date & Time" at bounding box center [152, 81] width 37 height 17
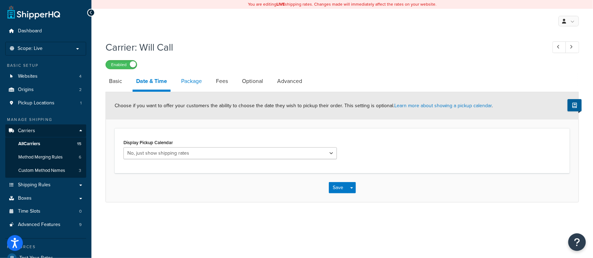
click at [193, 83] on link "Package" at bounding box center [192, 81] width 28 height 17
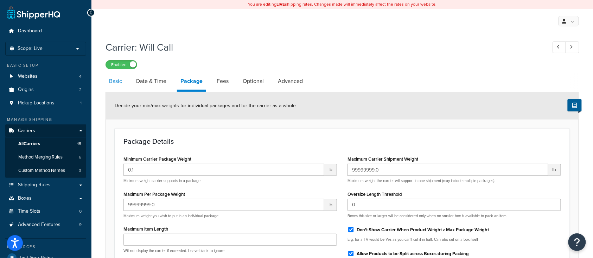
click at [110, 80] on link "Basic" at bounding box center [116, 81] width 20 height 17
select select "pickup"
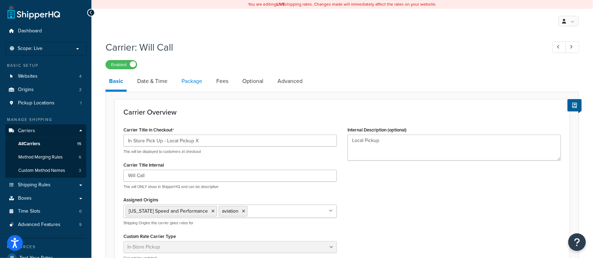
click at [192, 83] on link "Package" at bounding box center [192, 81] width 28 height 17
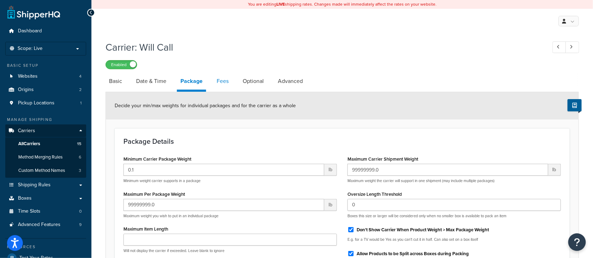
click at [219, 83] on link "Fees" at bounding box center [222, 81] width 19 height 17
select select "AFTER"
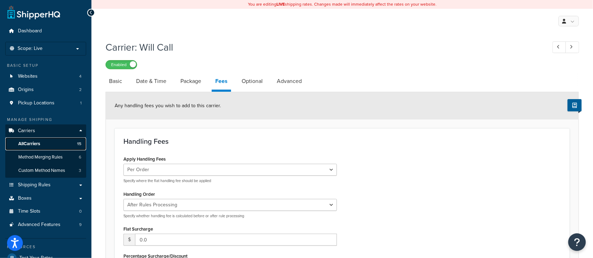
click at [31, 145] on span "All Carriers" at bounding box center [29, 144] width 22 height 6
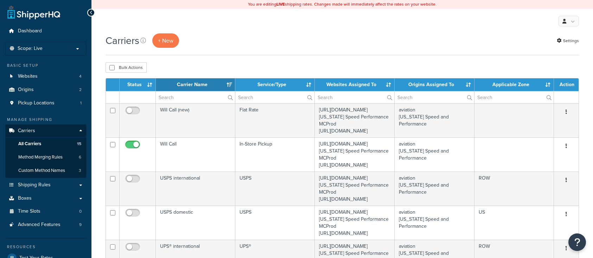
select select "15"
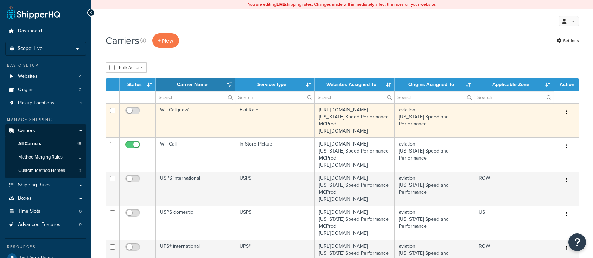
click at [204, 137] on td "Will Call (new)" at bounding box center [196, 120] width 80 height 34
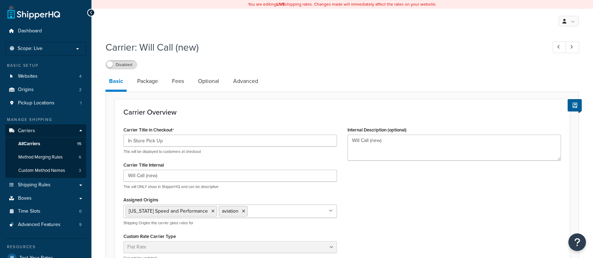
select select "flat"
click at [179, 84] on link "Fees" at bounding box center [178, 81] width 19 height 17
select select "AFTER"
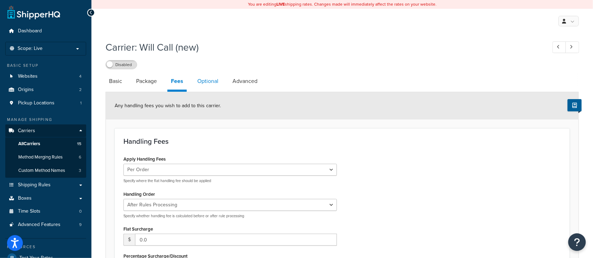
click at [211, 82] on link "Optional" at bounding box center [208, 81] width 28 height 17
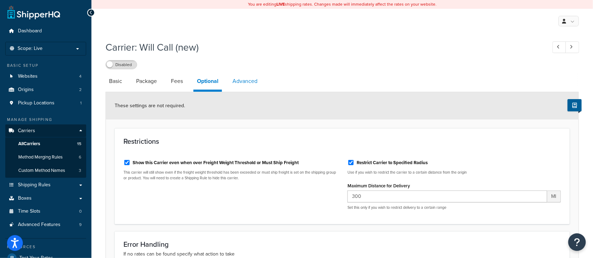
click at [245, 81] on link "Advanced" at bounding box center [245, 81] width 32 height 17
select select "false"
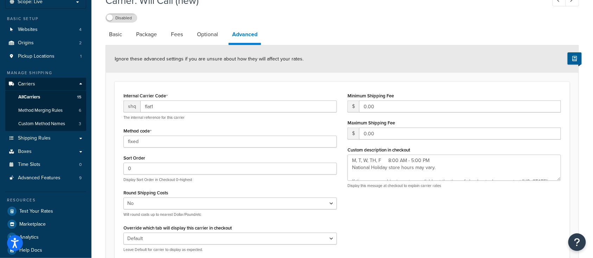
scroll to position [14, 0]
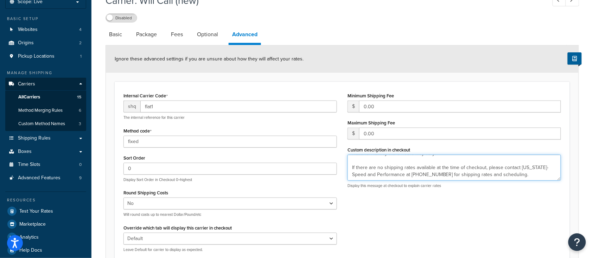
click at [436, 166] on textarea "M, T, W, TH, F 8:00 AM - 5:00 PM National Holiday store hours may vary. If ther…" at bounding box center [455, 168] width 214 height 26
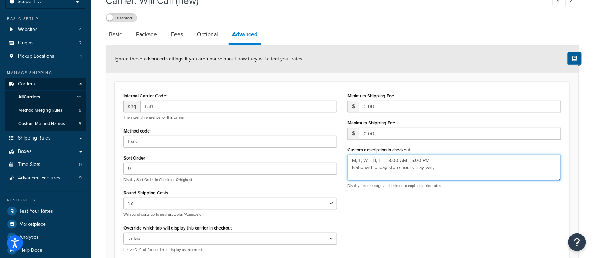
scroll to position [0, 0]
click at [437, 170] on textarea "M, T, W, TH, F 8:00 AM - 5:00 PM National Holiday store hours may vary. If ther…" at bounding box center [455, 168] width 214 height 26
click at [440, 168] on textarea "M, T, W, TH, F 8:00 AM - 5:00 PM National Holiday store hours may vary. If ther…" at bounding box center [455, 168] width 214 height 26
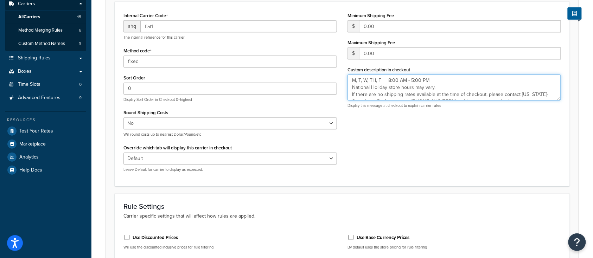
scroll to position [221, 0]
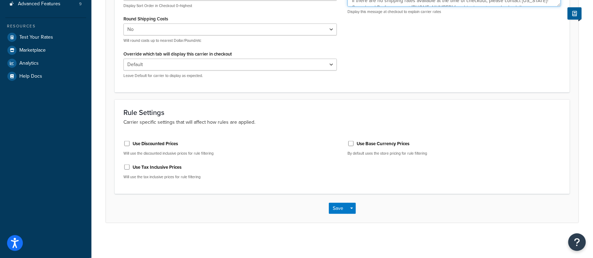
type textarea "M, T, W, TH, F 8:00 AM - 5:00 PM National Holiday store hours may vary. If ther…"
click at [342, 214] on div "Save Save Dropdown Save and Edit" at bounding box center [342, 208] width 473 height 29
click at [340, 208] on button "Save" at bounding box center [338, 208] width 19 height 11
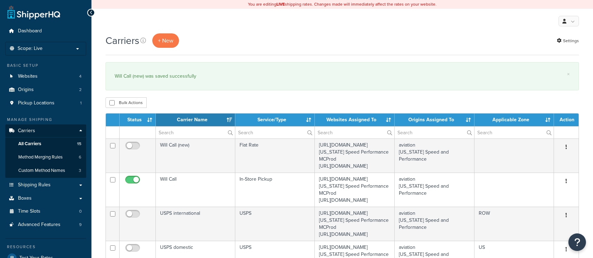
select select "15"
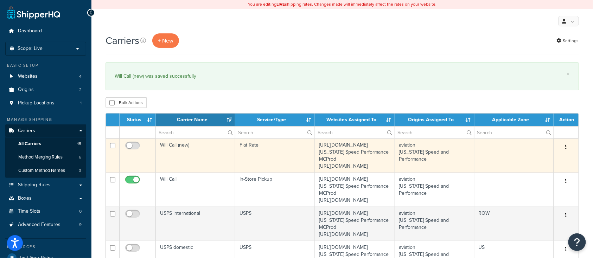
click at [195, 171] on td "Will Call (new)" at bounding box center [196, 156] width 80 height 34
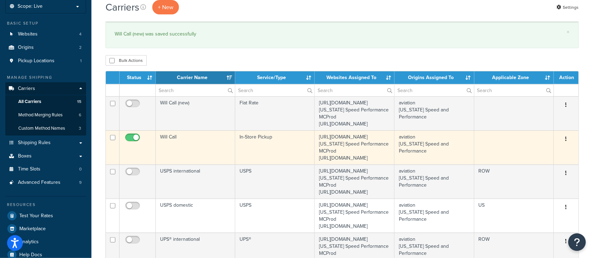
scroll to position [47, 0]
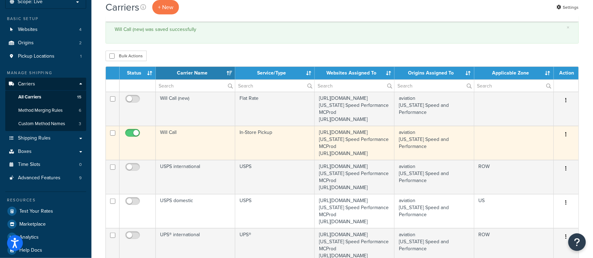
click at [134, 139] on input "checkbox" at bounding box center [133, 135] width 19 height 9
checkbox input "false"
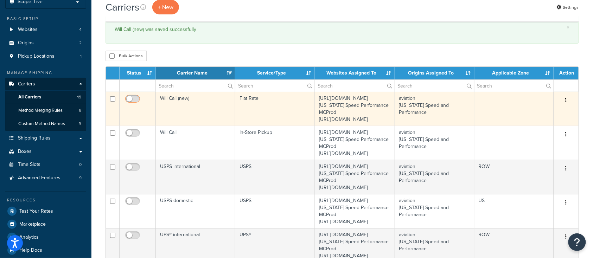
click at [131, 98] on input "checkbox" at bounding box center [133, 100] width 19 height 9
checkbox input "true"
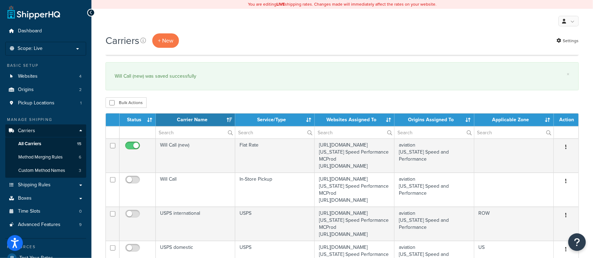
scroll to position [141, 0]
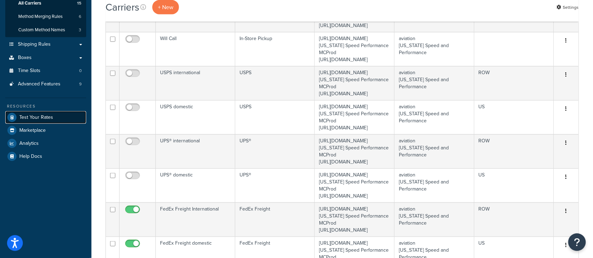
click at [40, 118] on span "Test Your Rates" at bounding box center [36, 118] width 34 height 6
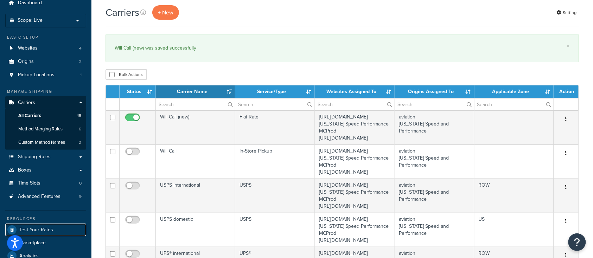
scroll to position [47, 0]
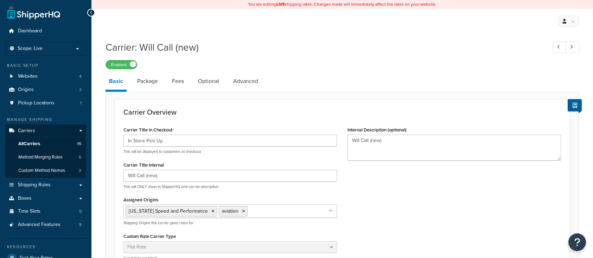
select select "flat"
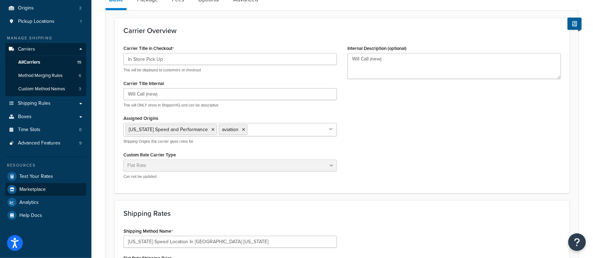
scroll to position [94, 0]
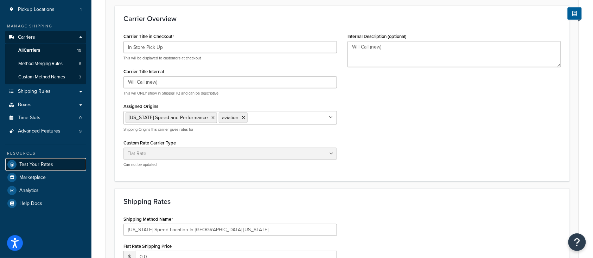
click at [44, 165] on span "Test Your Rates" at bounding box center [36, 165] width 34 height 6
click at [38, 49] on span "All Carriers" at bounding box center [29, 51] width 22 height 6
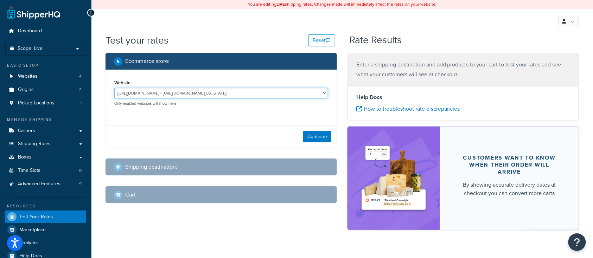
click at [232, 93] on select "[URL][DOMAIN_NAME] - [URL][DOMAIN_NAME][US_STATE] [URL][DOMAIN_NAME] - [URL][DO…" at bounding box center [221, 93] width 214 height 11
select select "bd4750d74578c5f06571c96295b2fae1"
click at [114, 88] on select "[URL][DOMAIN_NAME] - [URL][DOMAIN_NAME][US_STATE] [URL][DOMAIN_NAME] - [URL][DO…" at bounding box center [221, 93] width 214 height 11
click at [312, 139] on button "Continue" at bounding box center [317, 136] width 28 height 11
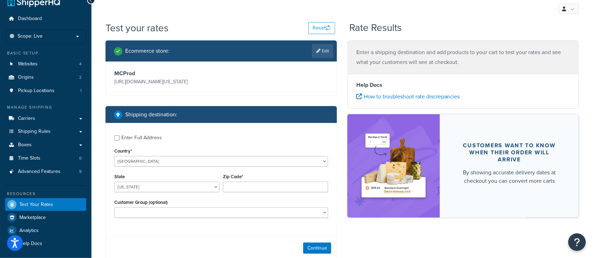
scroll to position [47, 0]
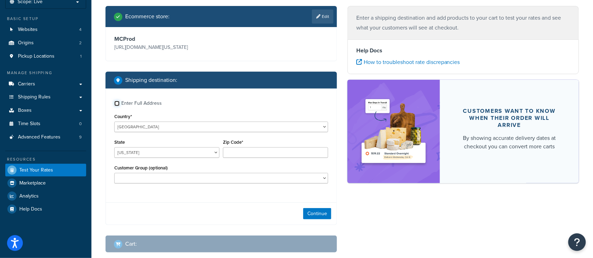
click at [116, 103] on input "Enter Full Address" at bounding box center [116, 103] width 5 height 5
checkbox input "true"
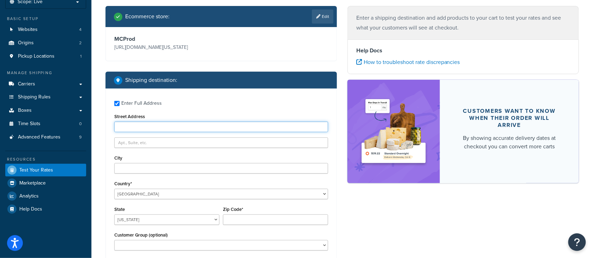
click at [144, 130] on input "Street Address" at bounding box center [221, 127] width 214 height 11
type input "1099 Purple Sage"
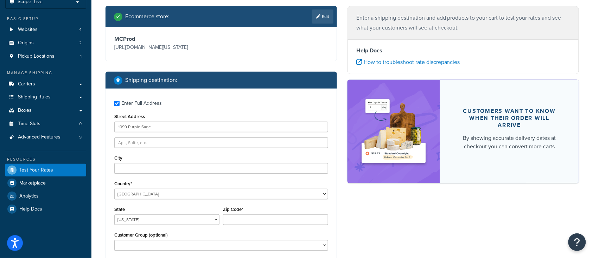
click at [149, 163] on div "City" at bounding box center [221, 163] width 214 height 20
click at [160, 170] on input "City" at bounding box center [221, 168] width 214 height 11
type input "[GEOGRAPHIC_DATA]"
click at [144, 220] on select "Alabama Alaska American Samoa Arizona Arkansas Armed Forces Americas Armed Forc…" at bounding box center [166, 220] width 105 height 11
select select "TX"
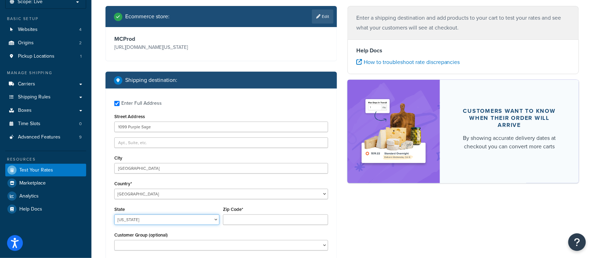
click at [114, 215] on select "Alabama Alaska American Samoa Arizona Arkansas Armed Forces Americas Armed Forc…" at bounding box center [166, 220] width 105 height 11
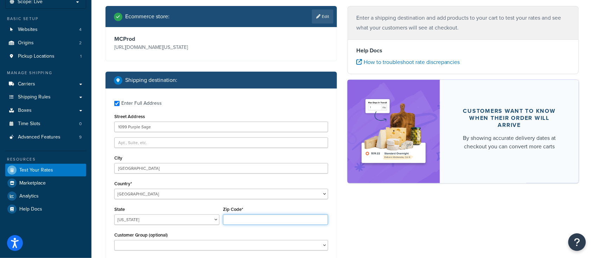
click at [240, 220] on input "Zip Code*" at bounding box center [275, 220] width 105 height 11
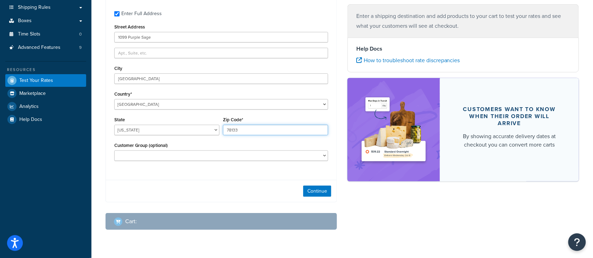
scroll to position [141, 0]
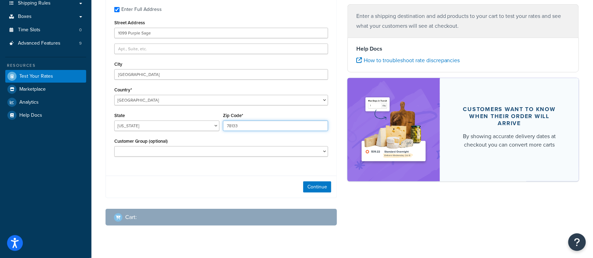
type input "78133"
click at [150, 193] on div "Continue" at bounding box center [221, 187] width 231 height 22
click at [313, 187] on button "Continue" at bounding box center [317, 187] width 28 height 11
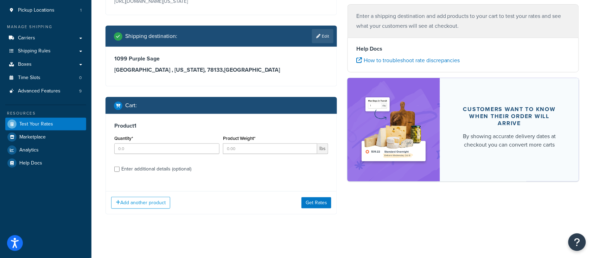
scroll to position [95, 0]
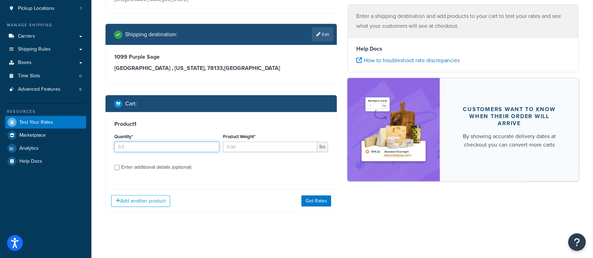
click at [121, 146] on input "Quantity*" at bounding box center [166, 147] width 105 height 11
type input "1"
type input "300"
click at [112, 167] on div "Product 1 Quantity* 1 Product Weight* 300 lbs Enter additional details (optiona…" at bounding box center [221, 148] width 231 height 72
click at [117, 168] on input "Enter additional details (optional)" at bounding box center [116, 167] width 5 height 5
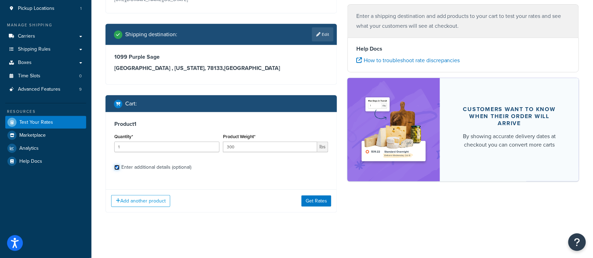
checkbox input "true"
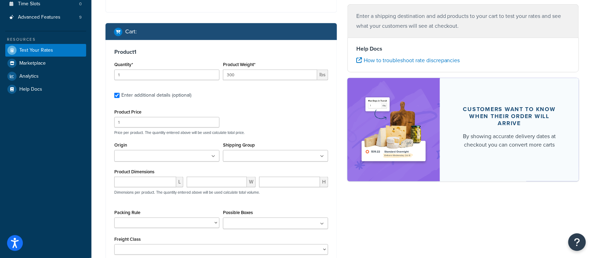
scroll to position [189, 0]
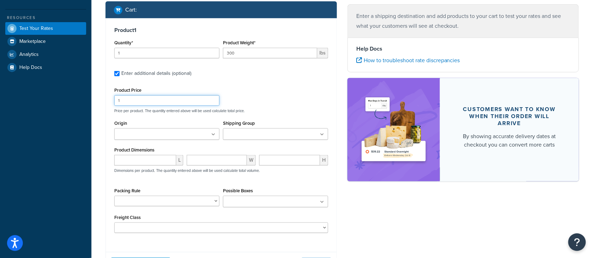
drag, startPoint x: 132, startPoint y: 103, endPoint x: 97, endPoint y: 101, distance: 34.9
click at [97, 101] on div "Test your rates Reset Rate Results Ecommerce store : Edit MCProd https://mcprod…" at bounding box center [342, 74] width 502 height 459
click at [240, 138] on input "Shipping Group" at bounding box center [256, 135] width 62 height 8
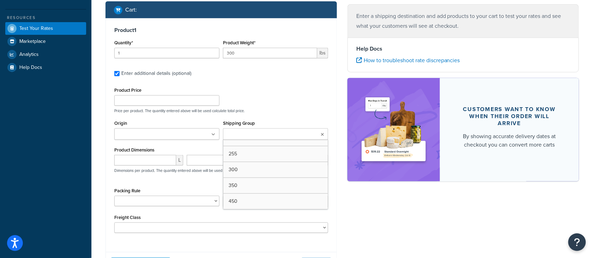
scroll to position [188, 0]
click at [284, 86] on div "Product Price Price per product. The quantity entered above will be used calcul…" at bounding box center [221, 100] width 217 height 28
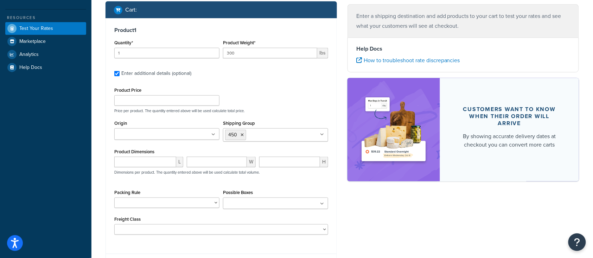
click at [109, 171] on div "Product 1 Quantity* 1 Product Weight* 300 lbs Enter additional details (optiona…" at bounding box center [221, 133] width 231 height 231
click at [126, 163] on input "number" at bounding box center [145, 162] width 62 height 11
type input "33"
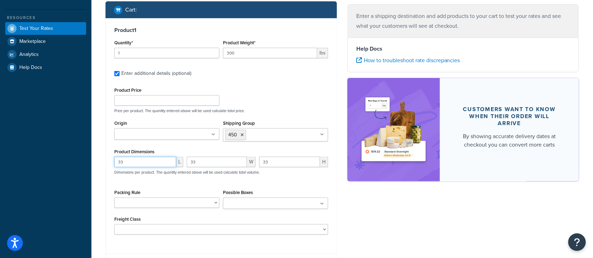
drag, startPoint x: 126, startPoint y: 163, endPoint x: 95, endPoint y: 164, distance: 30.6
click at [98, 164] on div "Test your rates Reset Rate Results Ecommerce store : Edit MCProd https://mcprod…" at bounding box center [342, 75] width 502 height 461
click at [287, 188] on div "Product Price Price per product. The quantity entered above will be used calcul…" at bounding box center [221, 161] width 214 height 150
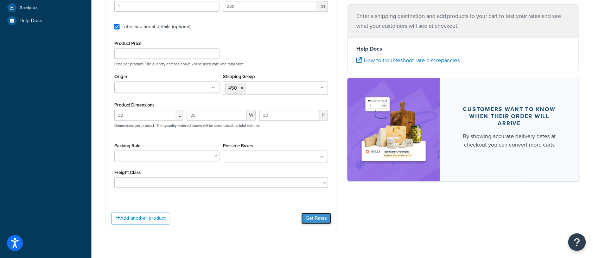
click at [317, 223] on button "Get Rates" at bounding box center [317, 218] width 30 height 11
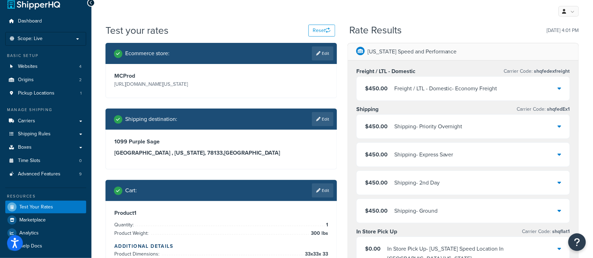
scroll to position [1, 0]
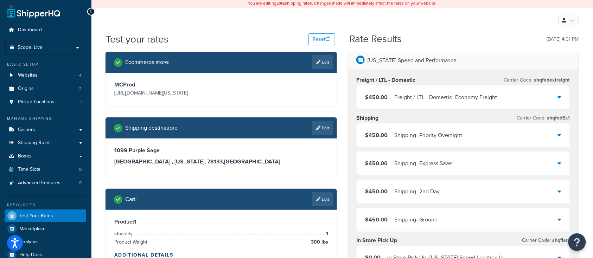
click at [434, 96] on div "Freight / LTL - Domestic - Economy Freight" at bounding box center [445, 98] width 103 height 10
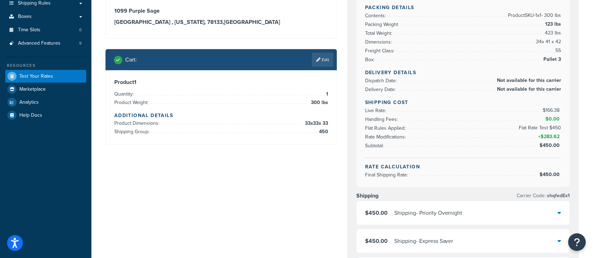
scroll to position [0, 0]
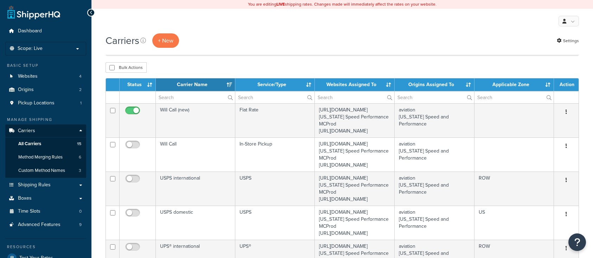
select select "15"
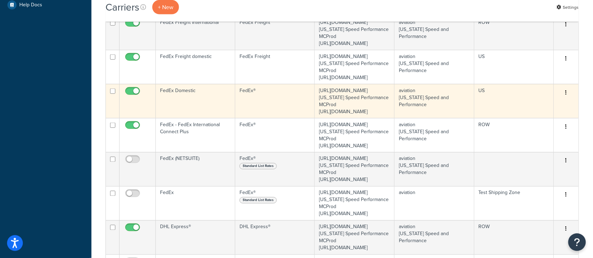
scroll to position [328, 0]
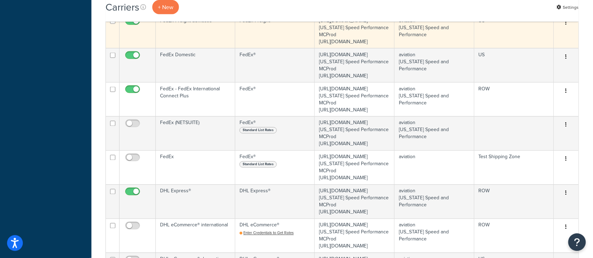
click at [191, 48] on td "FedEx Freight domestic" at bounding box center [196, 31] width 80 height 34
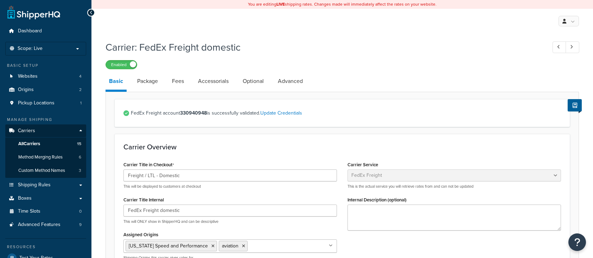
select select "fedExFreight"
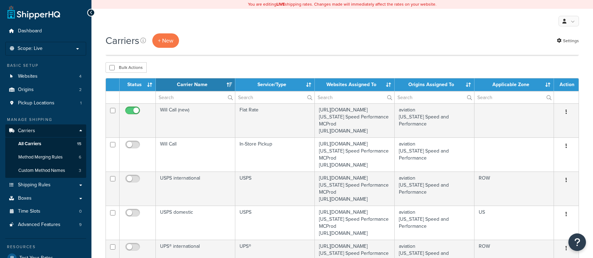
select select "15"
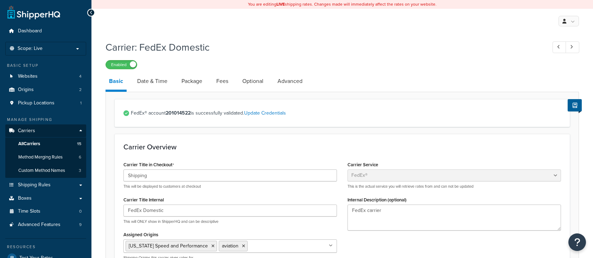
select select "fedEx"
select select "REGULAR_PICKUP"
select select "YOUR_PACKAGING"
click at [27, 143] on span "All Carriers" at bounding box center [29, 144] width 22 height 6
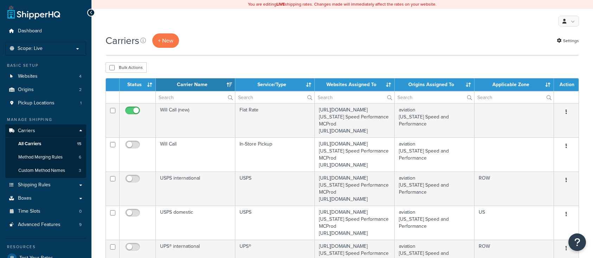
select select "15"
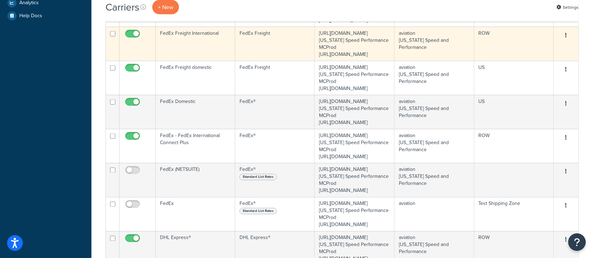
click at [191, 61] on td "FedEx Freight International" at bounding box center [196, 44] width 80 height 34
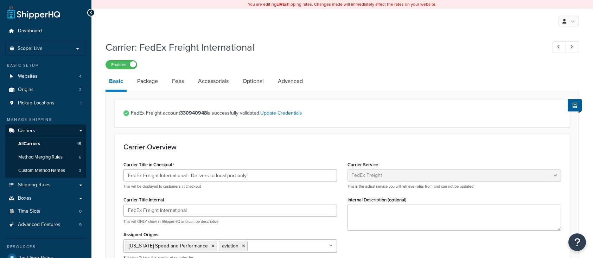
select select "fedExFreight"
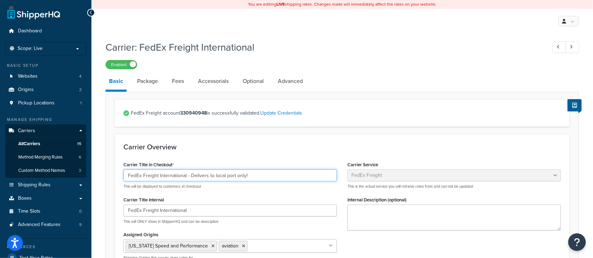
click at [262, 178] on input "FedEx Freight International - Delivers to local port only!" at bounding box center [231, 176] width 214 height 12
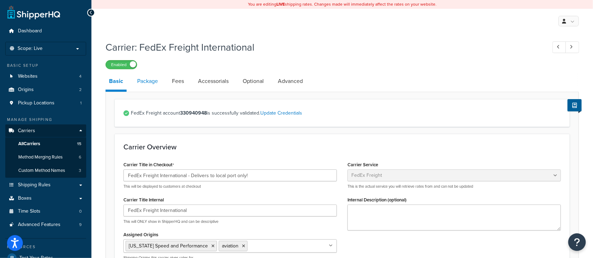
click at [146, 84] on link "Package" at bounding box center [148, 81] width 28 height 17
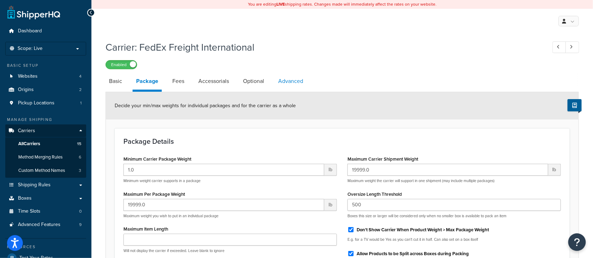
click at [287, 82] on link "Advanced" at bounding box center [291, 81] width 32 height 17
select select "false"
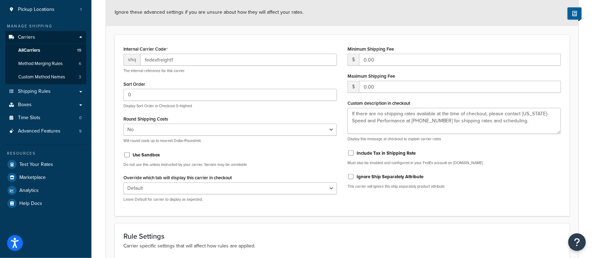
scroll to position [47, 0]
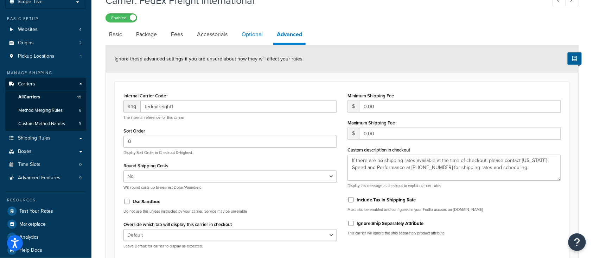
click at [253, 33] on link "Optional" at bounding box center [252, 34] width 28 height 17
select select "55"
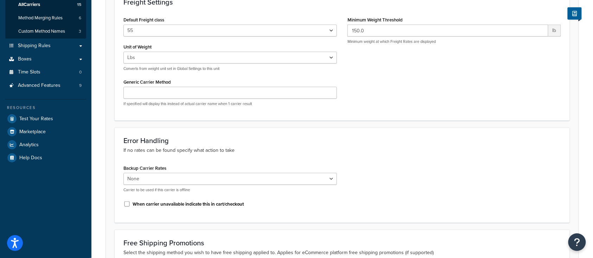
scroll to position [188, 0]
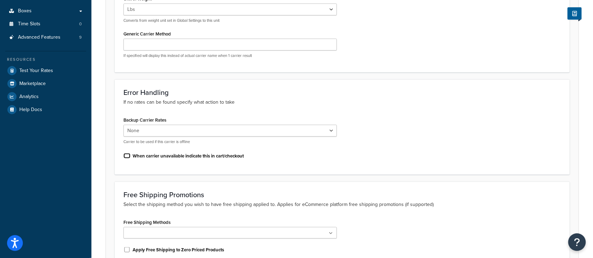
click at [128, 157] on input "When carrier unavailable indicate this in cart/checkout" at bounding box center [127, 155] width 7 height 5
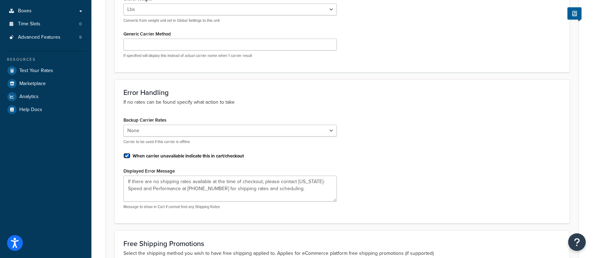
click at [127, 156] on input "When carrier unavailable indicate this in cart/checkout" at bounding box center [127, 155] width 7 height 5
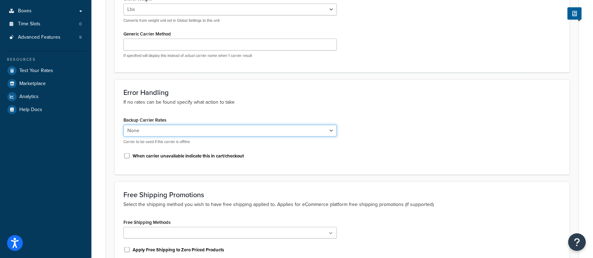
click at [176, 128] on select "None USPS domestic FedEx Domestic UPS® domestic FedEx Freight domestic USPS int…" at bounding box center [231, 131] width 214 height 12
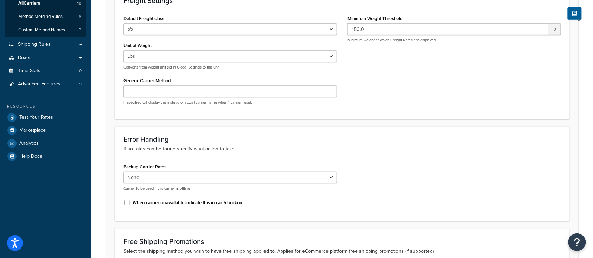
click at [391, 163] on div "Backup Carrier Rates None USPS domestic FedEx Domestic UPS® domestic FedEx Frei…" at bounding box center [342, 187] width 448 height 51
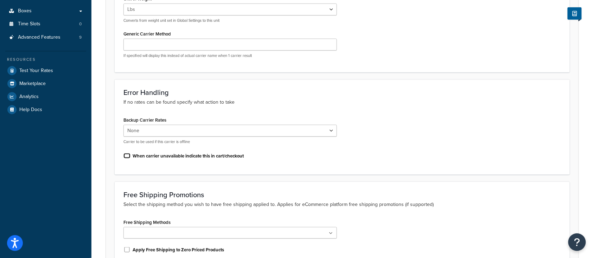
click at [128, 156] on input "When carrier unavailable indicate this in cart/checkout" at bounding box center [127, 155] width 7 height 5
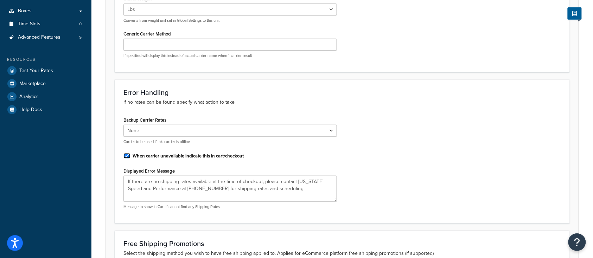
click at [126, 158] on input "When carrier unavailable indicate this in cart/checkout" at bounding box center [127, 155] width 7 height 5
checkbox input "false"
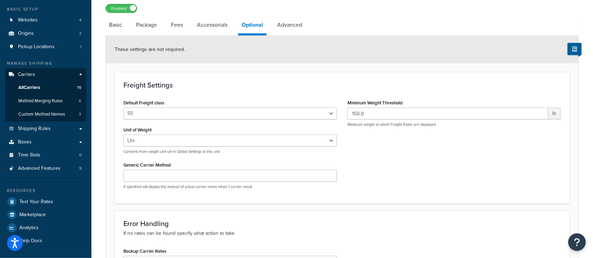
scroll to position [0, 0]
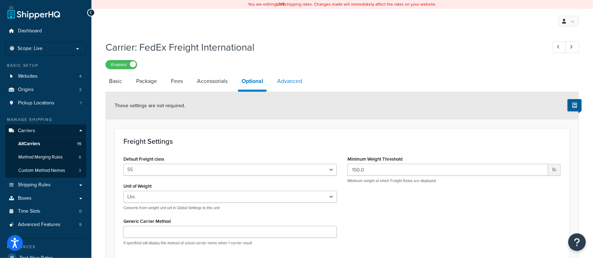
click at [288, 83] on link "Advanced" at bounding box center [290, 81] width 32 height 17
select select "false"
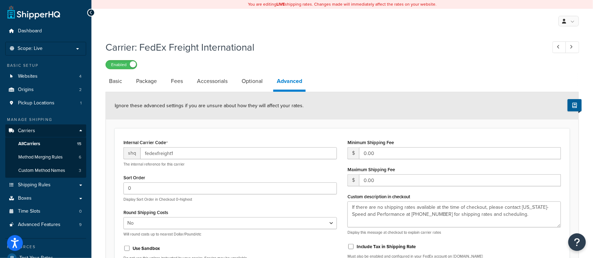
click at [192, 65] on div "Enabled" at bounding box center [343, 64] width 474 height 10
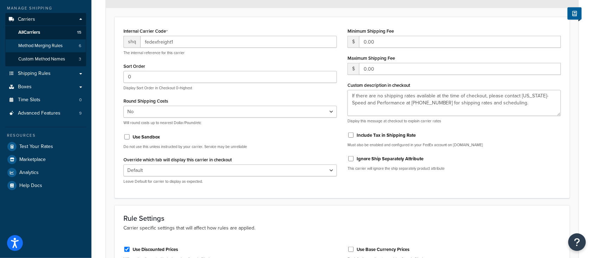
scroll to position [30, 0]
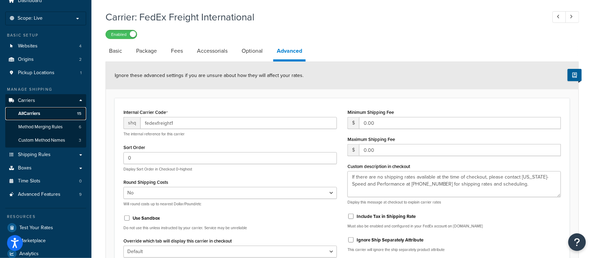
click at [35, 112] on span "All Carriers" at bounding box center [29, 114] width 22 height 6
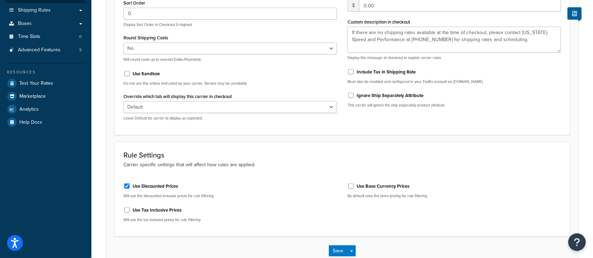
scroll to position [218, 0]
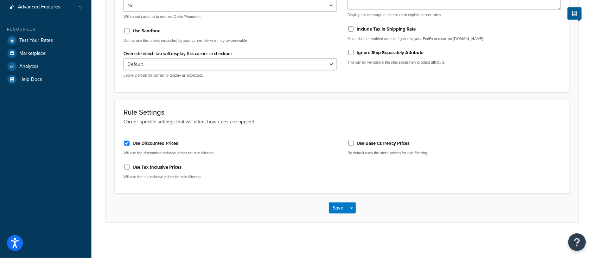
click at [327, 122] on p "Carrier specific settings that will affect how rules are applied." at bounding box center [343, 122] width 438 height 8
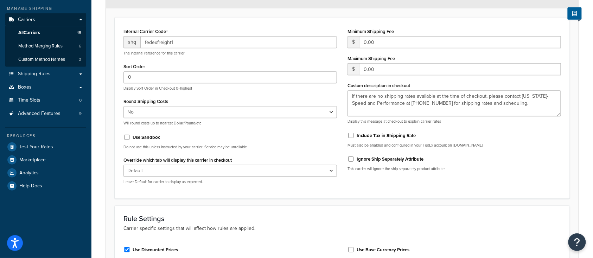
scroll to position [0, 0]
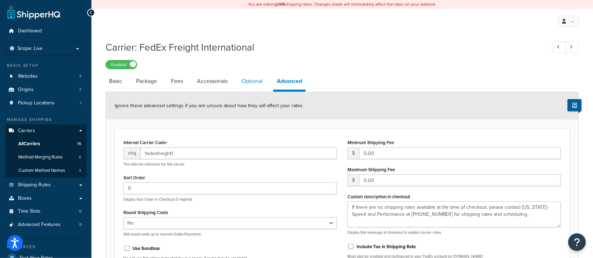
click at [256, 84] on link "Optional" at bounding box center [252, 81] width 28 height 17
select select "55"
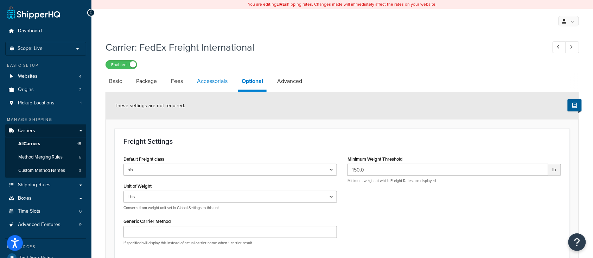
click at [217, 82] on link "Accessorials" at bounding box center [213, 81] width 38 height 17
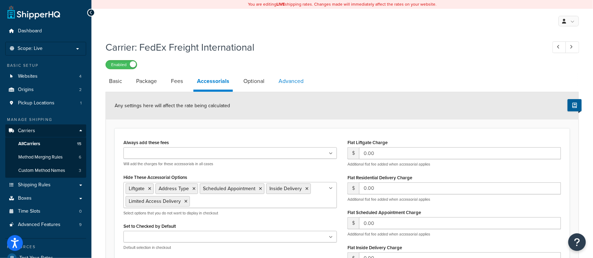
click at [290, 77] on link "Advanced" at bounding box center [291, 81] width 32 height 17
select select "false"
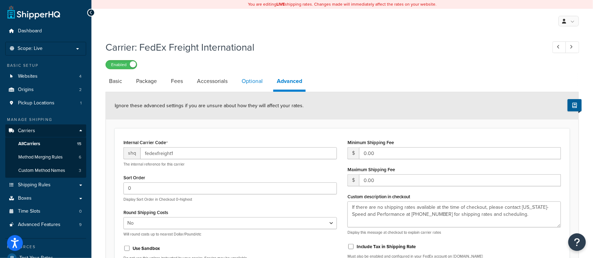
click at [257, 83] on link "Optional" at bounding box center [252, 81] width 28 height 17
select select "55"
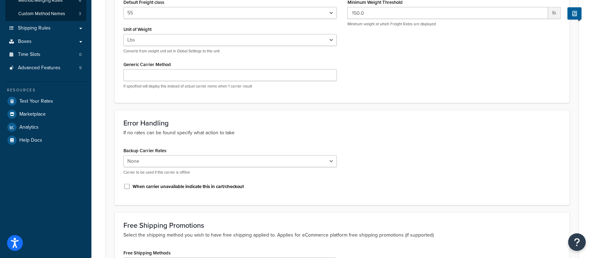
scroll to position [188, 0]
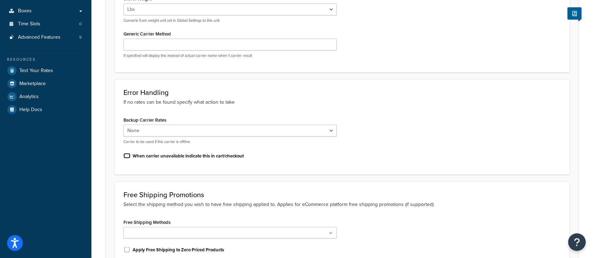
click at [128, 158] on input "When carrier unavailable indicate this in cart/checkout" at bounding box center [127, 155] width 7 height 5
checkbox input "true"
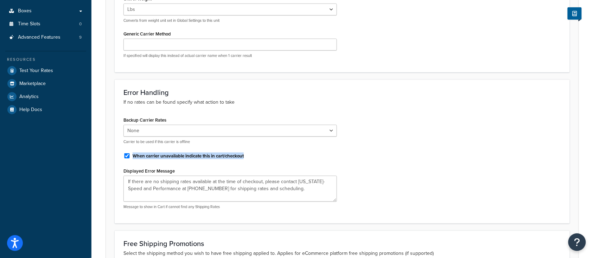
drag, startPoint x: 249, startPoint y: 156, endPoint x: 126, endPoint y: 158, distance: 123.5
click at [126, 158] on div "When carrier unavailable indicate this in cart/checkout" at bounding box center [231, 155] width 214 height 11
copy div "When carrier unavailable indicate this in cart/checkout"
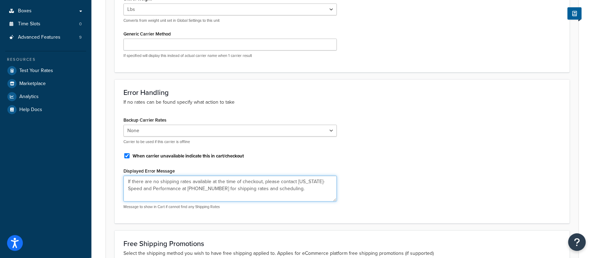
drag, startPoint x: 286, startPoint y: 192, endPoint x: 126, endPoint y: 183, distance: 160.0
click at [126, 183] on textarea "If there are no shipping rates available at the time of checkout, please contac…" at bounding box center [231, 189] width 214 height 26
click at [429, 165] on div "Backup Carrier Rates None USPS domestic FedEx Domestic UPS® domestic FedEx Frei…" at bounding box center [342, 165] width 448 height 100
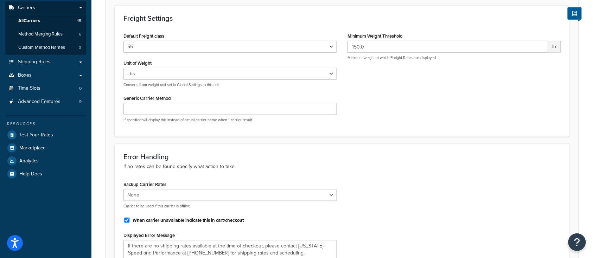
scroll to position [0, 0]
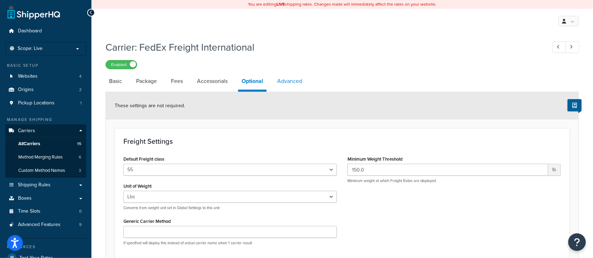
click at [293, 83] on link "Advanced" at bounding box center [290, 81] width 32 height 17
select select "false"
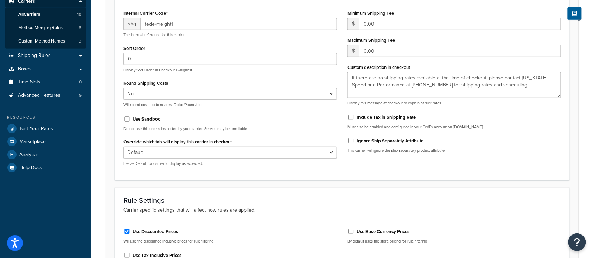
scroll to position [141, 0]
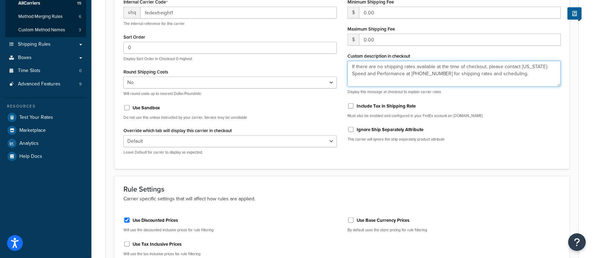
drag, startPoint x: 502, startPoint y: 74, endPoint x: 345, endPoint y: 68, distance: 157.1
click at [345, 68] on div "Minimum Shipping Fee $ 0.00 Maximum Shipping Fee $ 0.00 Custom description in c…" at bounding box center [454, 72] width 224 height 151
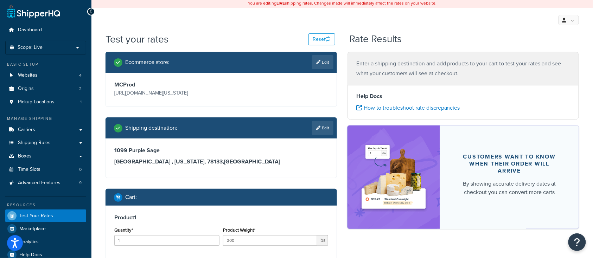
scroll to position [95, 0]
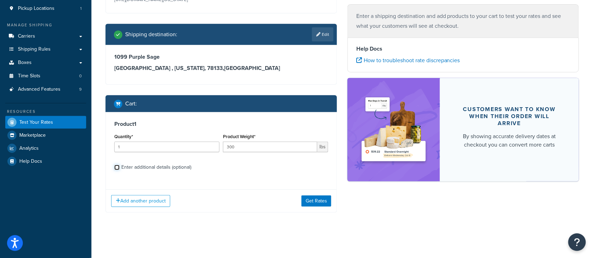
click at [118, 170] on input "Enter additional details (optional)" at bounding box center [116, 167] width 5 height 5
checkbox input "true"
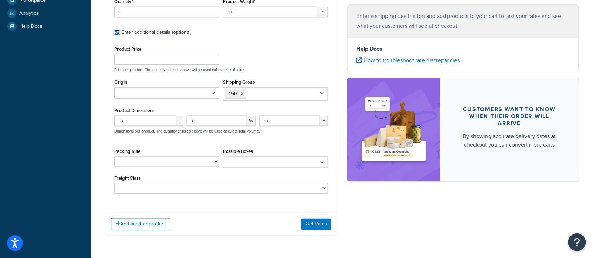
scroll to position [234, 0]
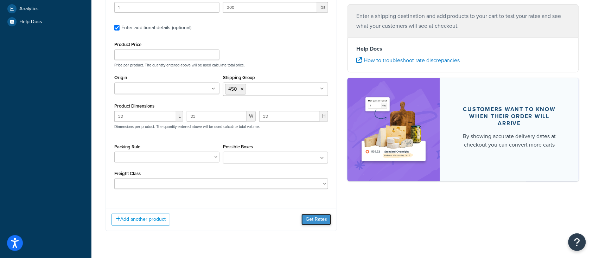
click at [319, 220] on button "Get Rates" at bounding box center [317, 219] width 30 height 11
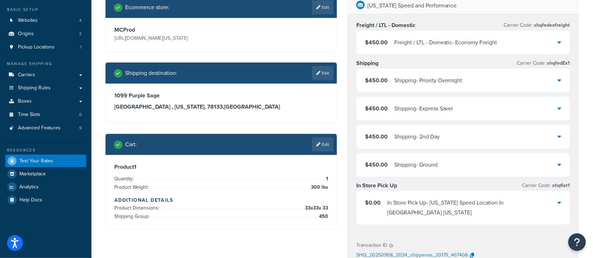
scroll to position [47, 0]
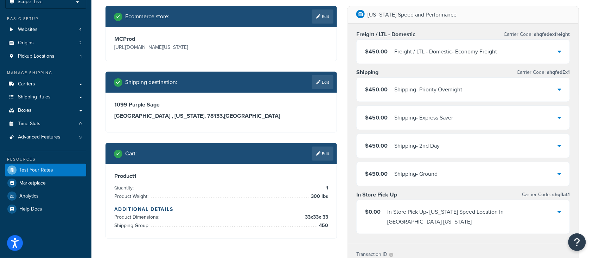
click at [510, 48] on div "$450.00 Freight / LTL - Domestic - Economy Freight" at bounding box center [463, 52] width 213 height 24
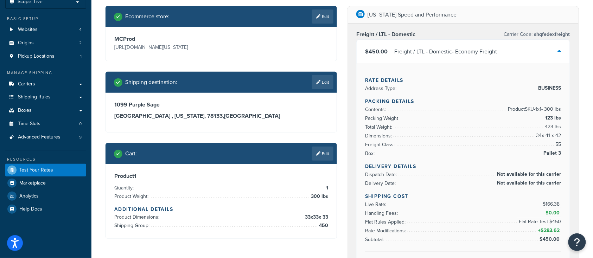
click at [527, 55] on div "$450.00 Freight / LTL - Domestic - Economy Freight" at bounding box center [463, 52] width 213 height 24
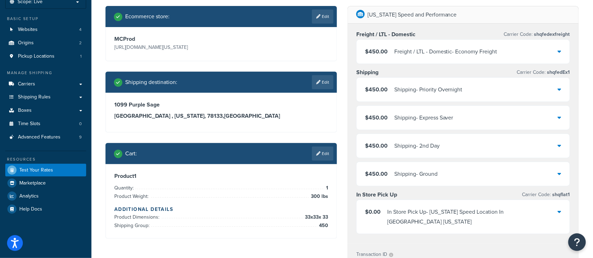
click at [521, 93] on div "$450.00 Shipping - Priority Overnight" at bounding box center [463, 90] width 213 height 24
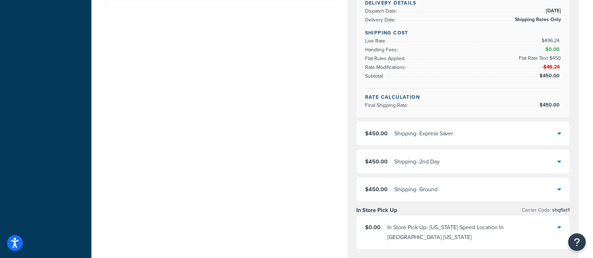
scroll to position [282, 0]
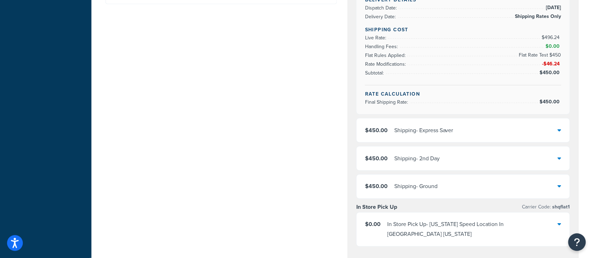
click at [505, 131] on div "$450.00 Shipping - Express Saver" at bounding box center [463, 131] width 213 height 24
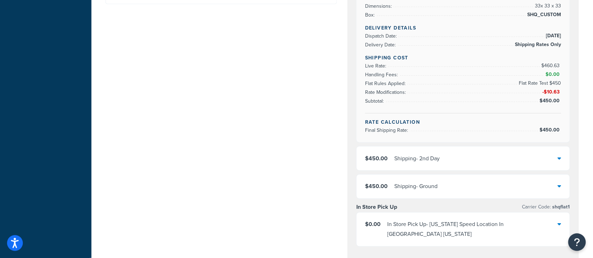
click at [491, 153] on div "$450.00 Shipping - 2nd Day" at bounding box center [463, 159] width 213 height 24
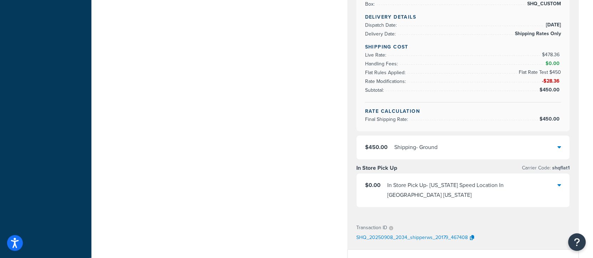
scroll to position [328, 0]
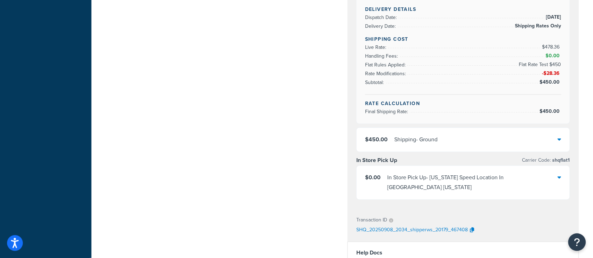
click at [506, 138] on div "$450.00 Shipping - Ground" at bounding box center [463, 140] width 213 height 24
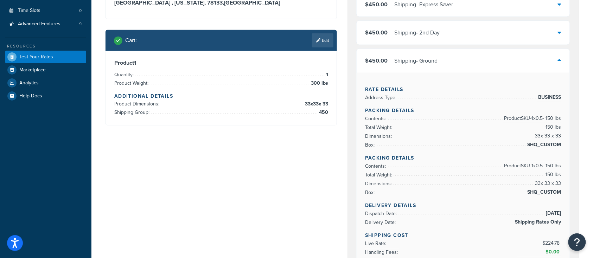
scroll to position [141, 0]
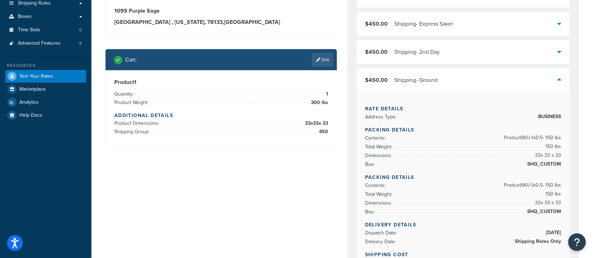
click at [520, 83] on div "$450.00 Shipping - Ground" at bounding box center [463, 80] width 213 height 24
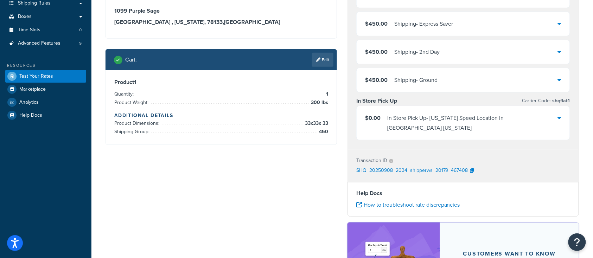
click at [519, 119] on div "In Store Pick Up - [US_STATE] Speed Location In [GEOGRAPHIC_DATA] [US_STATE]" at bounding box center [472, 123] width 171 height 20
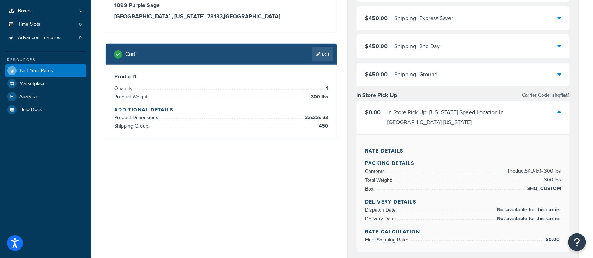
scroll to position [94, 0]
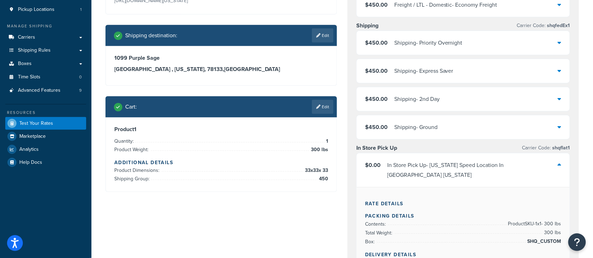
click at [507, 122] on div "$450.00 Shipping - Ground" at bounding box center [463, 127] width 213 height 24
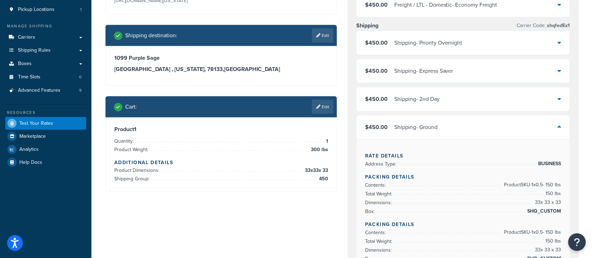
click at [507, 122] on div "$450.00 Shipping - Ground" at bounding box center [463, 127] width 213 height 24
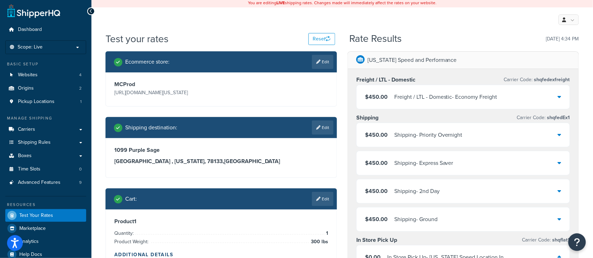
scroll to position [0, 0]
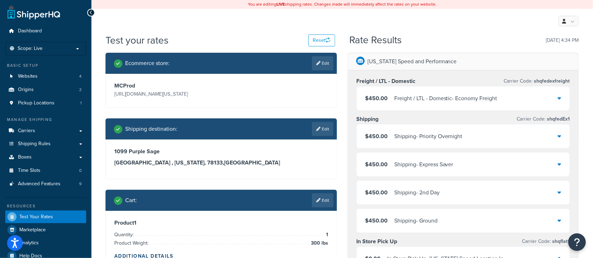
click at [239, 31] on div "My Profile Billing Global Settings Contact Us Logout" at bounding box center [342, 21] width 502 height 25
